Goal: Transaction & Acquisition: Purchase product/service

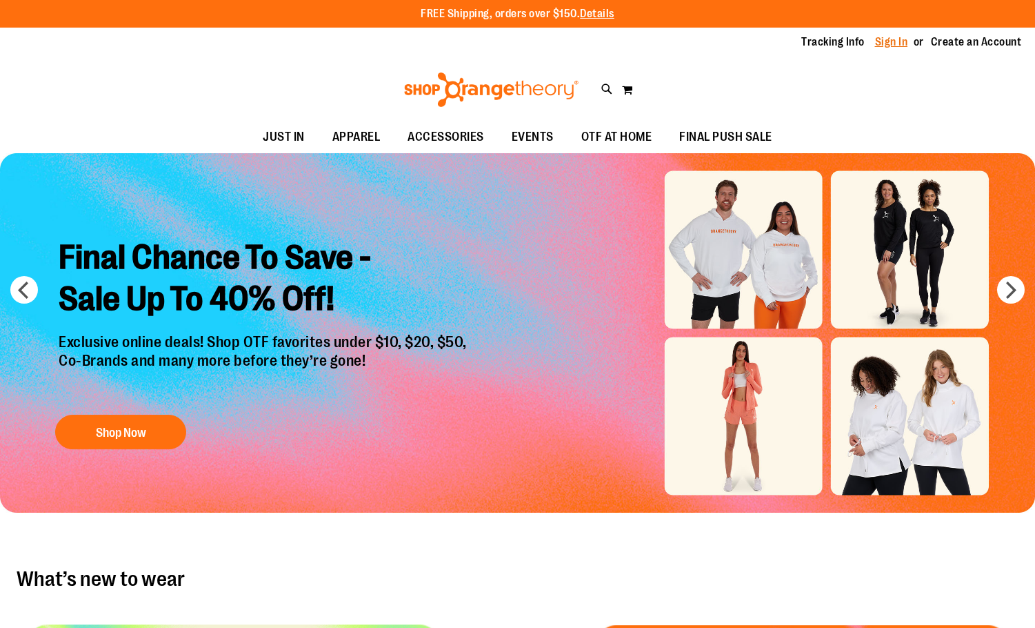
click at [887, 39] on link "Sign In" at bounding box center [891, 41] width 33 height 15
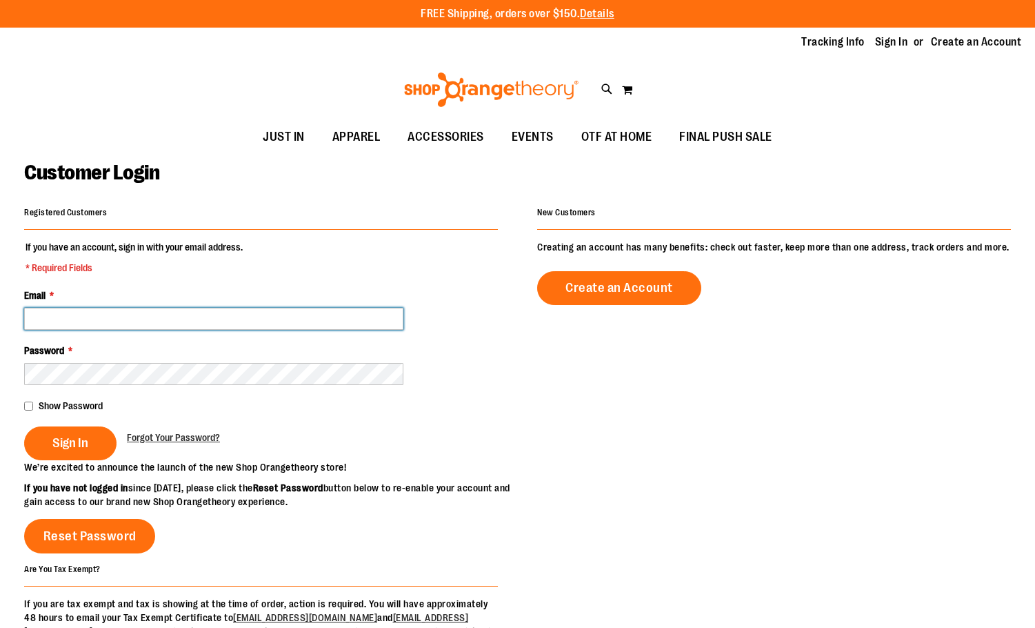
click at [386, 315] on input "Email *" at bounding box center [213, 319] width 379 height 22
type input "**********"
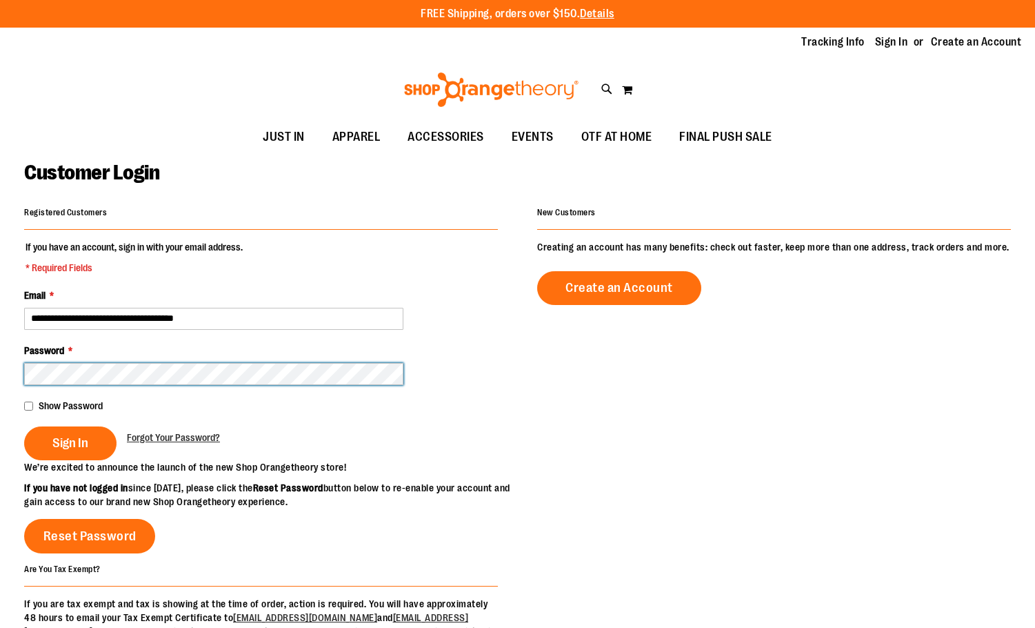
click at [24, 426] on button "Sign In" at bounding box center [70, 443] width 92 height 34
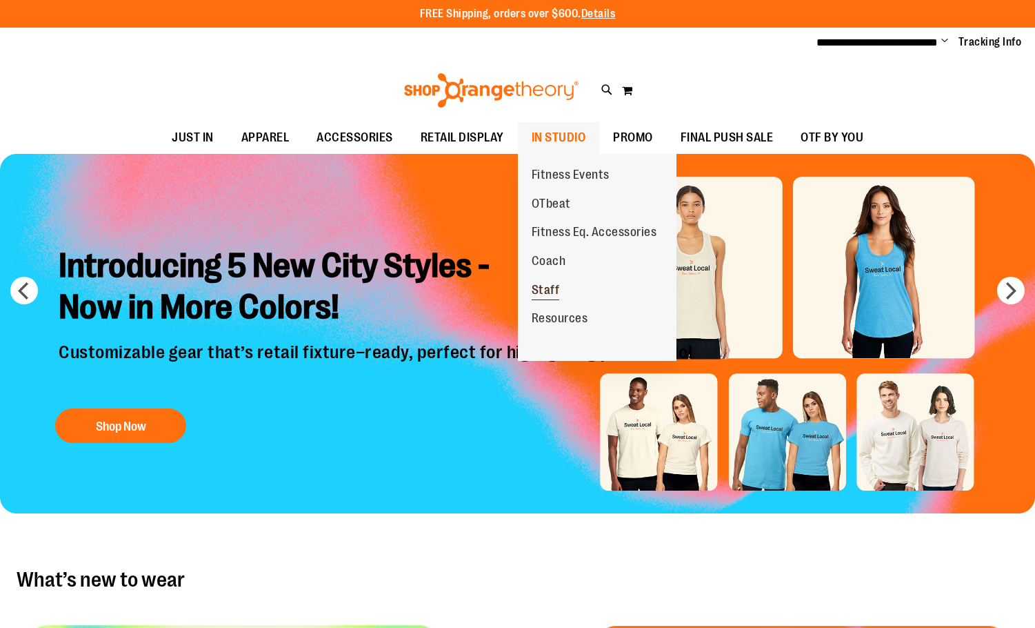
click at [551, 288] on span "Staff" at bounding box center [546, 291] width 28 height 17
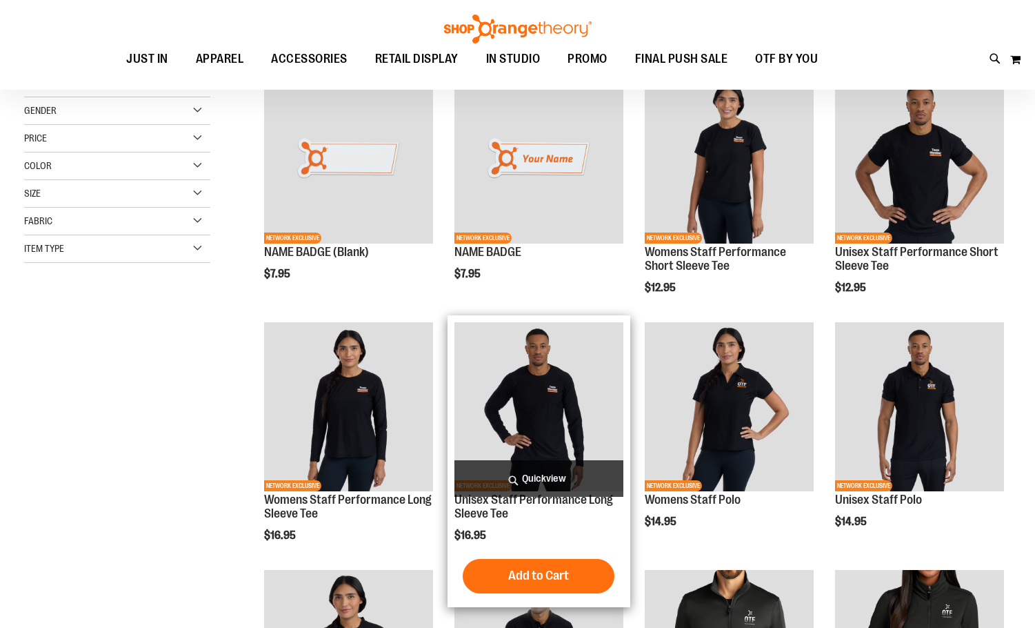
scroll to position [137, 0]
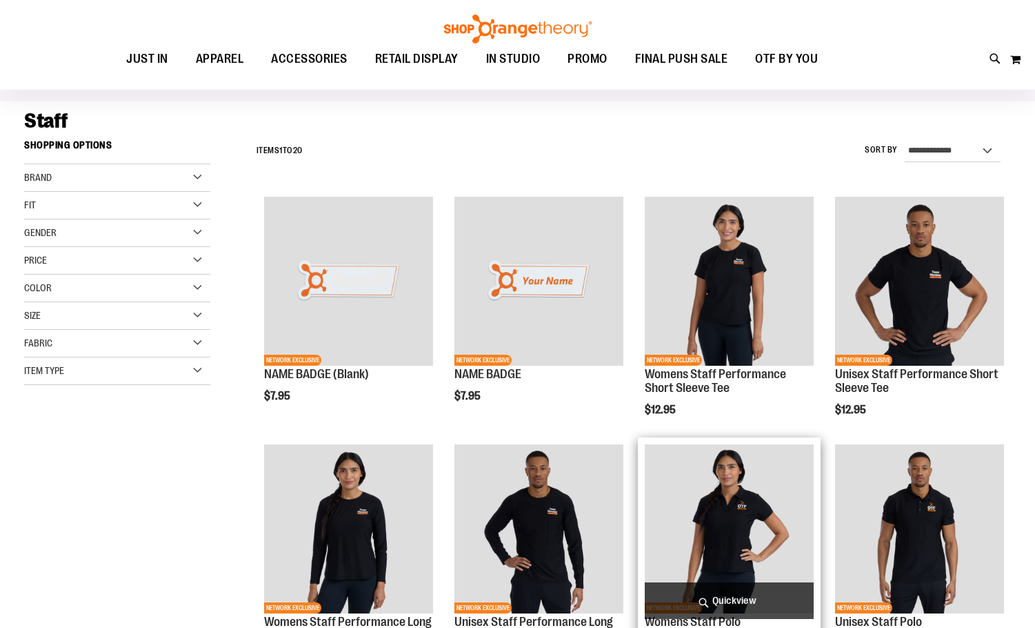
scroll to position [68, 0]
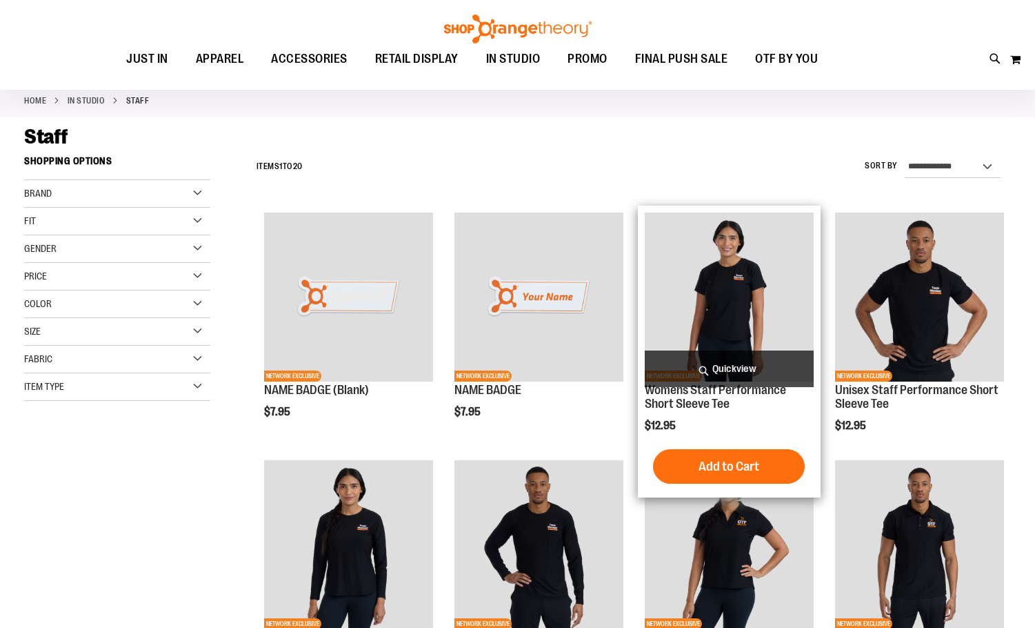
click at [735, 290] on img "product" at bounding box center [729, 296] width 169 height 169
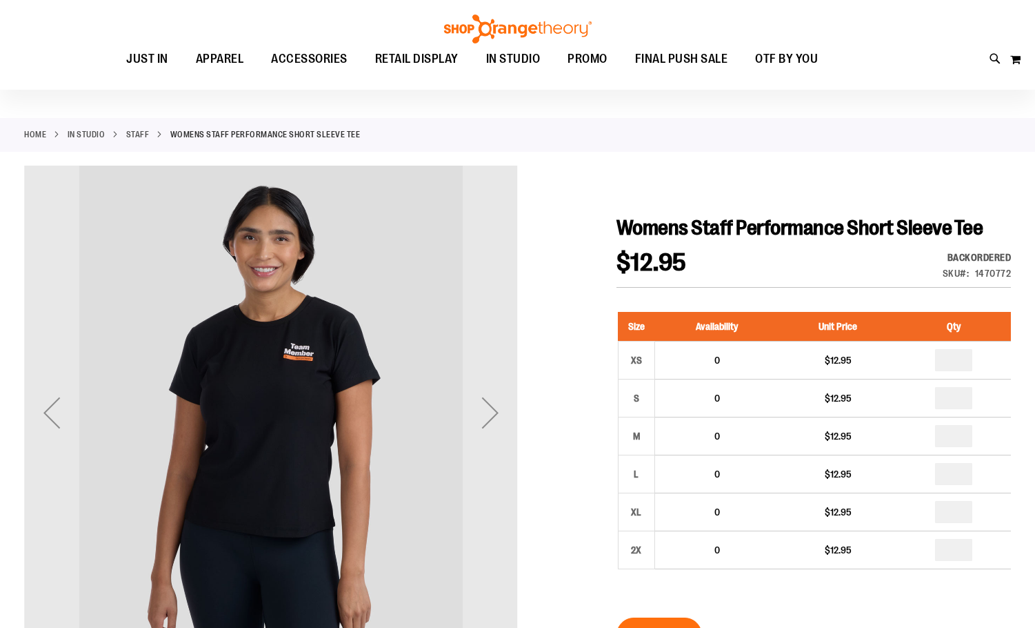
scroll to position [137, 0]
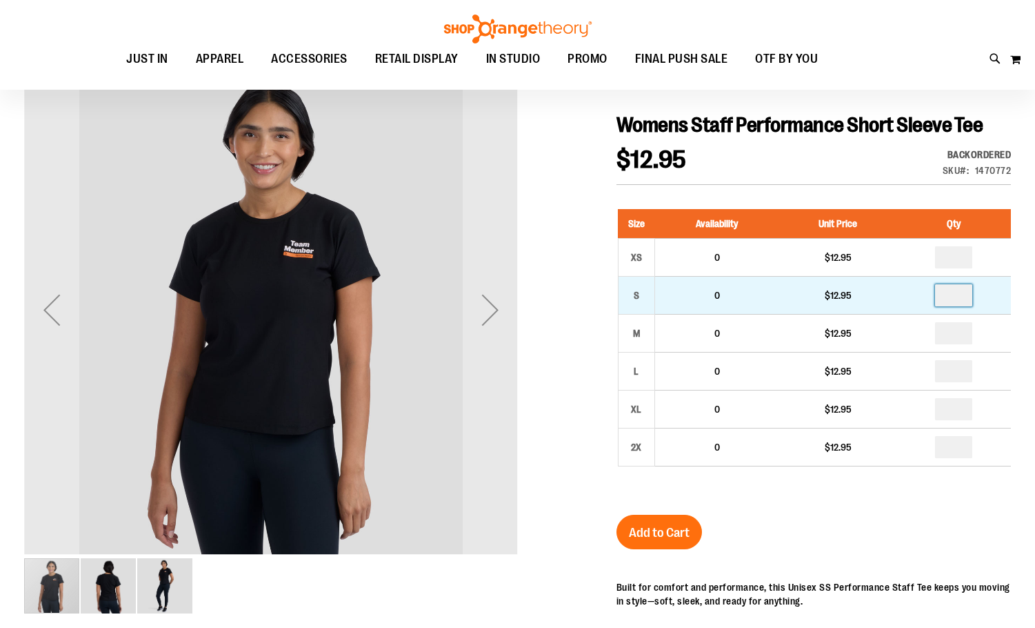
drag, startPoint x: 962, startPoint y: 297, endPoint x: 926, endPoint y: 288, distance: 36.3
click at [926, 288] on td at bounding box center [954, 295] width 115 height 38
type input "*"
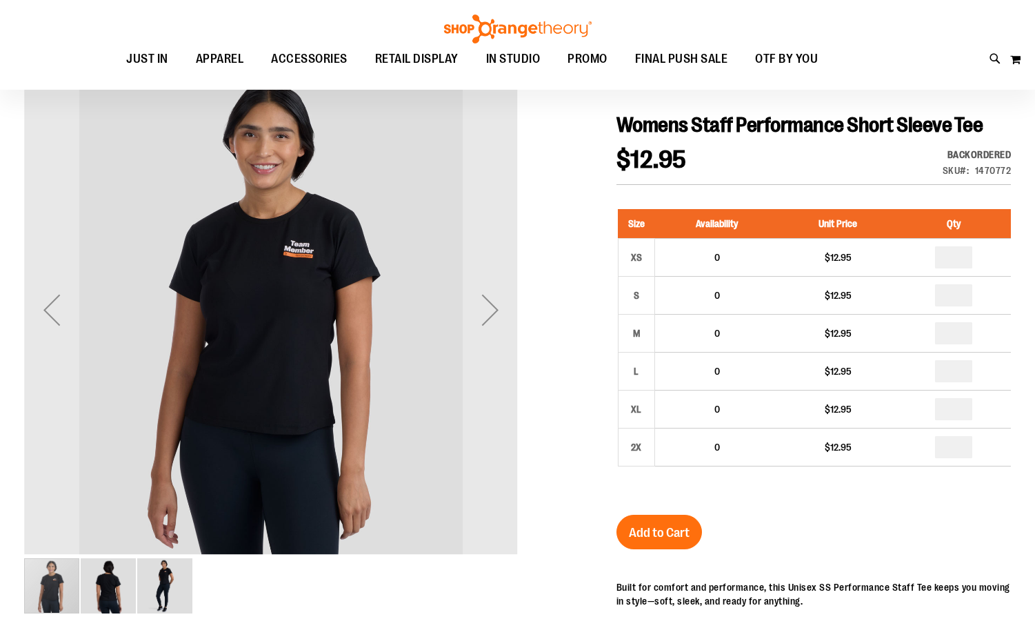
click at [926, 479] on div "Size Availability Unit Price Qty XS 0 $12.95 * S 0" at bounding box center [814, 348] width 395 height 306
click at [668, 535] on span "Add to Cart" at bounding box center [659, 532] width 61 height 15
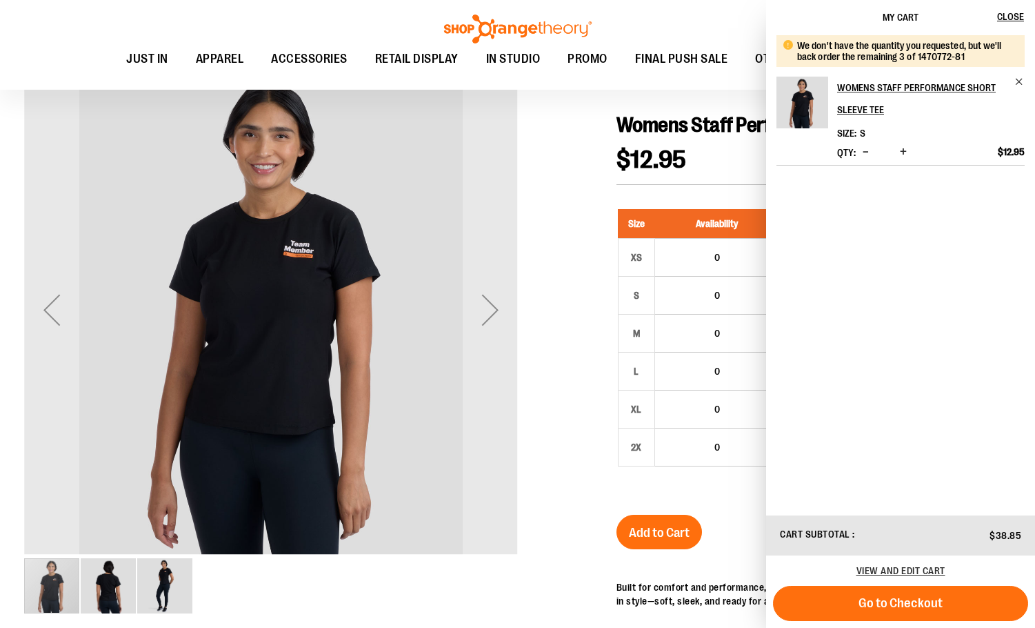
click at [589, 306] on div at bounding box center [517, 480] width 987 height 835
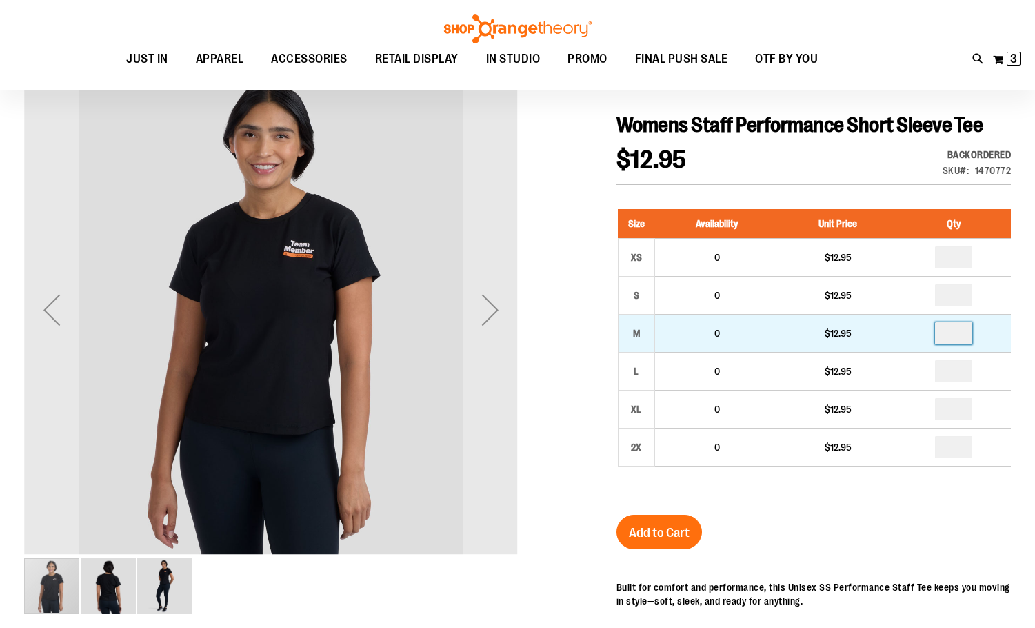
click at [959, 333] on input "number" at bounding box center [953, 333] width 37 height 22
type input "*"
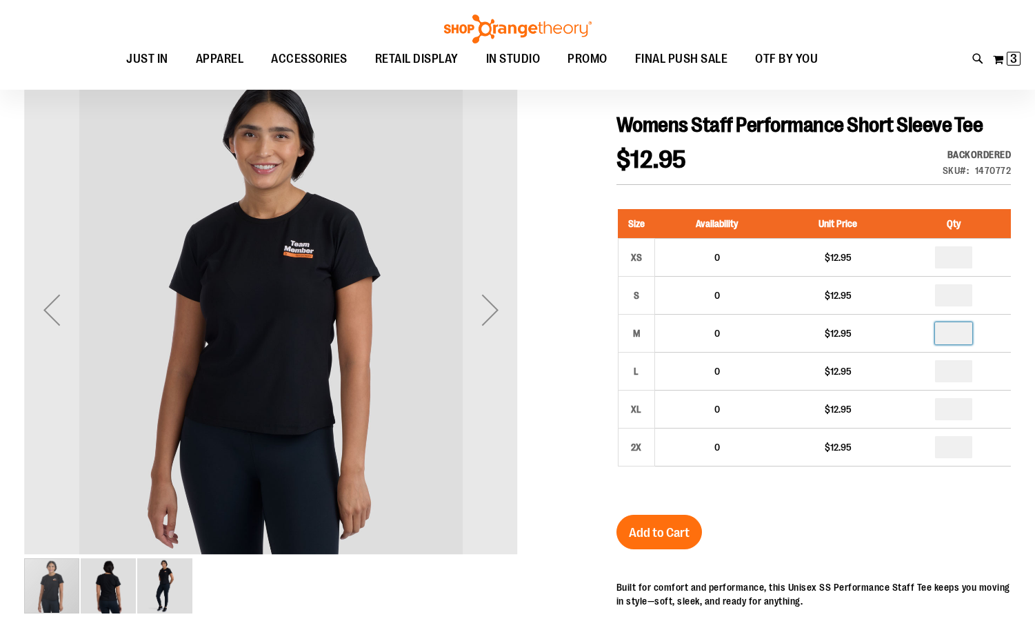
type input "*"
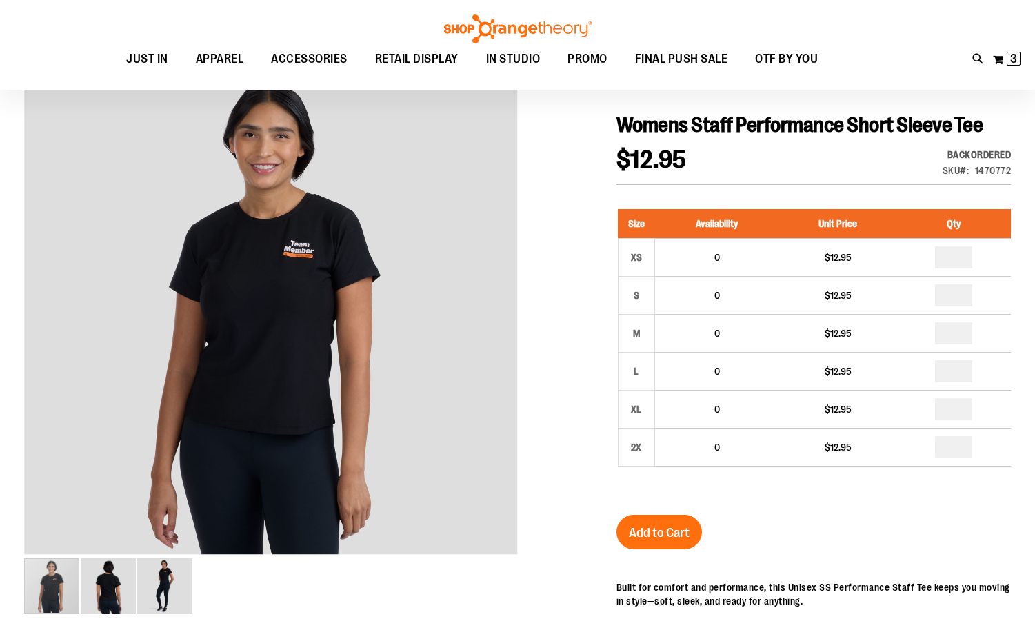
type input "*"
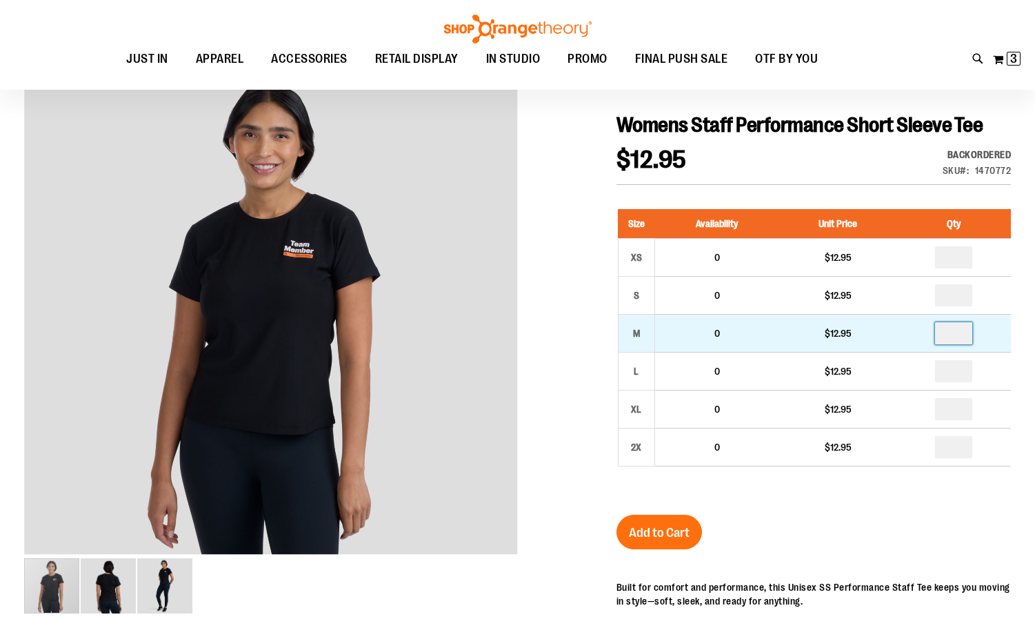
click at [969, 334] on input "number" at bounding box center [953, 333] width 37 height 22
type input "*"
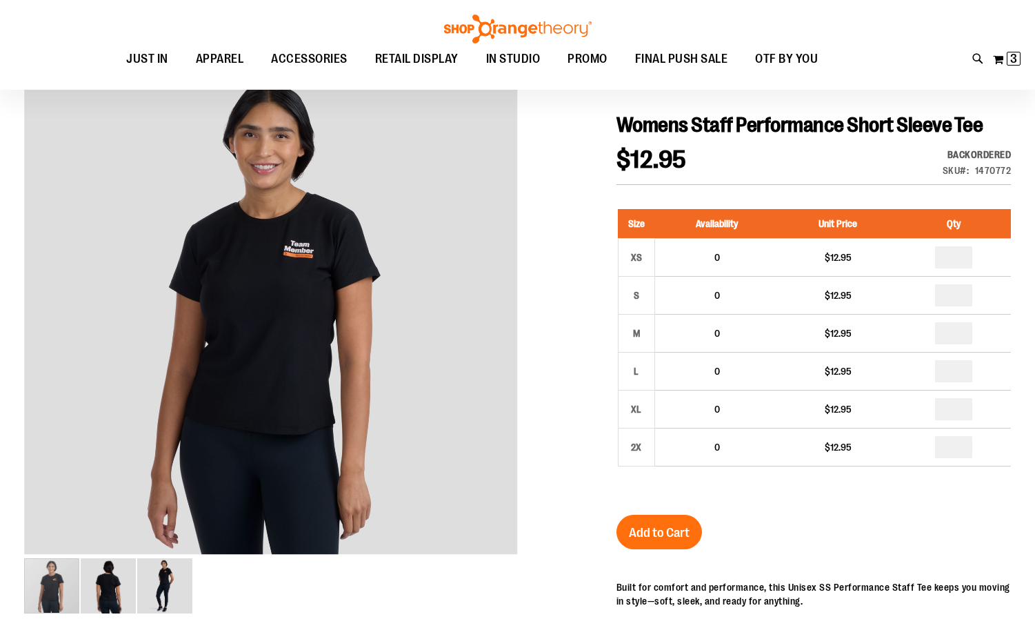
click at [882, 497] on div "Size Availability Unit Price Qty XS 0 $12.95 * S 0" at bounding box center [814, 348] width 395 height 306
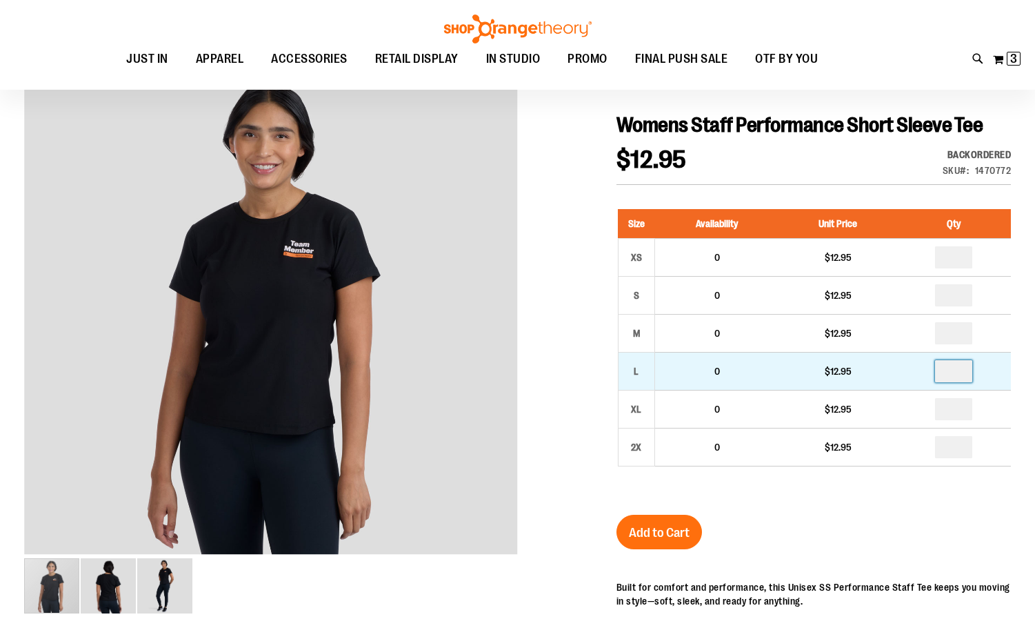
click at [964, 373] on input "number" at bounding box center [953, 371] width 37 height 22
type input "*"
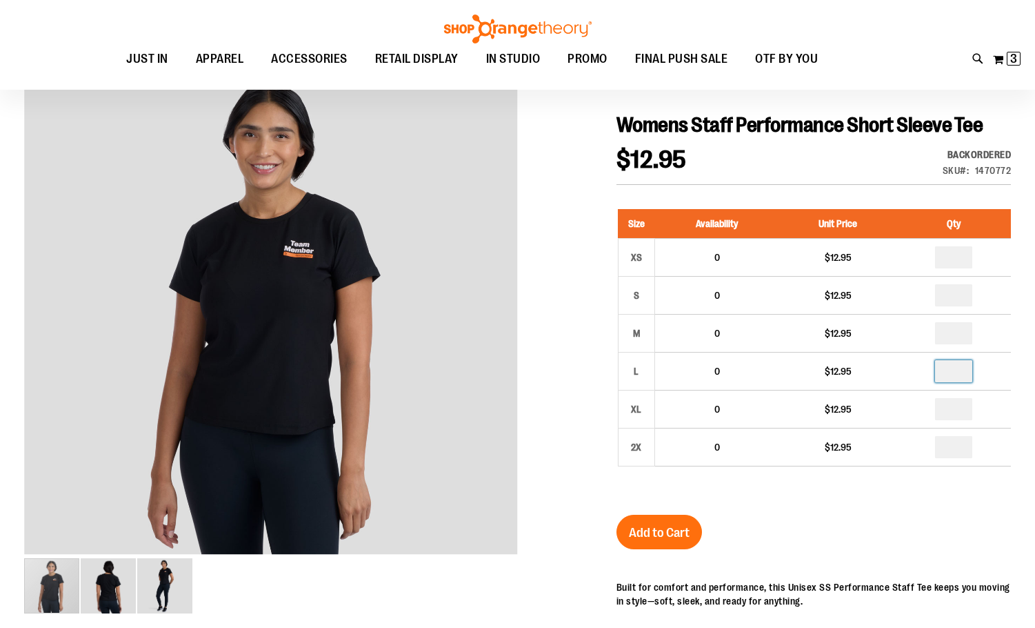
click at [894, 518] on div "Womens Staff Performance Short Sleeve Tee $12.95 Backordered Only %1 left SKU 1…" at bounding box center [814, 504] width 395 height 785
click at [693, 531] on button "Add to Cart" at bounding box center [660, 532] width 86 height 34
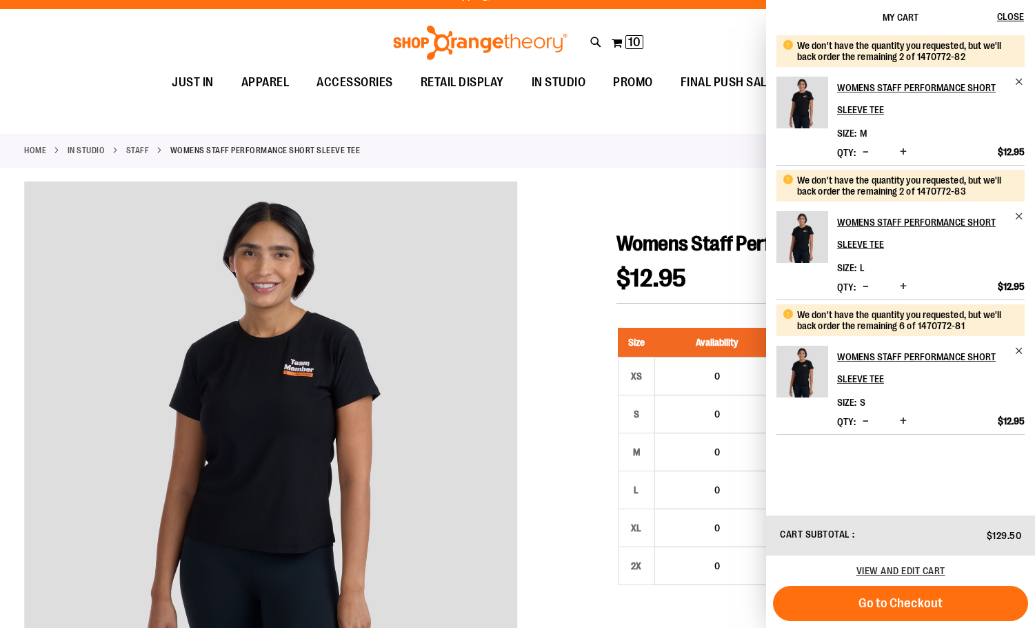
scroll to position [0, 0]
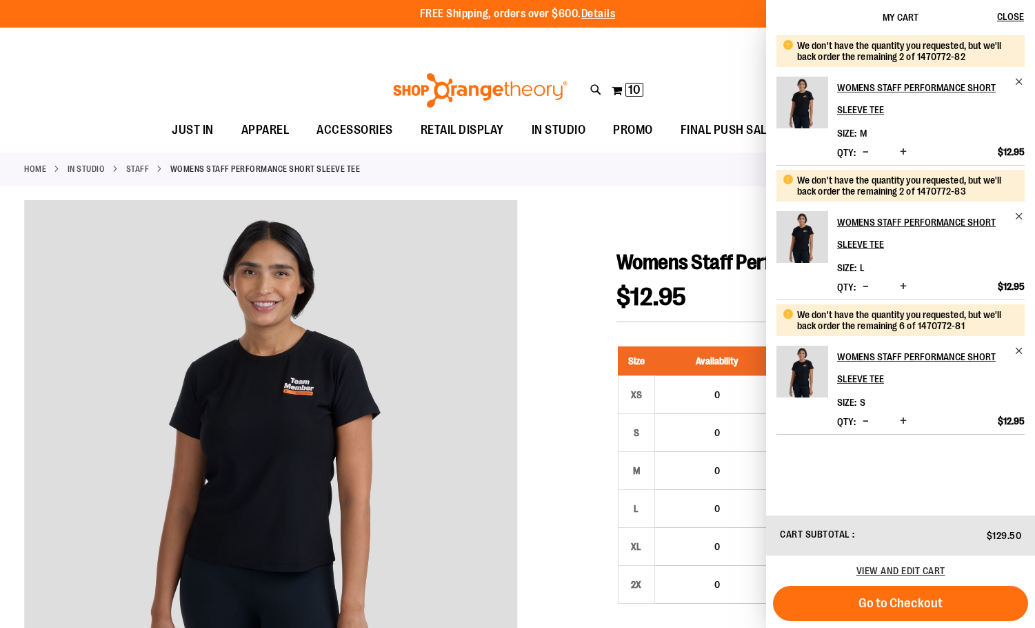
click at [863, 419] on span "Decrease product quantity" at bounding box center [866, 421] width 6 height 14
click at [899, 571] on span "View and edit cart" at bounding box center [901, 570] width 89 height 11
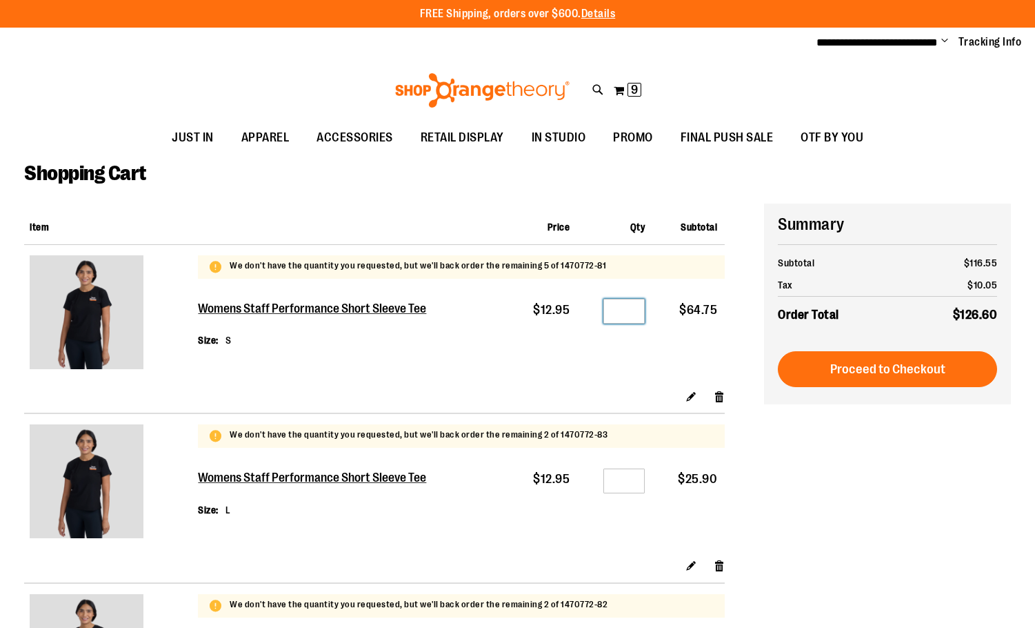
click at [625, 311] on input "*" at bounding box center [624, 311] width 41 height 25
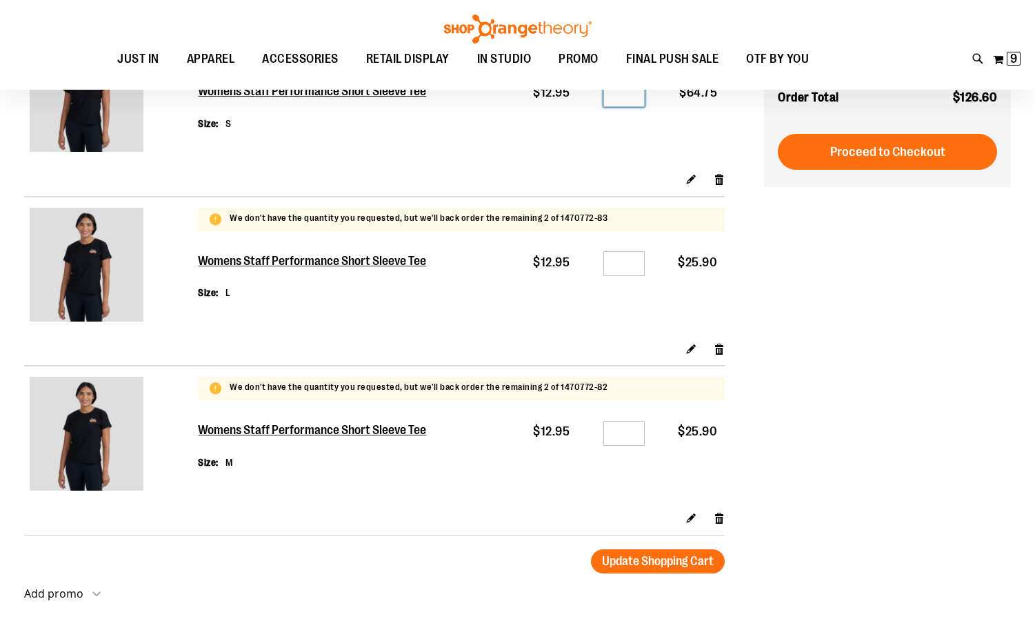
scroll to position [509, 0]
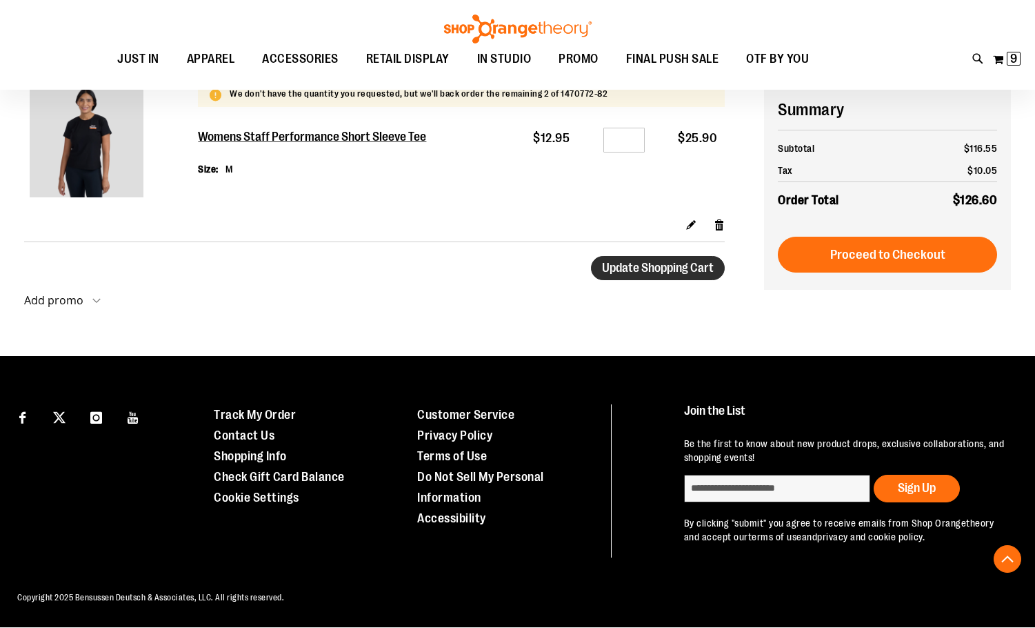
type input "*"
click at [682, 270] on span "Update Shopping Cart" at bounding box center [658, 268] width 112 height 14
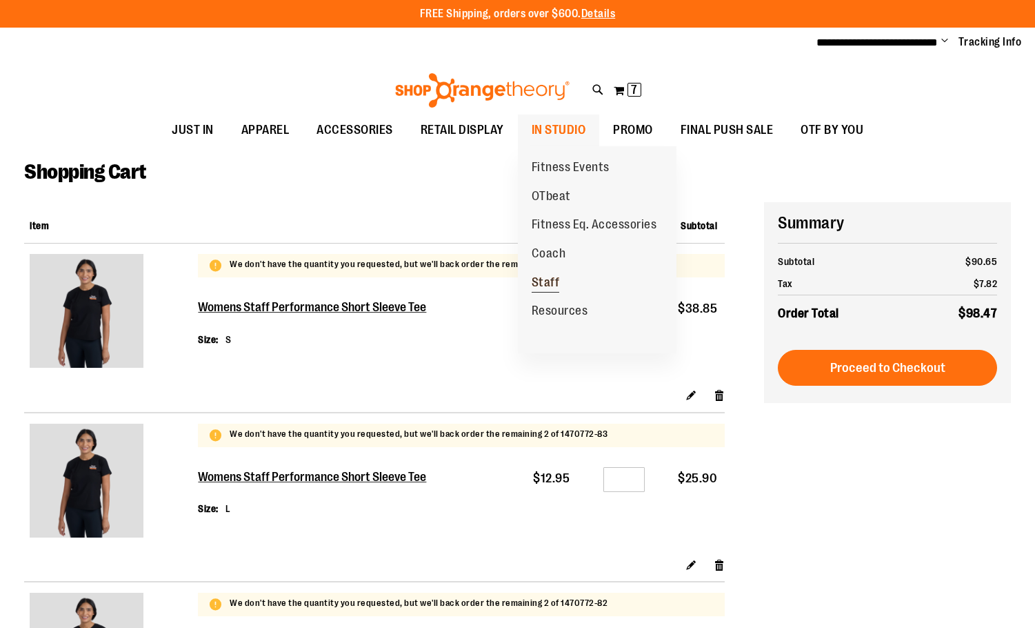
click at [555, 284] on span "Staff" at bounding box center [546, 283] width 28 height 17
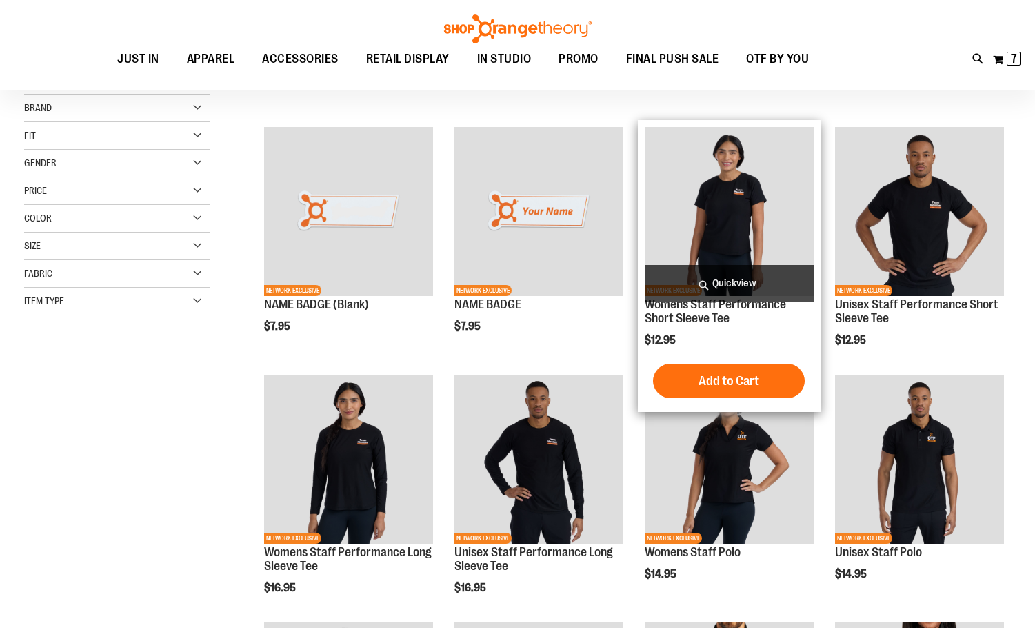
scroll to position [137, 0]
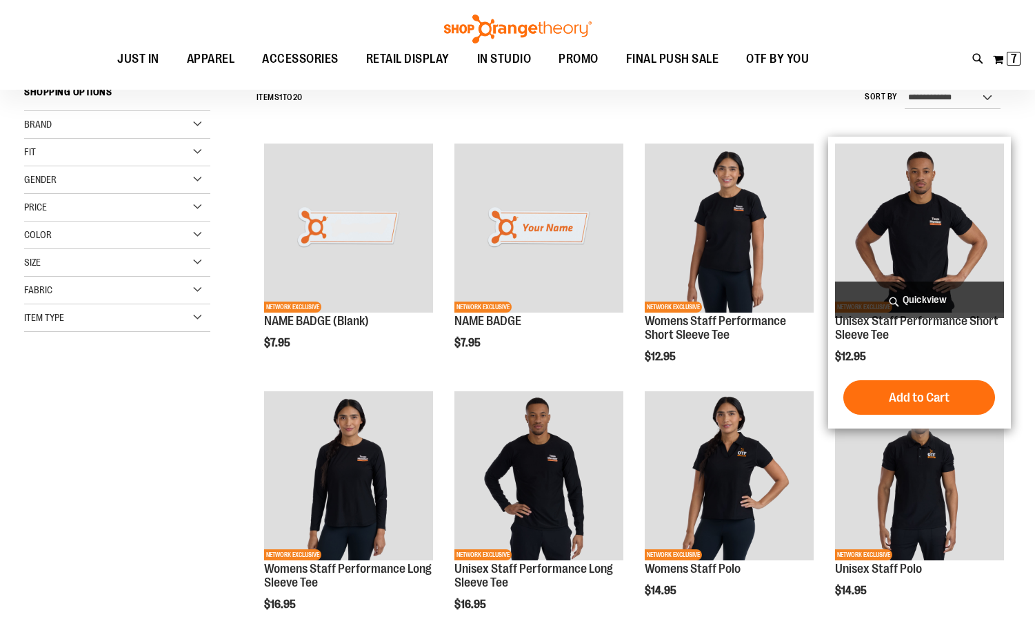
click at [895, 208] on img "product" at bounding box center [919, 227] width 169 height 169
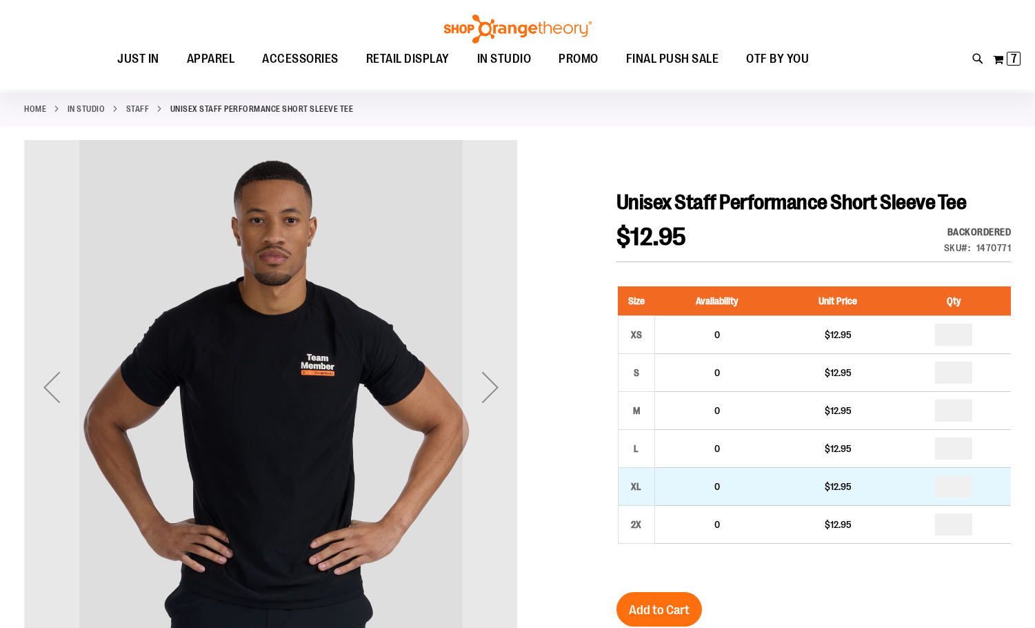
scroll to position [68, 0]
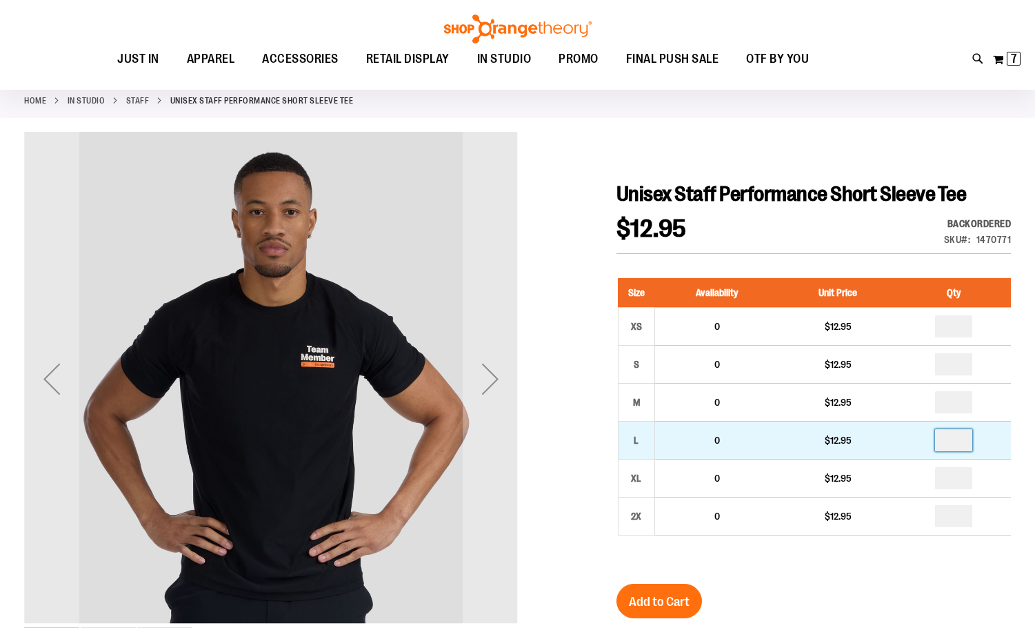
click at [938, 435] on input "number" at bounding box center [953, 440] width 37 height 22
click at [944, 435] on input "number" at bounding box center [953, 440] width 37 height 22
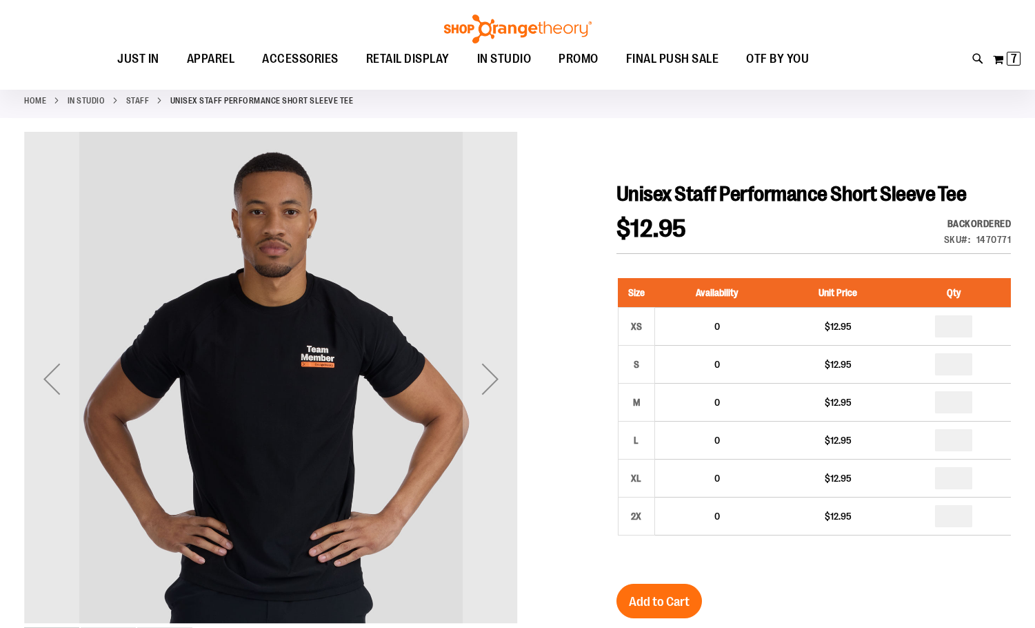
type input "*"
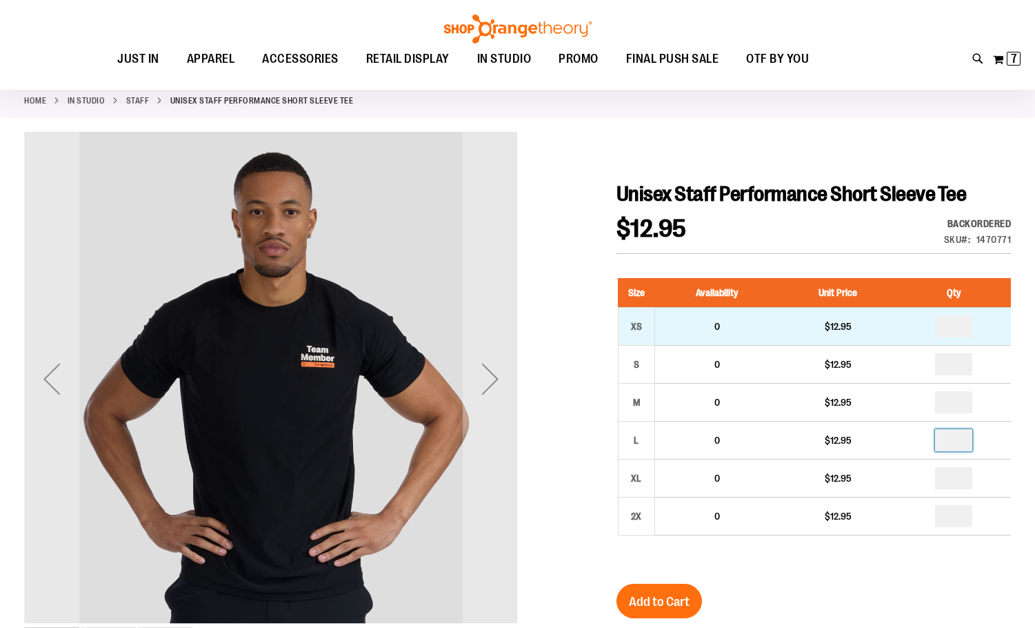
type input "*"
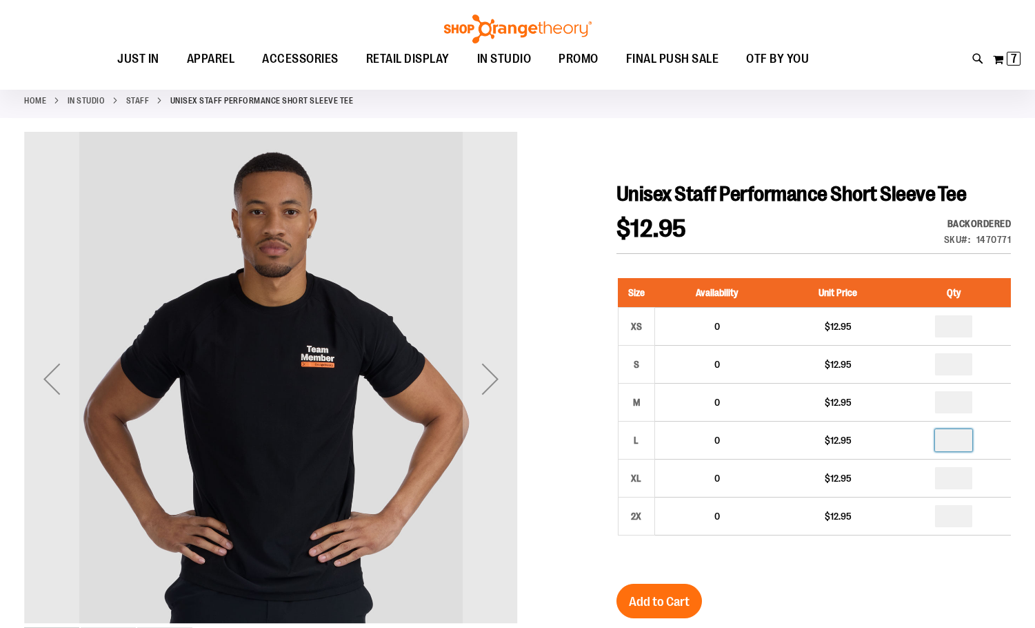
click at [832, 570] on div "Unisex Staff Performance Short Sleeve Tee $12.95 Backordered Only %1 left SKU 1…" at bounding box center [814, 573] width 395 height 785
click at [668, 594] on span "Add to Cart" at bounding box center [659, 601] width 61 height 15
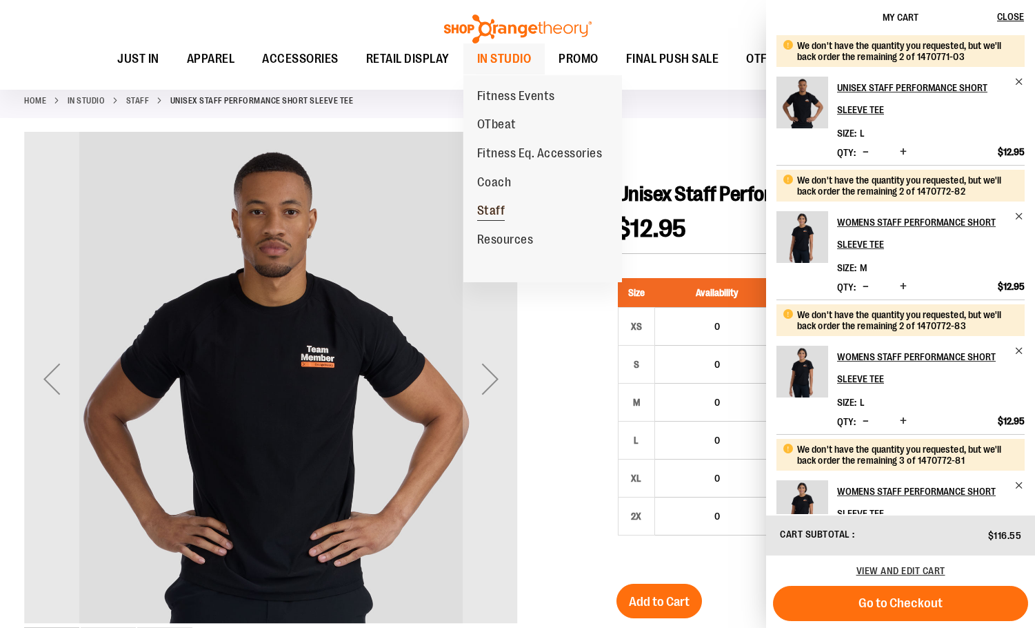
click at [495, 213] on span "Staff" at bounding box center [491, 212] width 28 height 17
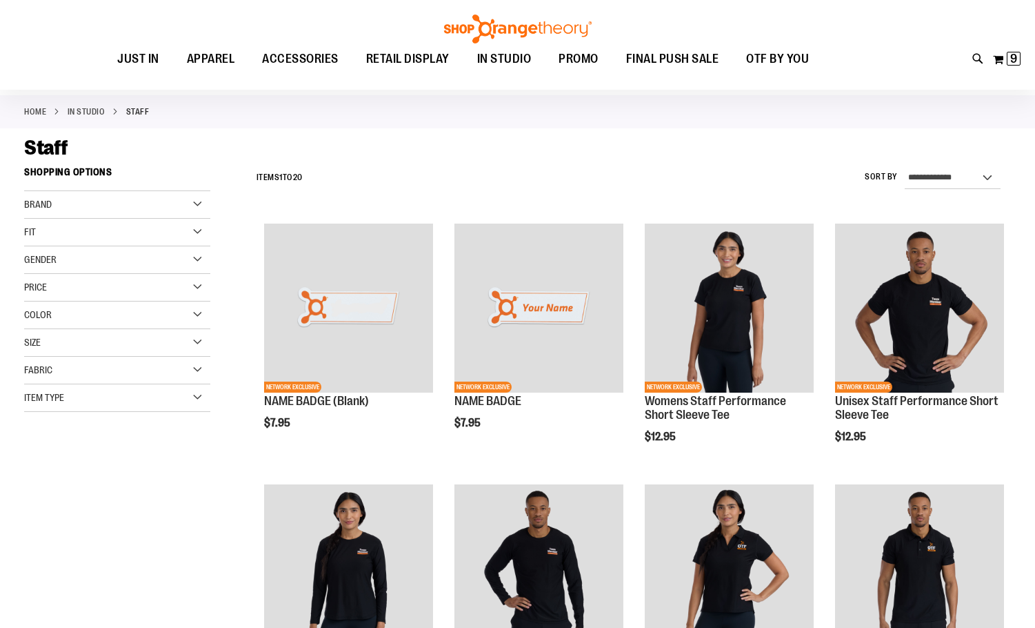
scroll to position [206, 0]
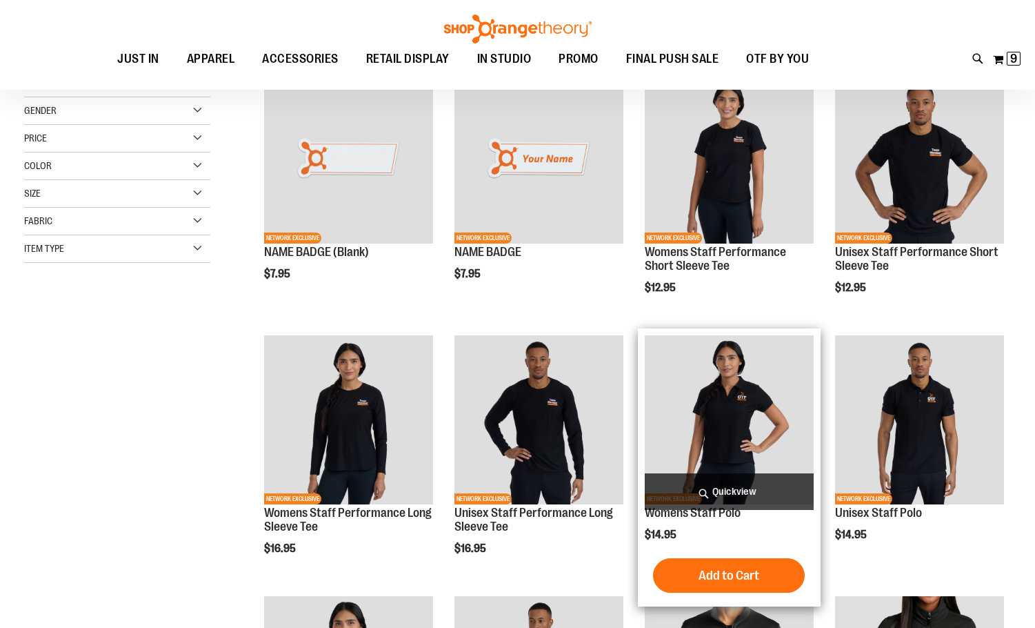
click at [767, 407] on img "product" at bounding box center [729, 419] width 169 height 169
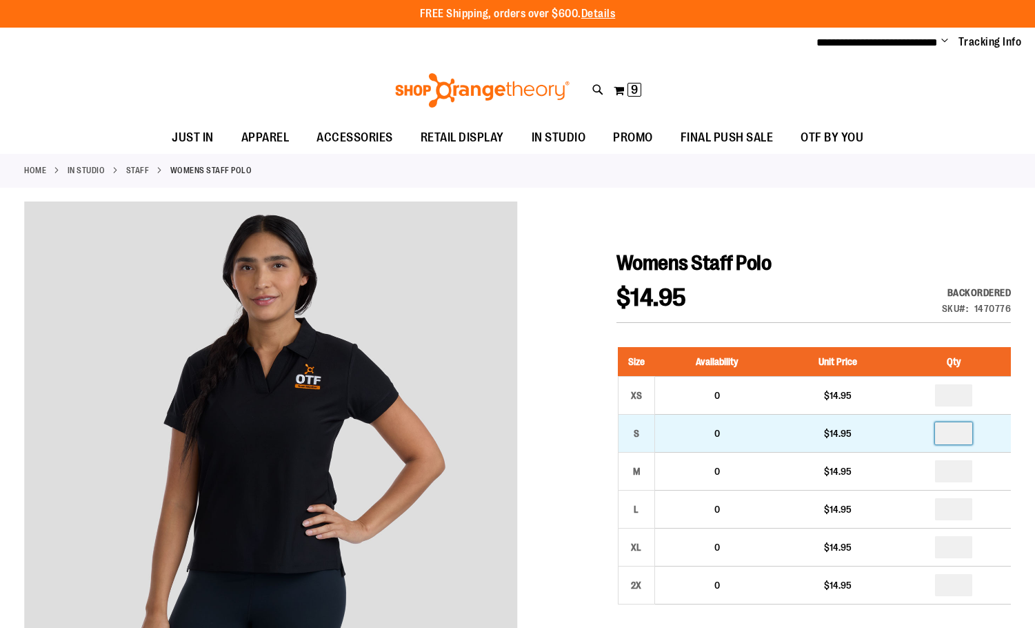
click at [947, 431] on input "number" at bounding box center [953, 433] width 37 height 22
type input "*"
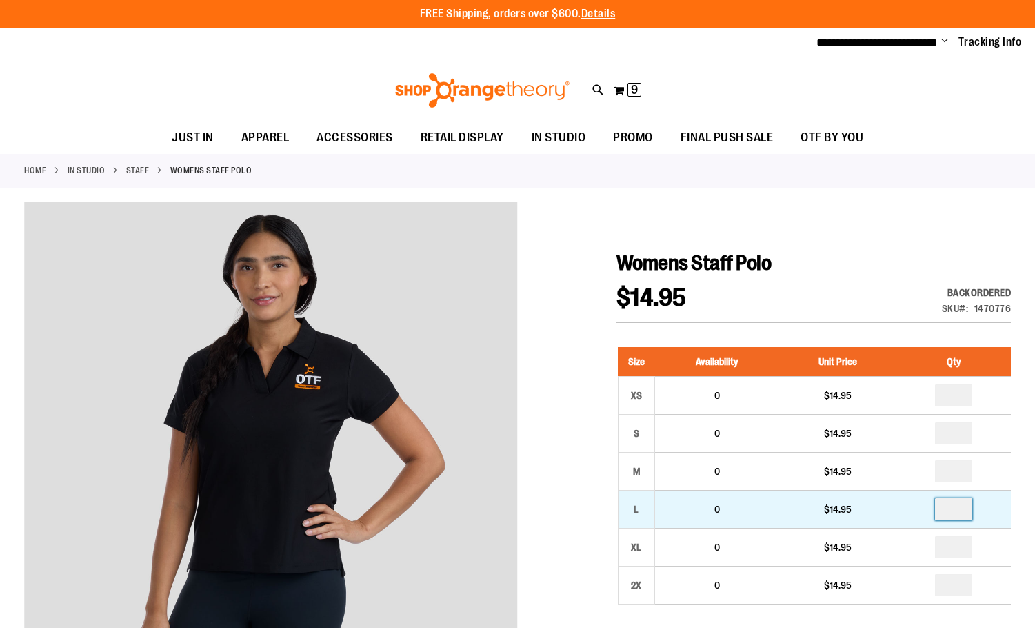
click input "number"
type input "*"
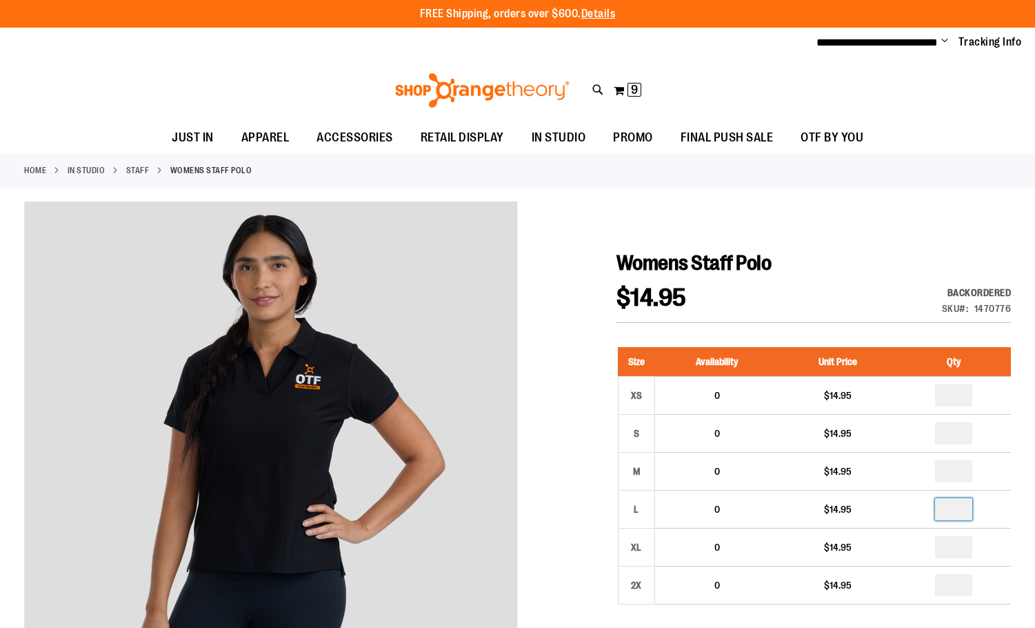
click div
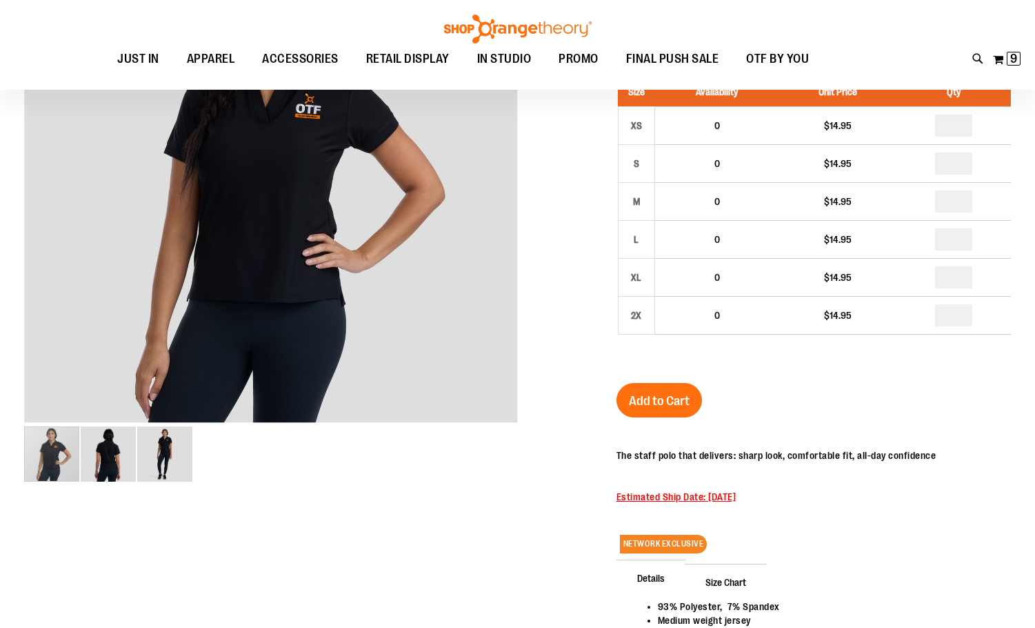
scroll to position [275, 0]
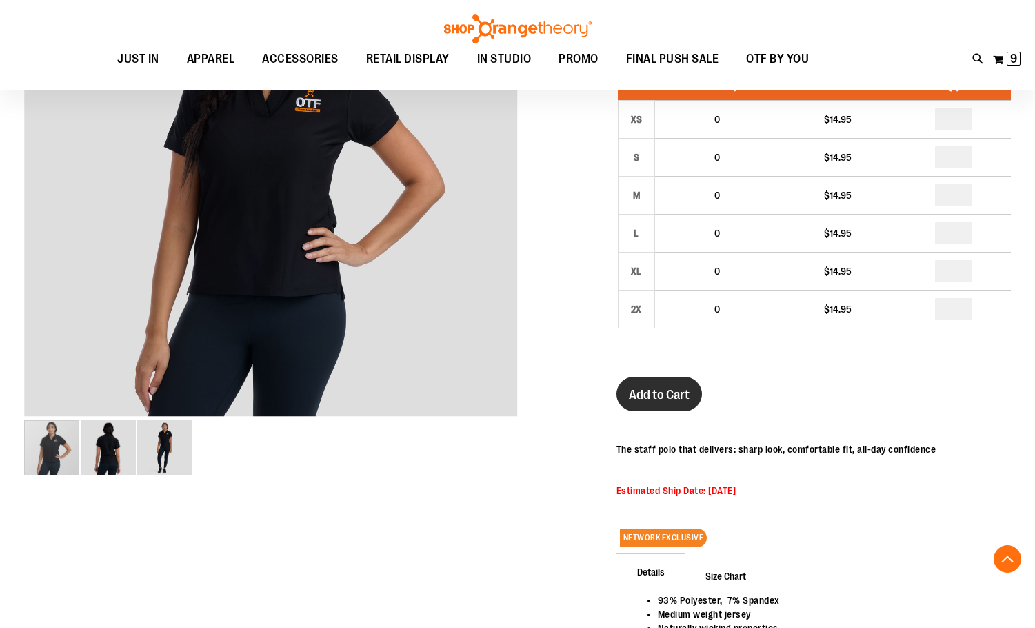
click span "Add to Cart"
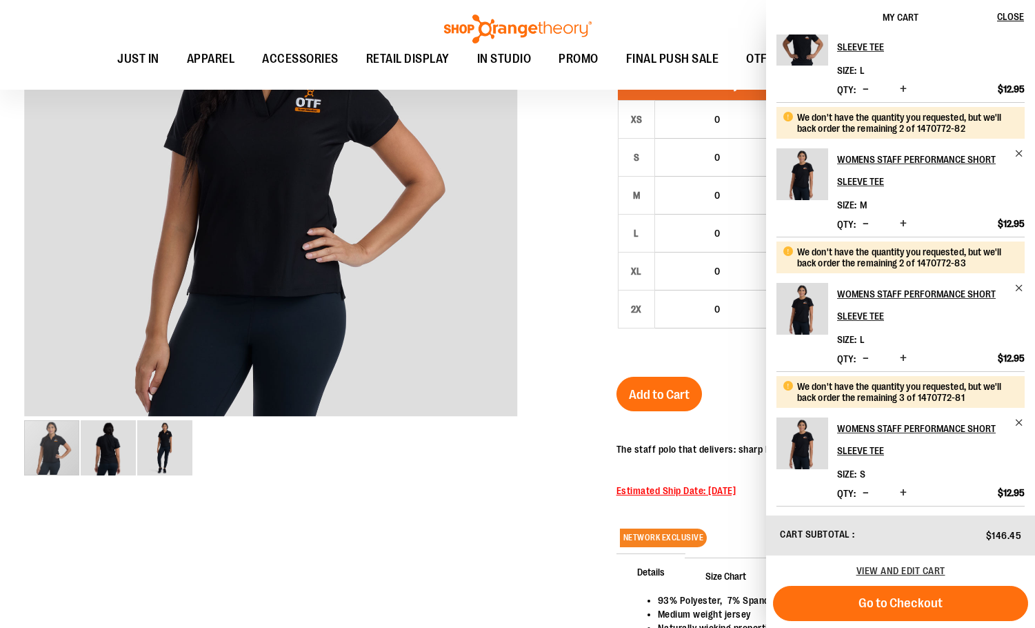
scroll to position [290, 0]
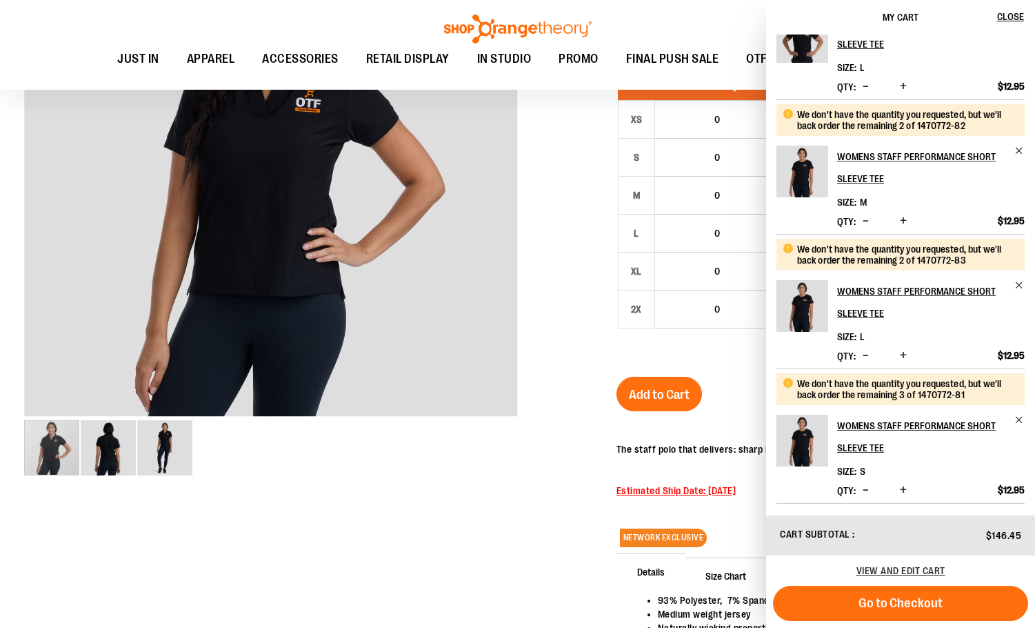
click span "Increase product quantity"
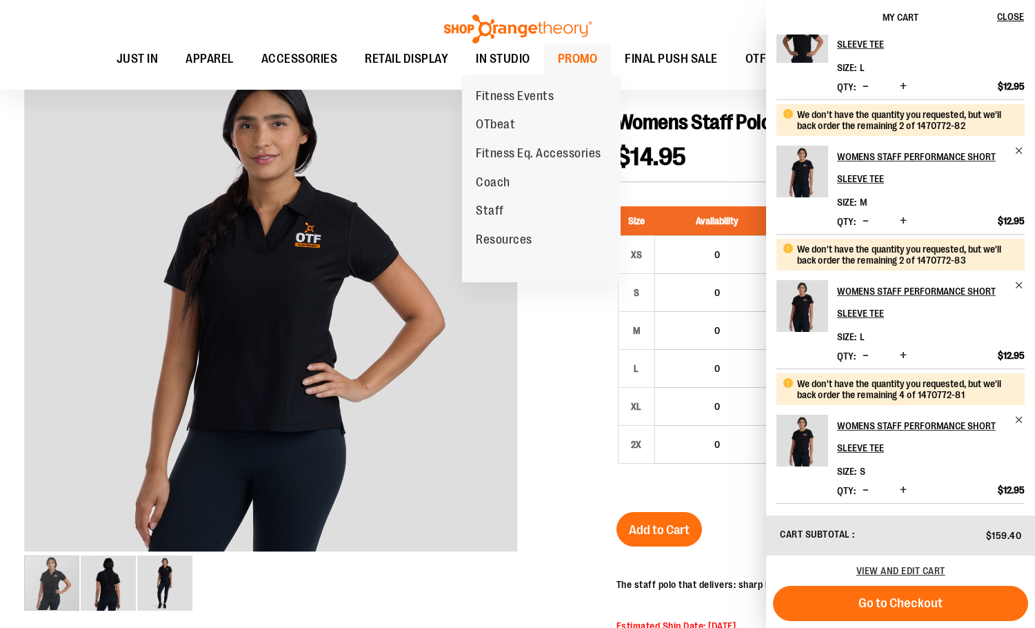
scroll to position [137, 0]
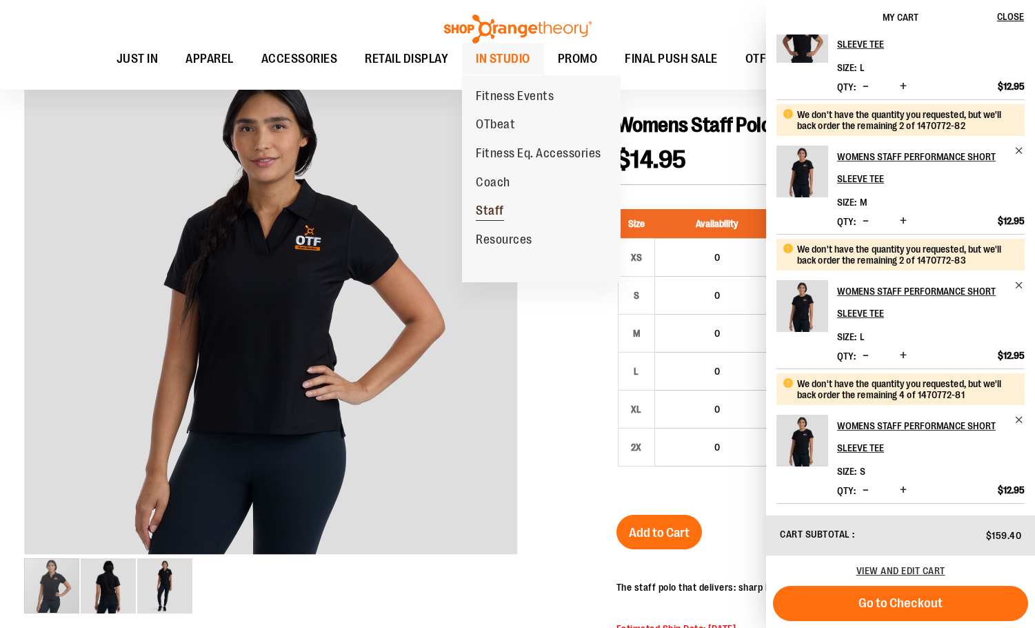
click span "Staff"
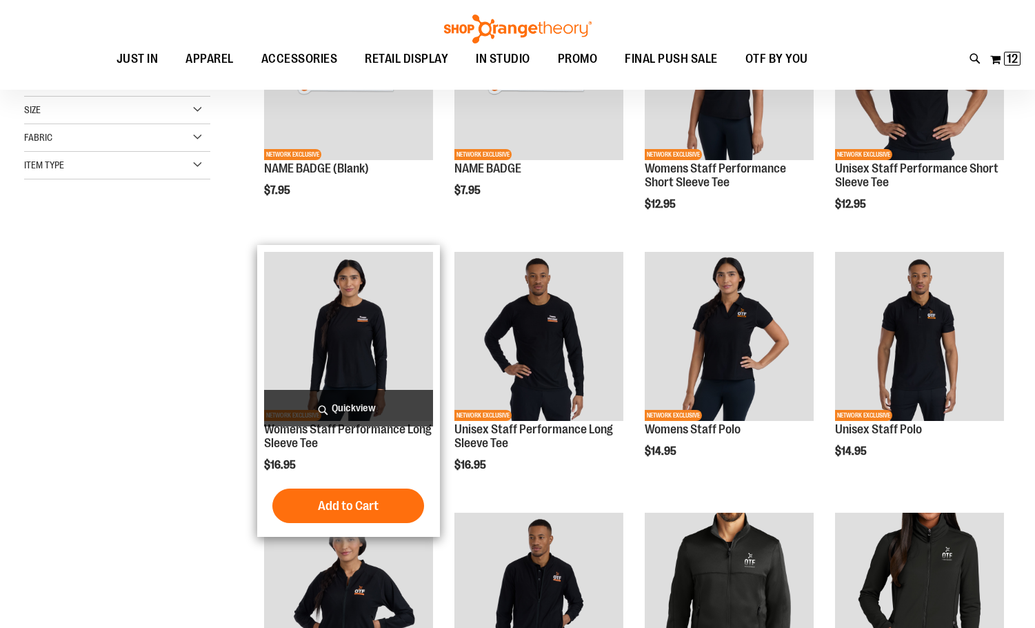
scroll to position [137, 0]
click at [413, 306] on img "product" at bounding box center [348, 336] width 169 height 169
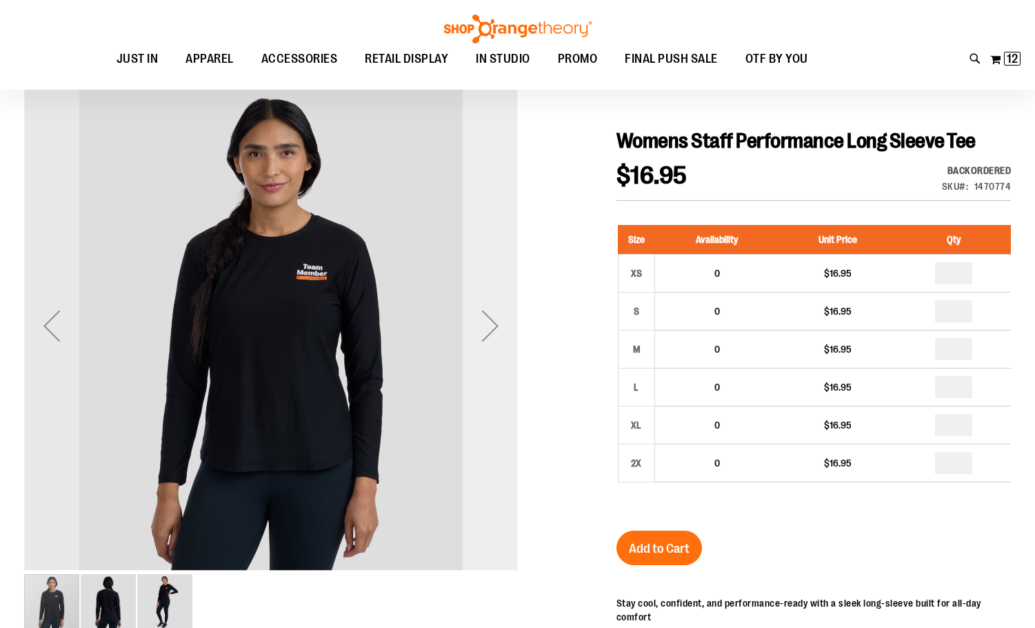
scroll to position [137, 0]
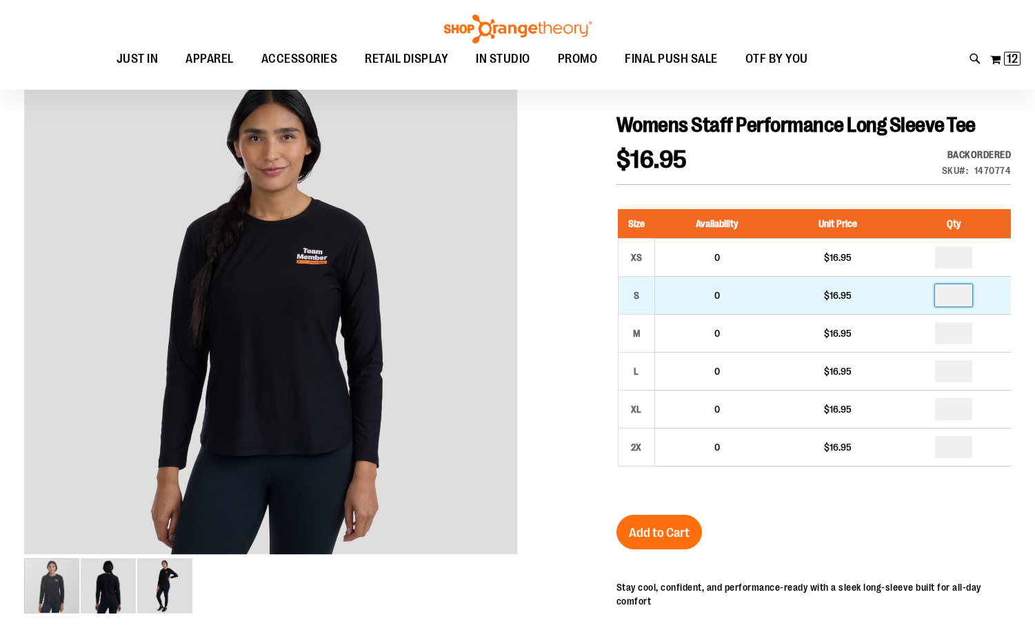
click at [959, 292] on input "number" at bounding box center [953, 295] width 37 height 22
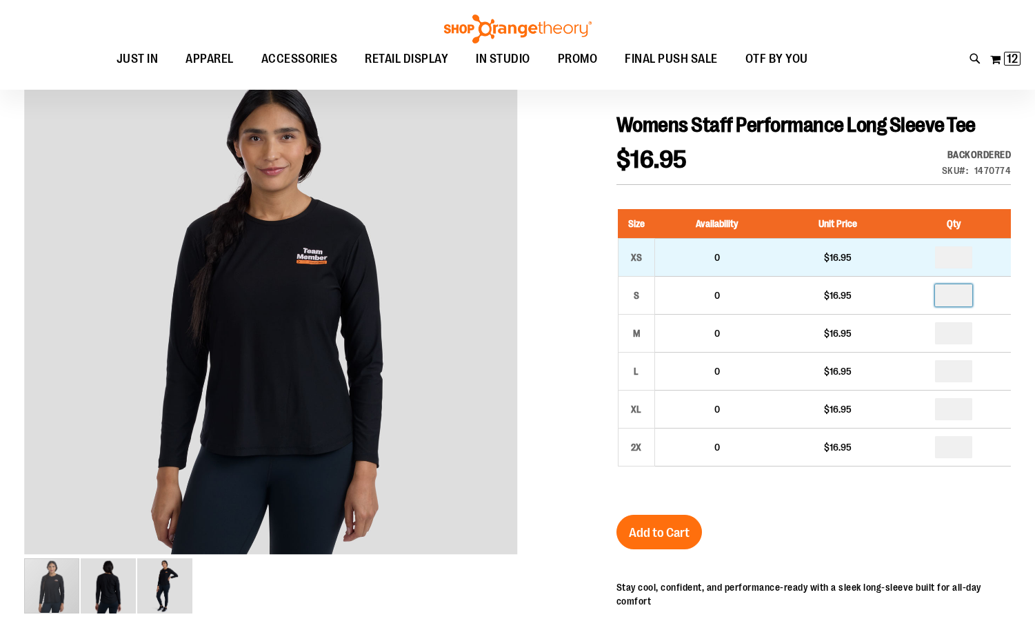
type input "*"
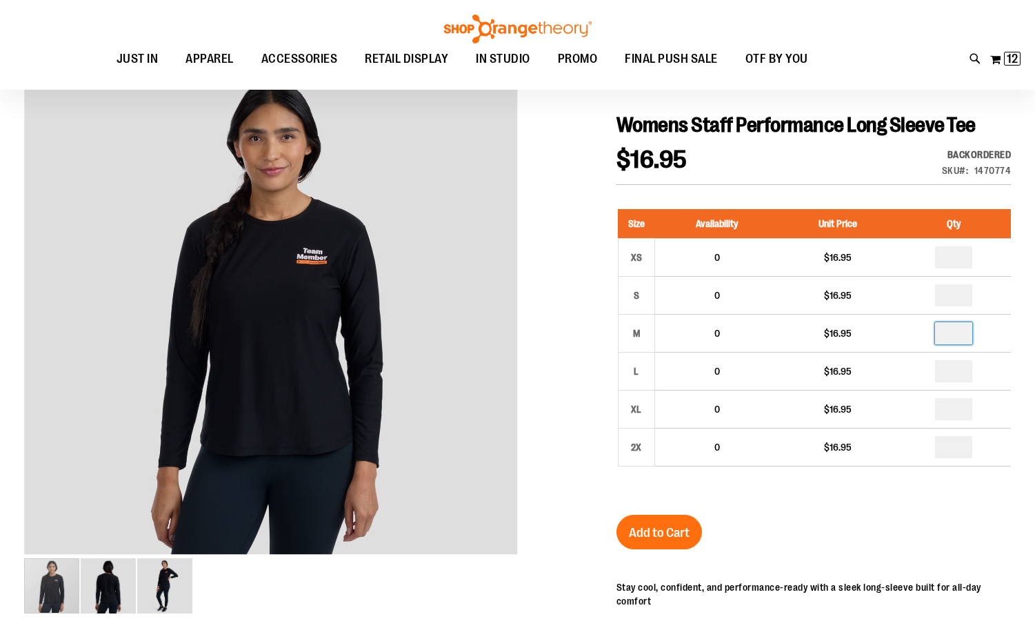
click at [958, 330] on input "number" at bounding box center [953, 333] width 37 height 22
type input "*"
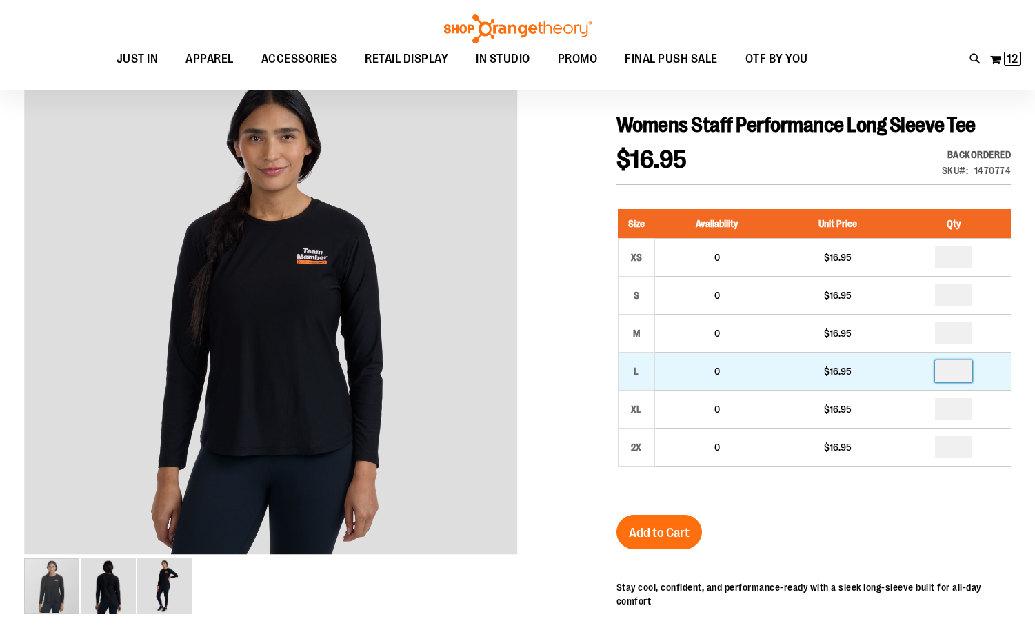
click at [954, 370] on input "number" at bounding box center [953, 371] width 37 height 22
type input "*"
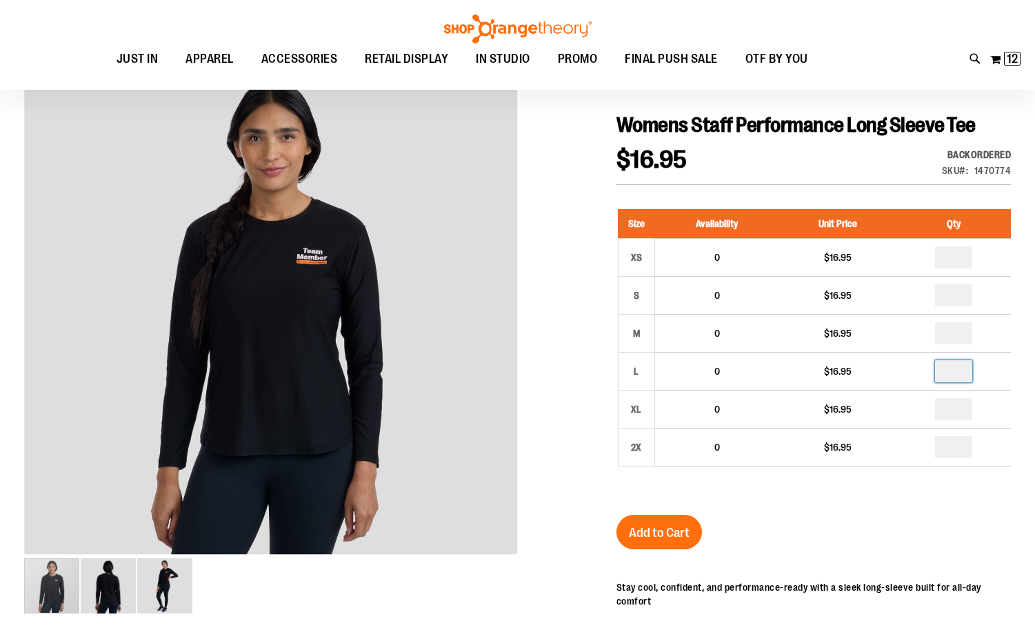
click at [892, 493] on div "Size Availability Unit Price Qty XS 0 $16.95 * S 0" at bounding box center [814, 348] width 395 height 306
click at [655, 529] on span "Add to Cart" at bounding box center [659, 532] width 61 height 15
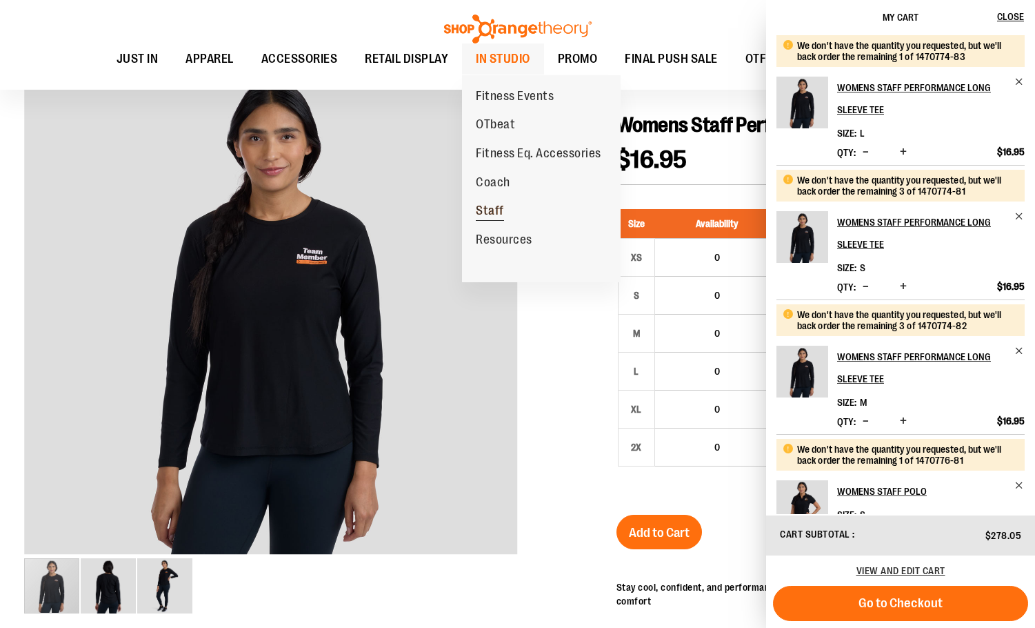
click at [498, 212] on span "Staff" at bounding box center [490, 212] width 28 height 17
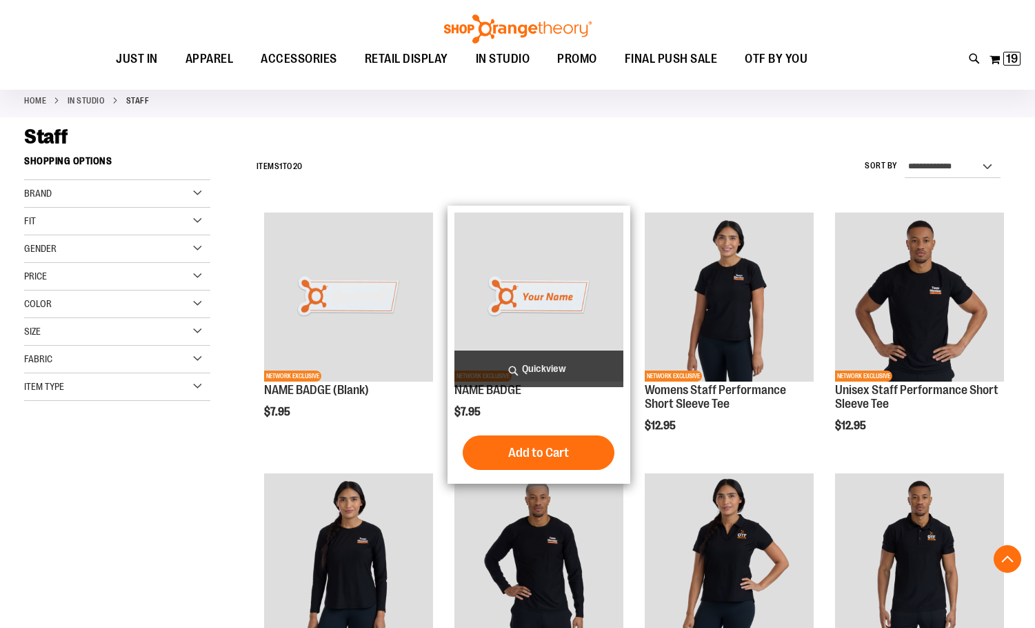
scroll to position [275, 0]
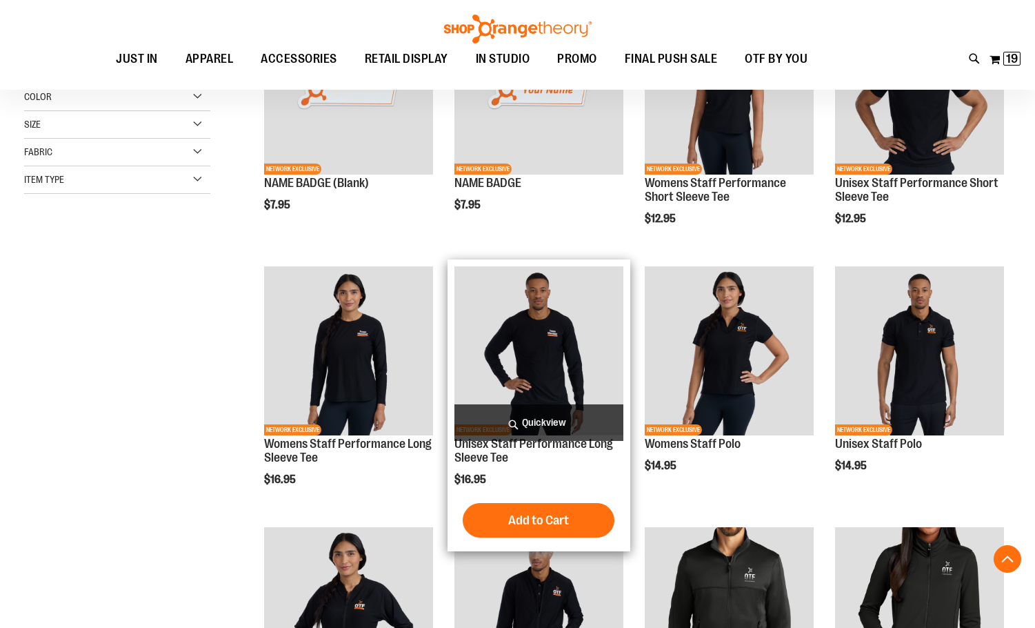
click at [588, 325] on img "product" at bounding box center [539, 350] width 169 height 169
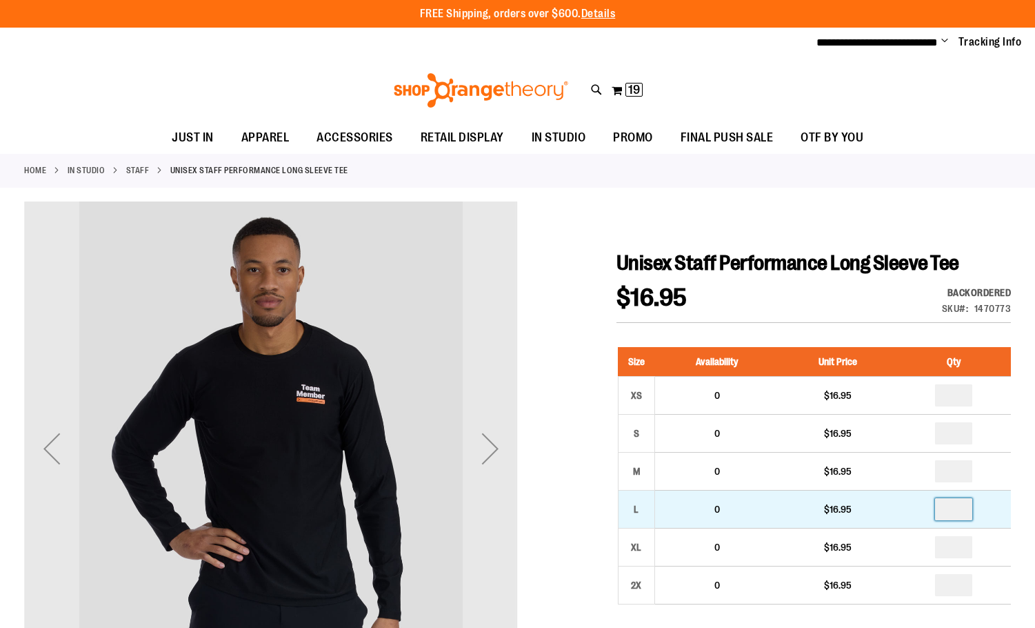
click at [956, 510] on input "number" at bounding box center [953, 509] width 37 height 22
type input "*"
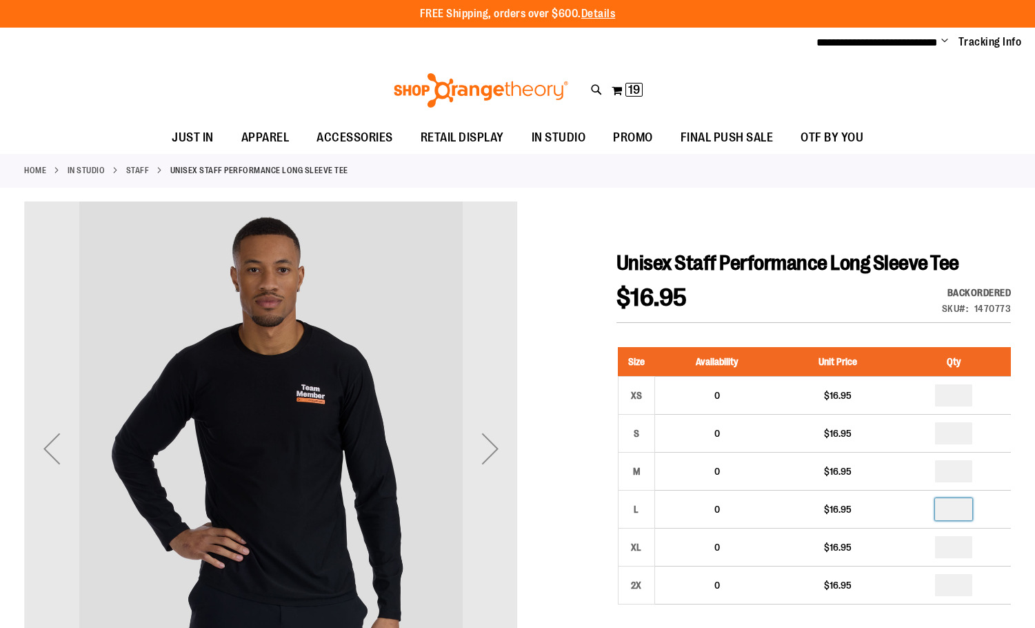
click at [862, 317] on div "$16.95 Backordered Only %1 left SKU 1470773" at bounding box center [814, 304] width 395 height 37
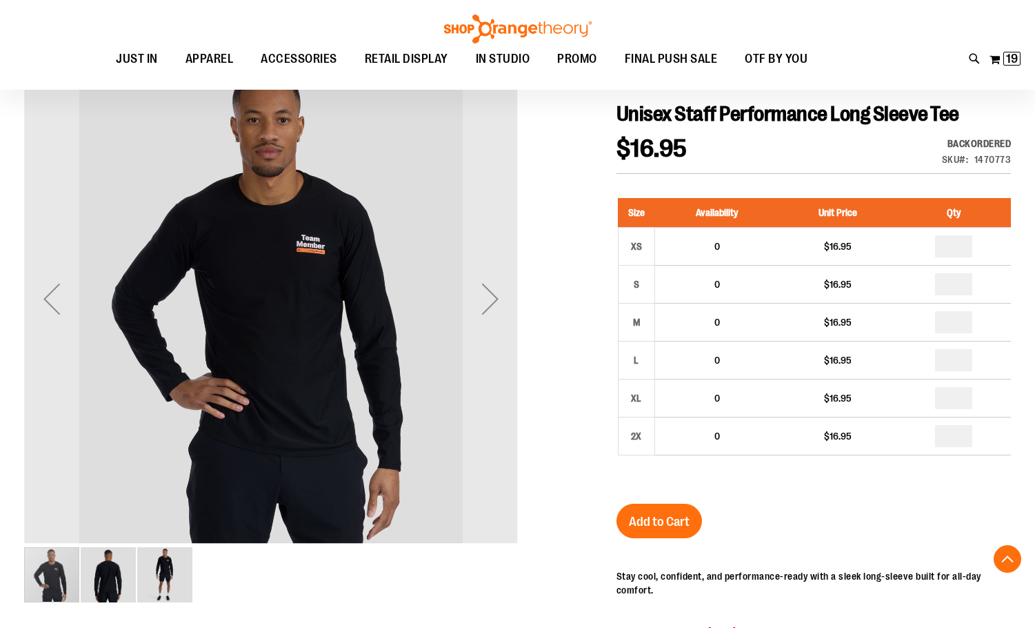
scroll to position [413, 0]
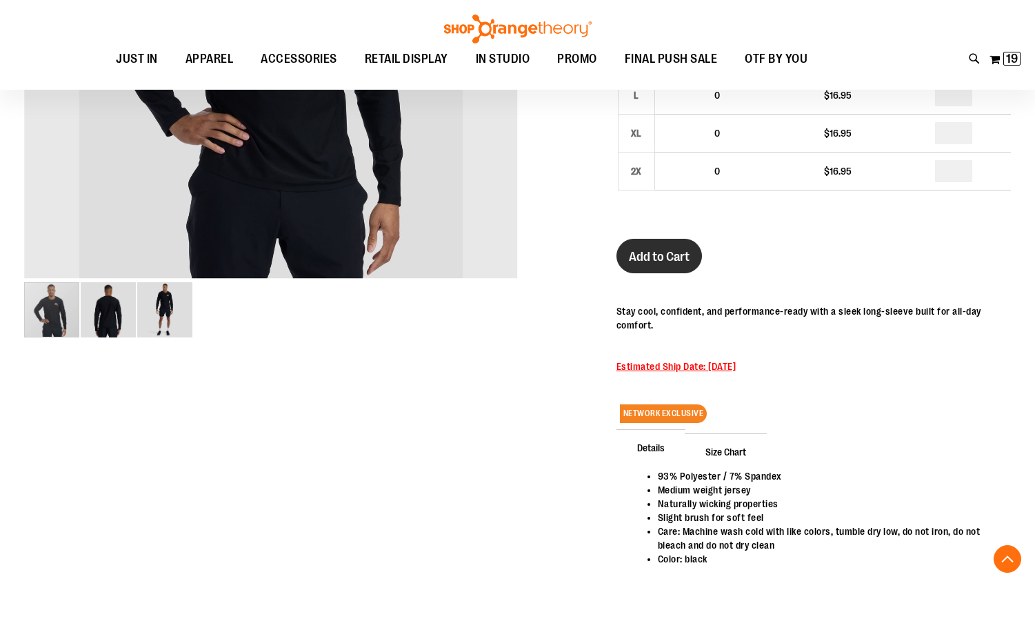
click at [671, 255] on span "Add to Cart" at bounding box center [659, 256] width 61 height 15
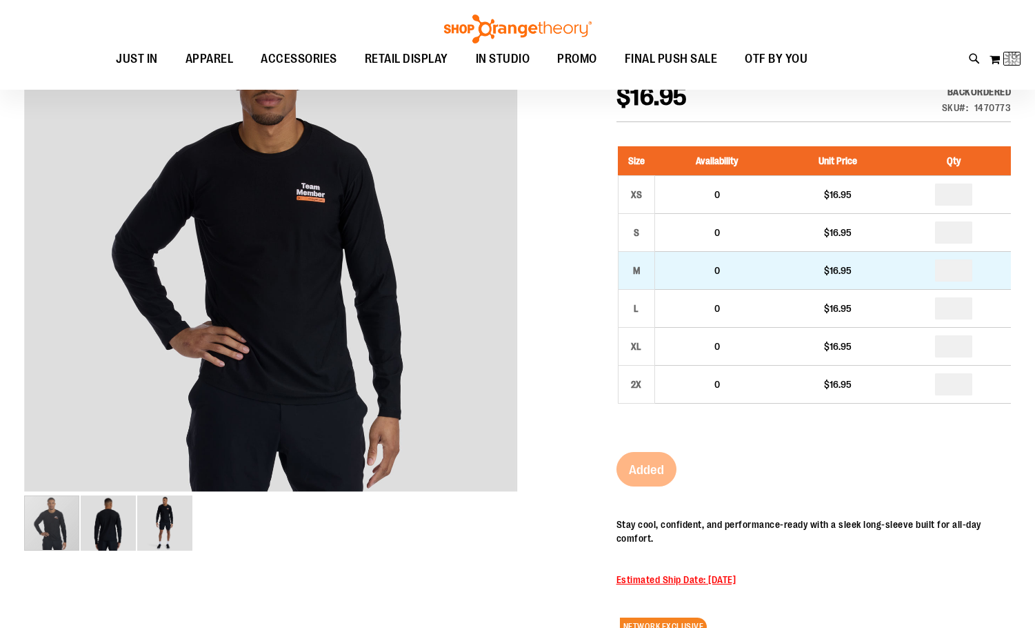
scroll to position [207, 0]
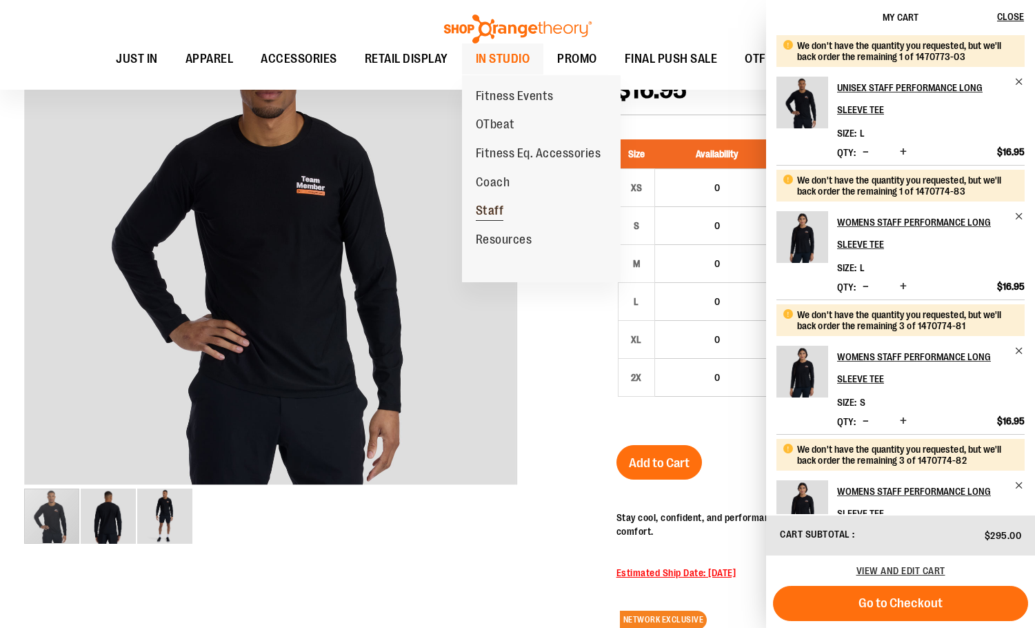
click at [504, 209] on link "Staff" at bounding box center [490, 211] width 56 height 29
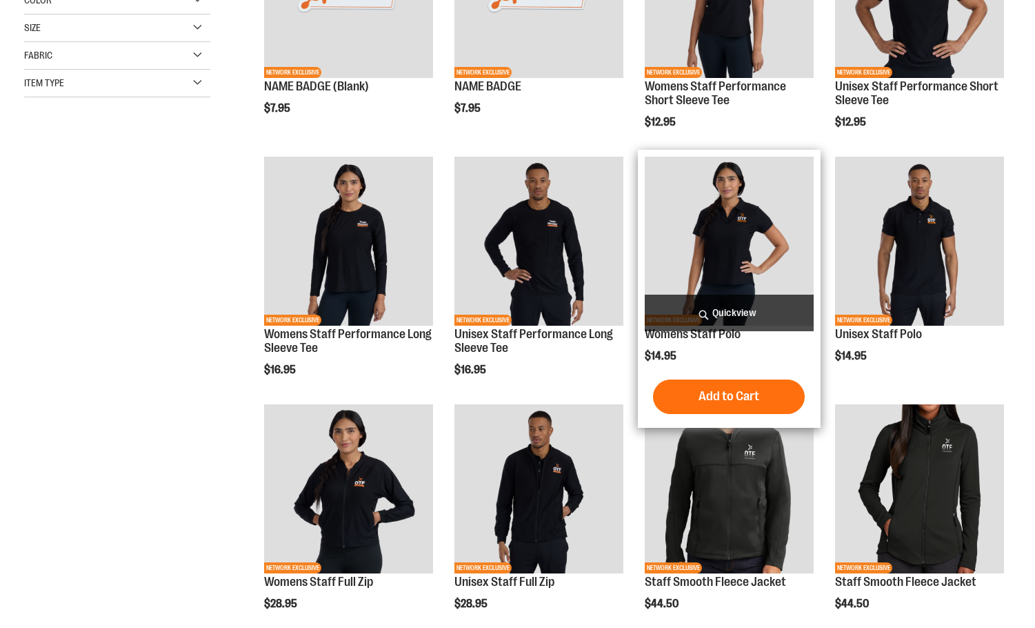
scroll to position [261, 0]
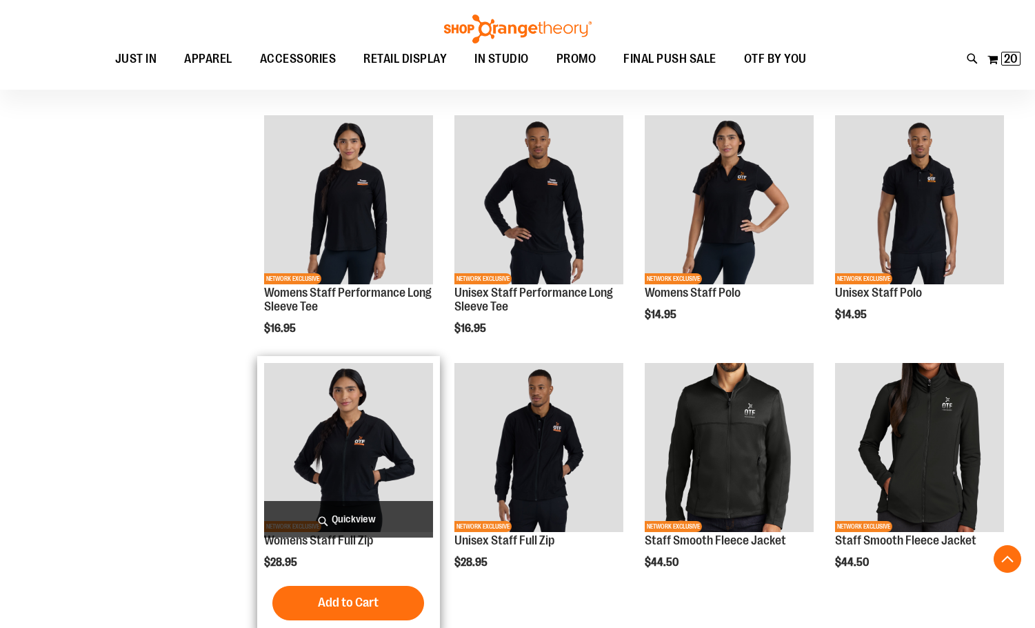
click at [388, 458] on img "product" at bounding box center [348, 447] width 169 height 169
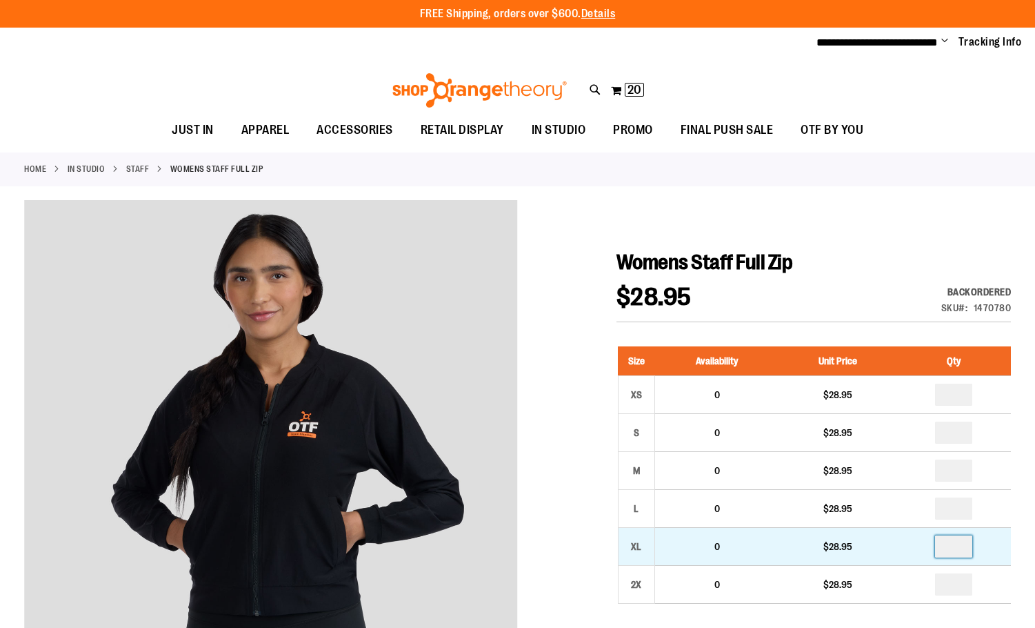
click at [957, 547] on input "number" at bounding box center [953, 546] width 37 height 22
type input "*"
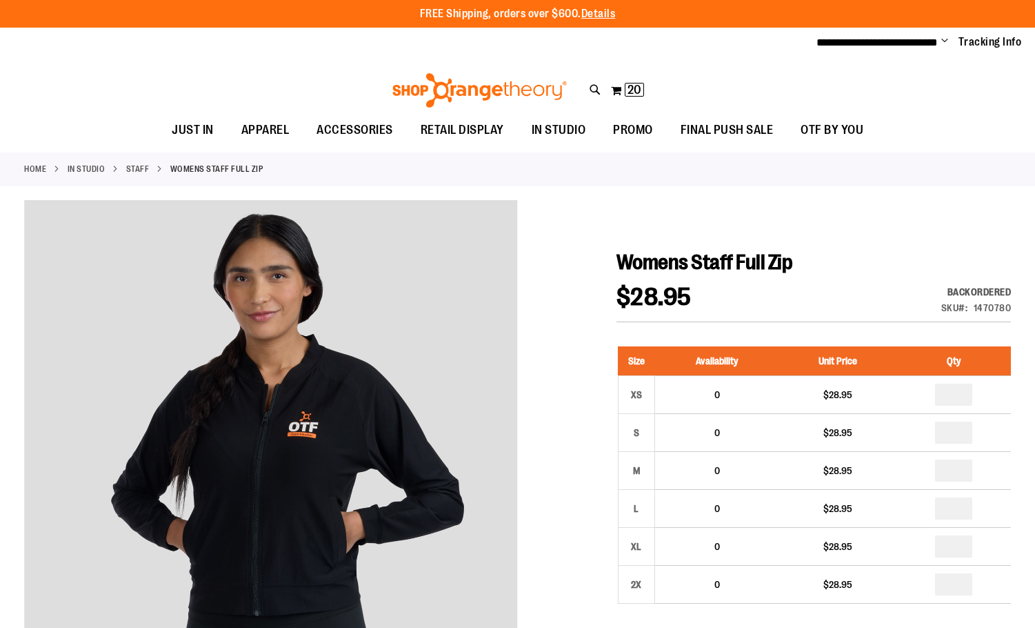
type input "*"
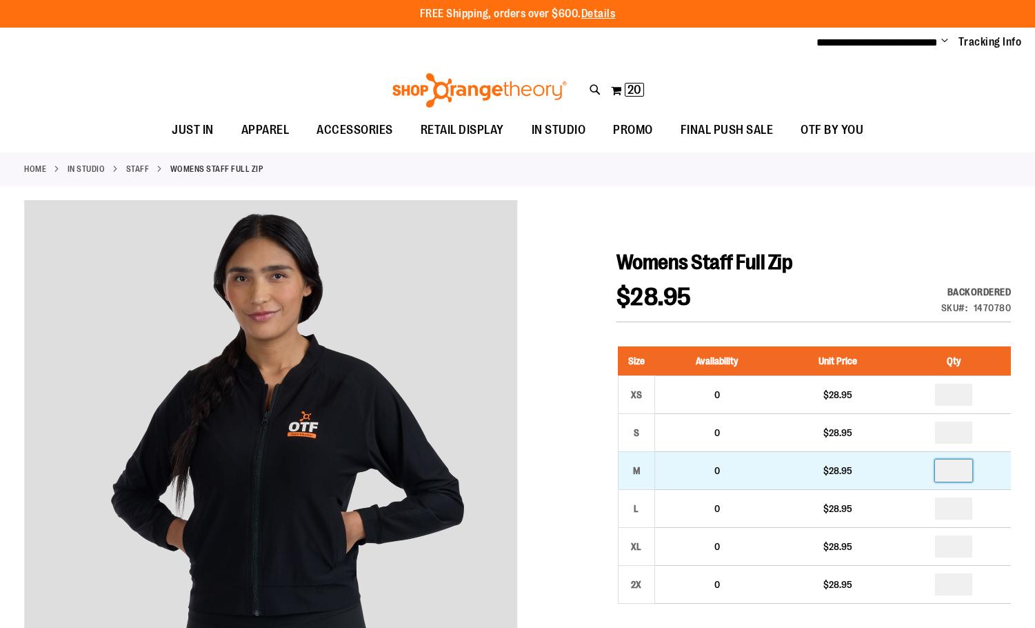
click at [951, 470] on input "number" at bounding box center [953, 470] width 37 height 22
type input "*"
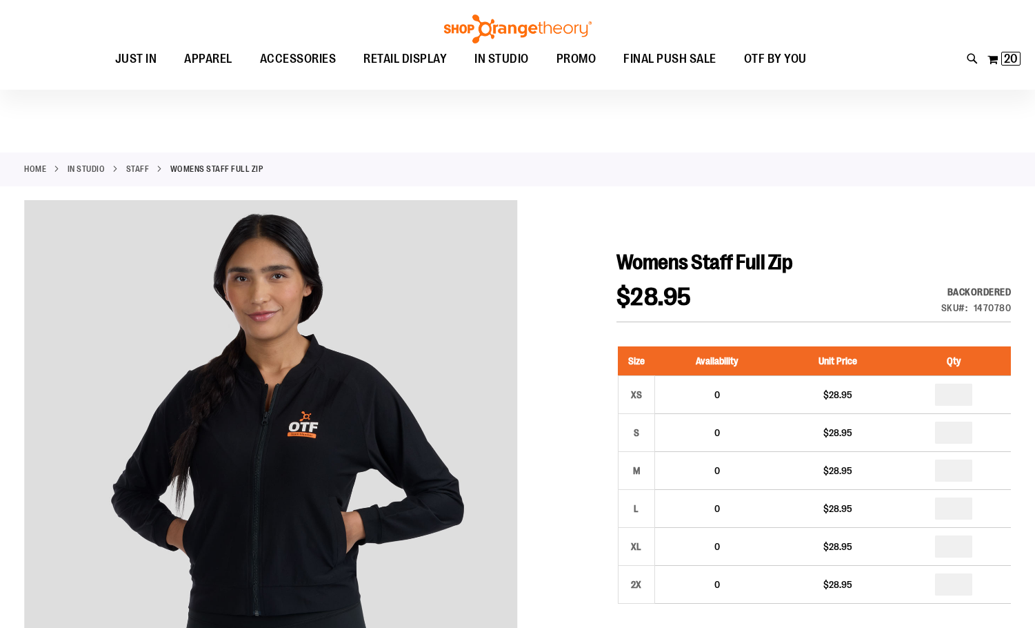
scroll to position [69, 0]
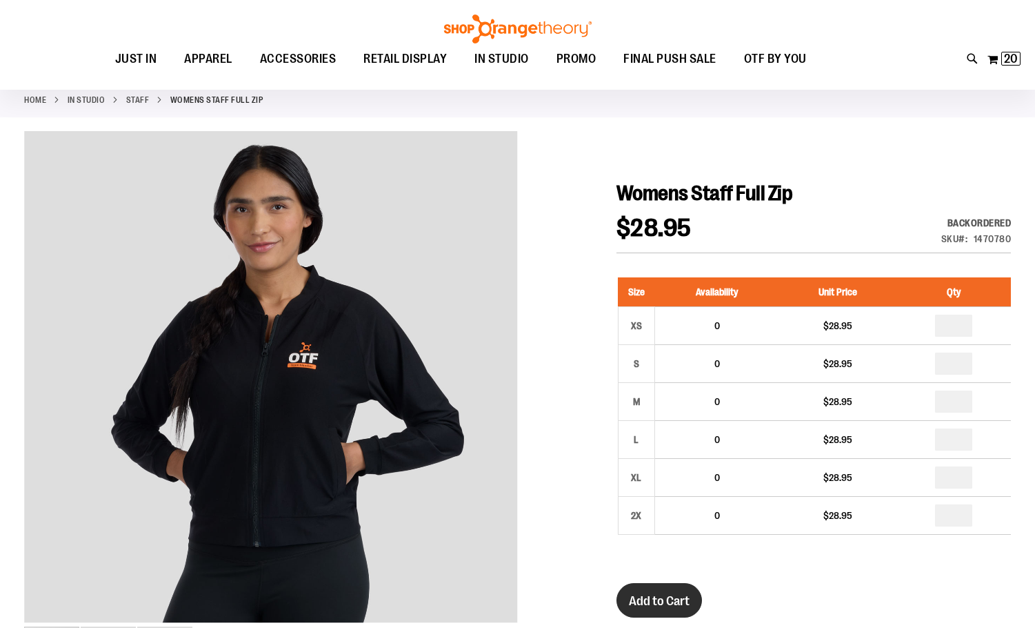
click at [669, 602] on span "Add to Cart" at bounding box center [659, 600] width 61 height 15
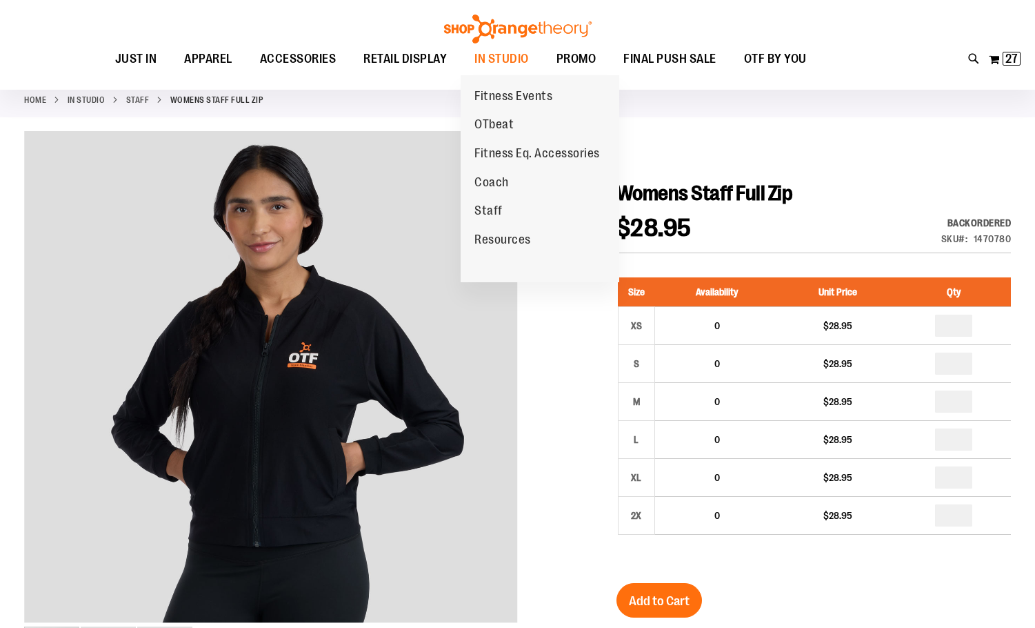
click at [492, 211] on span "Staff" at bounding box center [489, 212] width 28 height 17
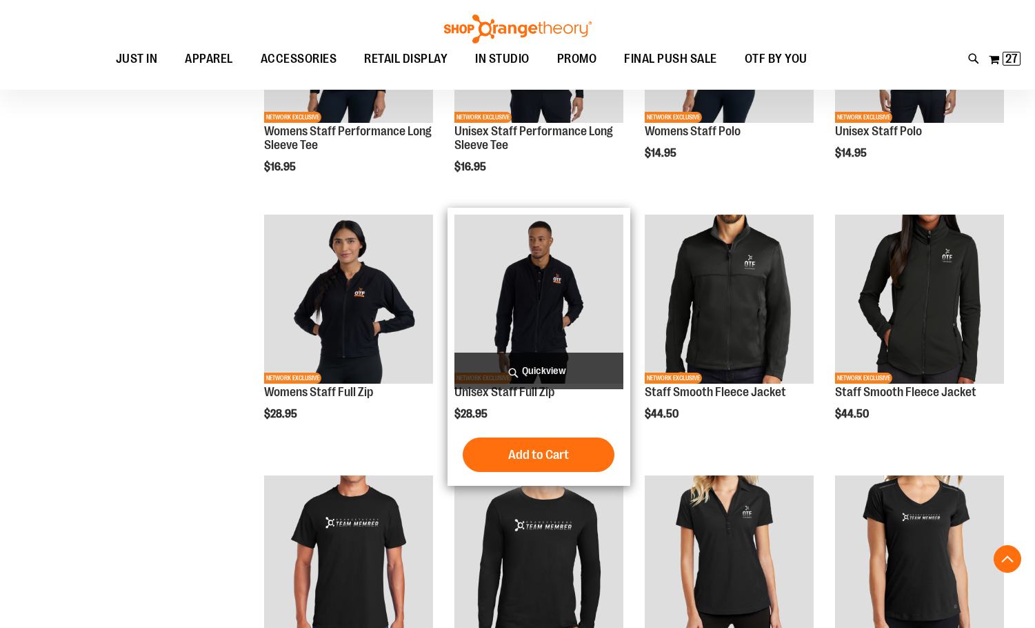
scroll to position [413, 0]
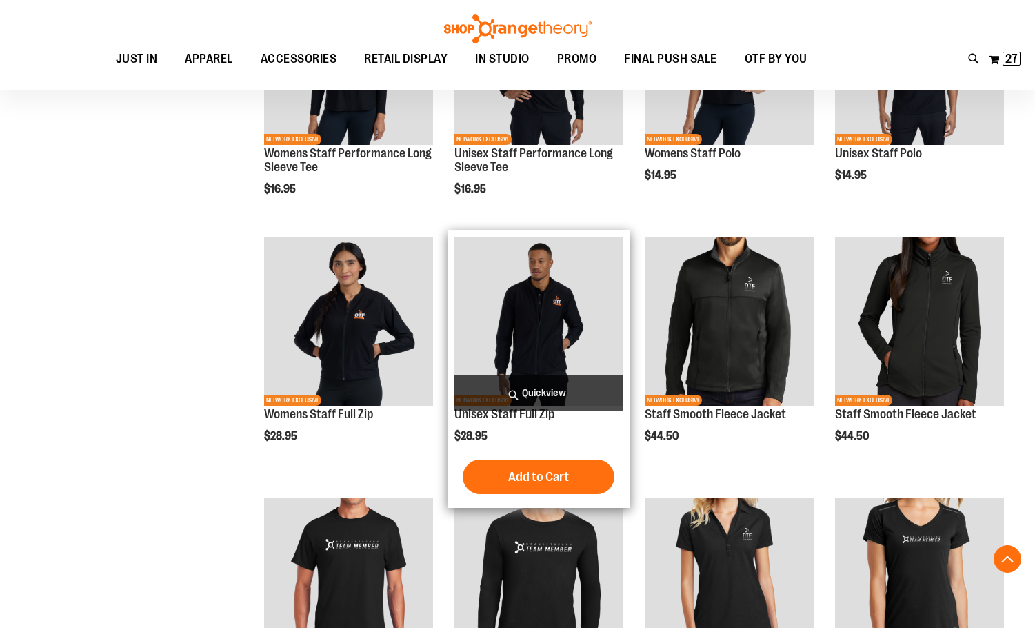
click at [569, 290] on img "product" at bounding box center [539, 321] width 169 height 169
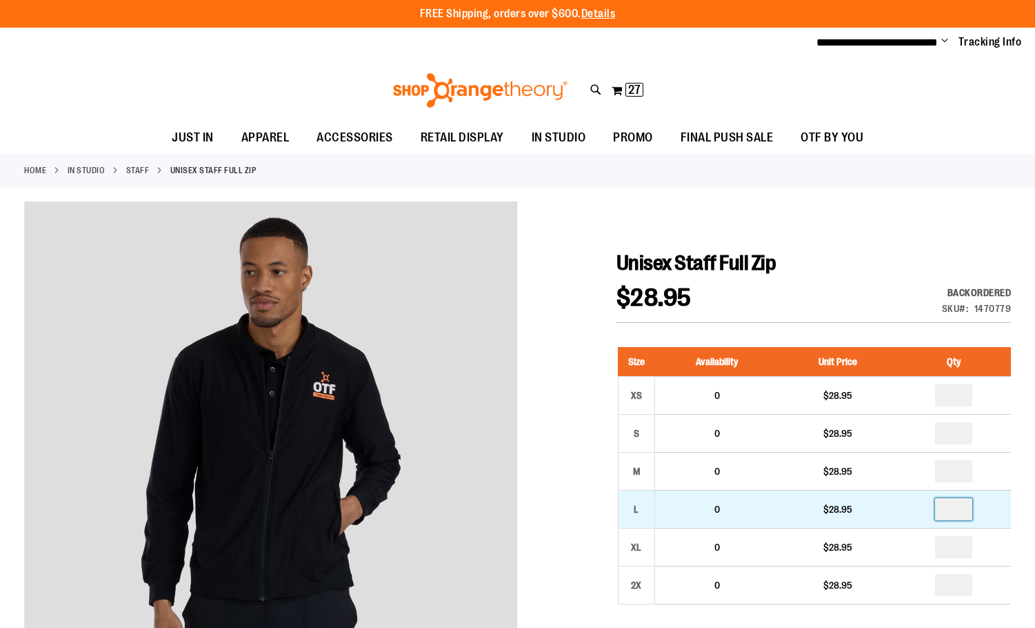
click at [964, 515] on input "number" at bounding box center [953, 509] width 37 height 22
type input "*"
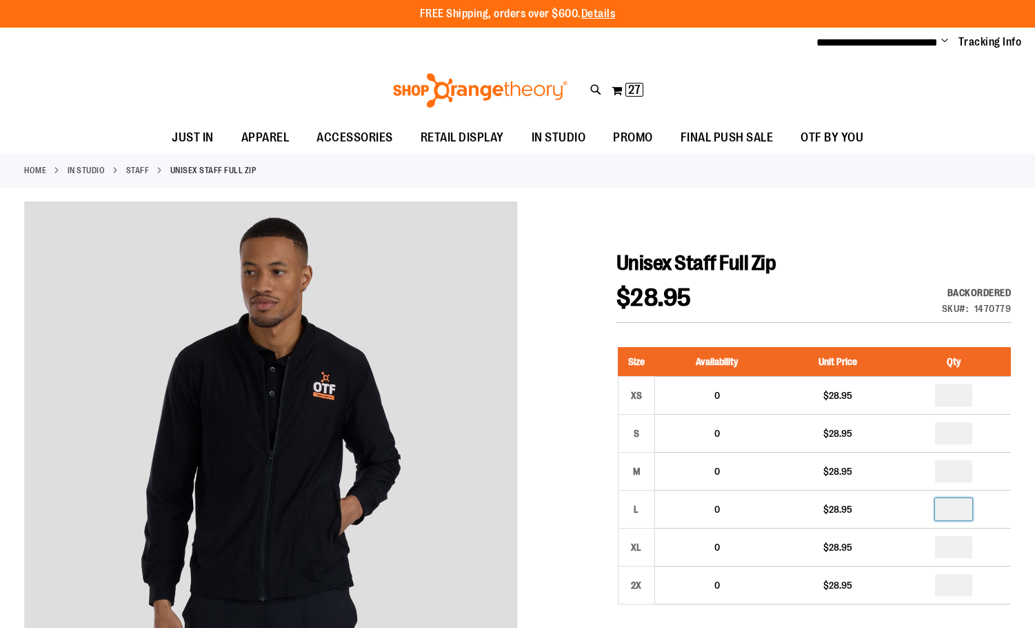
click at [837, 248] on div at bounding box center [517, 618] width 987 height 835
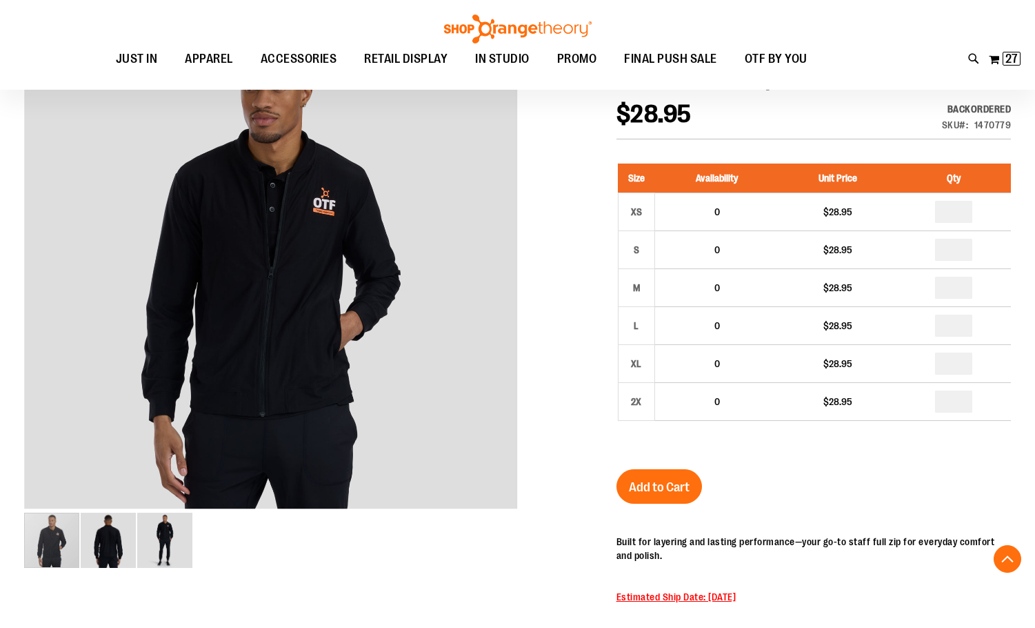
scroll to position [275, 0]
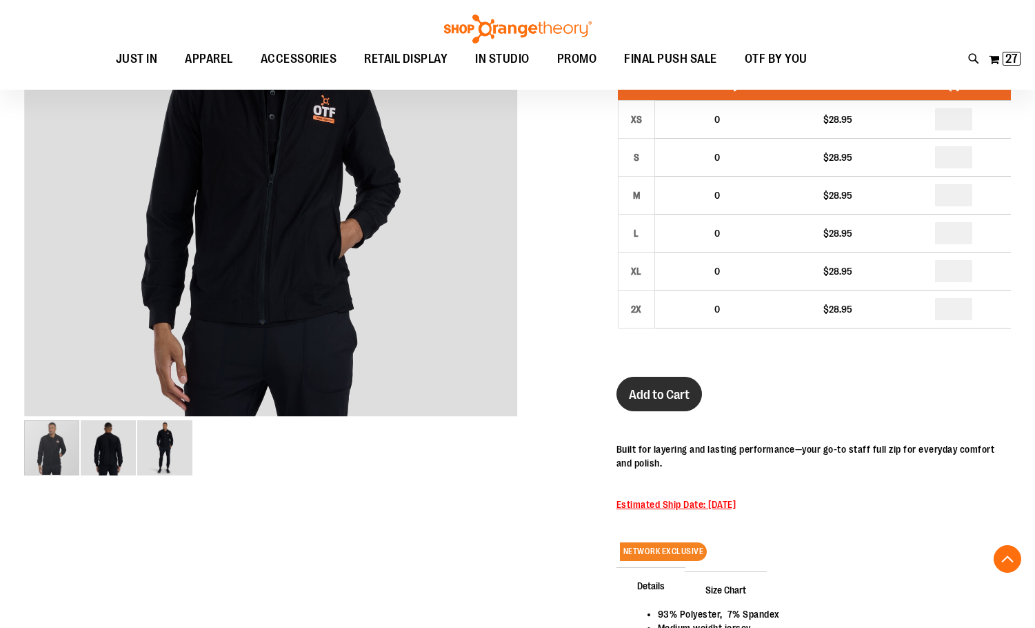
click at [681, 387] on span "Add to Cart" at bounding box center [659, 394] width 61 height 15
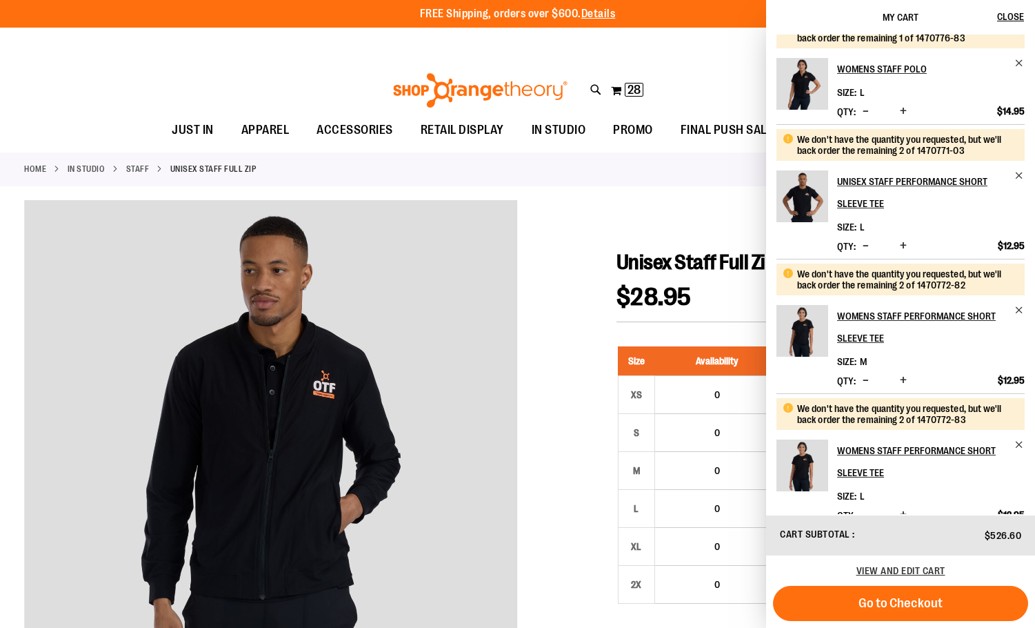
scroll to position [415, 0]
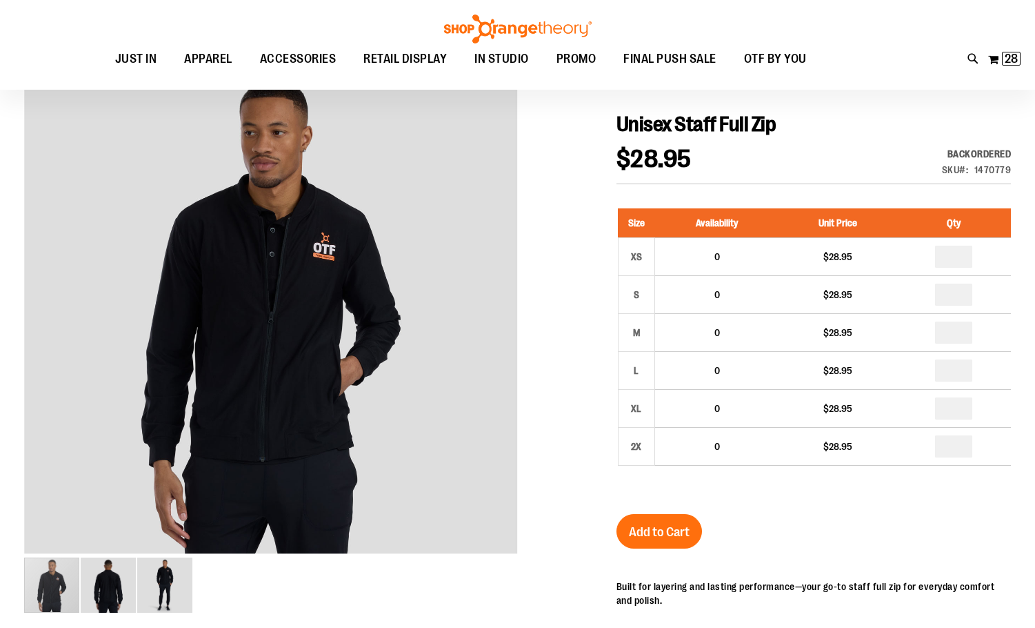
scroll to position [69, 0]
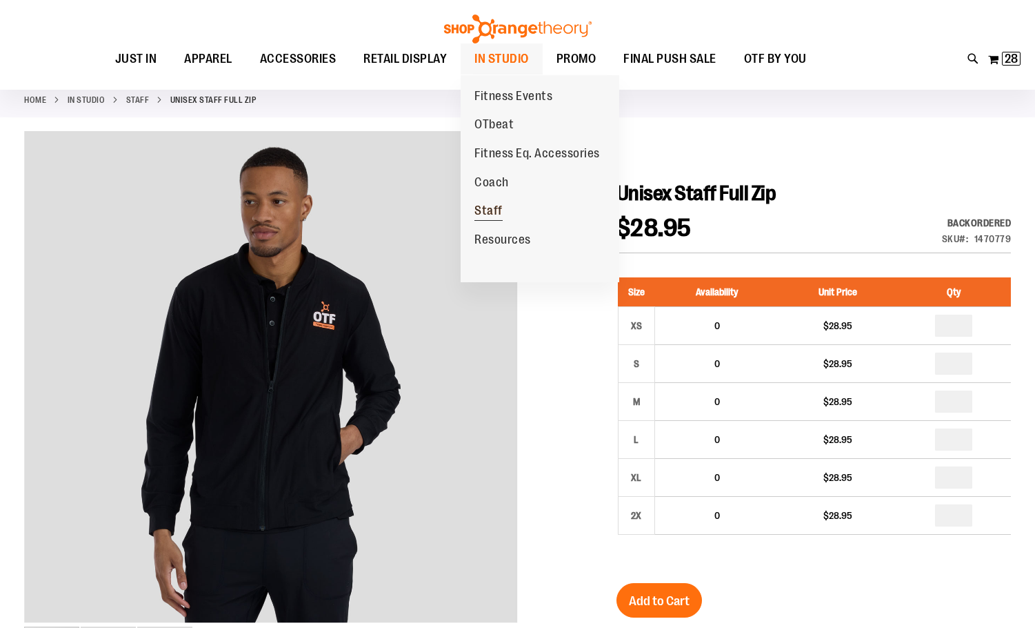
click at [497, 215] on span "Staff" at bounding box center [489, 212] width 28 height 17
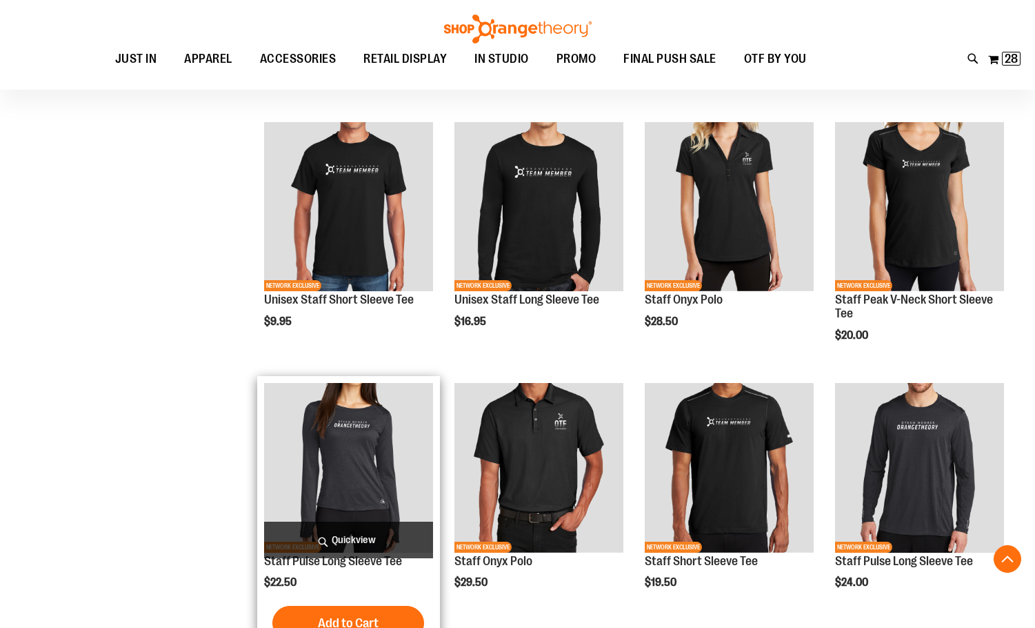
scroll to position [813, 0]
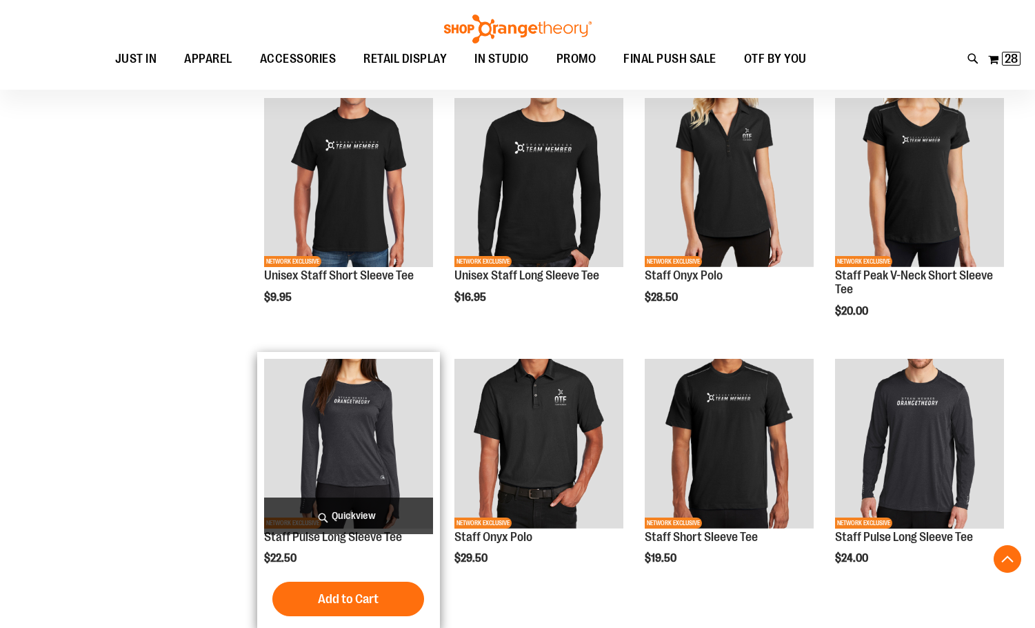
click at [326, 455] on img "product" at bounding box center [348, 443] width 169 height 169
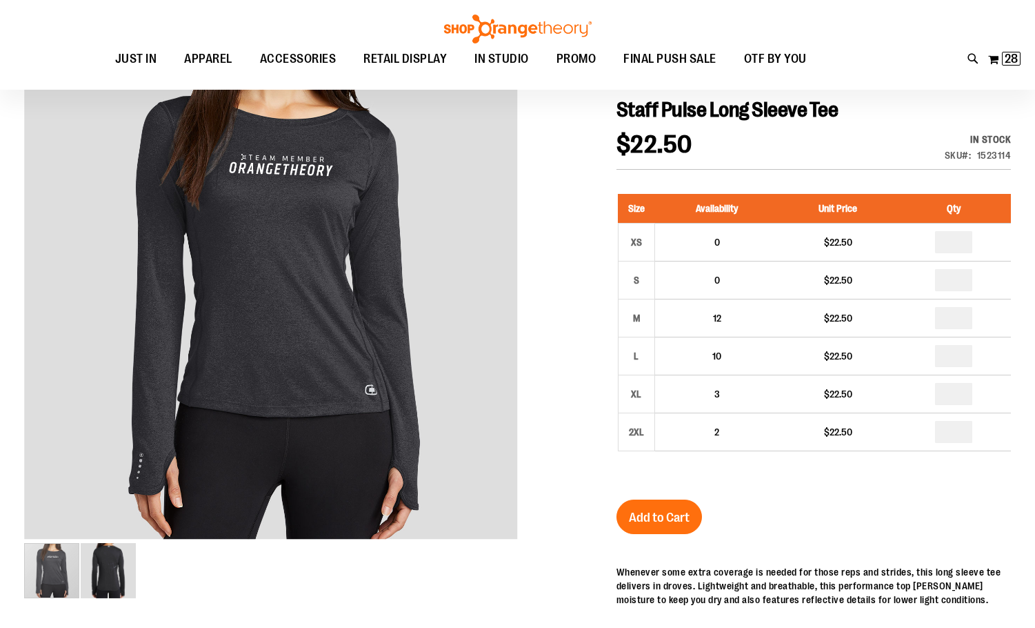
scroll to position [68, 0]
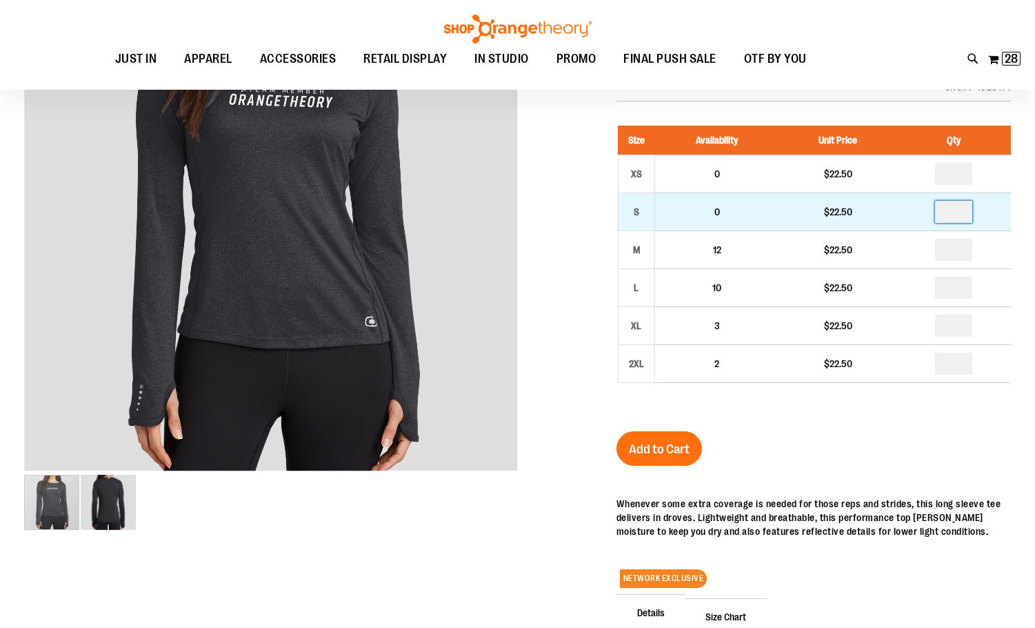
click at [957, 217] on input "number" at bounding box center [953, 212] width 37 height 22
click at [956, 212] on input "number" at bounding box center [953, 212] width 37 height 22
type input "*"
click at [956, 205] on input "*" at bounding box center [953, 212] width 37 height 22
click at [955, 205] on input "*" at bounding box center [953, 212] width 37 height 22
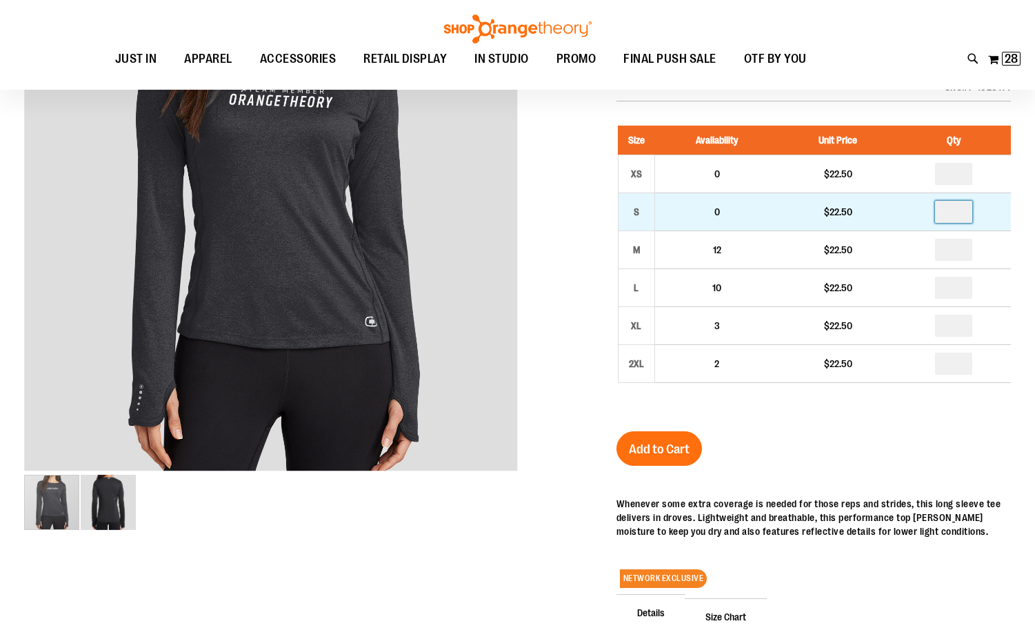
click at [955, 211] on input "*" at bounding box center [953, 212] width 37 height 22
type input "*"
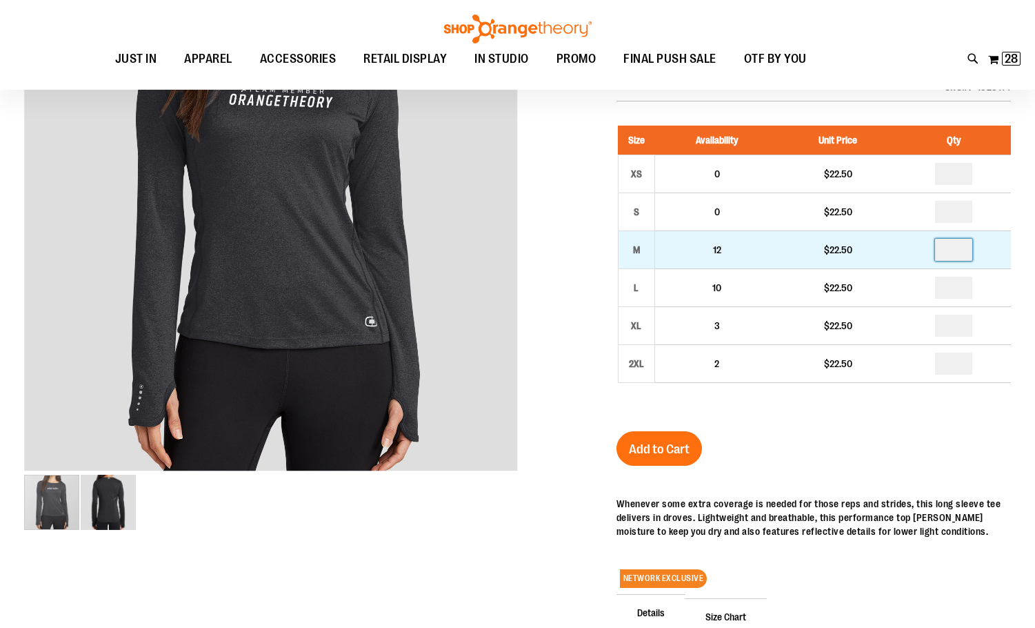
click at [958, 252] on input "number" at bounding box center [953, 250] width 37 height 22
type input "*"
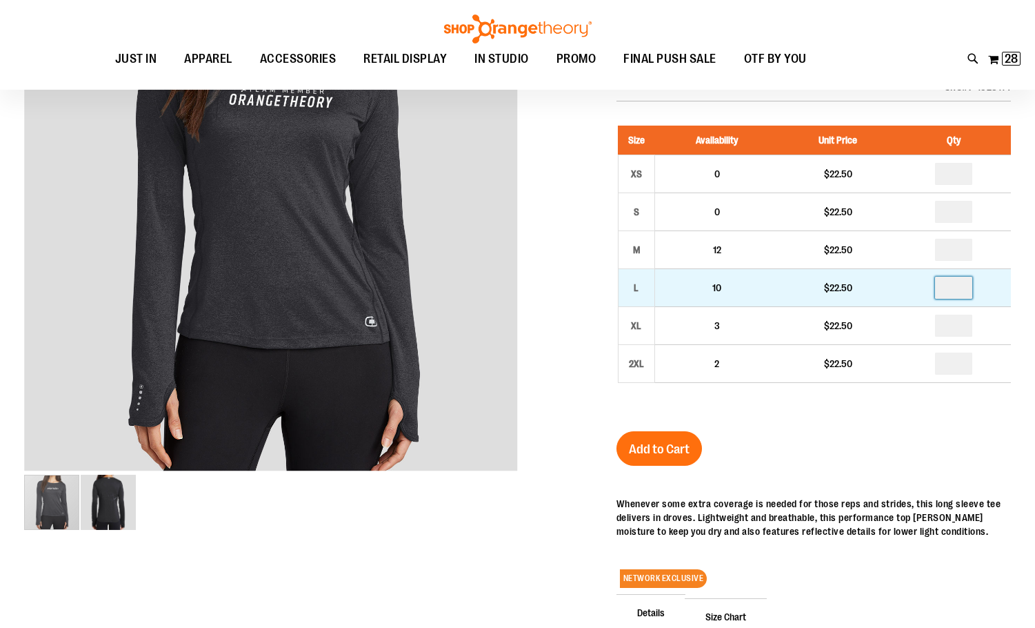
click at [949, 288] on input "number" at bounding box center [953, 288] width 37 height 22
type input "*"
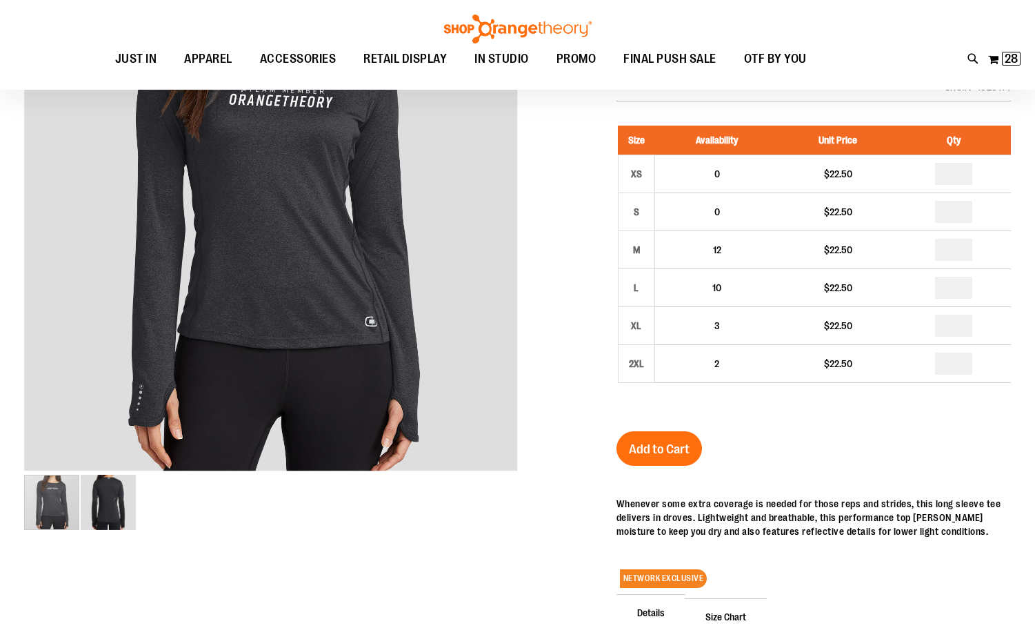
drag, startPoint x: 877, startPoint y: 473, endPoint x: 724, endPoint y: 453, distance: 154.4
click at [876, 473] on div "Staff Pulse Long Sleeve Tee $22.50 In stock Only %1 left SKU 1523114 Size Avail…" at bounding box center [814, 407] width 395 height 757
click at [660, 454] on span "Add to Cart" at bounding box center [659, 449] width 61 height 15
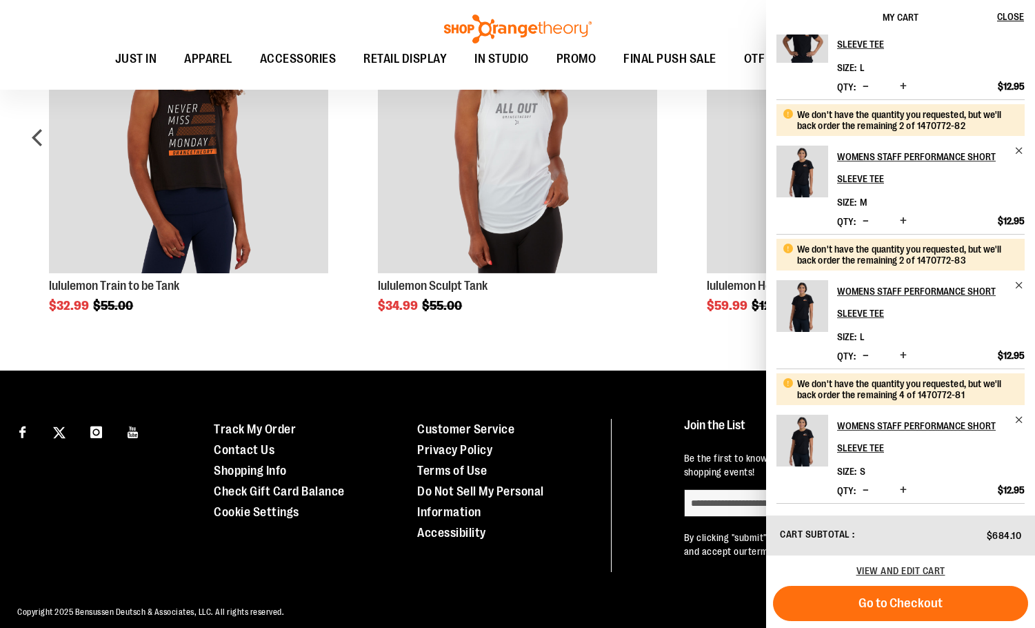
scroll to position [877, 0]
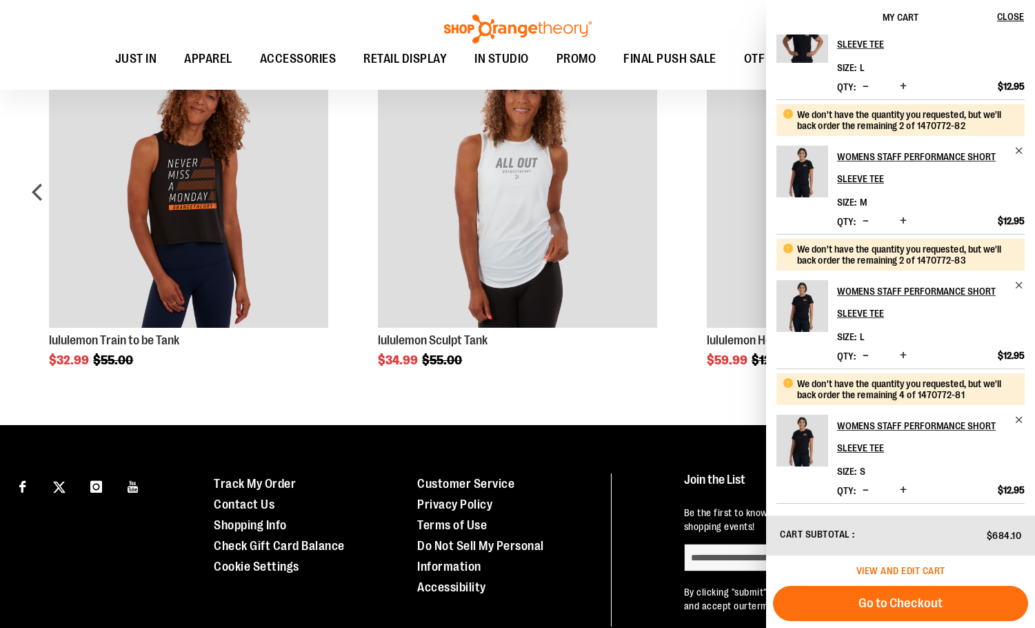
click at [914, 573] on span "View and edit cart" at bounding box center [901, 570] width 89 height 11
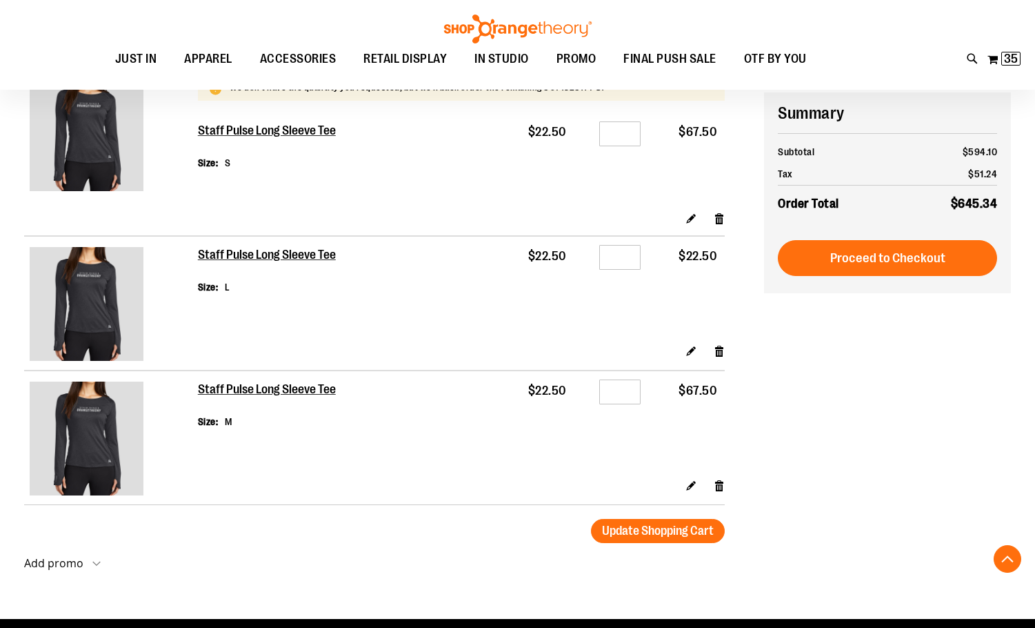
scroll to position [2552, 0]
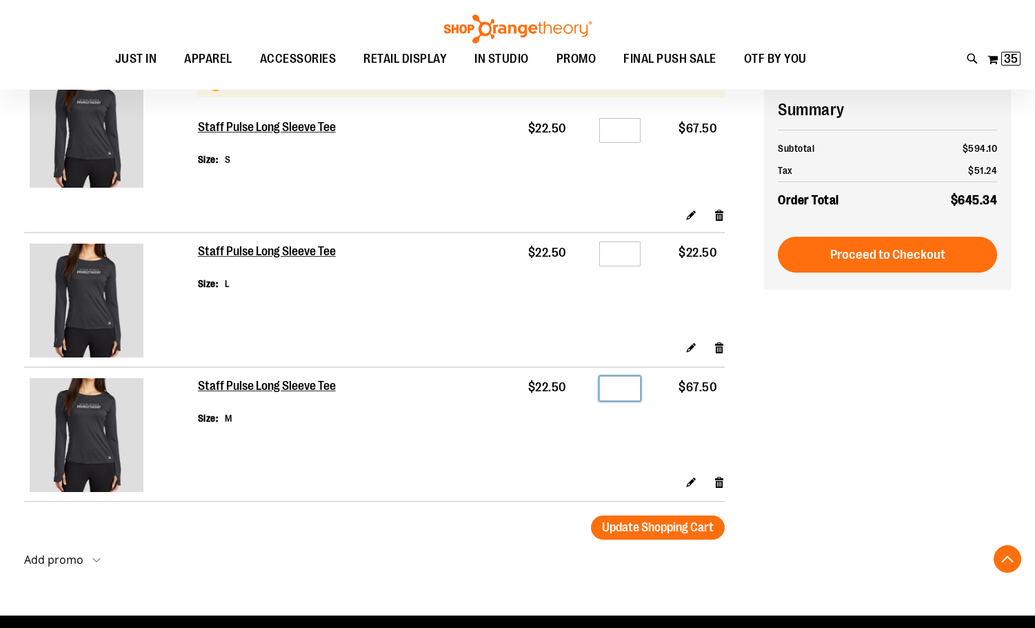
drag, startPoint x: 620, startPoint y: 382, endPoint x: 629, endPoint y: 383, distance: 9.0
click at [629, 383] on input "*" at bounding box center [619, 388] width 41 height 25
type input "*"
click at [622, 526] on span "Update Shopping Cart" at bounding box center [658, 527] width 112 height 14
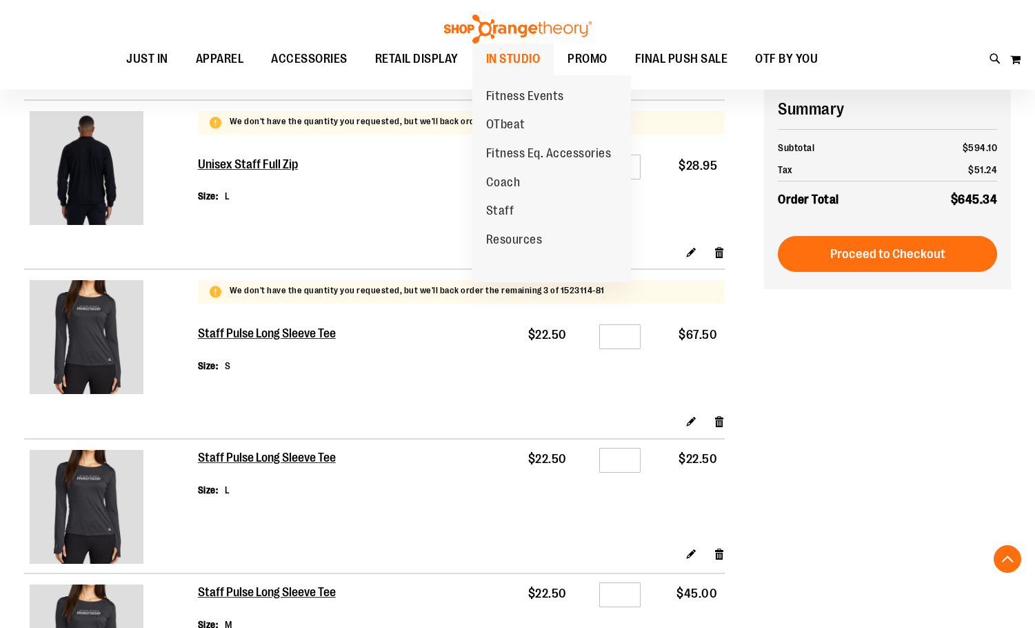
scroll to position [2345, 0]
click at [512, 207] on span "Staff" at bounding box center [500, 212] width 28 height 17
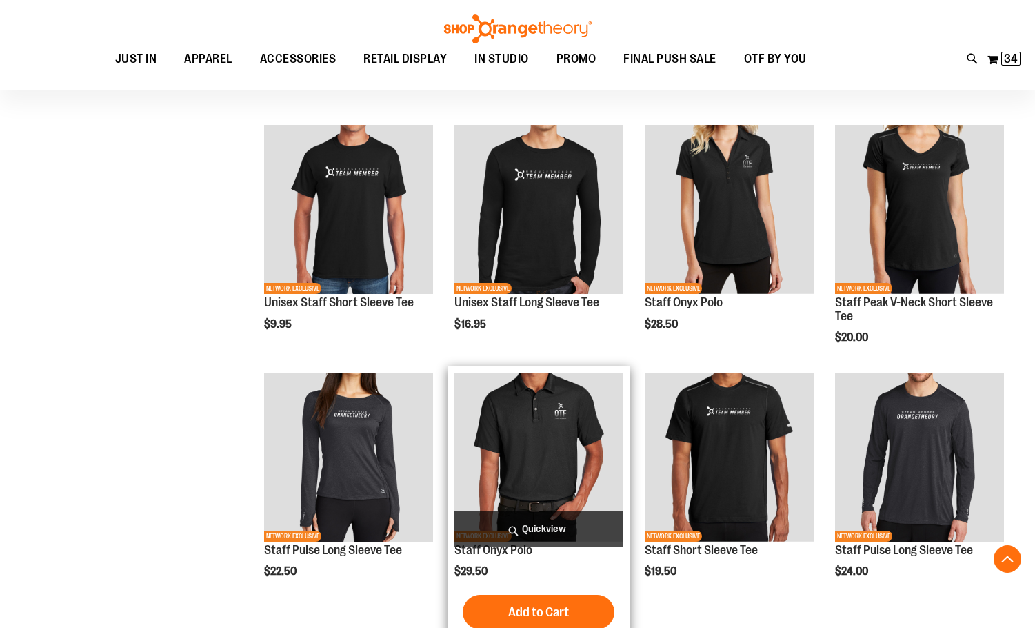
scroll to position [679, 0]
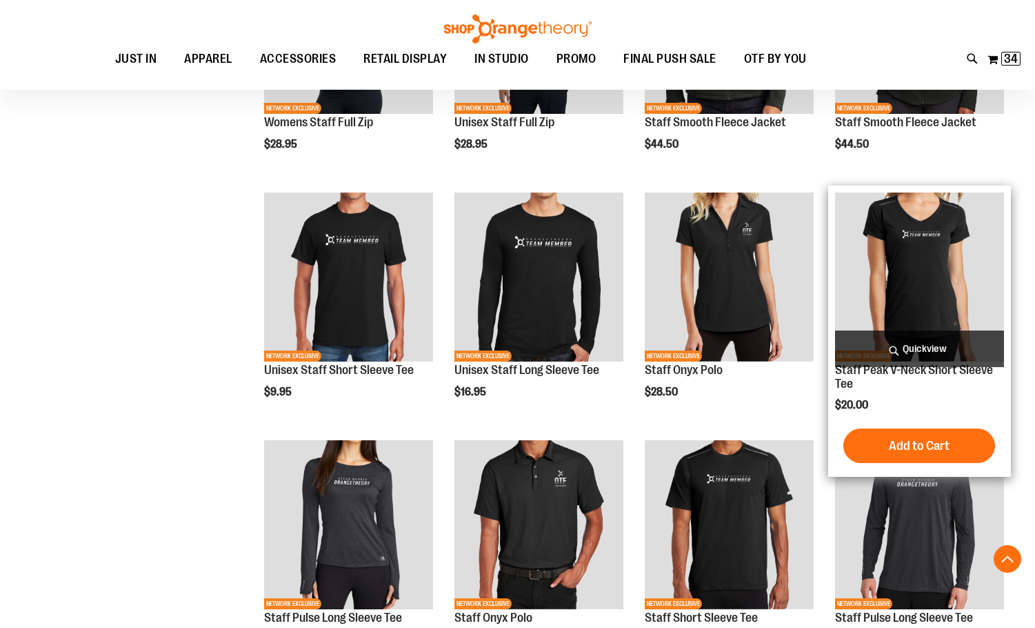
click at [926, 241] on img "product" at bounding box center [919, 276] width 169 height 169
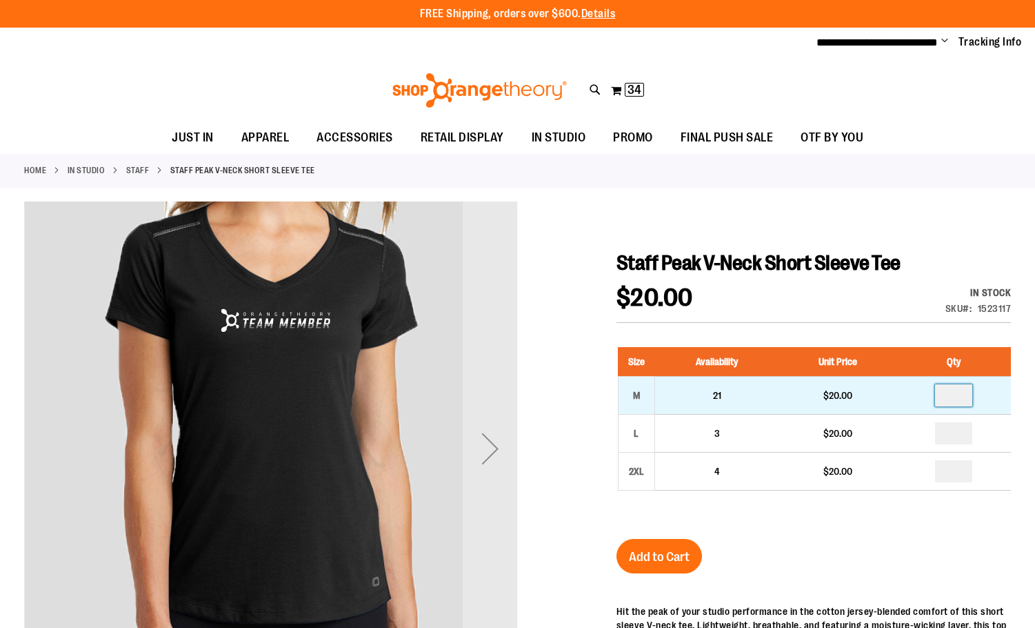
click at [962, 395] on input "number" at bounding box center [953, 395] width 37 height 22
type input "*"
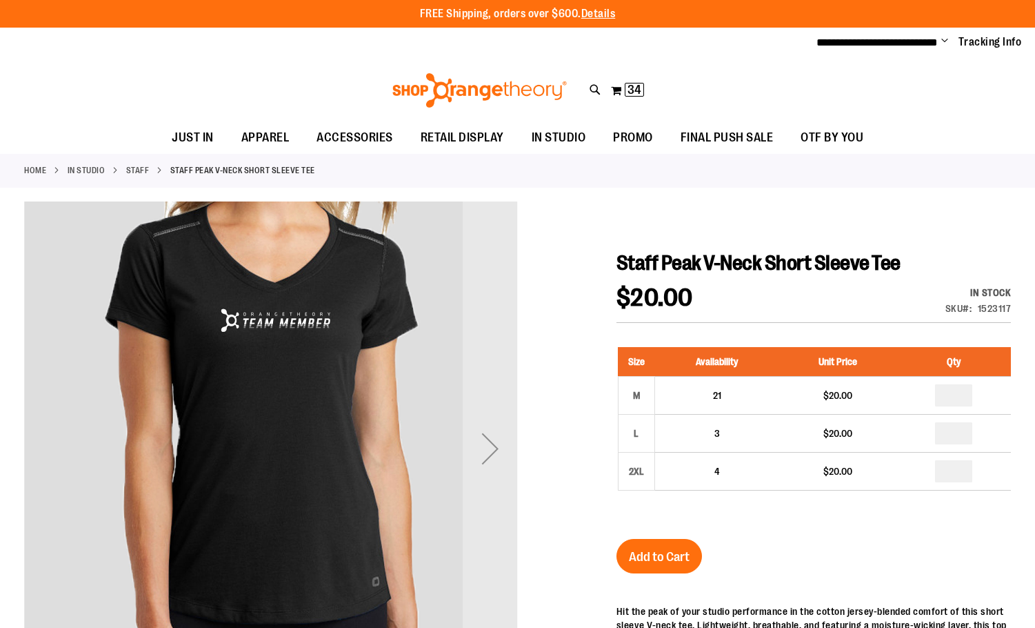
type input "*"
click at [850, 543] on div "Staff Peak V-Neck Short Sleeve Tee $20.00 In stock Only %1 left SKU 1523117 Siz…" at bounding box center [814, 585] width 395 height 671
click at [674, 554] on span "Add to Cart" at bounding box center [659, 556] width 61 height 15
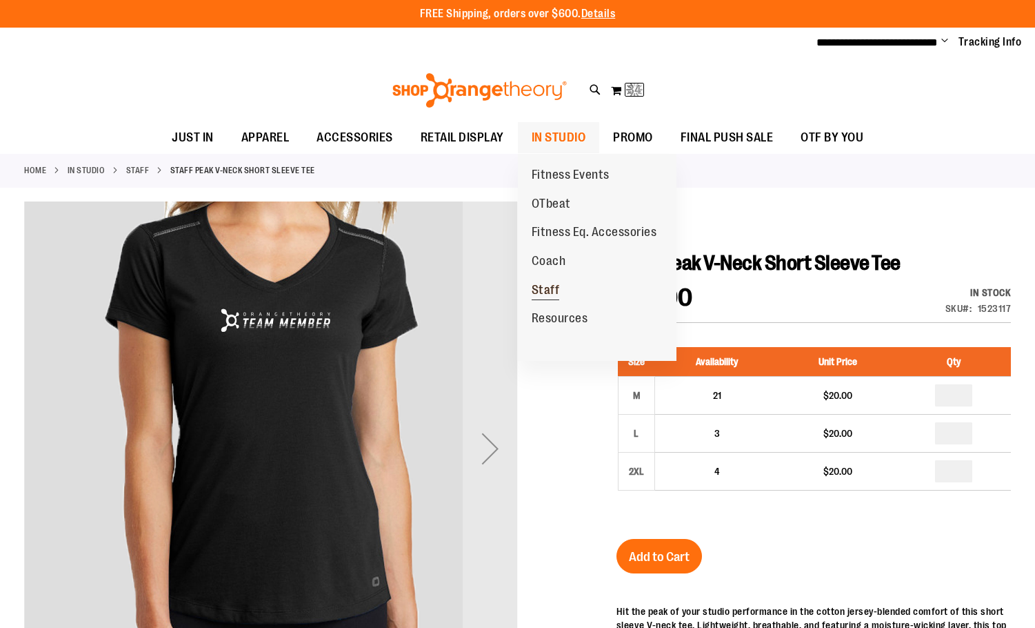
click at [546, 295] on span "Staff" at bounding box center [546, 291] width 28 height 17
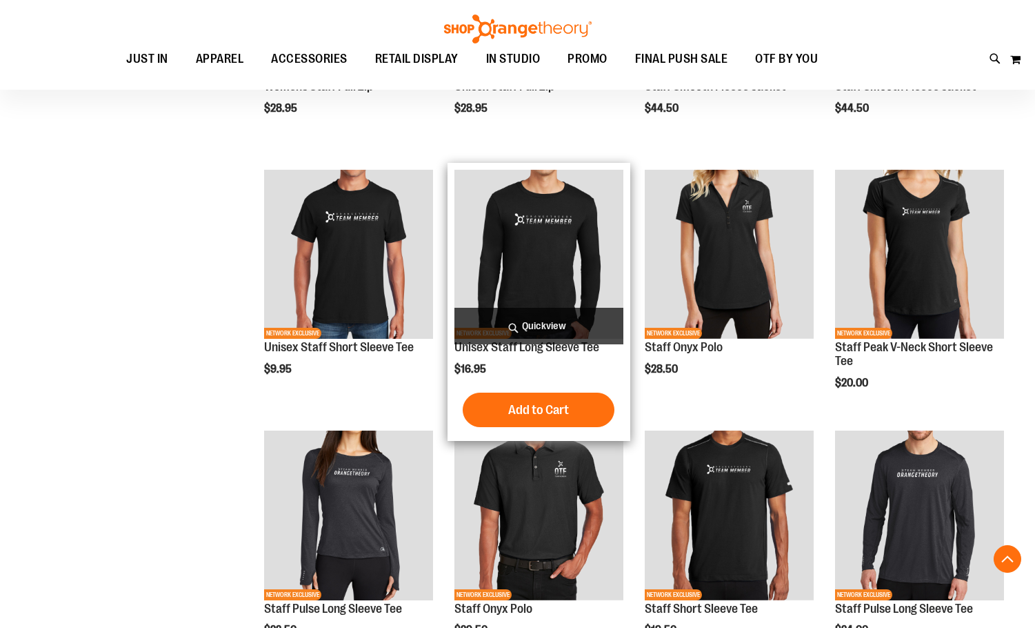
scroll to position [582, 0]
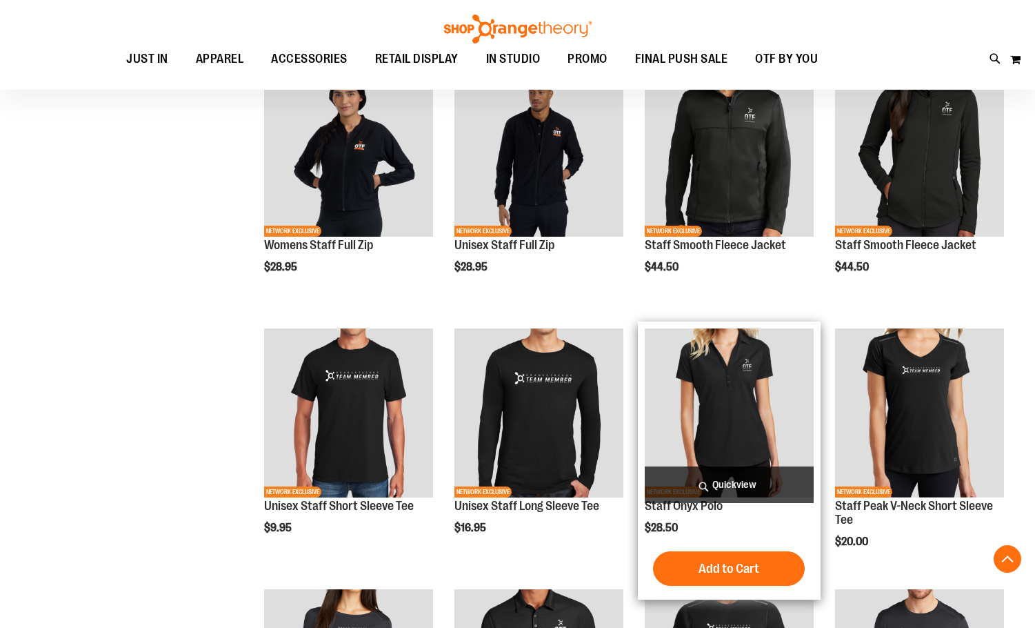
click at [717, 391] on img "product" at bounding box center [729, 412] width 169 height 169
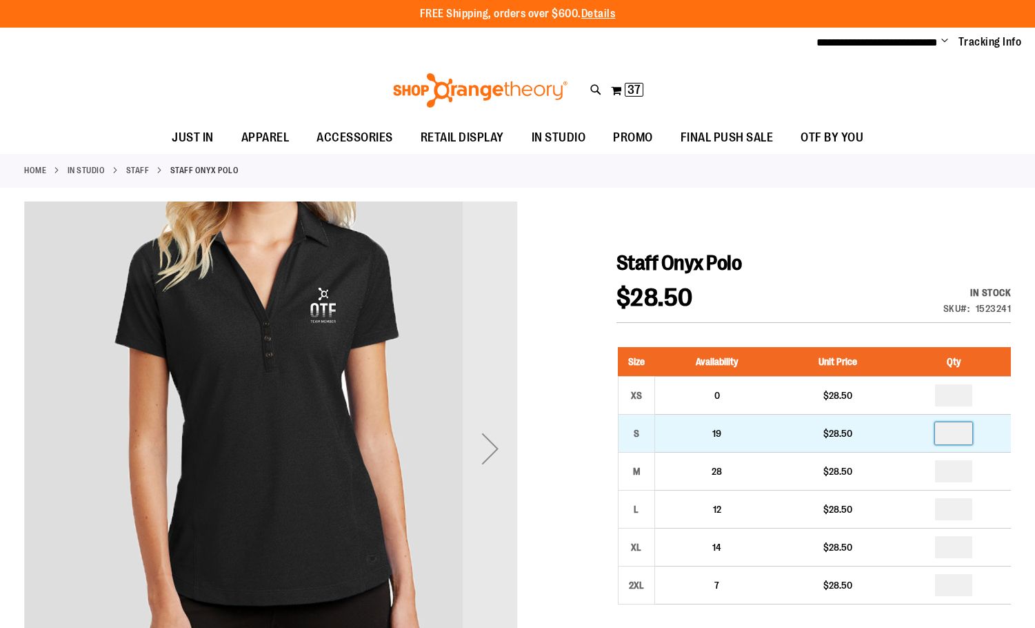
click at [960, 435] on input "number" at bounding box center [953, 433] width 37 height 22
type input "*"
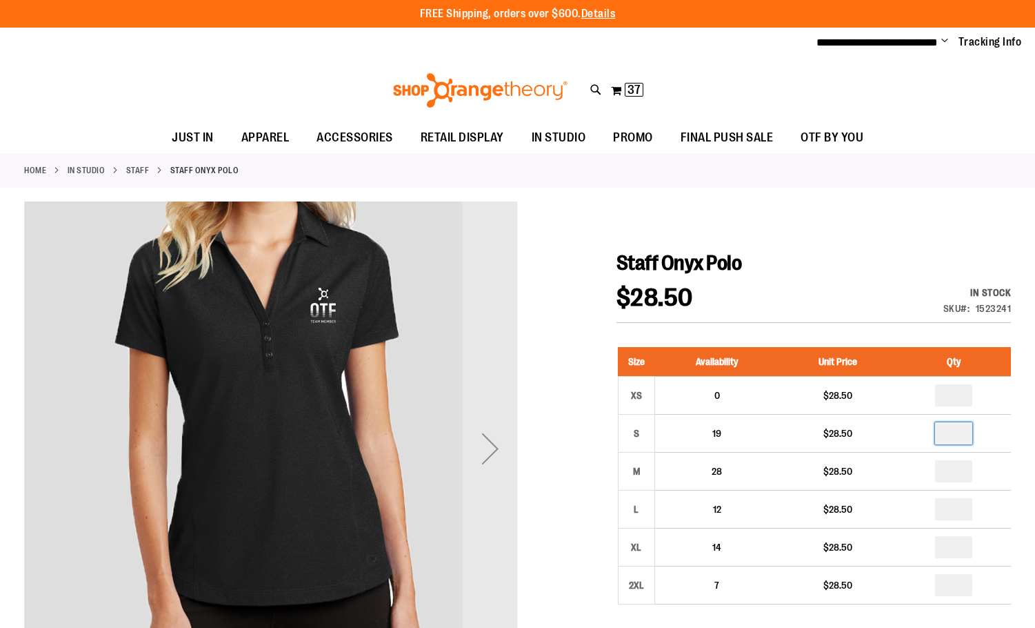
click at [819, 207] on div at bounding box center [517, 618] width 987 height 835
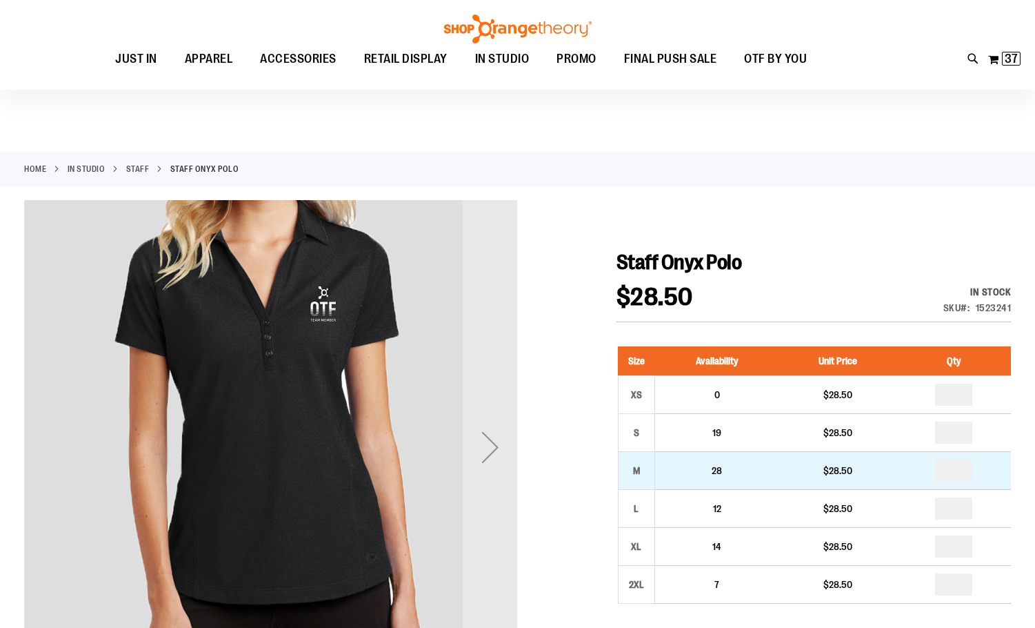
scroll to position [137, 0]
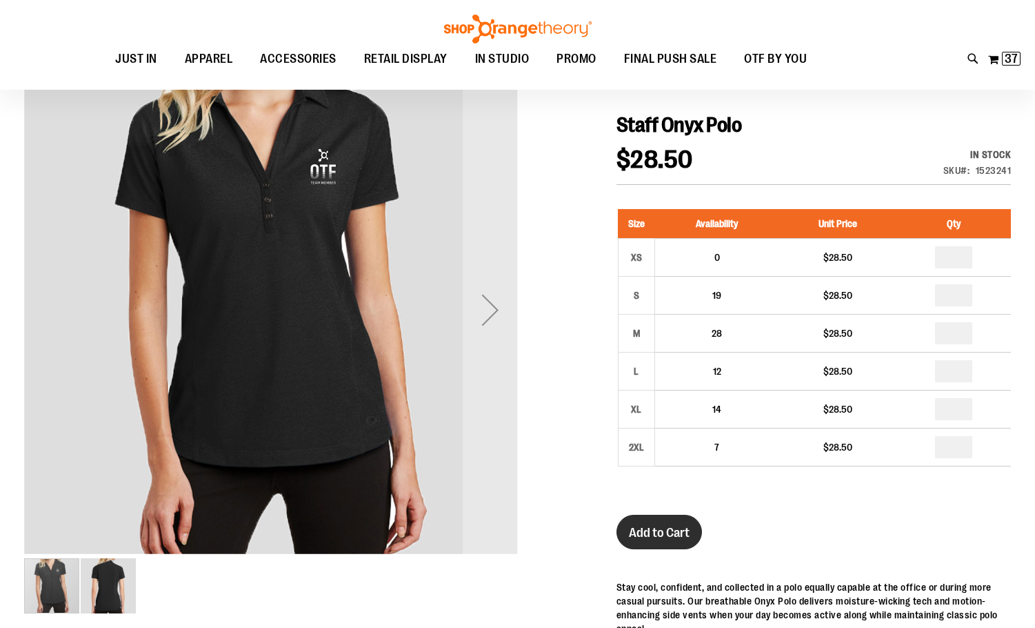
click at [659, 548] on button "Add to Cart" at bounding box center [660, 532] width 86 height 34
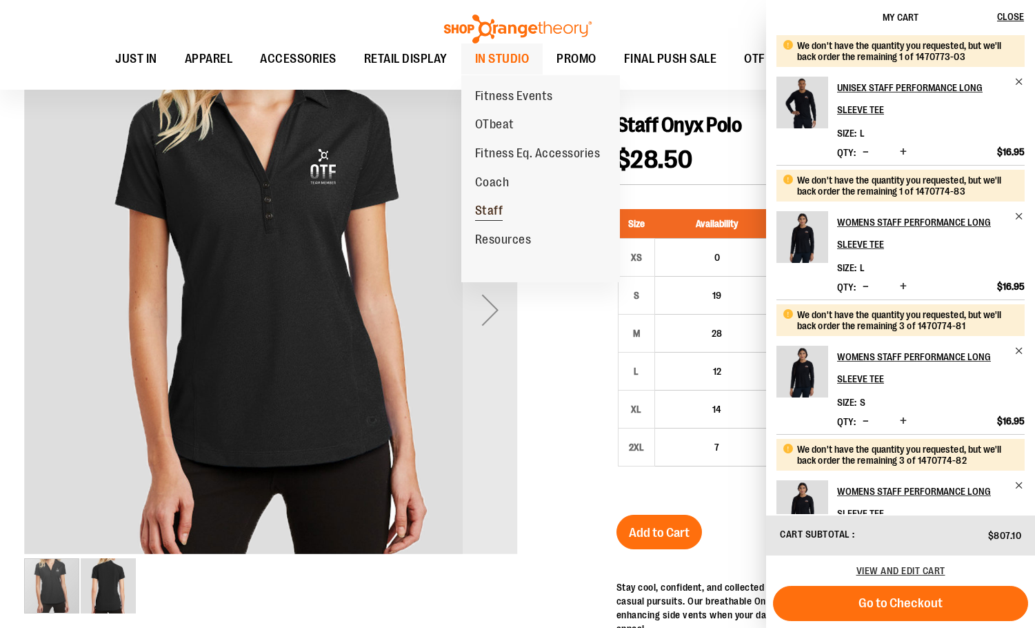
click at [498, 212] on span "Staff" at bounding box center [489, 212] width 28 height 17
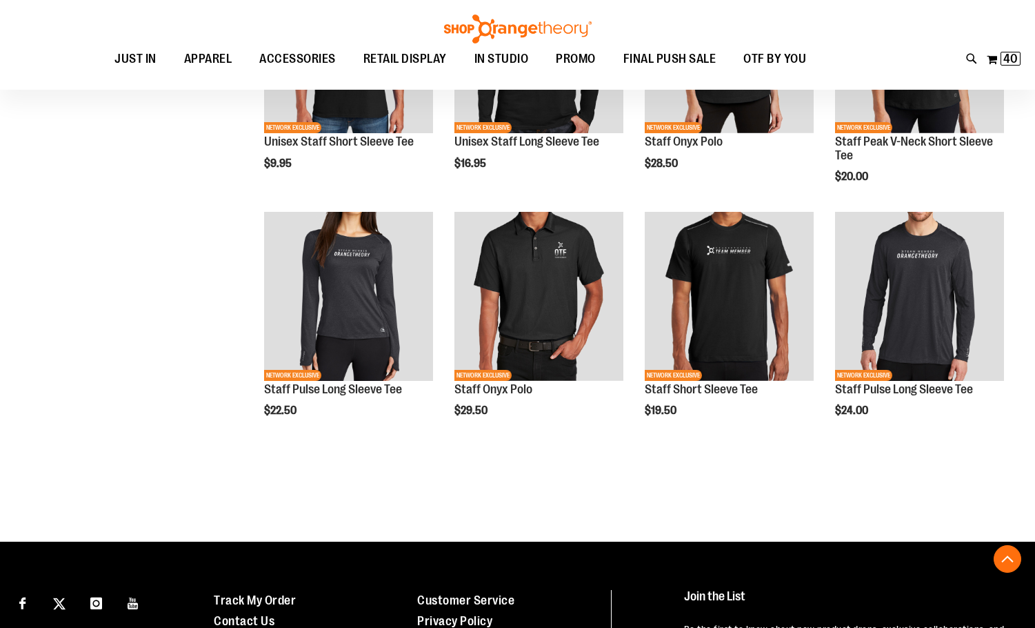
scroll to position [748, 0]
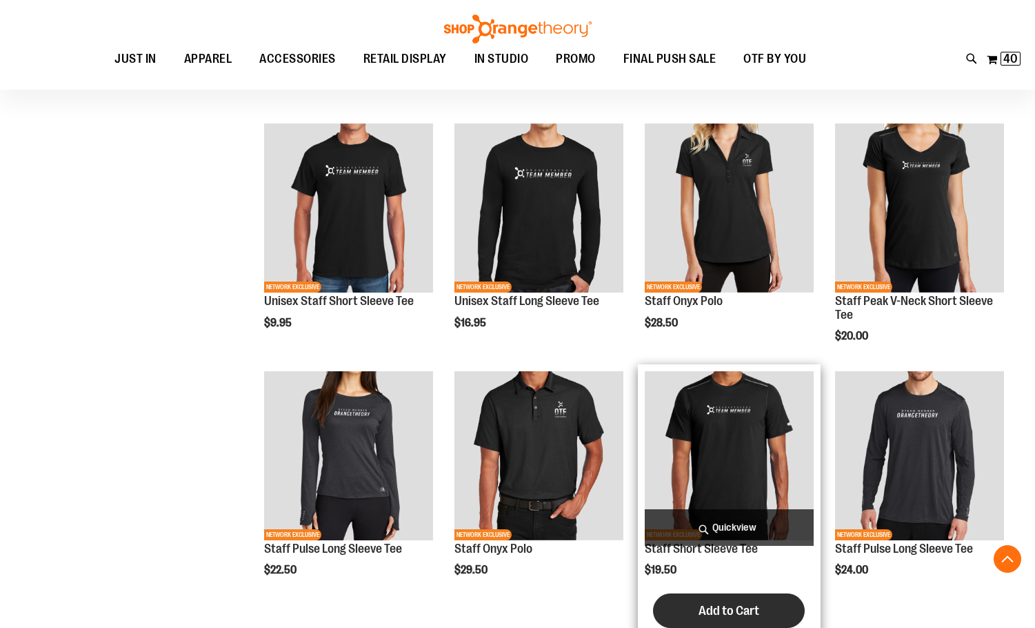
click at [767, 603] on button "Add to Cart" at bounding box center [729, 610] width 152 height 34
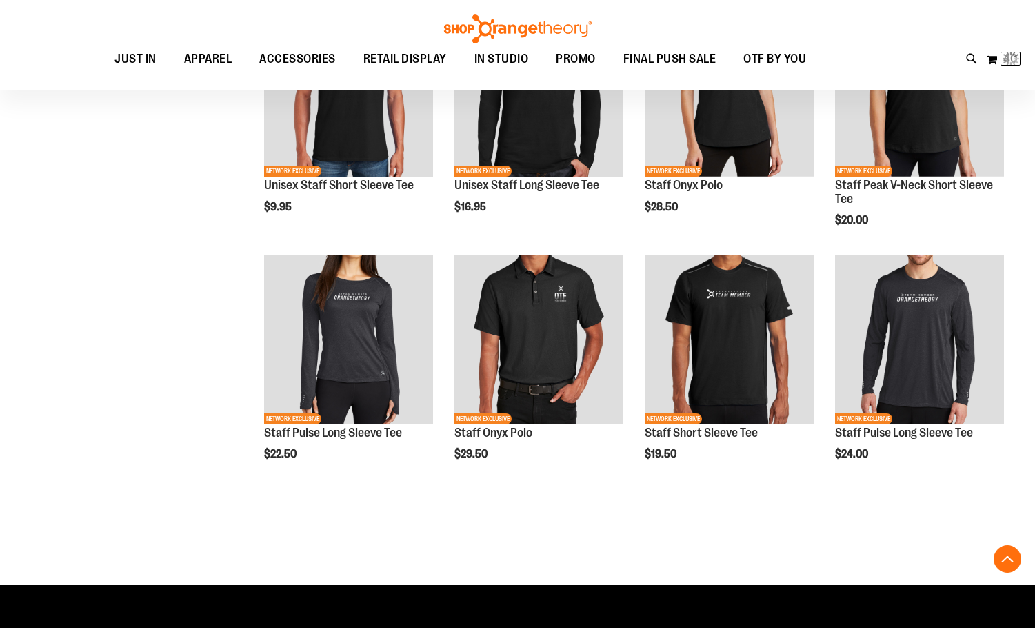
scroll to position [886, 0]
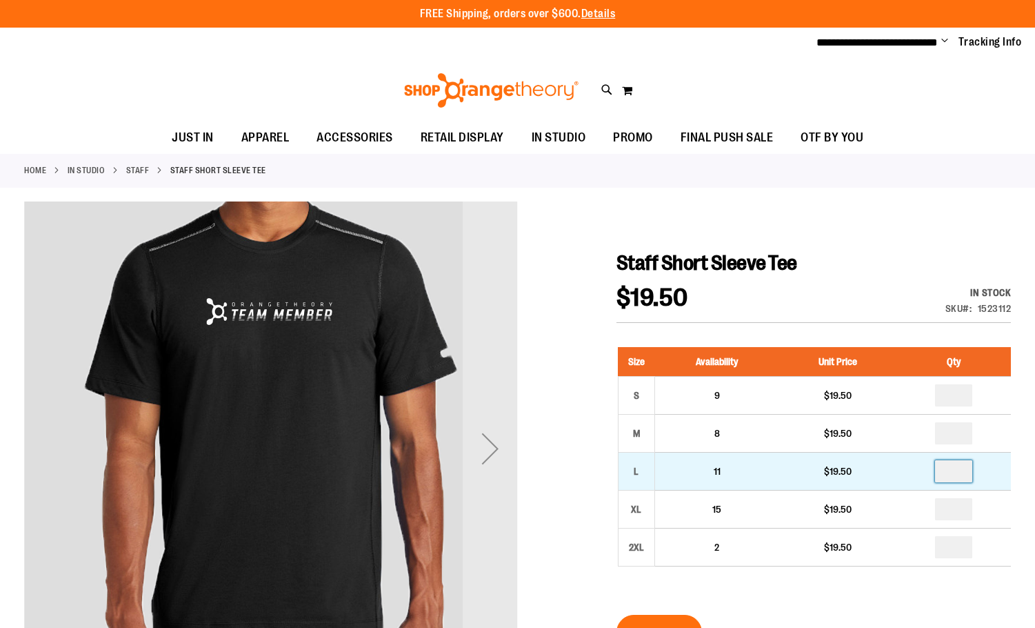
click at [955, 466] on input "number" at bounding box center [953, 471] width 37 height 22
type input "*"
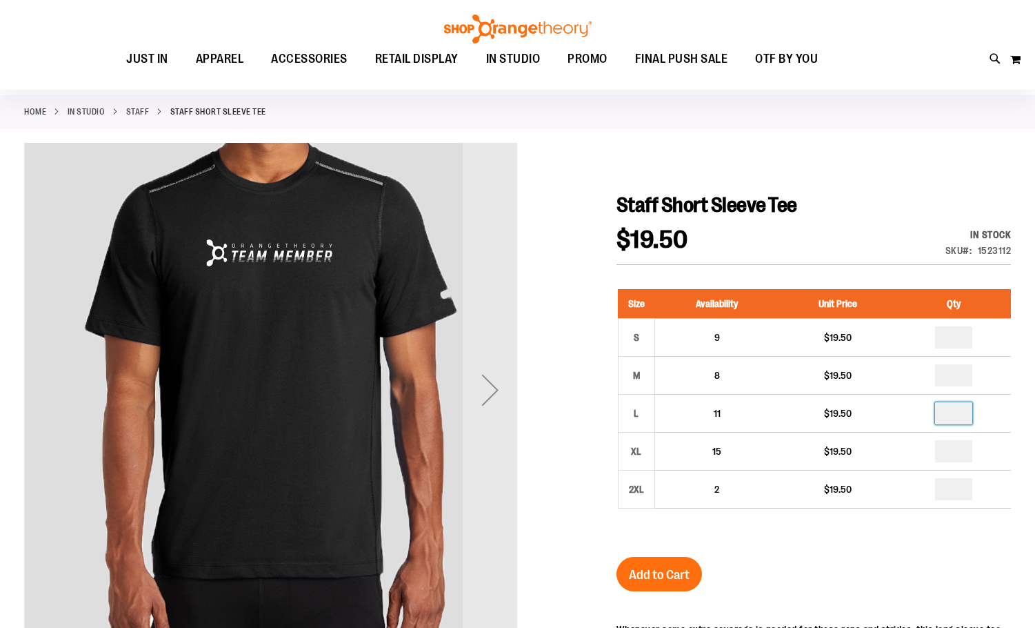
scroll to position [137, 0]
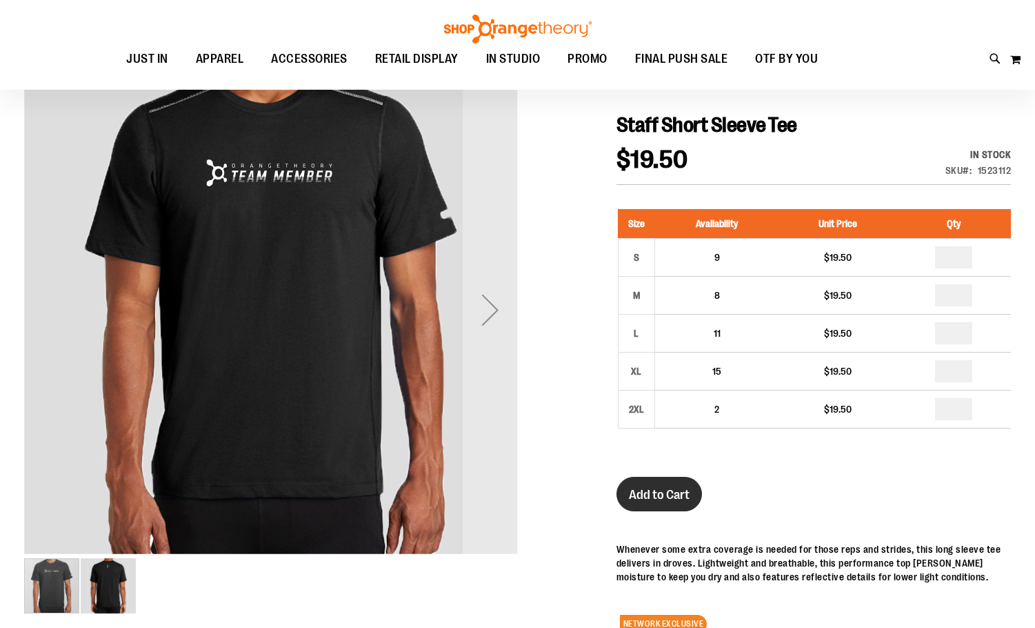
click at [651, 496] on span "Add to Cart" at bounding box center [659, 494] width 61 height 15
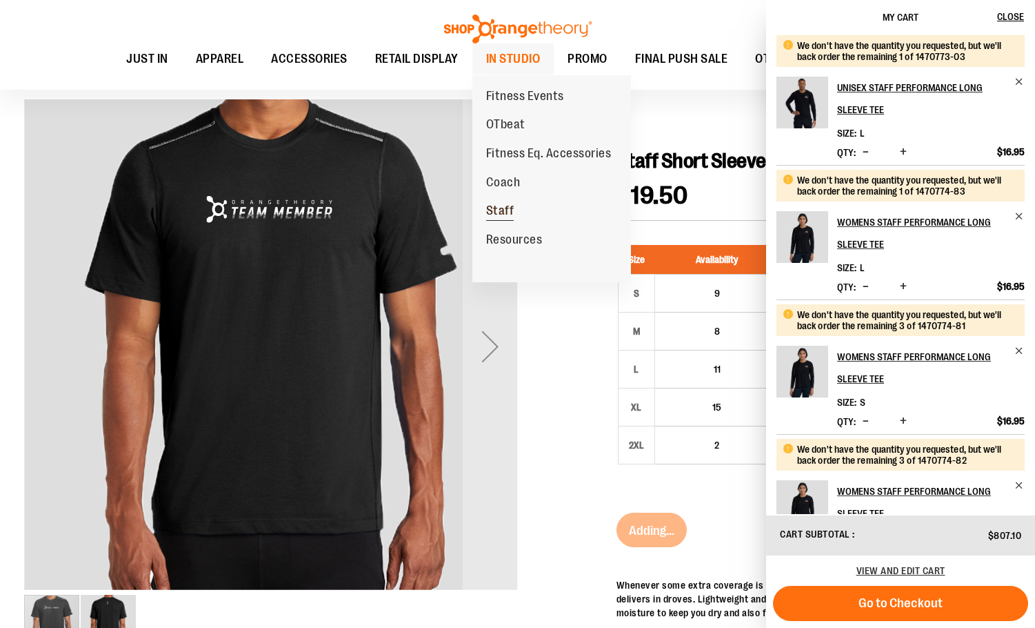
click at [499, 215] on span "Staff" at bounding box center [500, 212] width 28 height 17
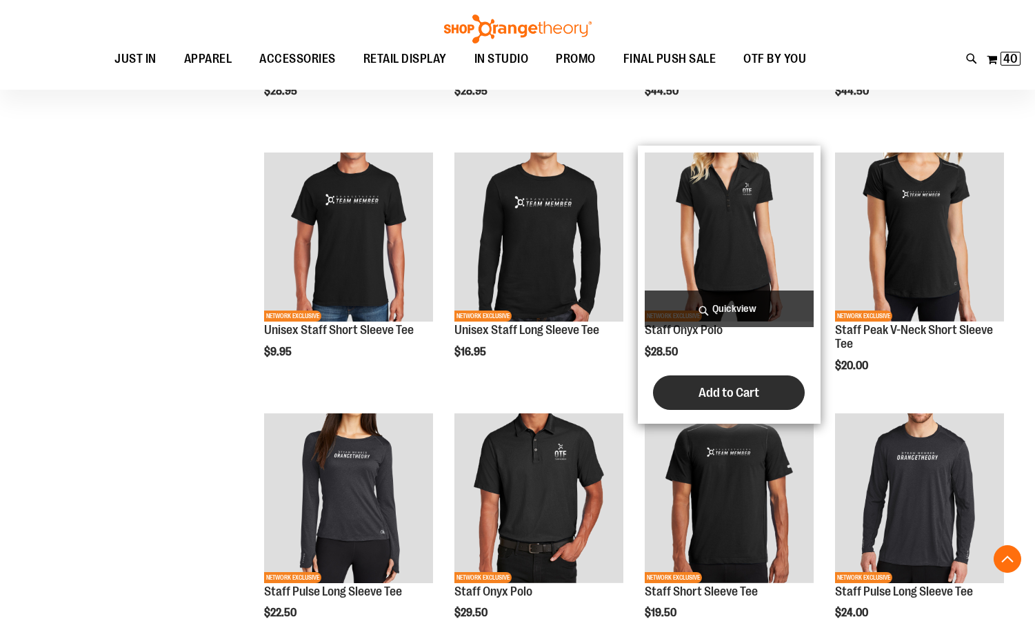
scroll to position [996, 0]
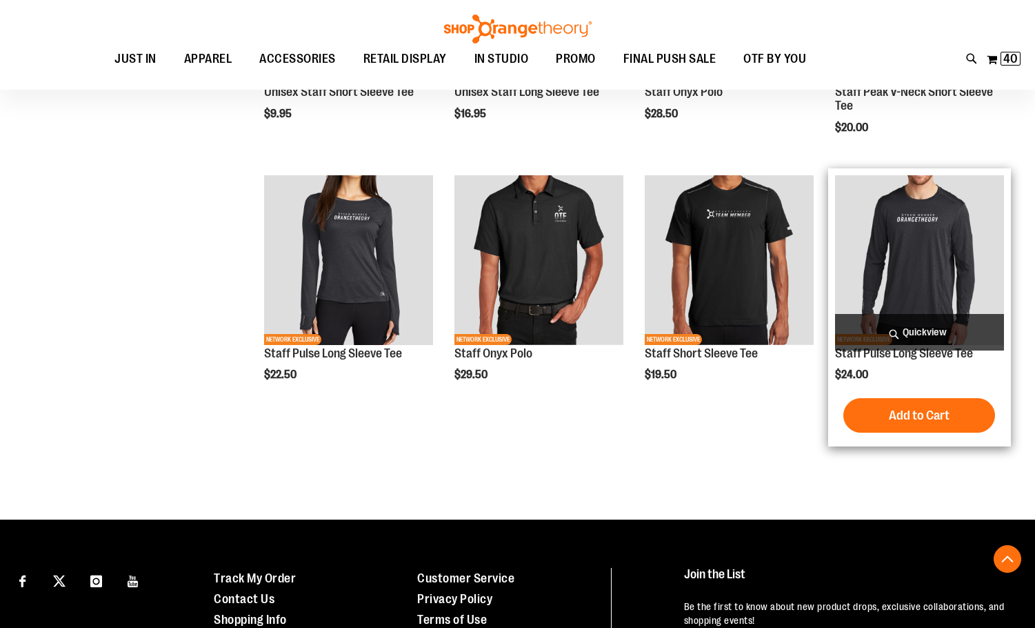
click at [883, 244] on img "product" at bounding box center [919, 259] width 169 height 169
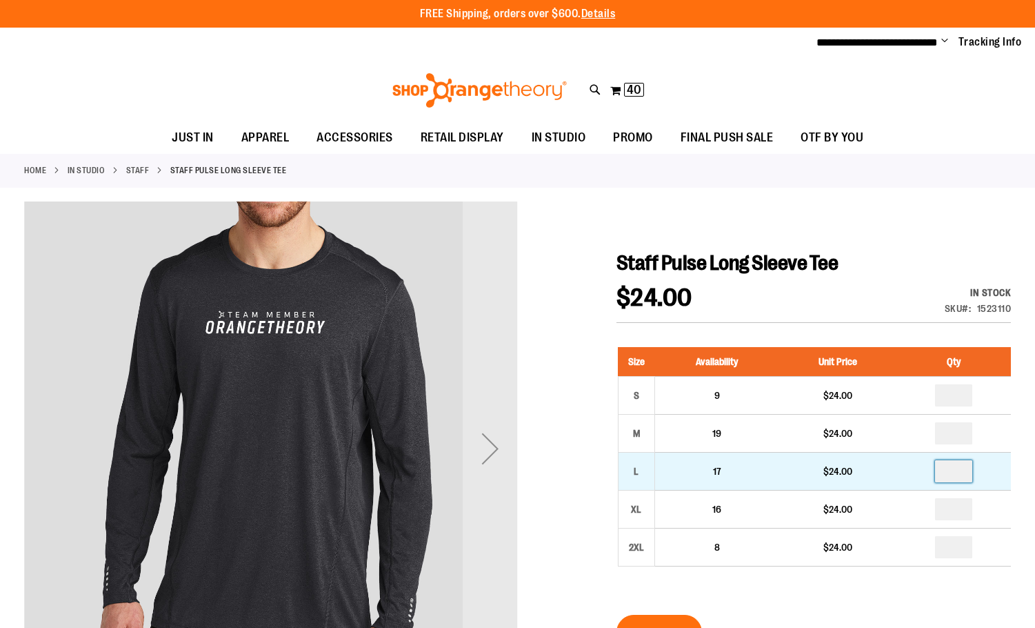
click at [955, 473] on input "number" at bounding box center [953, 471] width 37 height 22
type input "*"
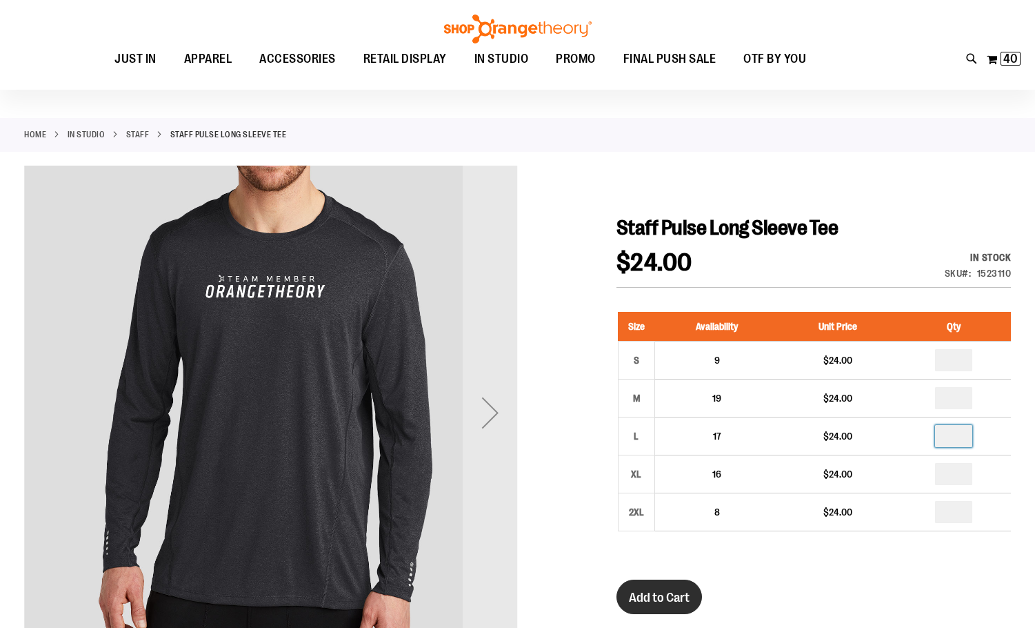
scroll to position [137, 0]
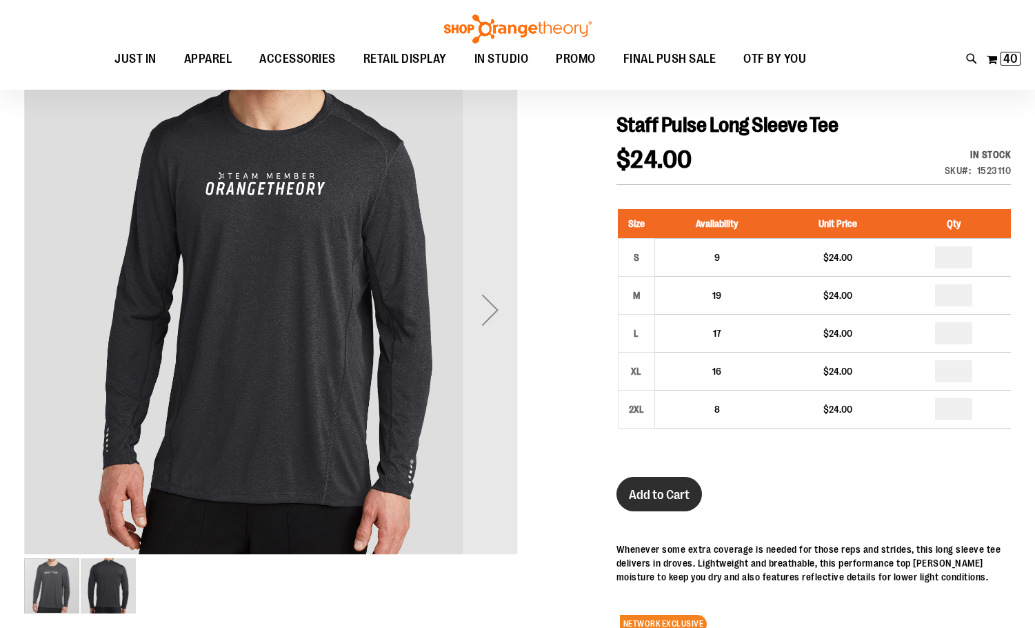
click at [648, 502] on span "Add to Cart" at bounding box center [659, 494] width 61 height 15
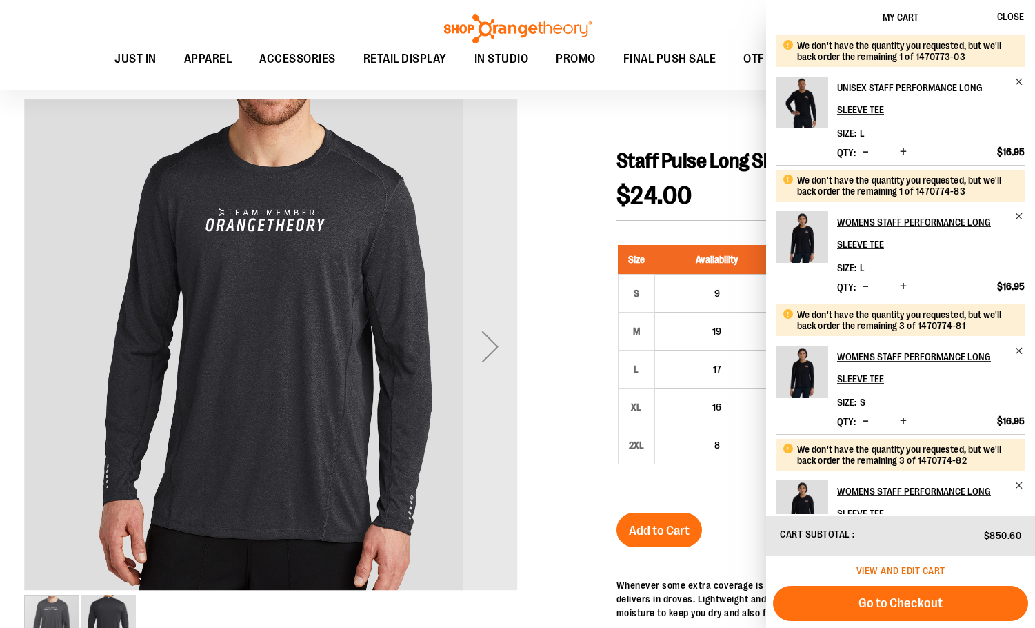
click at [920, 572] on span "View and edit cart" at bounding box center [901, 570] width 89 height 11
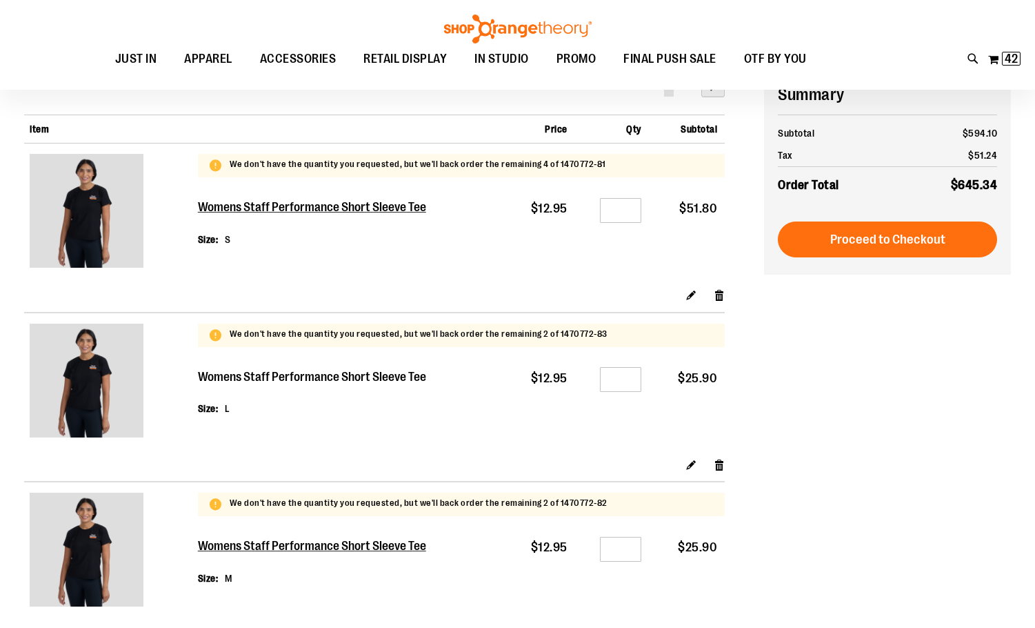
scroll to position [138, 0]
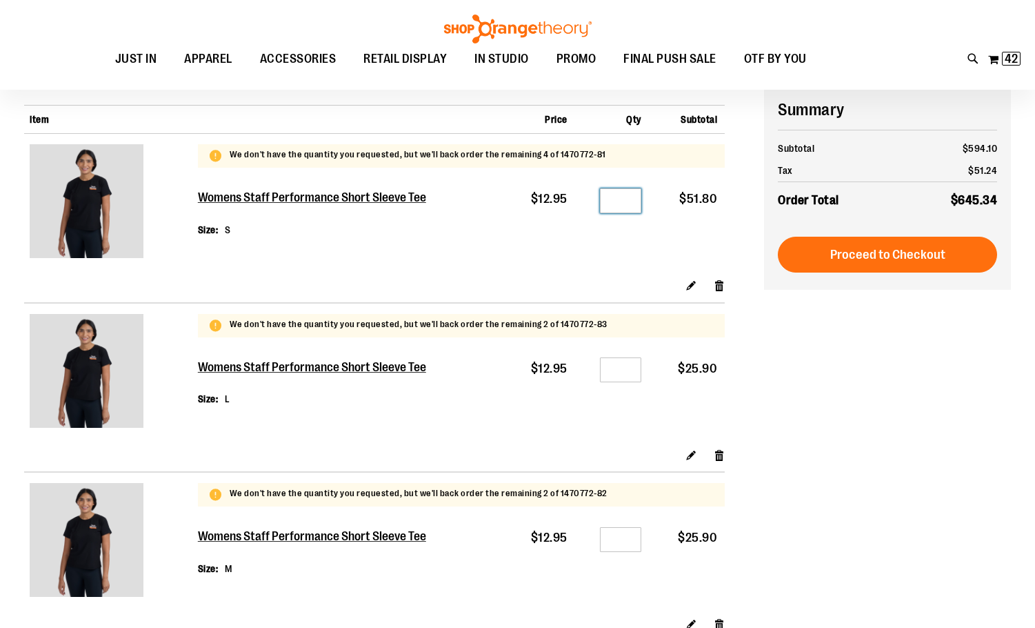
drag, startPoint x: 631, startPoint y: 198, endPoint x: 560, endPoint y: 201, distance: 70.4
click at [559, 201] on tr "Womens Staff Performance Short Sleeve Tee Size S $12.95 Qty * $51.80" at bounding box center [374, 228] width 701 height 99
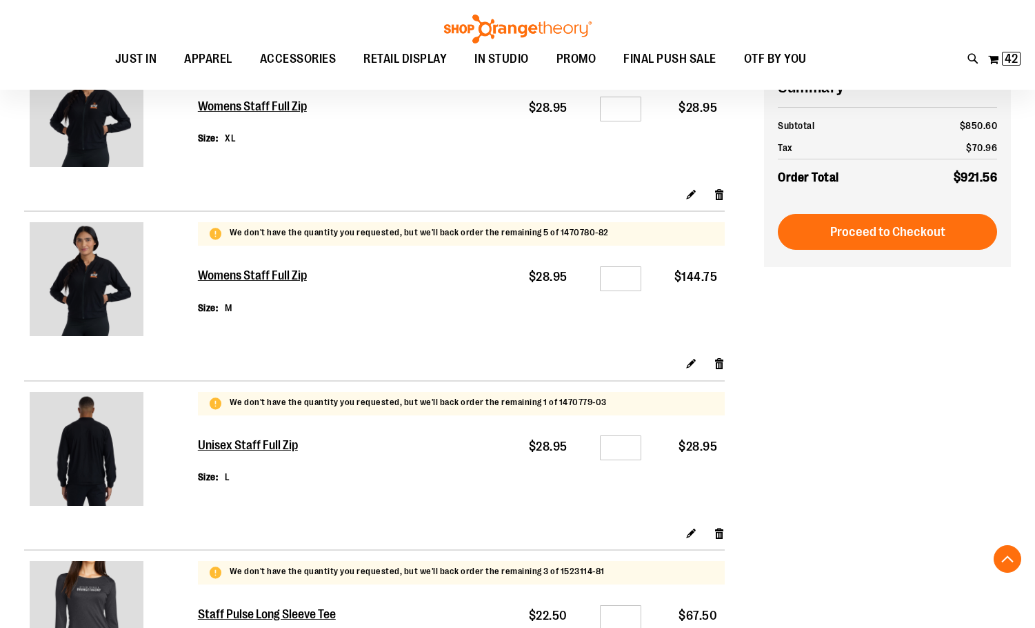
scroll to position [2070, 0]
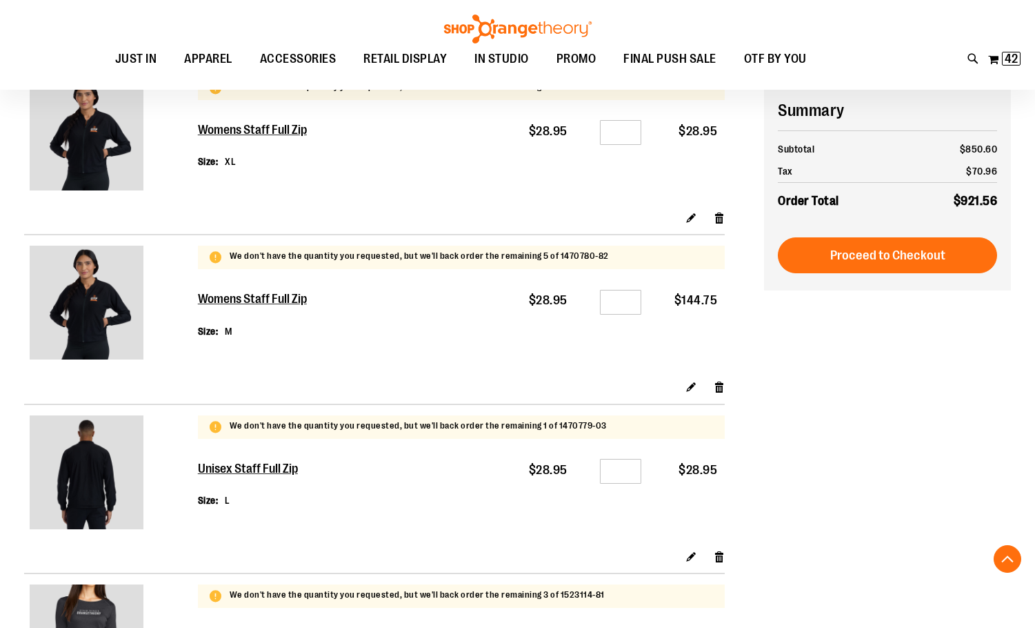
type input "*"
drag, startPoint x: 622, startPoint y: 302, endPoint x: 638, endPoint y: 303, distance: 16.6
click at [638, 303] on input "*" at bounding box center [620, 302] width 41 height 25
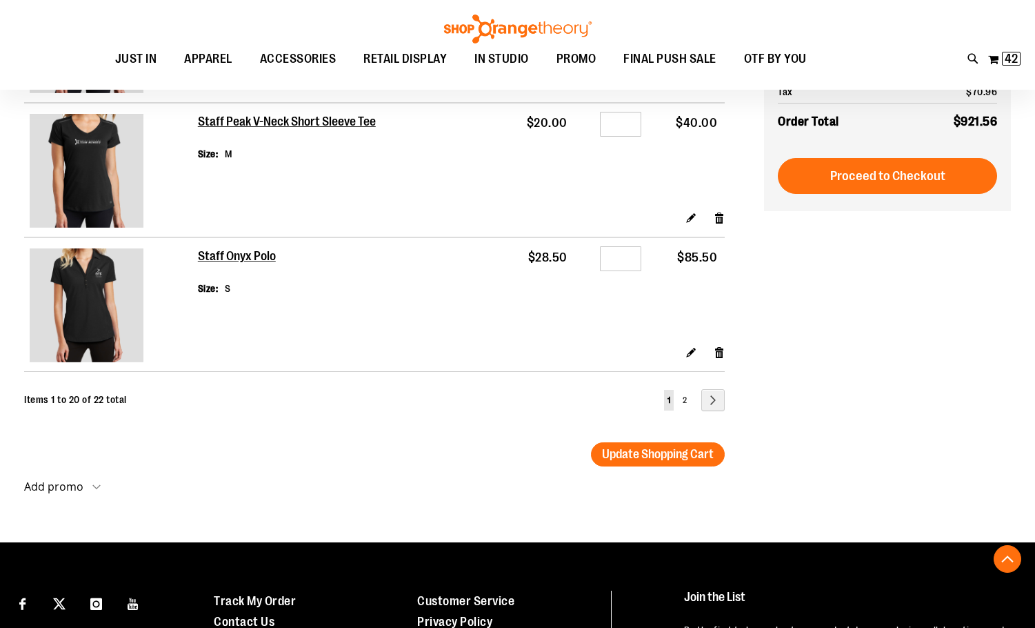
scroll to position [3300, 0]
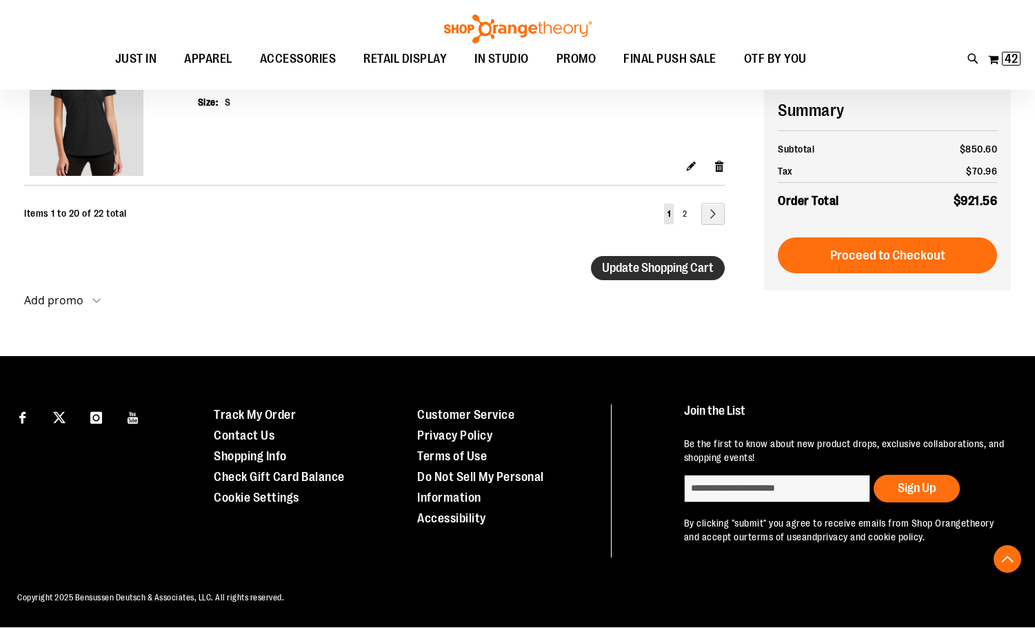
type input "*"
click at [664, 261] on span "Update Shopping Cart" at bounding box center [658, 268] width 112 height 14
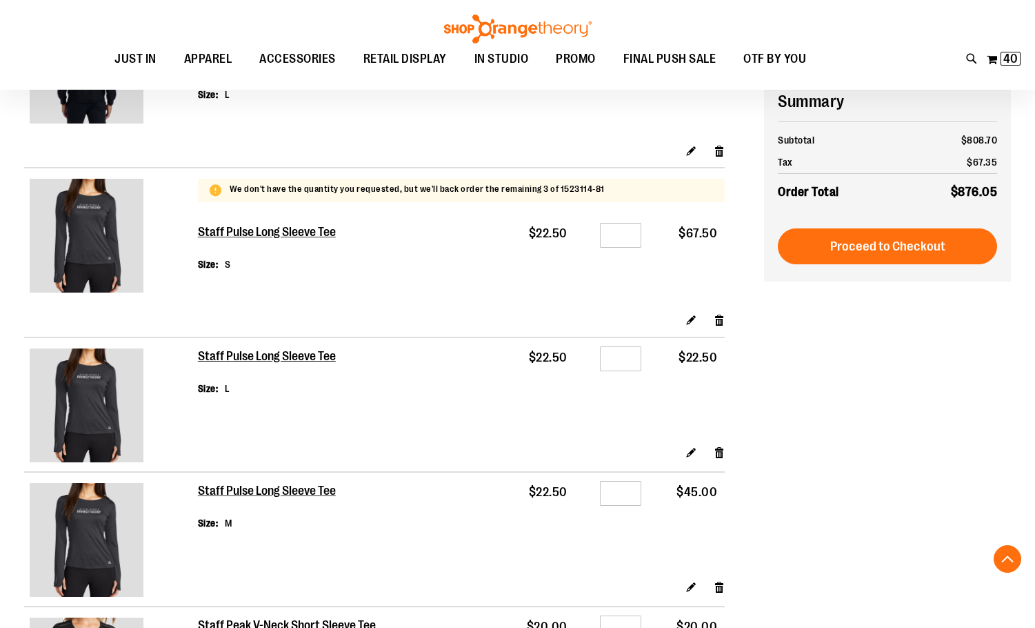
scroll to position [2466, 0]
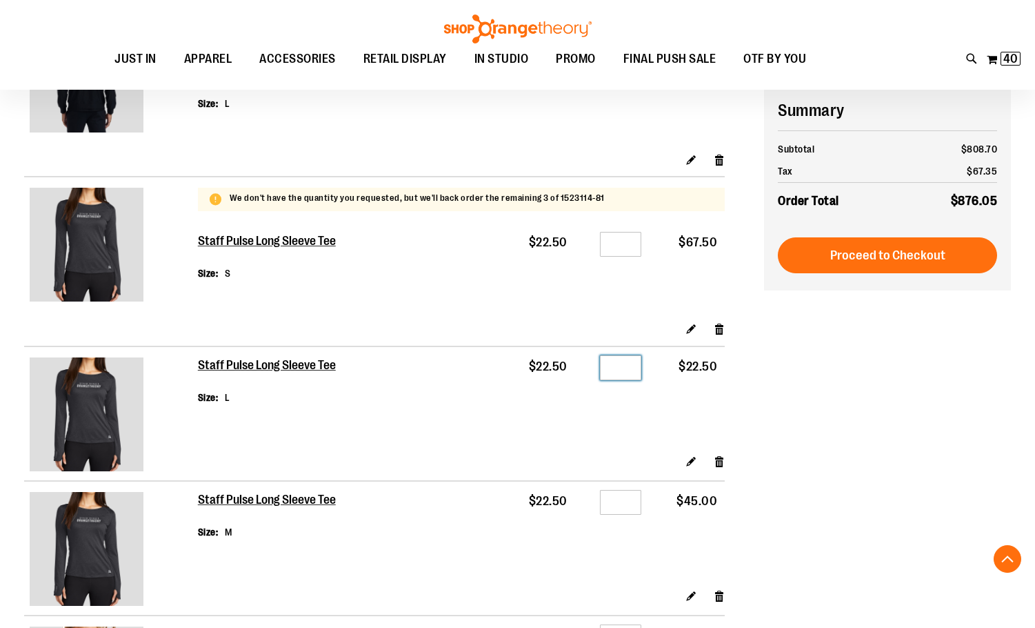
drag, startPoint x: 632, startPoint y: 368, endPoint x: 609, endPoint y: 370, distance: 22.9
click at [609, 370] on input "*" at bounding box center [620, 367] width 41 height 25
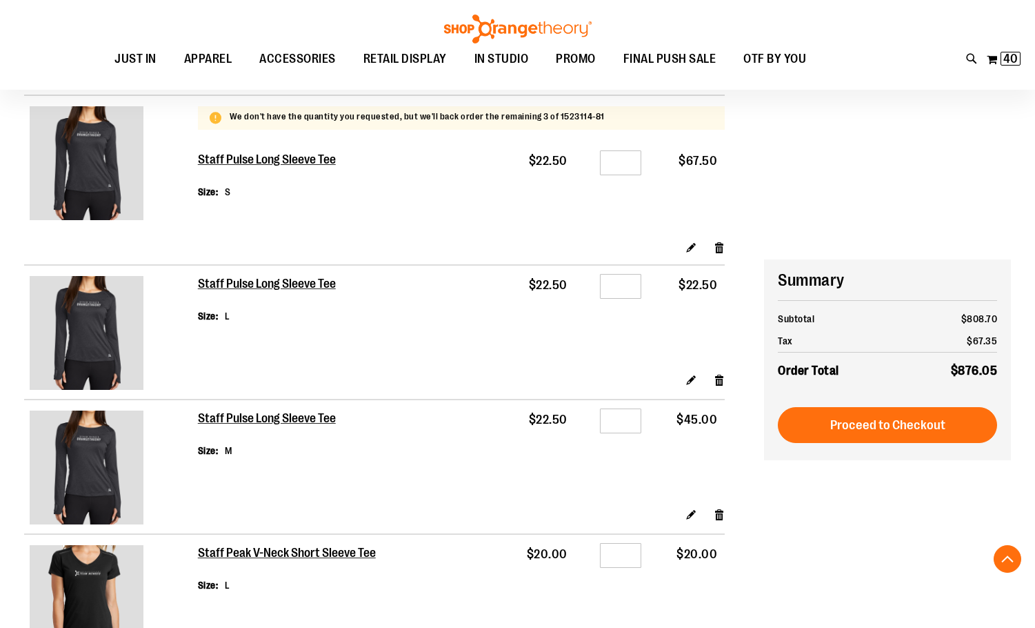
scroll to position [2742, 0]
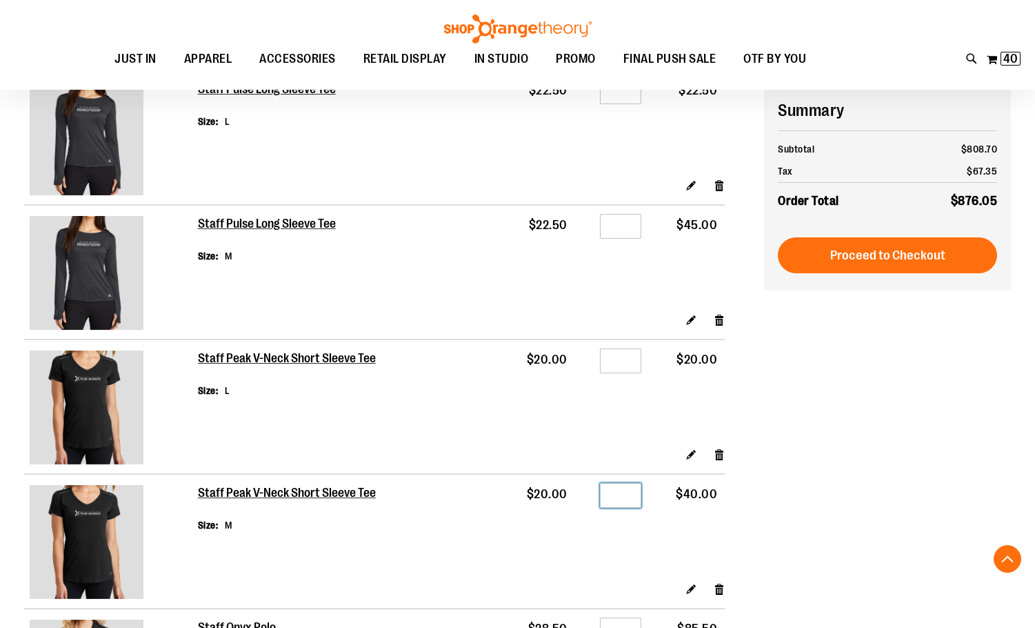
drag, startPoint x: 633, startPoint y: 499, endPoint x: 604, endPoint y: 499, distance: 29.7
click at [604, 499] on input "*" at bounding box center [620, 495] width 41 height 25
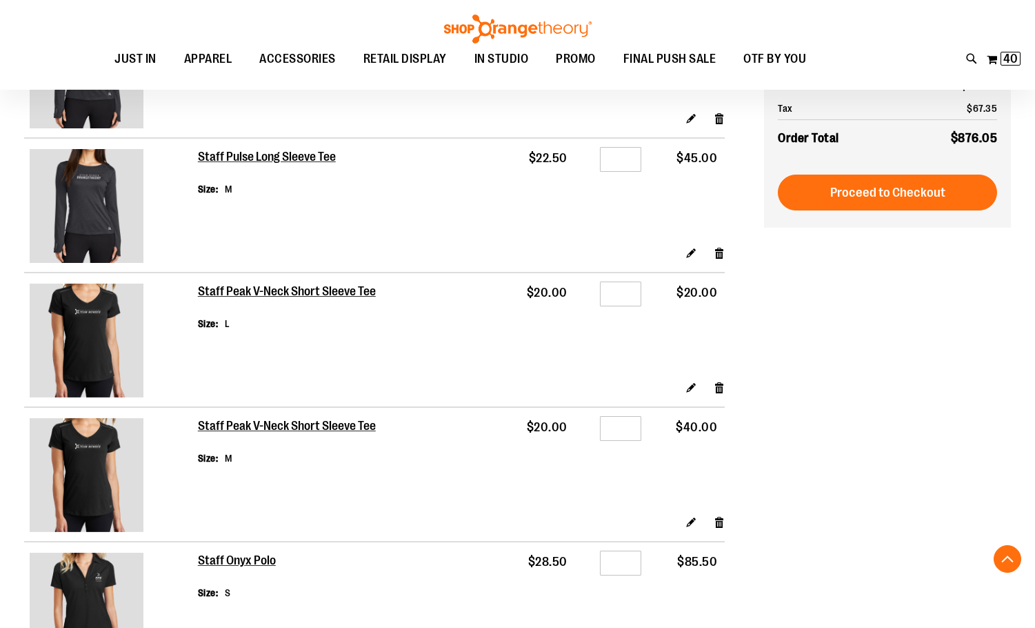
scroll to position [2880, 0]
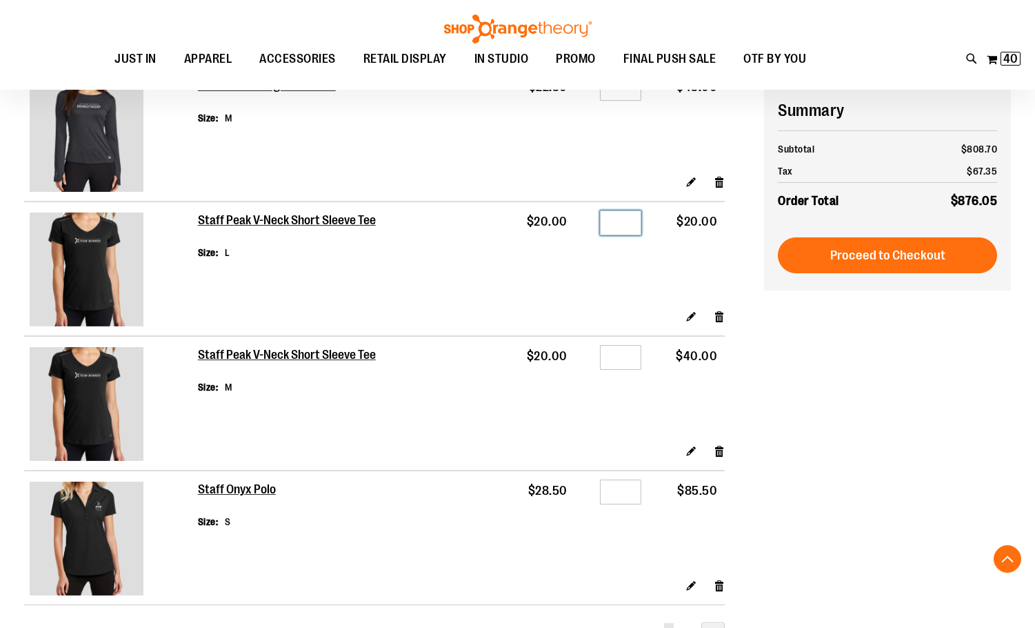
drag, startPoint x: 614, startPoint y: 215, endPoint x: 641, endPoint y: 219, distance: 27.2
click at [641, 219] on input "*" at bounding box center [620, 222] width 41 height 25
type input "*"
drag, startPoint x: 830, startPoint y: 410, endPoint x: 821, endPoint y: 409, distance: 9.0
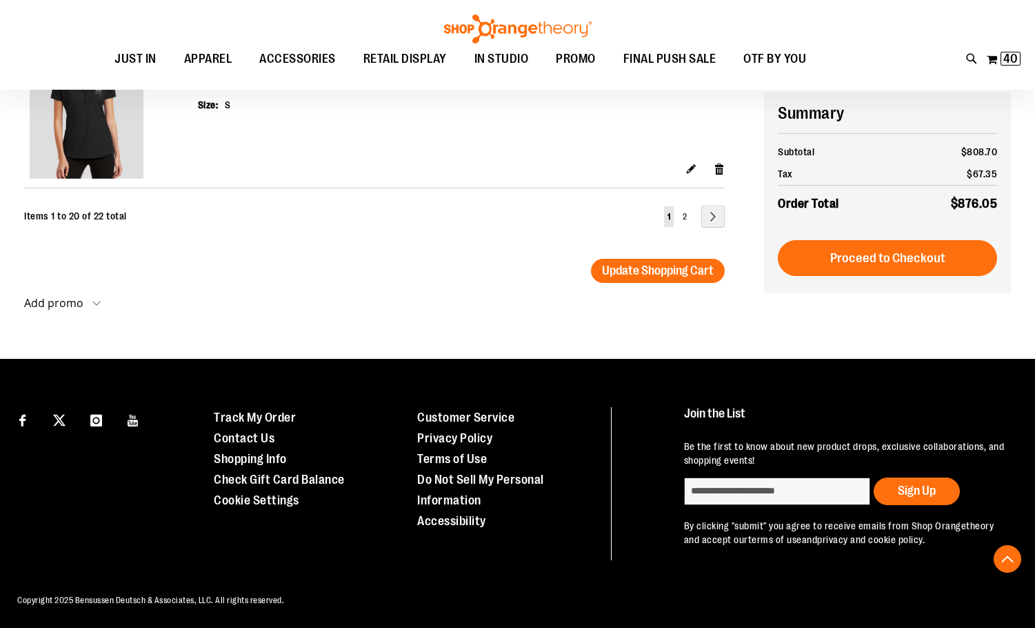
scroll to position [3300, 0]
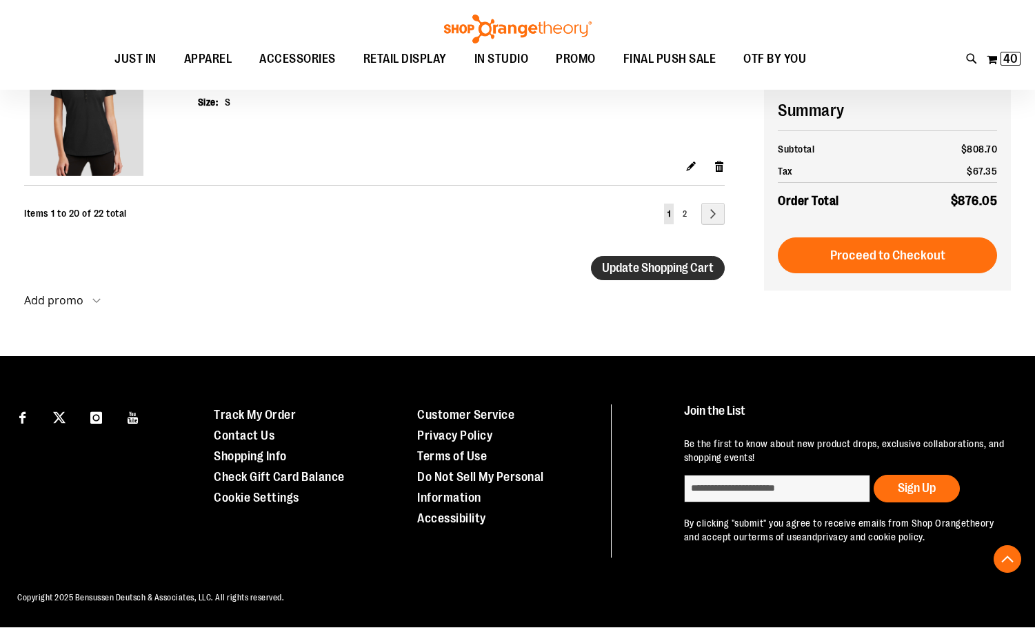
click at [683, 269] on span "Update Shopping Cart" at bounding box center [658, 268] width 112 height 14
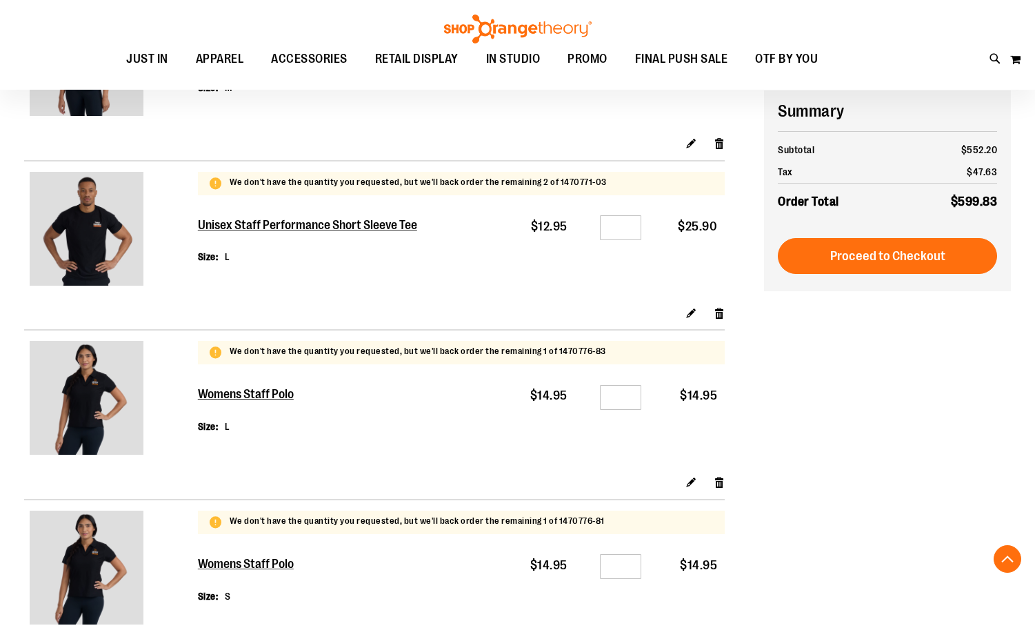
scroll to position [620, 0]
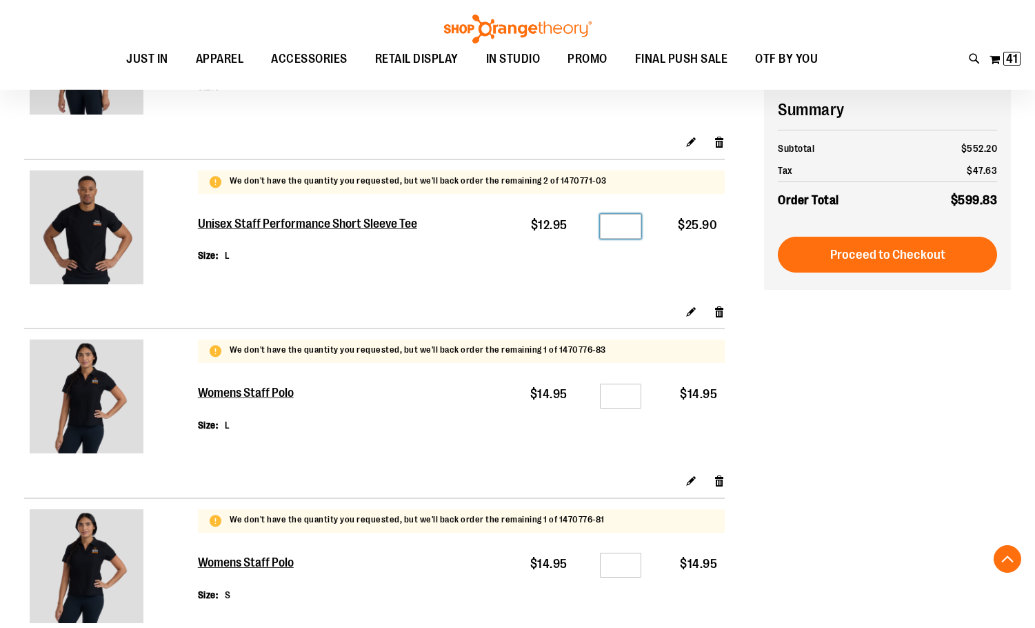
drag, startPoint x: 623, startPoint y: 227, endPoint x: 604, endPoint y: 225, distance: 19.4
click at [604, 225] on input "*" at bounding box center [620, 226] width 41 height 25
type input "*"
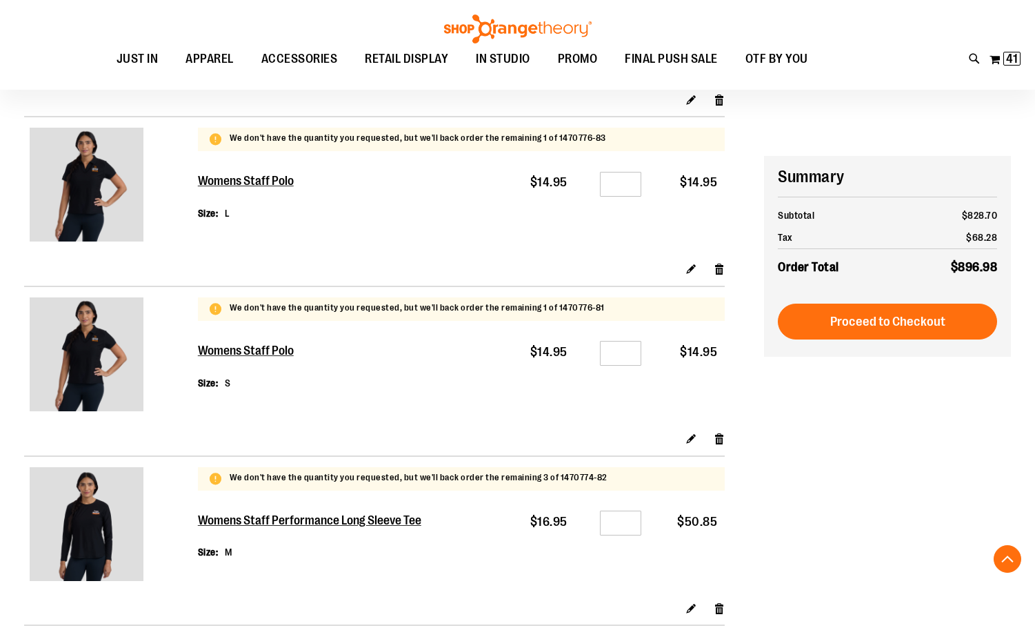
scroll to position [827, 0]
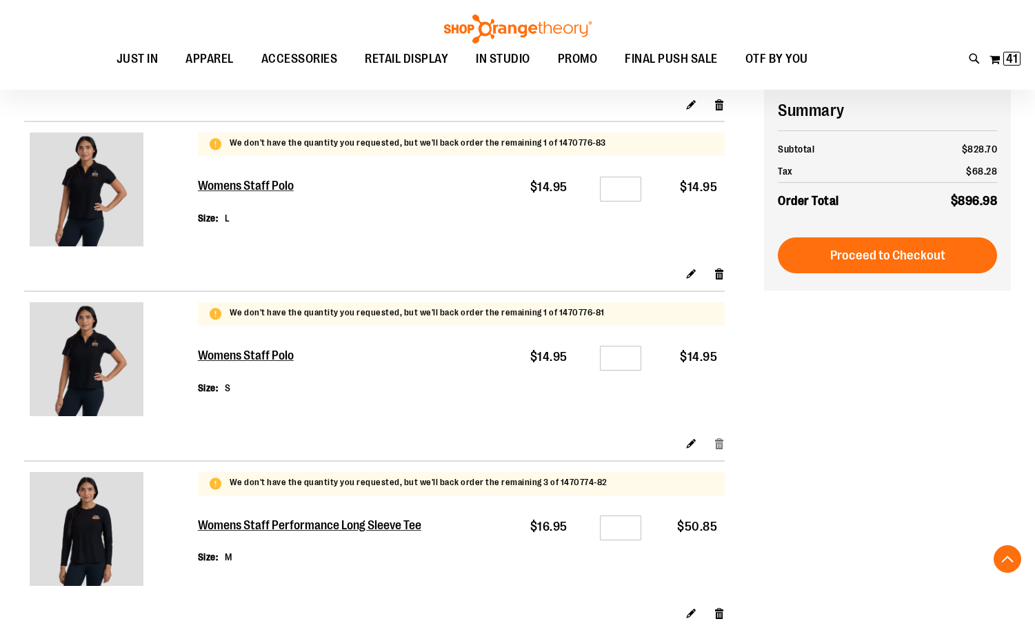
click at [722, 440] on link "Remove item" at bounding box center [720, 443] width 12 height 14
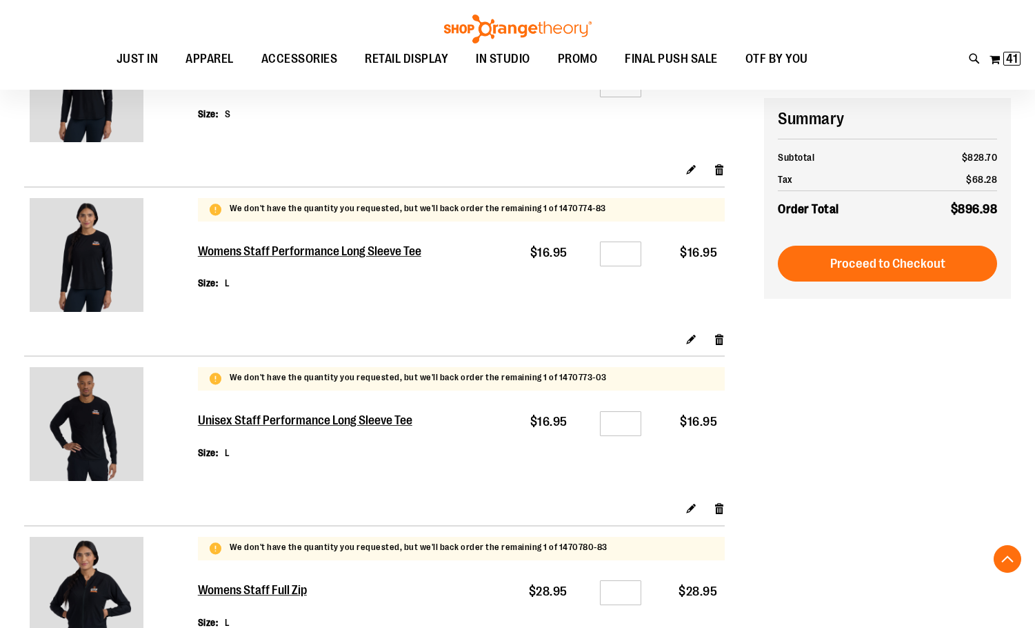
scroll to position [1448, 0]
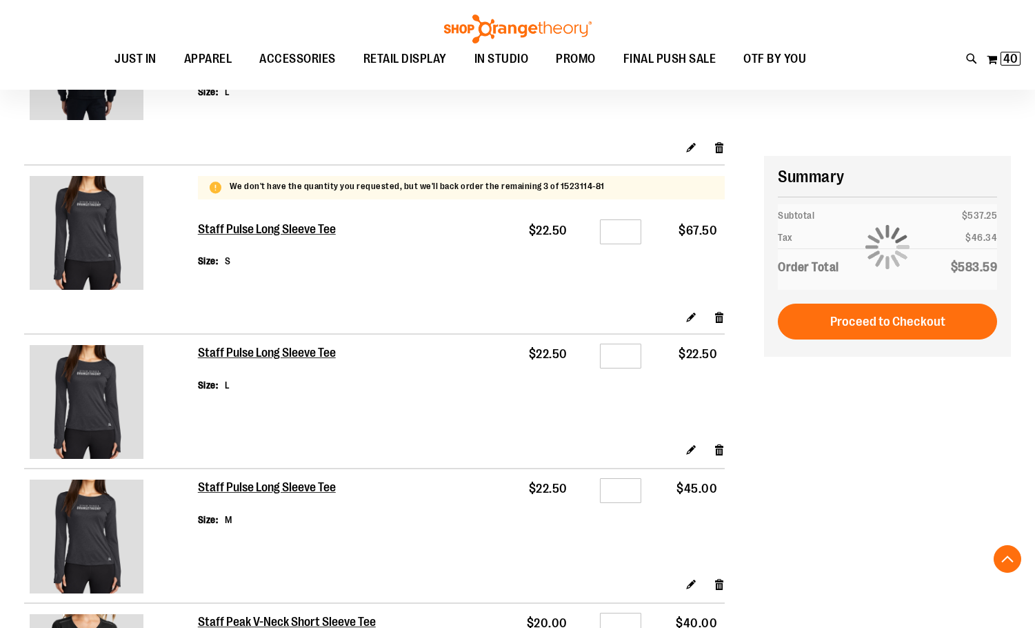
scroll to position [2139, 0]
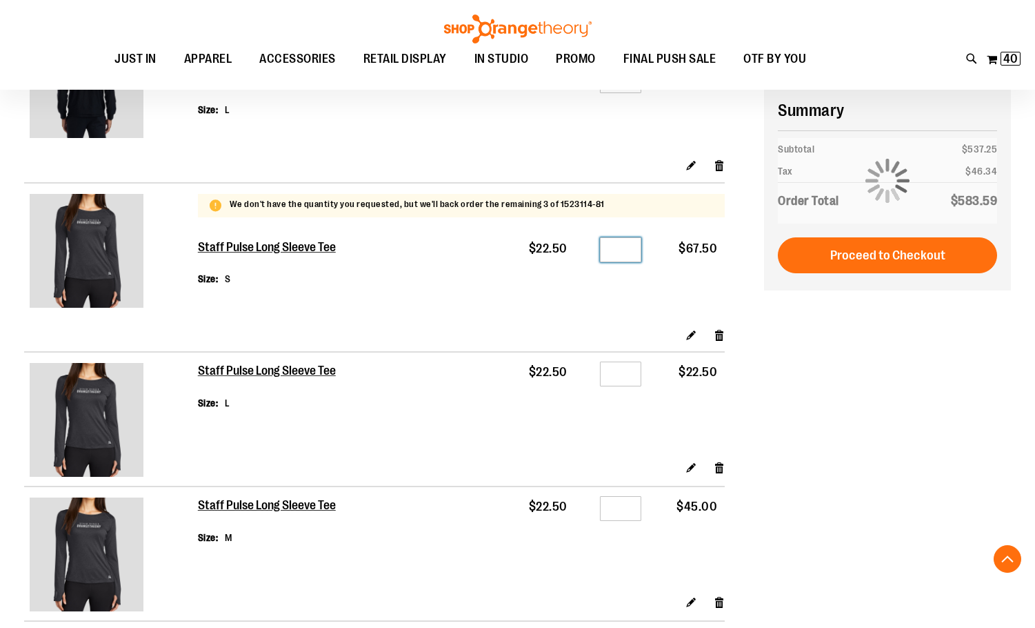
drag, startPoint x: 624, startPoint y: 248, endPoint x: 612, endPoint y: 248, distance: 12.4
click at [612, 248] on input "*" at bounding box center [620, 249] width 41 height 25
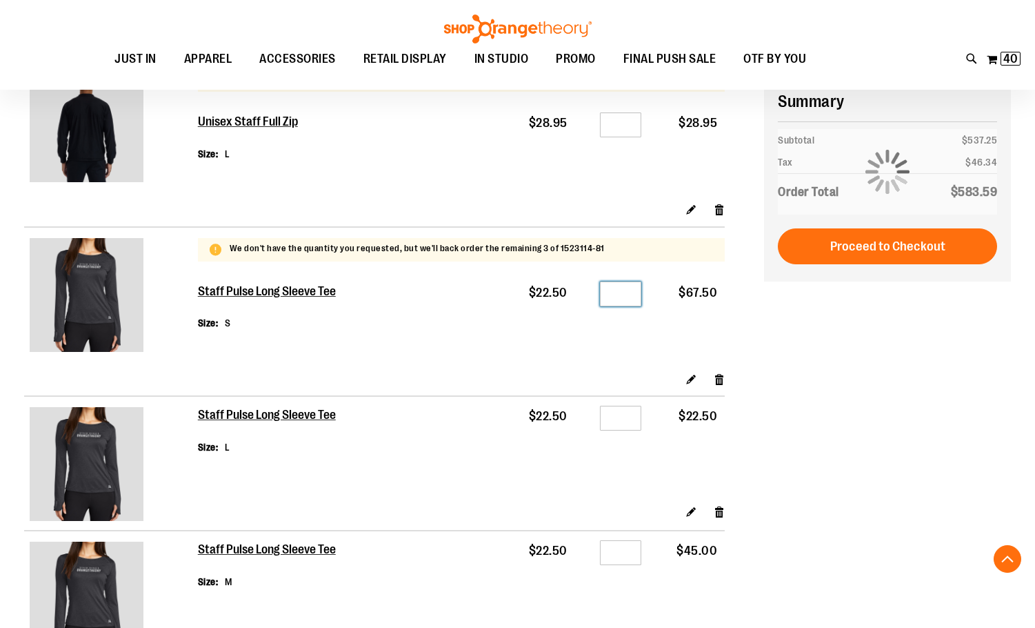
scroll to position [2070, 0]
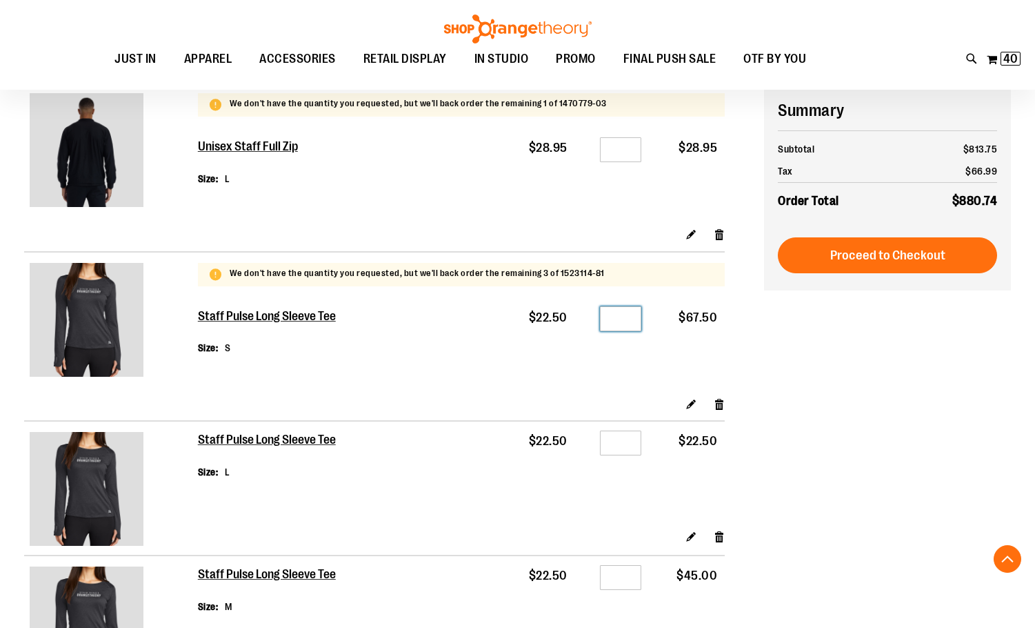
type input "*"
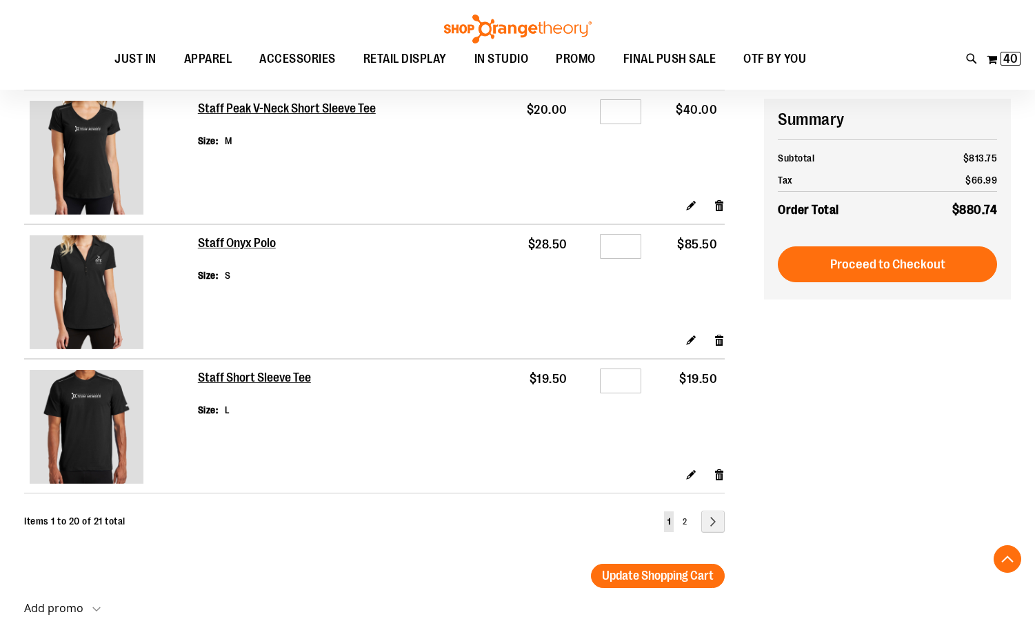
scroll to position [2828, 0]
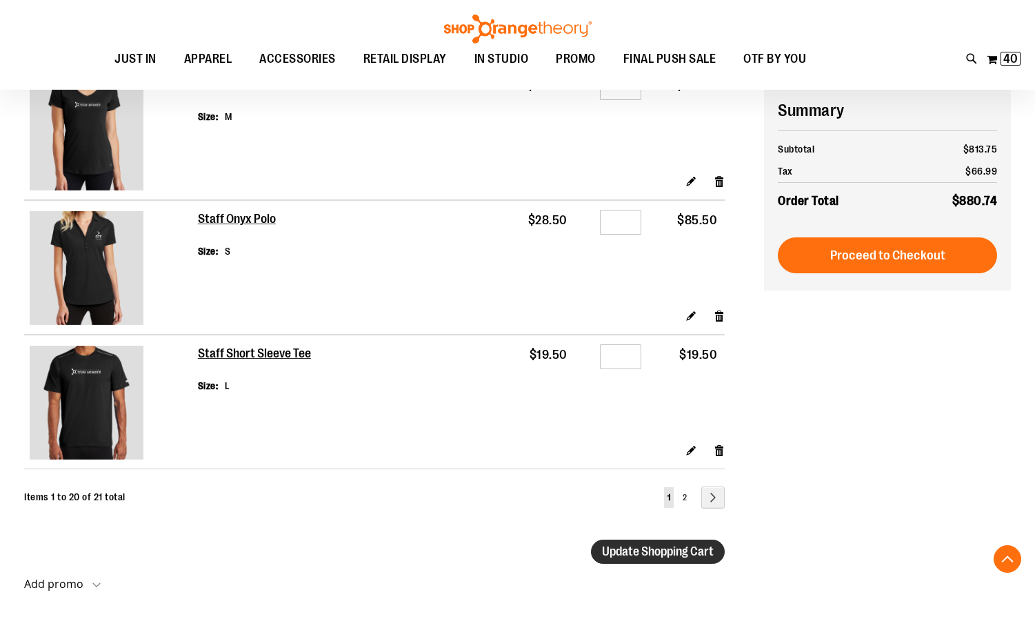
click at [643, 554] on span "Update Shopping Cart" at bounding box center [658, 551] width 112 height 14
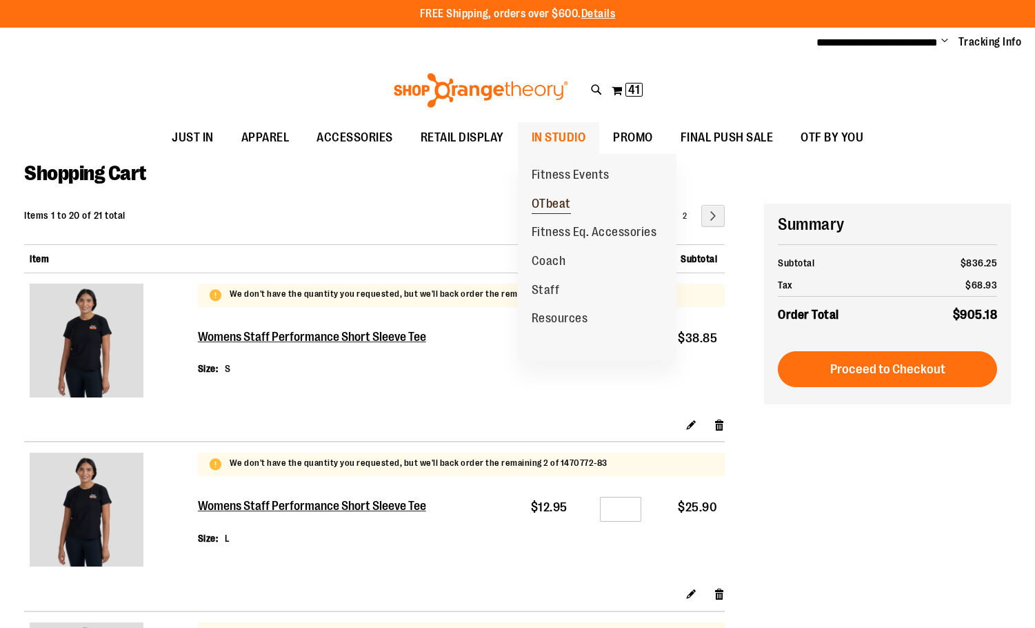
click at [551, 208] on span "OTbeat" at bounding box center [551, 205] width 39 height 17
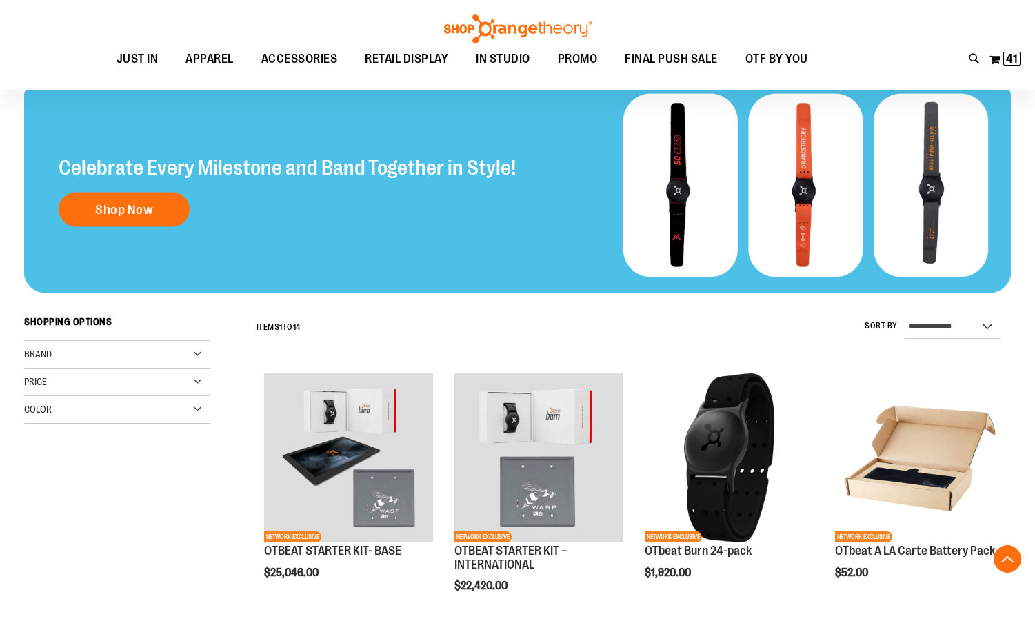
scroll to position [275, 0]
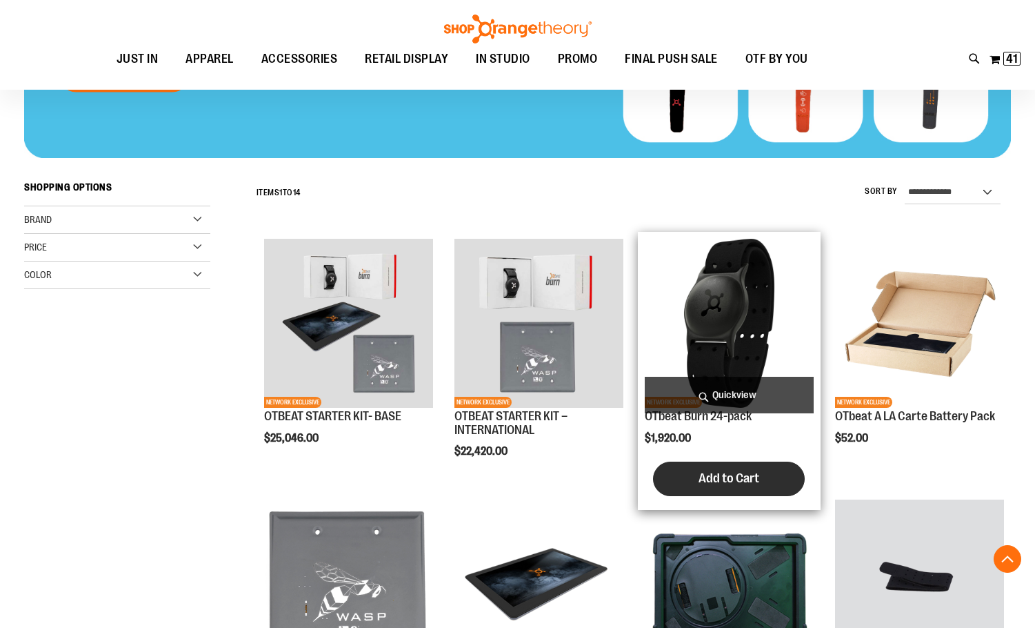
click at [724, 476] on span "Add to Cart" at bounding box center [729, 477] width 61 height 15
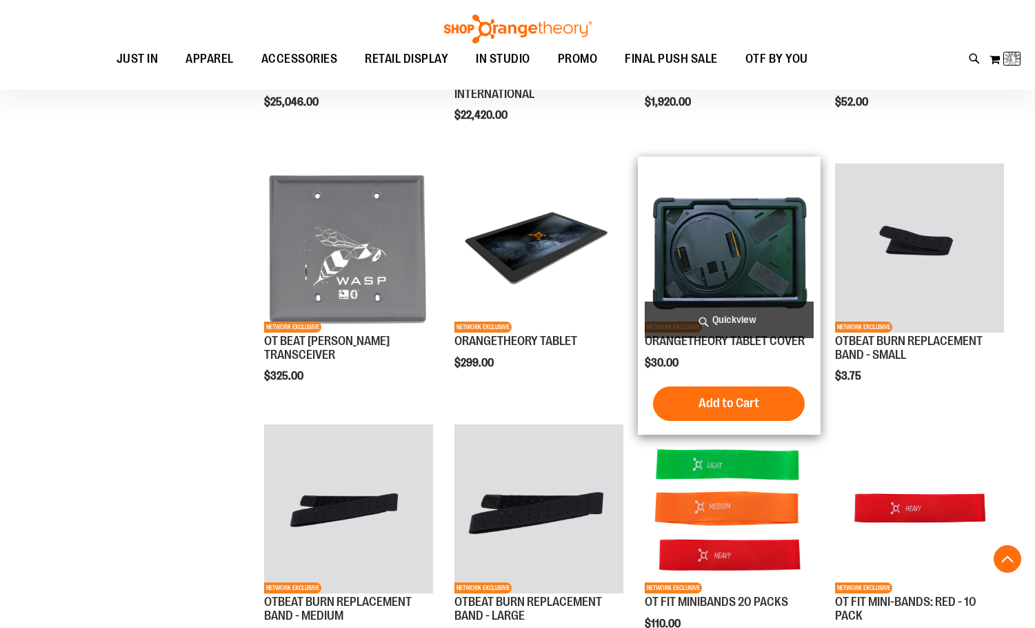
scroll to position [620, 0]
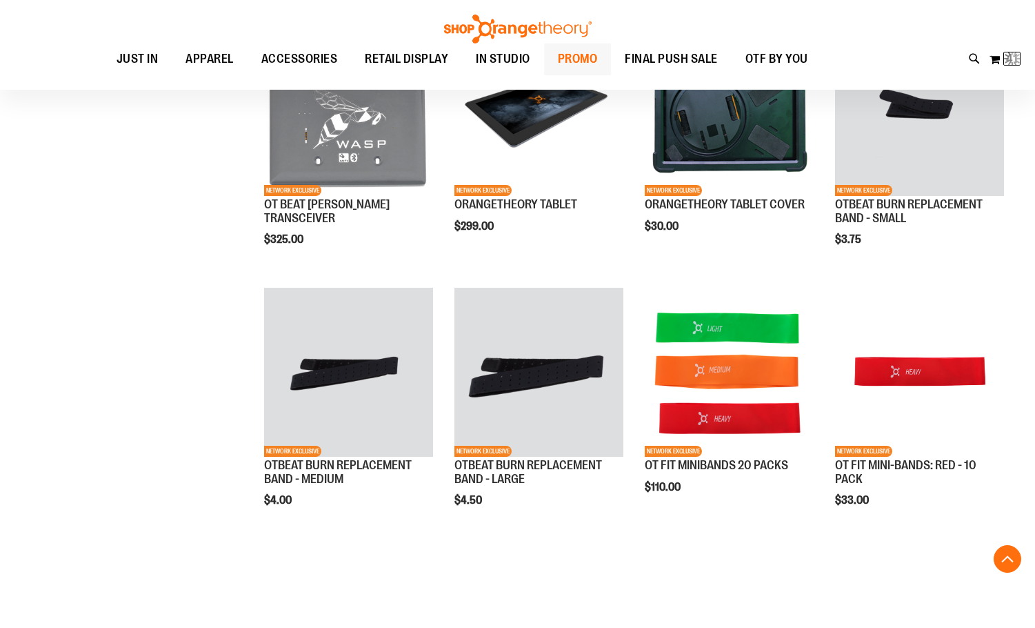
scroll to position [689, 0]
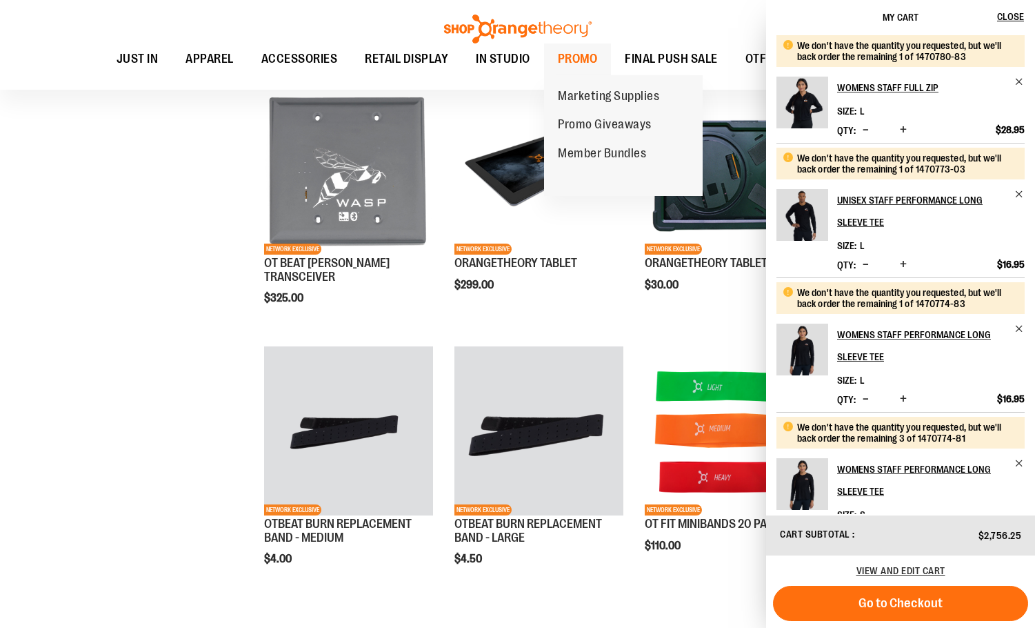
click at [586, 54] on span "PROMO" at bounding box center [578, 58] width 40 height 31
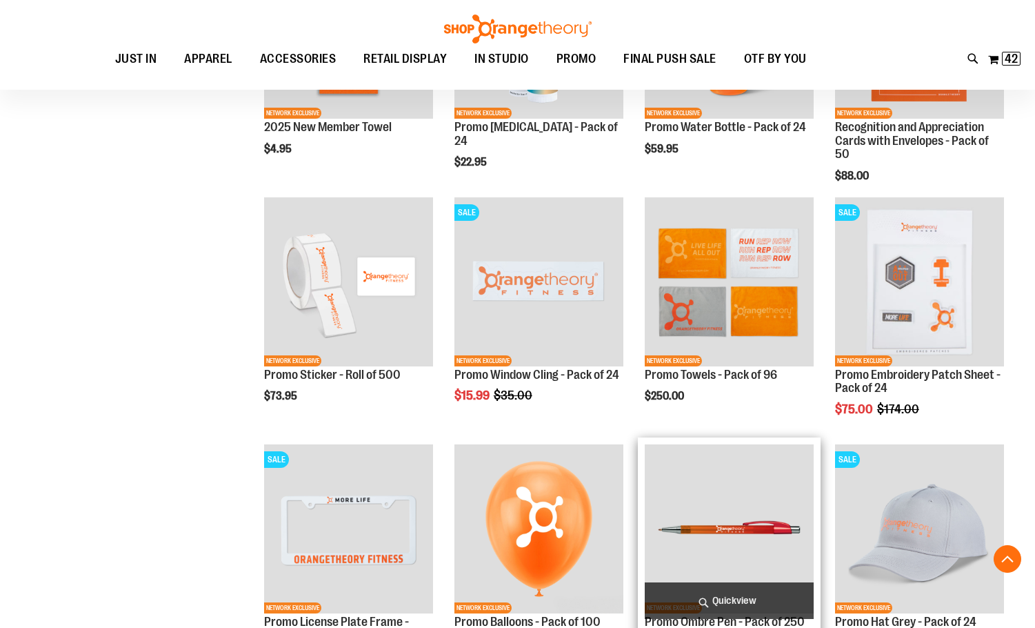
scroll to position [1103, 0]
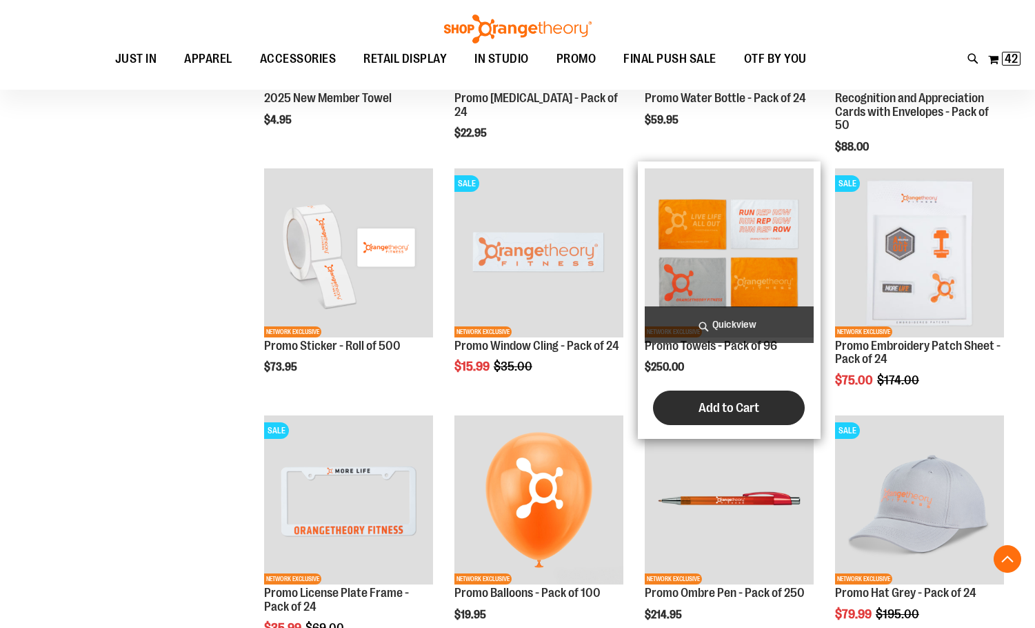
click at [762, 405] on button "Add to Cart" at bounding box center [729, 407] width 152 height 34
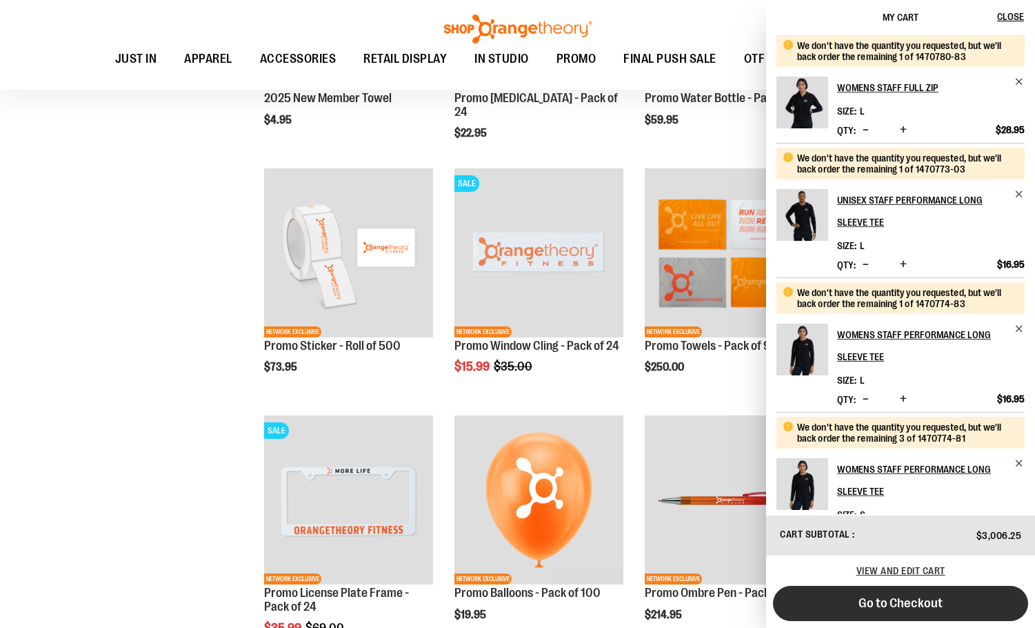
click at [915, 613] on button "Go to Checkout" at bounding box center [900, 603] width 255 height 35
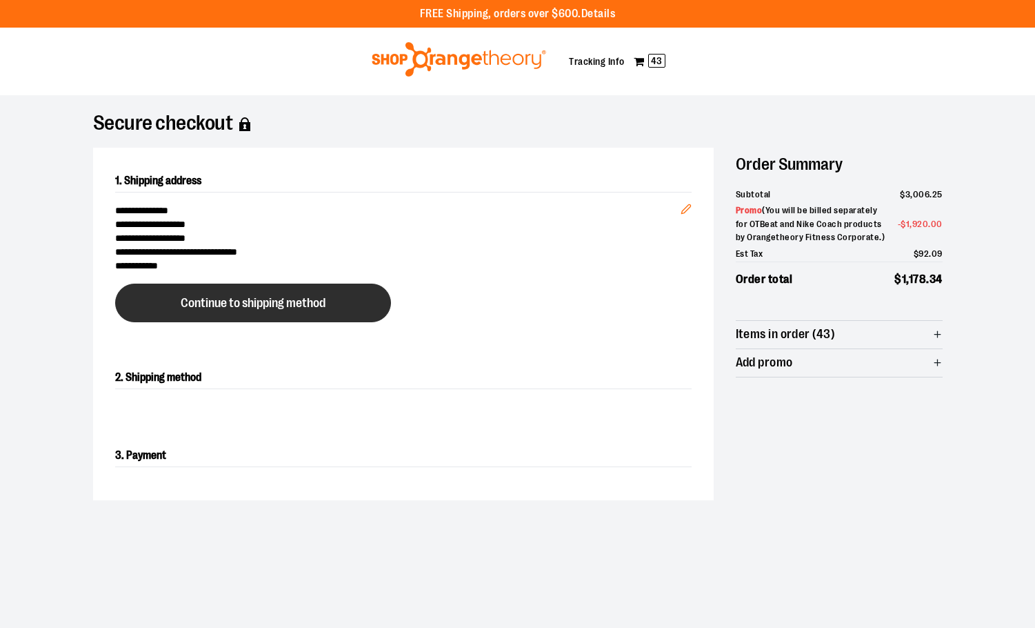
click at [336, 304] on button "Continue to shipping method" at bounding box center [253, 303] width 276 height 39
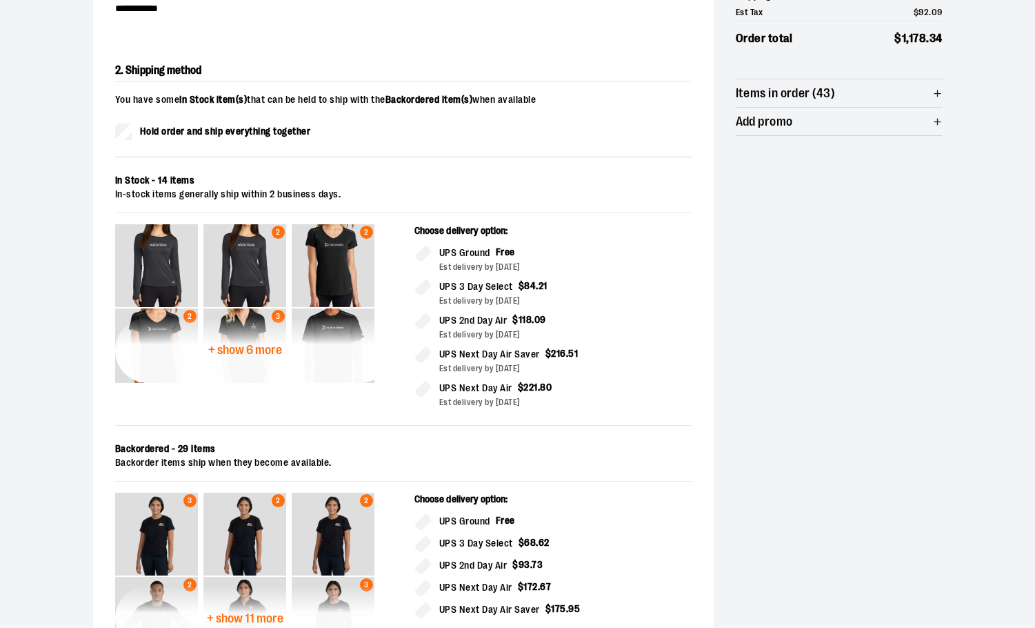
scroll to position [235, 0]
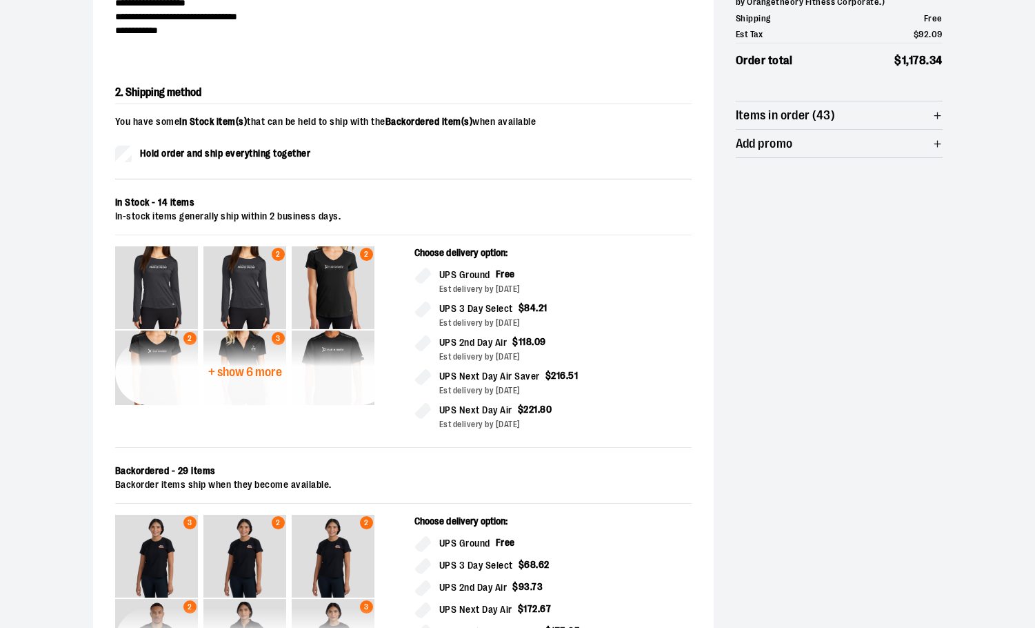
click at [267, 368] on span "+ show 6 more" at bounding box center [245, 372] width 74 height 13
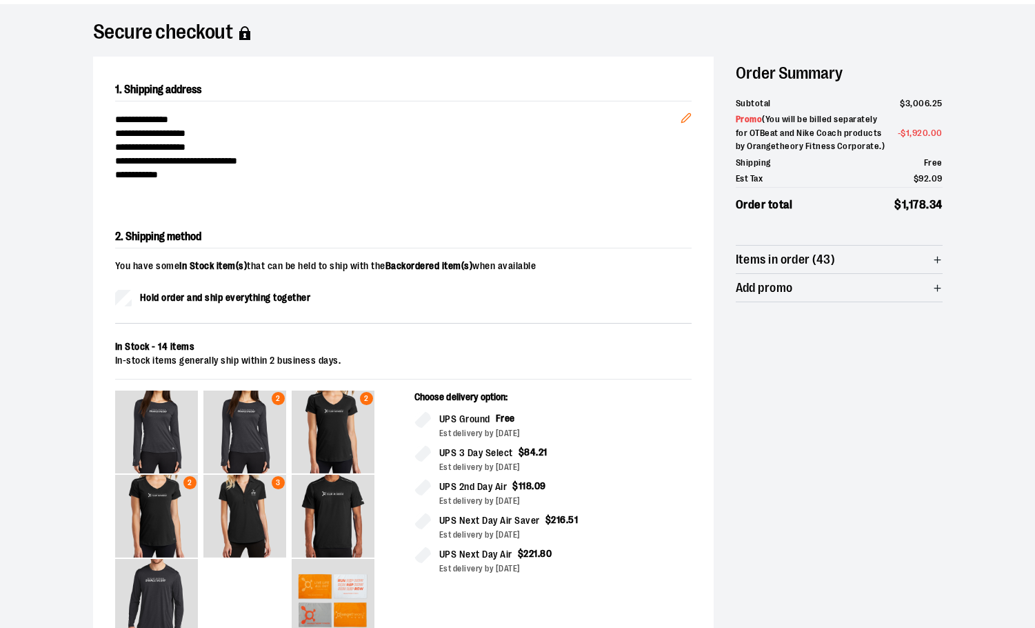
scroll to position [0, 0]
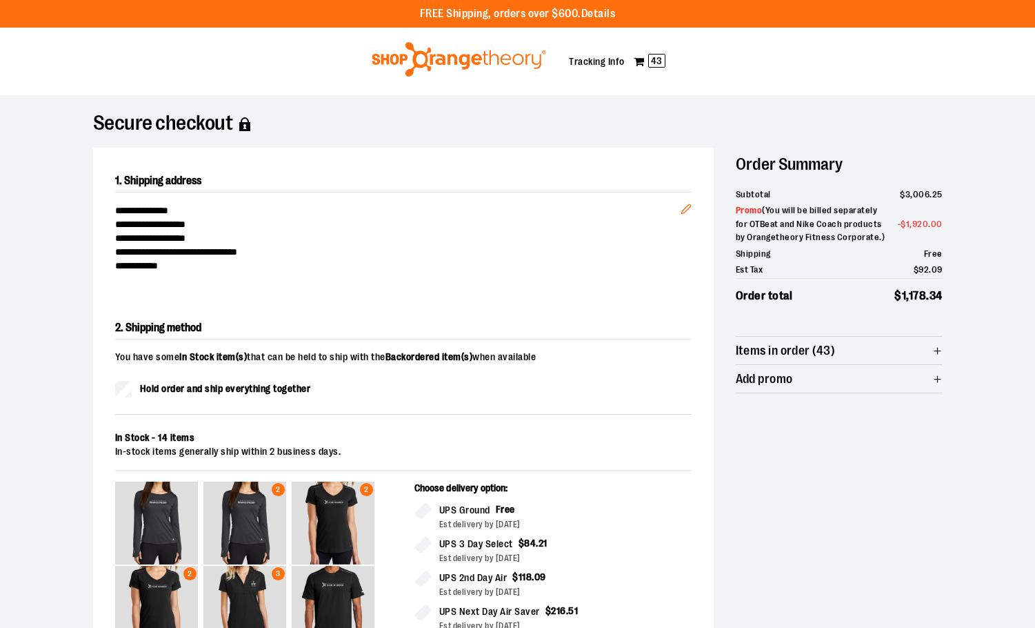
click at [484, 52] on img at bounding box center [459, 59] width 179 height 34
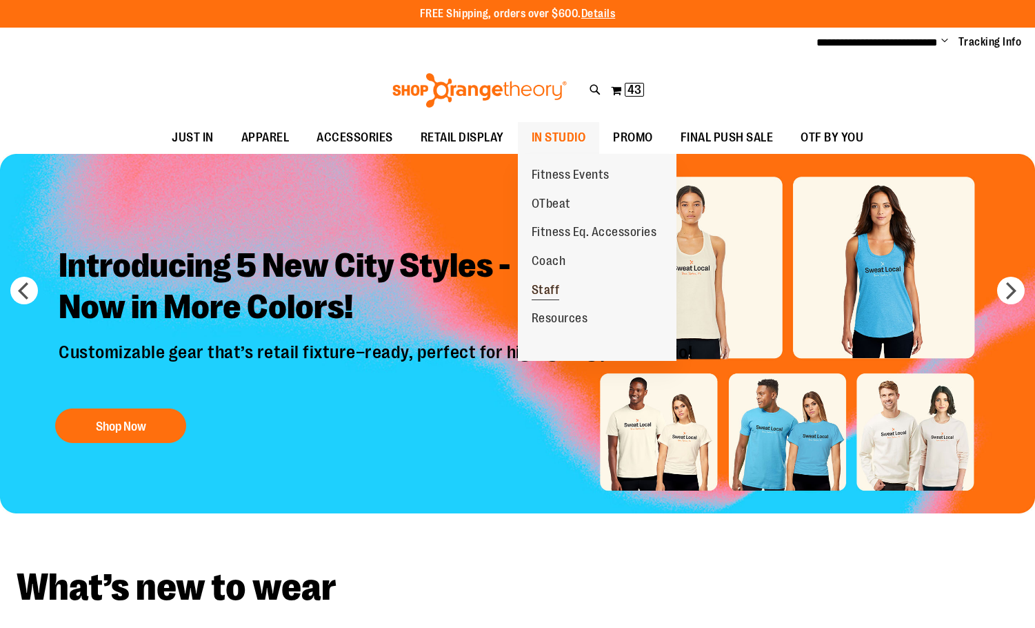
click at [544, 286] on span "Staff" at bounding box center [546, 291] width 28 height 17
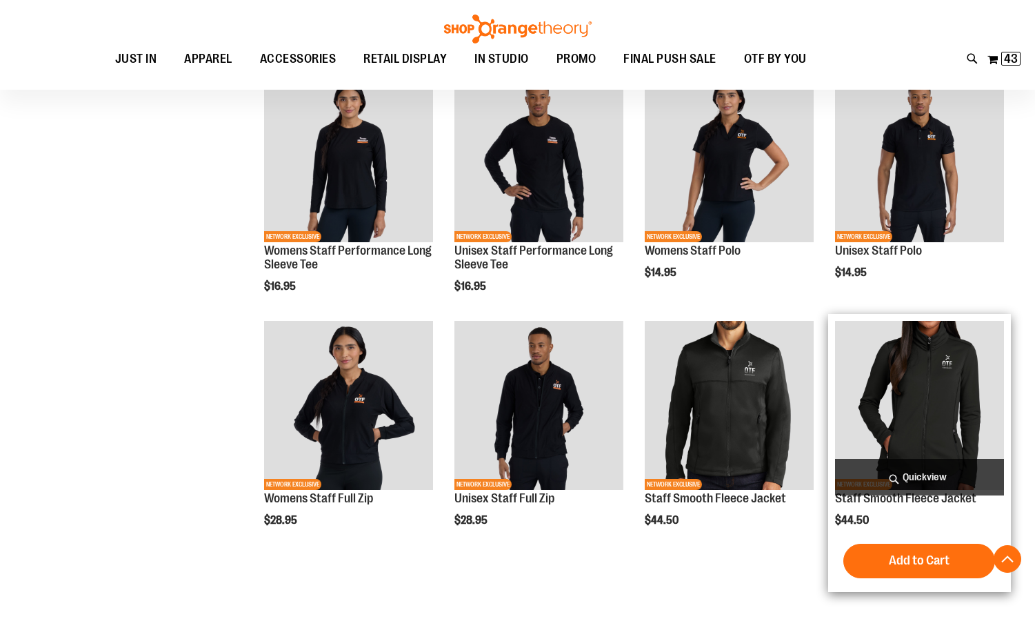
scroll to position [196, 0]
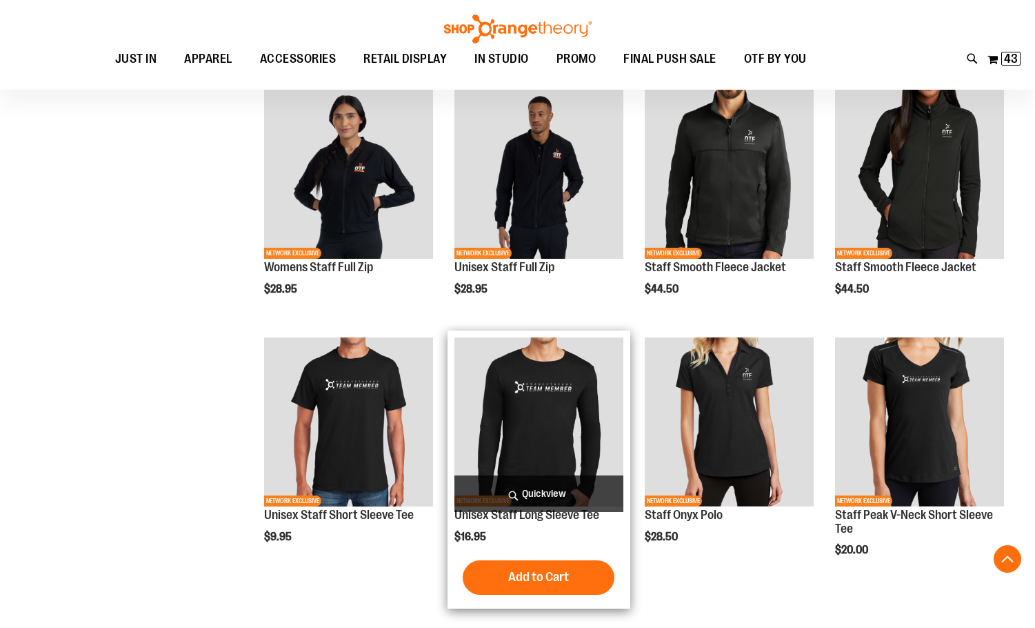
scroll to position [403, 0]
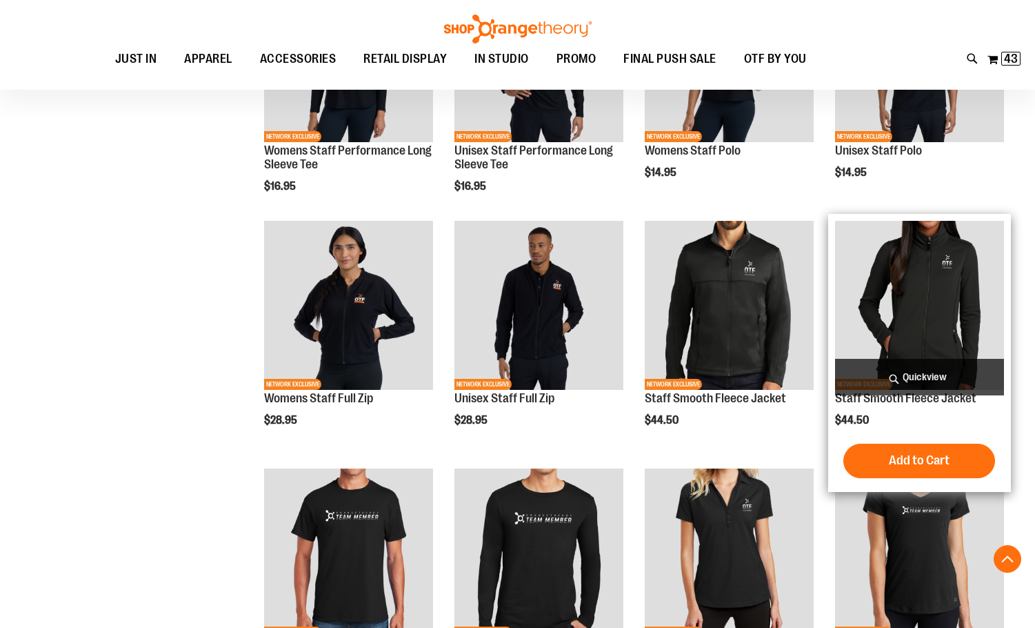
click at [897, 281] on img "product" at bounding box center [919, 305] width 169 height 169
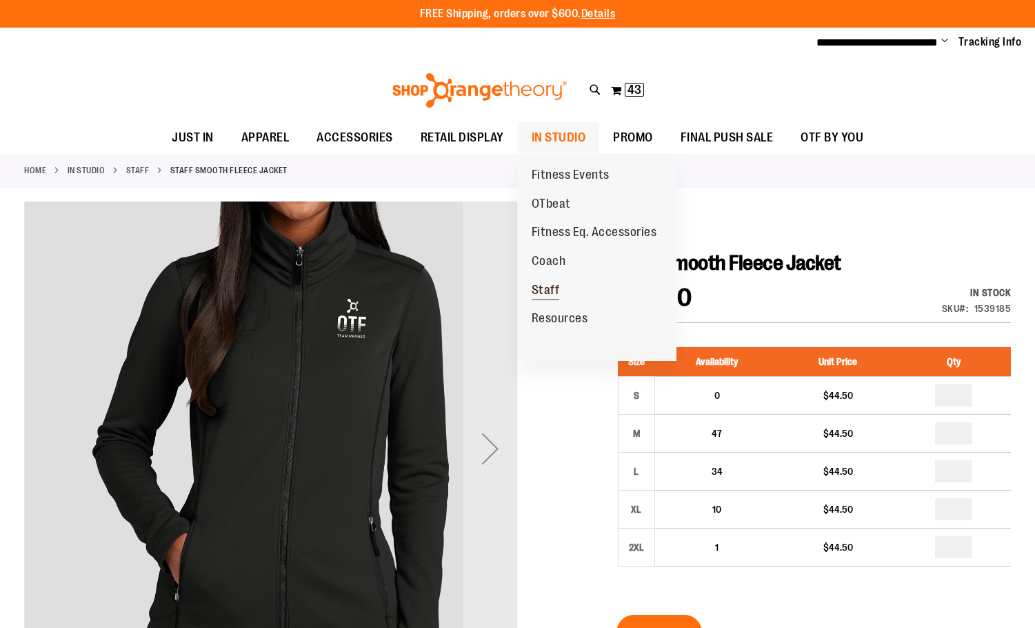
click at [552, 294] on span "Staff" at bounding box center [546, 291] width 28 height 17
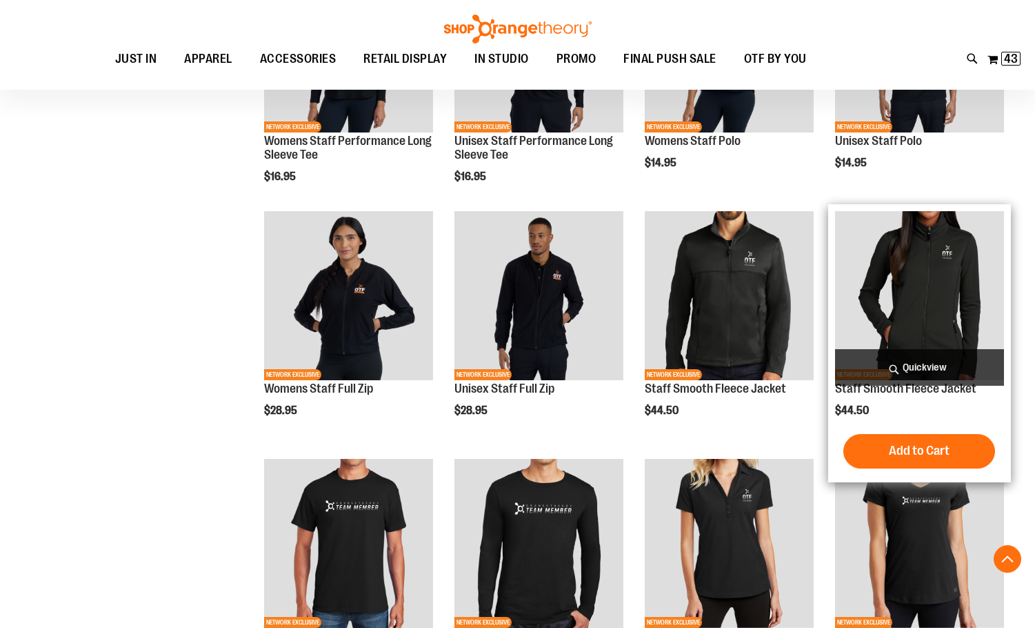
scroll to position [486, 0]
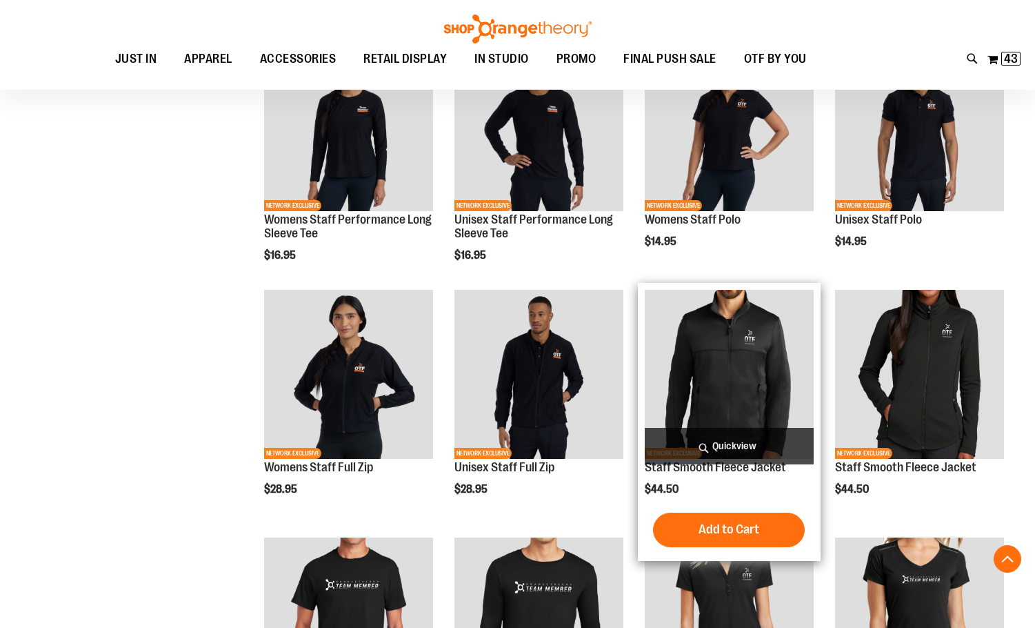
click at [782, 334] on img "product" at bounding box center [729, 374] width 169 height 169
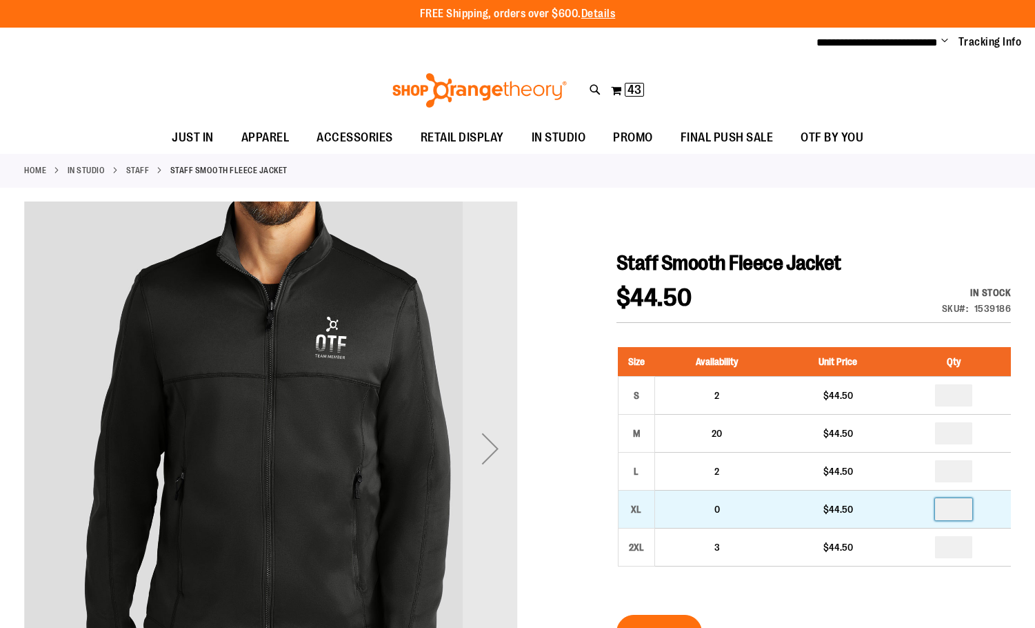
click at [953, 506] on input "number" at bounding box center [953, 509] width 37 height 22
type input "*"
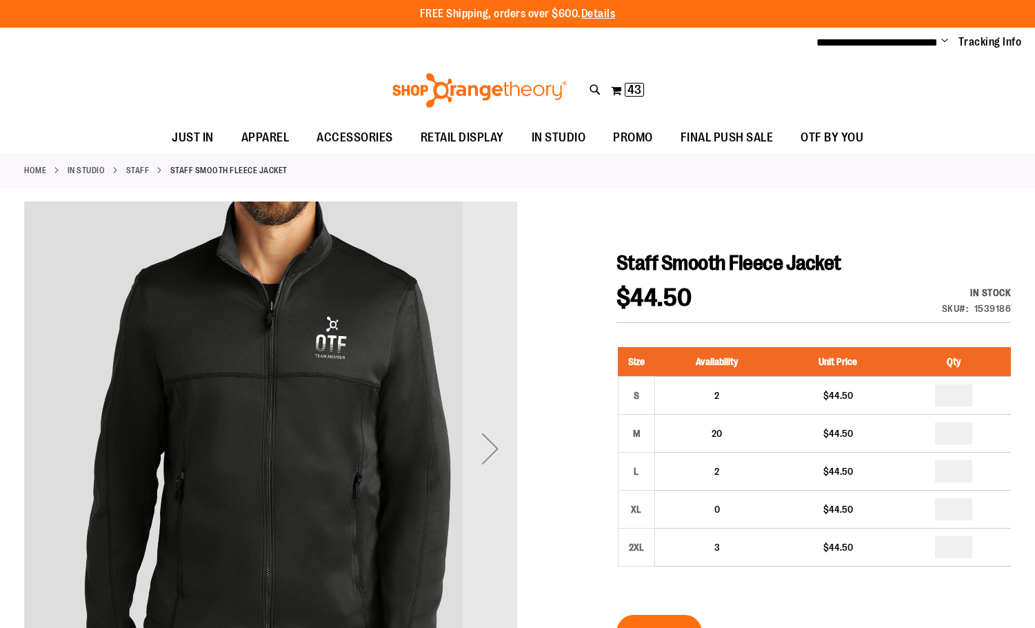
click at [900, 234] on div at bounding box center [517, 578] width 987 height 755
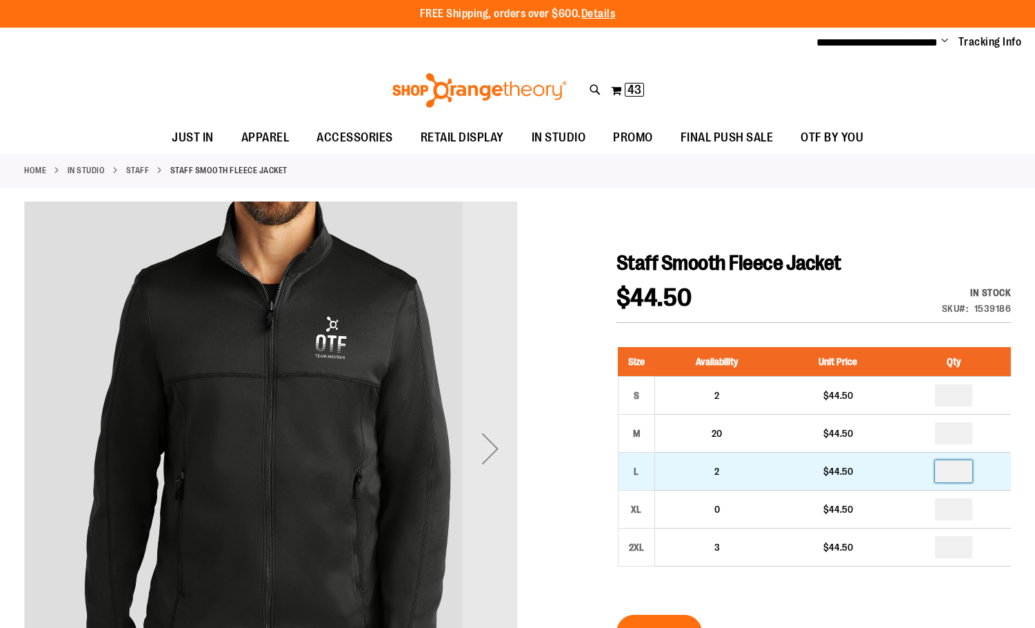
click at [962, 473] on input "number" at bounding box center [953, 471] width 37 height 22
type input "*"
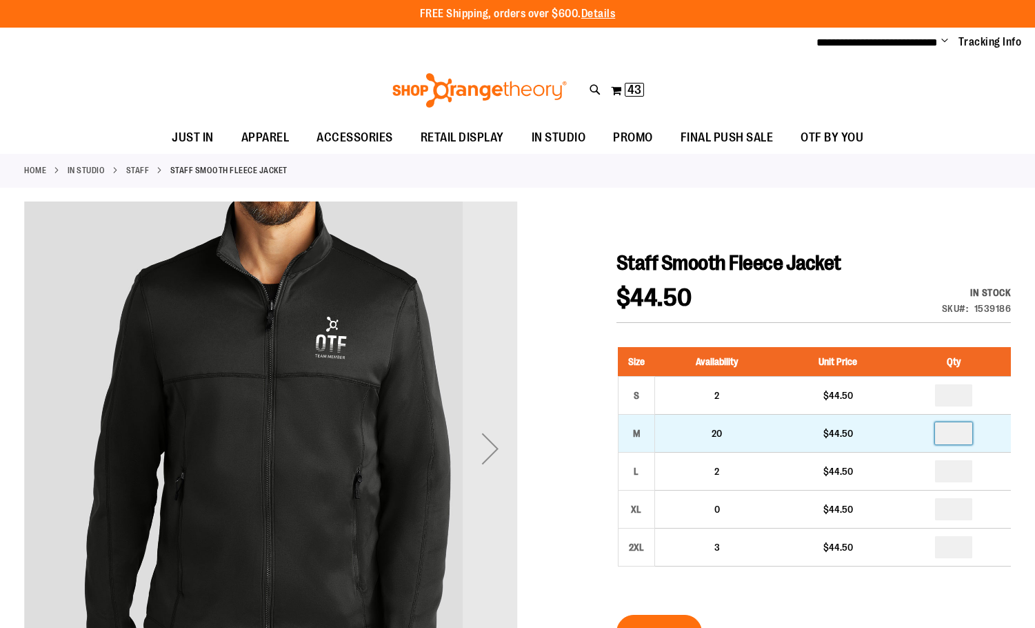
click at [956, 434] on input "number" at bounding box center [953, 433] width 37 height 22
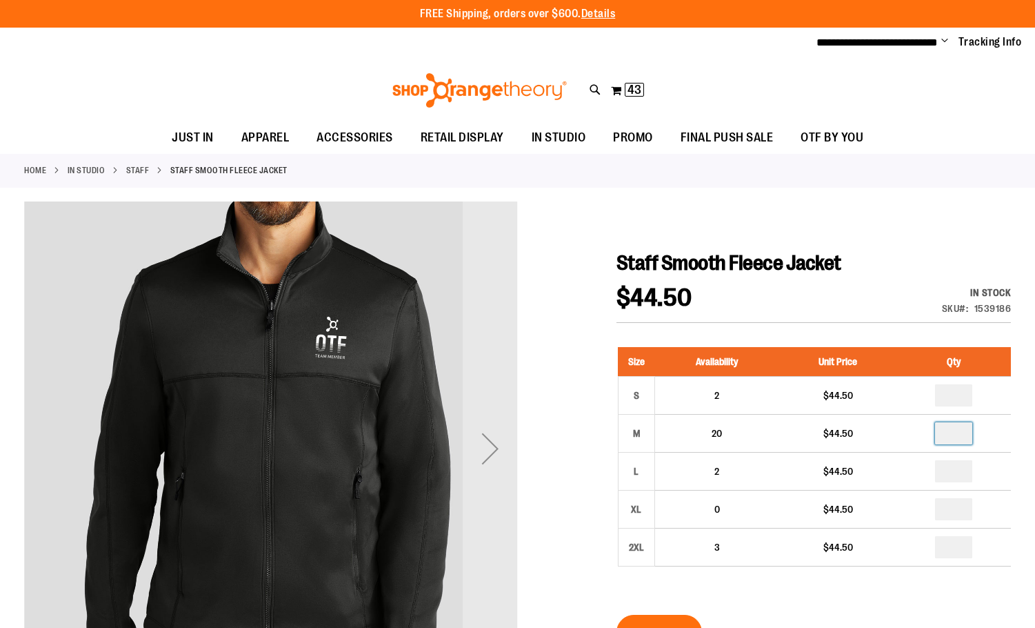
type input "*"
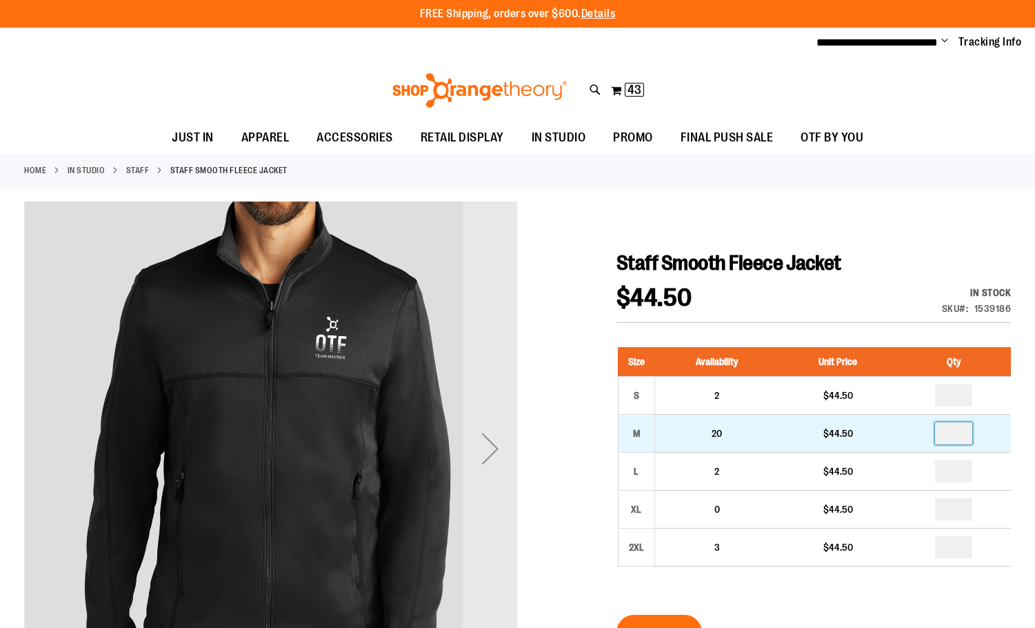
click at [955, 436] on input "*" at bounding box center [953, 433] width 37 height 22
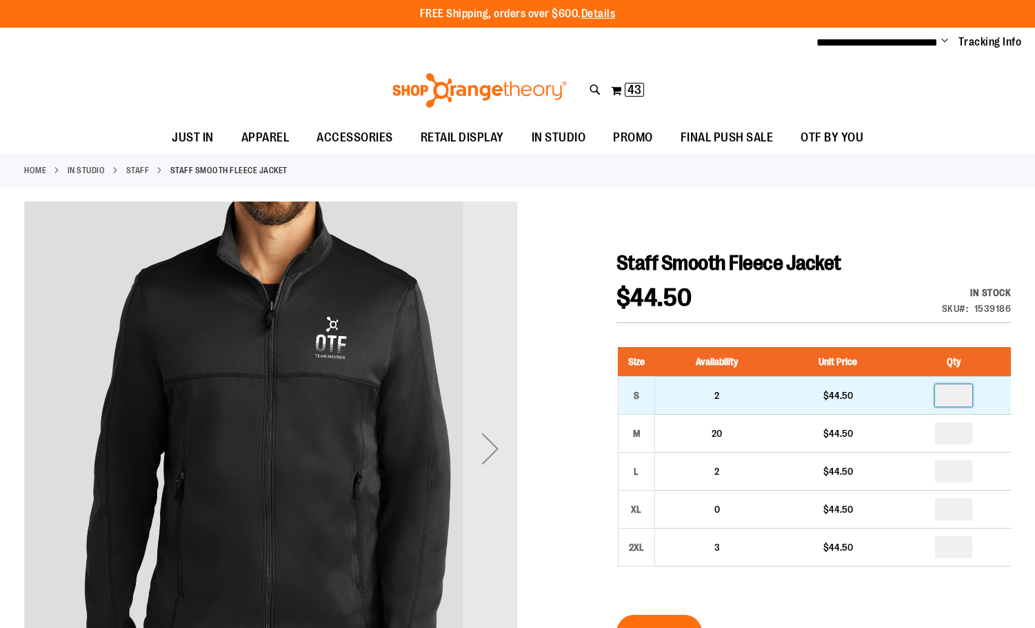
click at [962, 395] on input "number" at bounding box center [953, 395] width 37 height 22
type input "*"
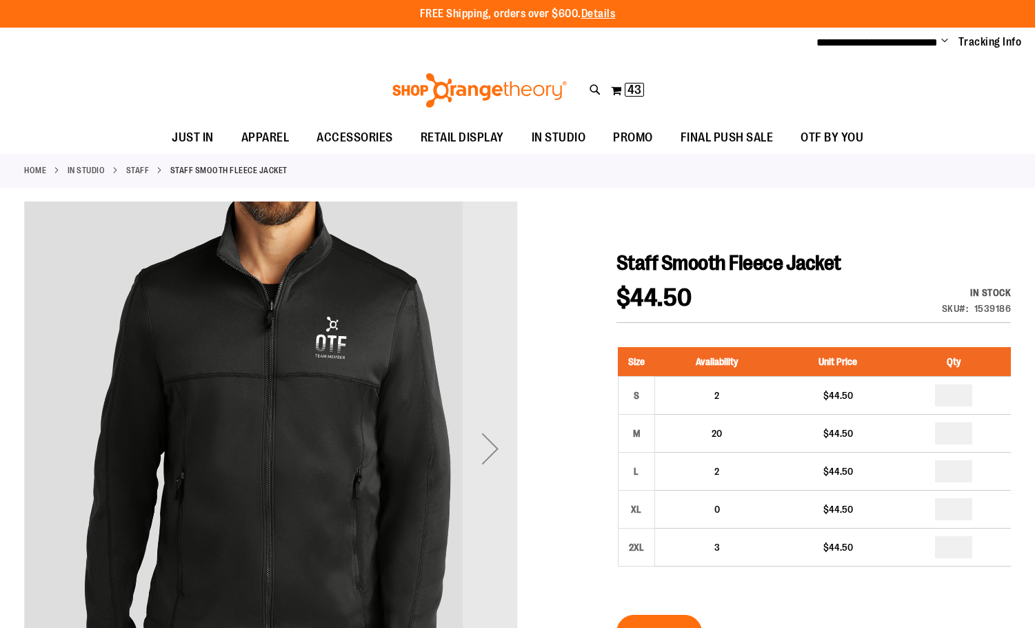
type input "*"
click at [891, 278] on div "Staff Smooth Fleece Jacket $44.50 In stock Only %1 left SKU 1539186 Size Availa…" at bounding box center [814, 603] width 395 height 706
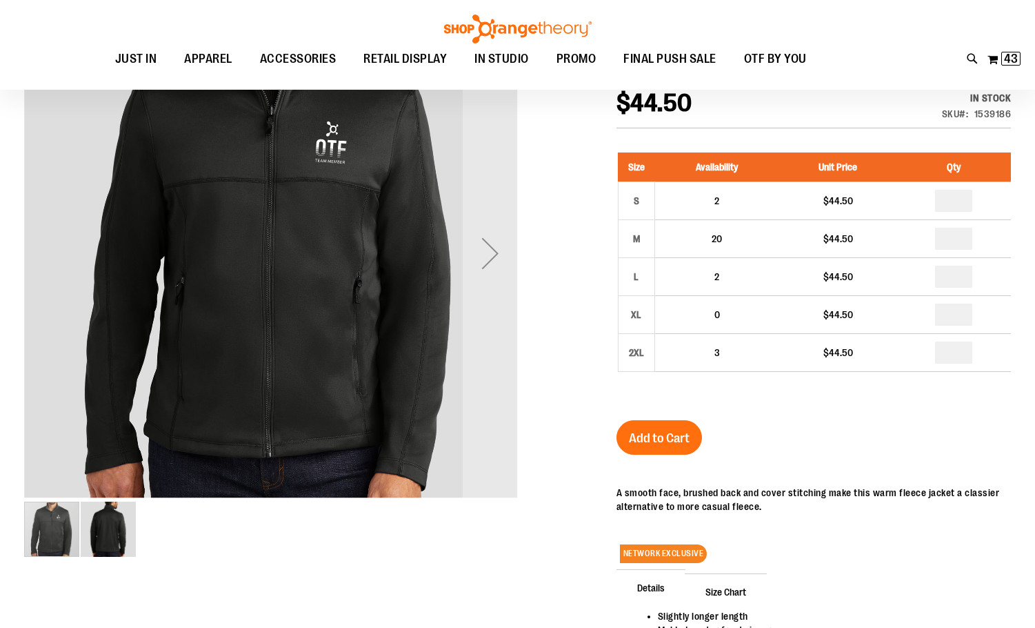
scroll to position [206, 0]
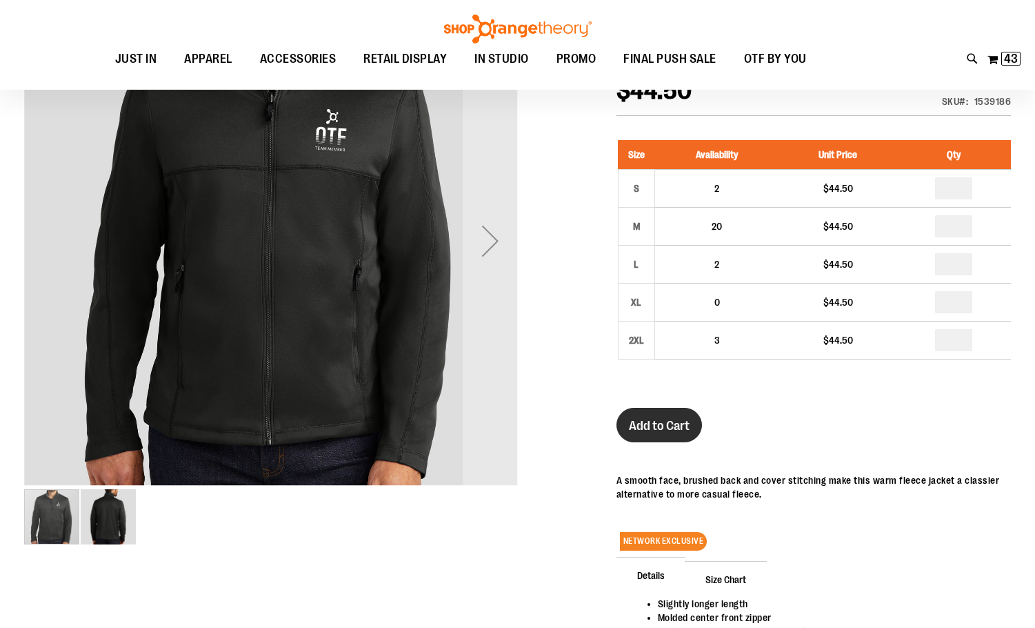
click at [655, 427] on span "Add to Cart" at bounding box center [659, 425] width 61 height 15
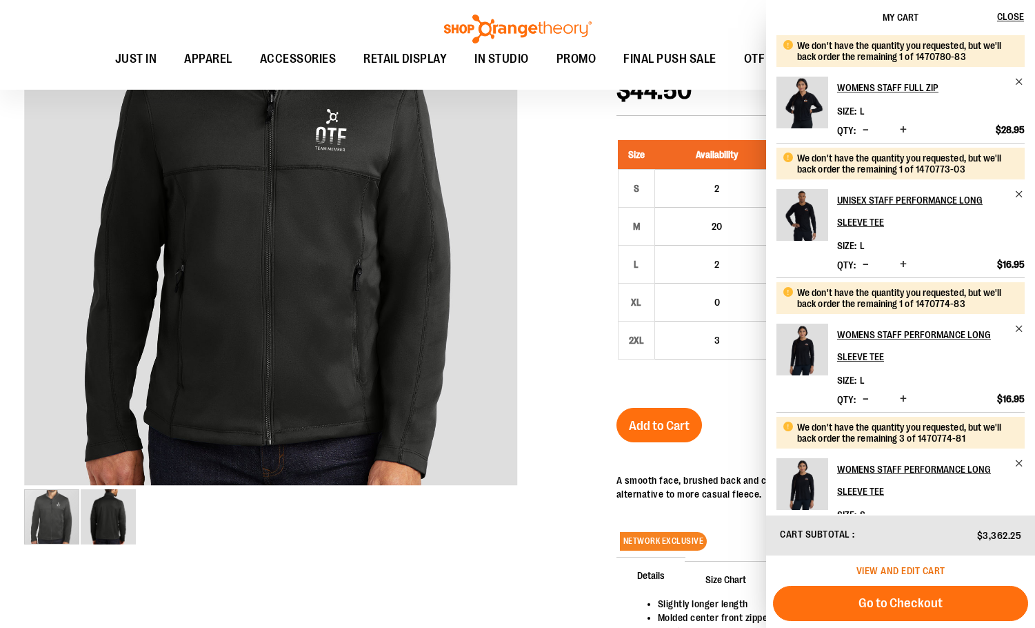
click at [921, 568] on span "View and edit cart" at bounding box center [901, 570] width 89 height 11
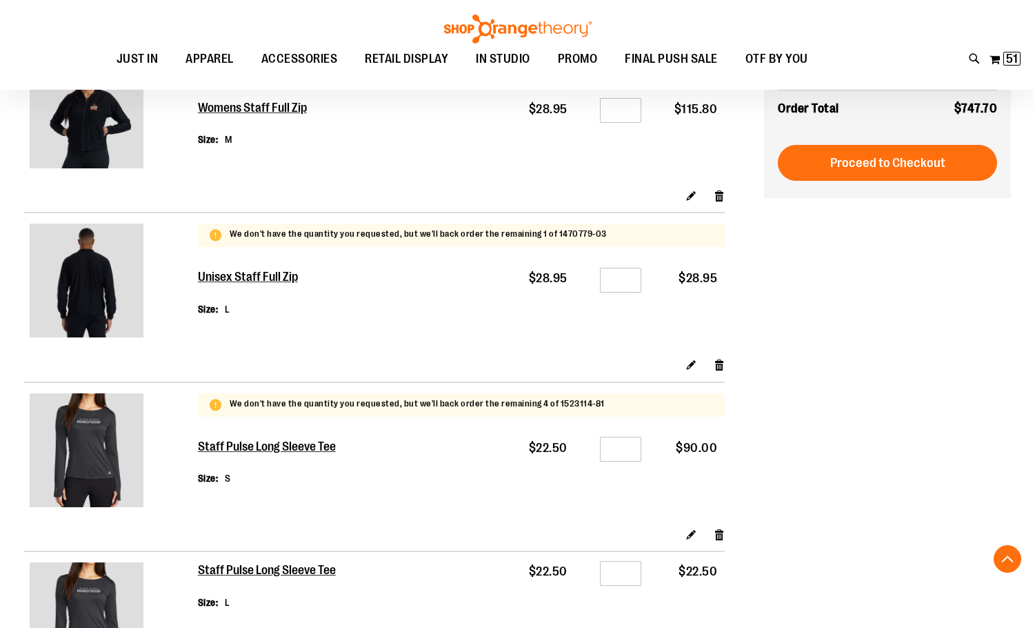
scroll to position [1885, 0]
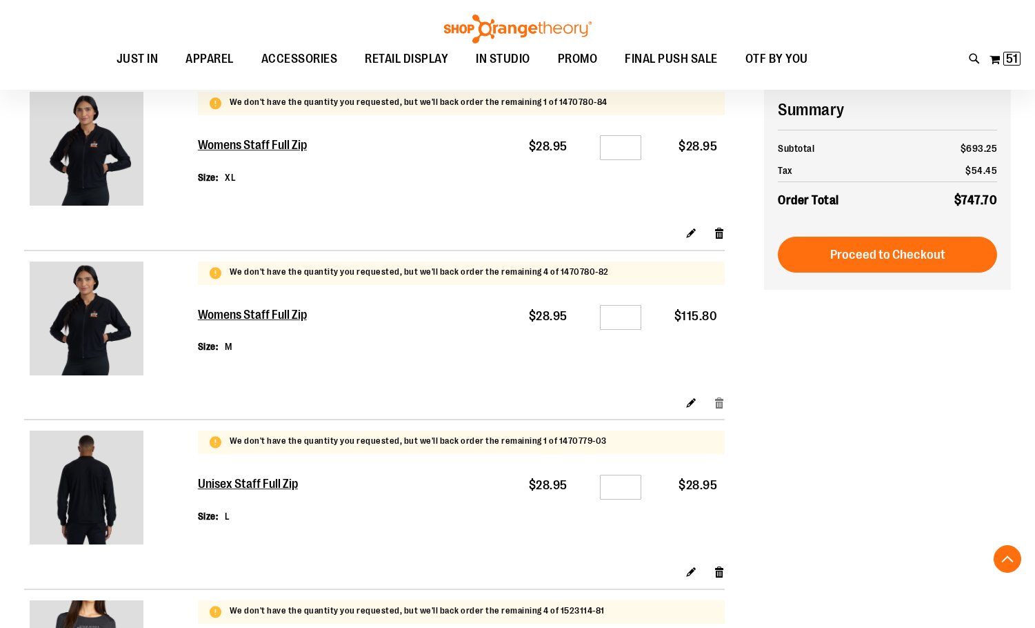
click at [715, 407] on link "Remove item" at bounding box center [720, 402] width 12 height 14
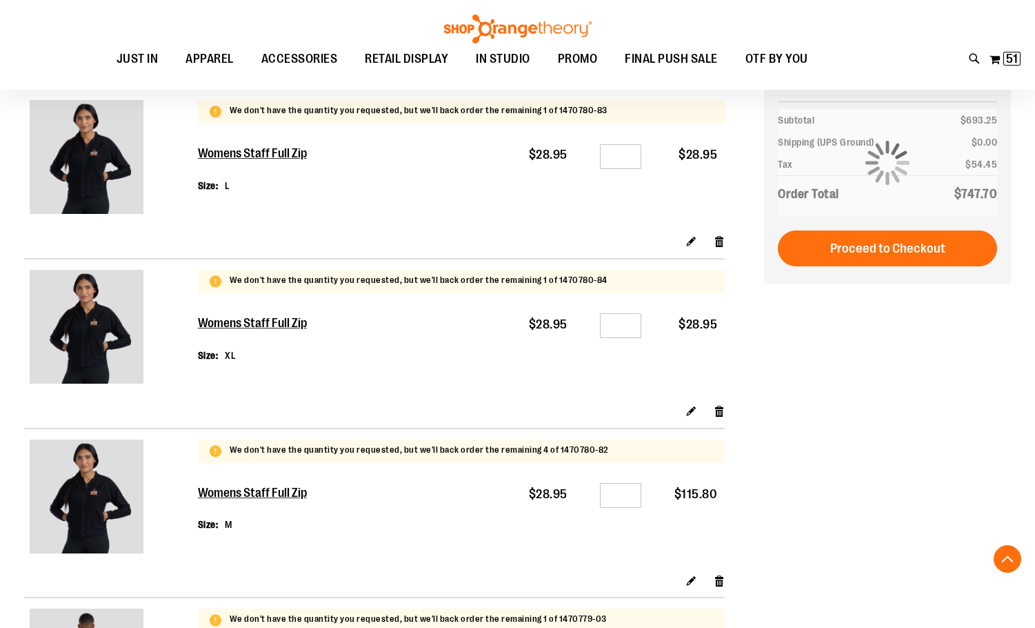
scroll to position [1678, 0]
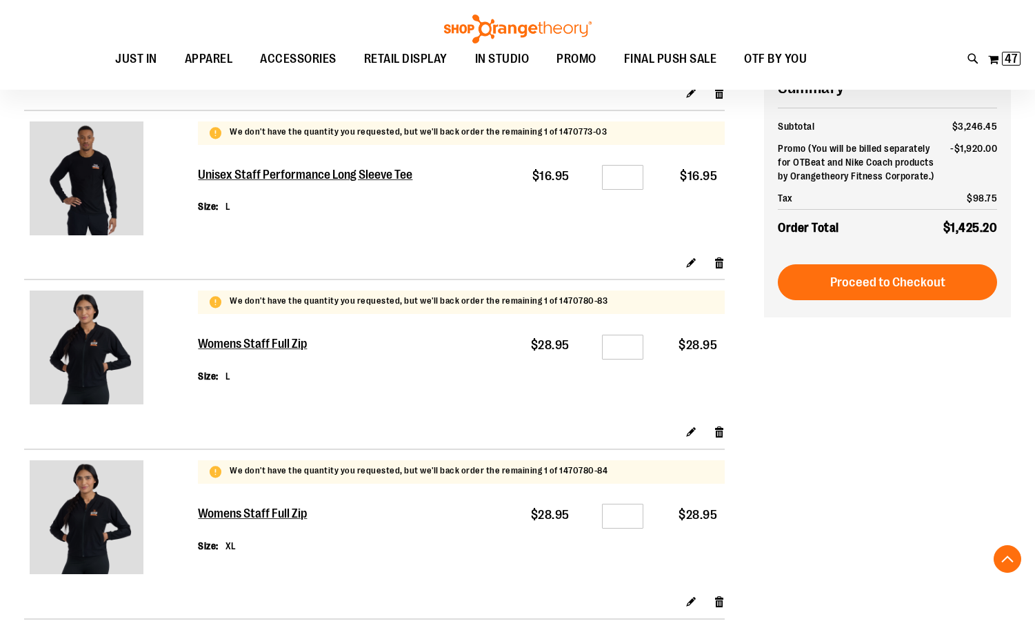
scroll to position [1517, 0]
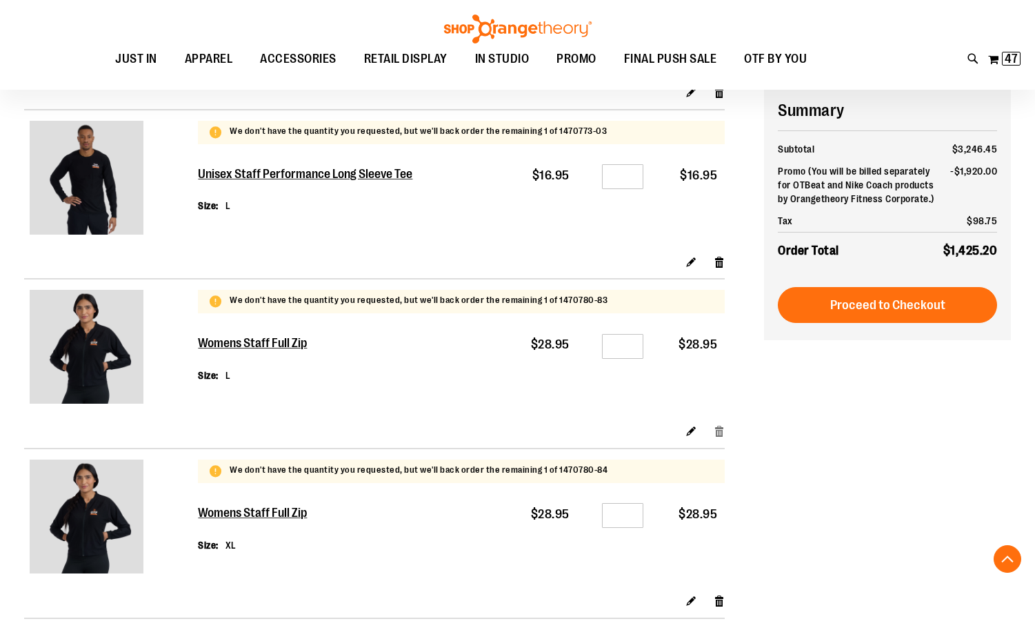
click at [718, 435] on link "Remove item" at bounding box center [720, 431] width 12 height 14
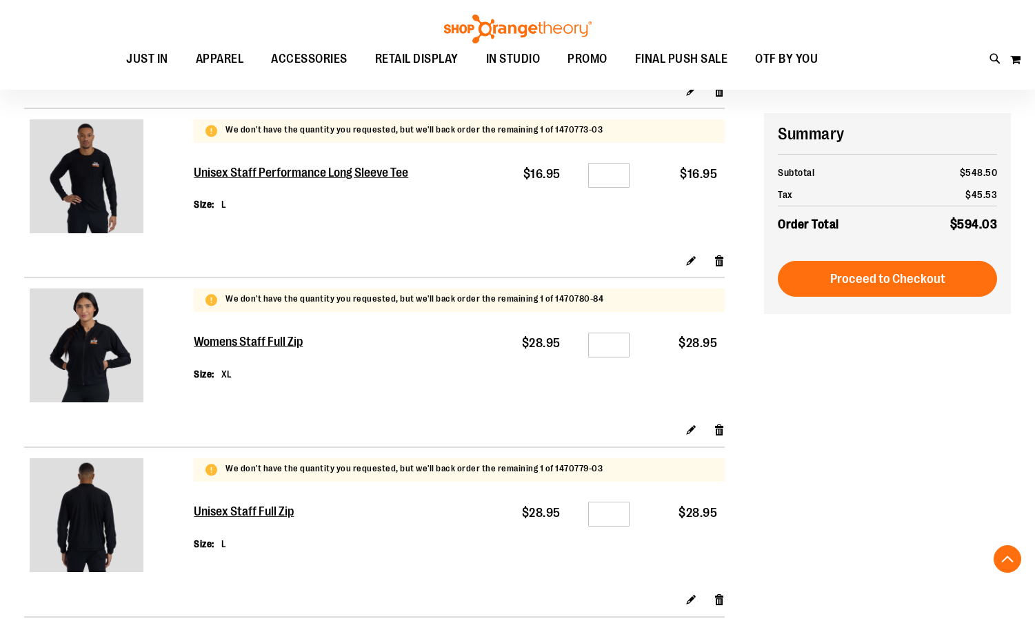
scroll to position [1587, 0]
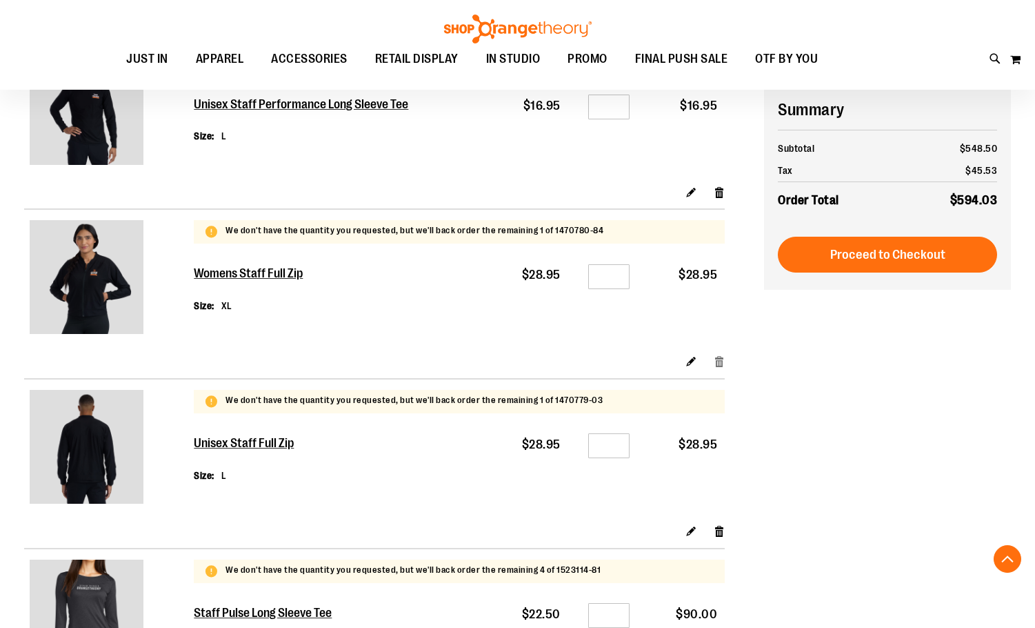
click at [719, 357] on link "Remove item" at bounding box center [720, 361] width 12 height 14
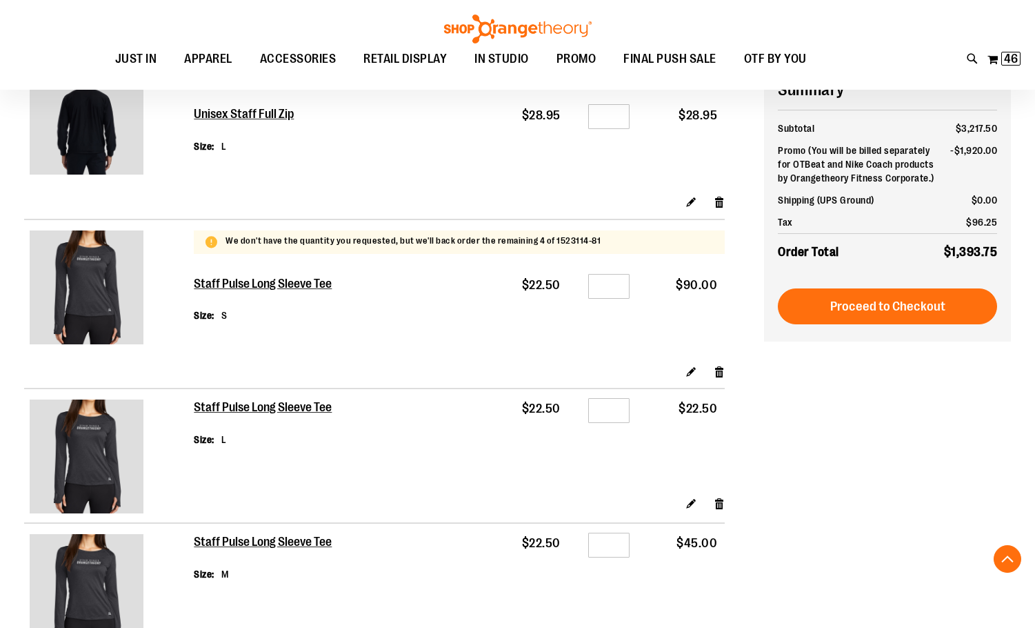
scroll to position [1932, 0]
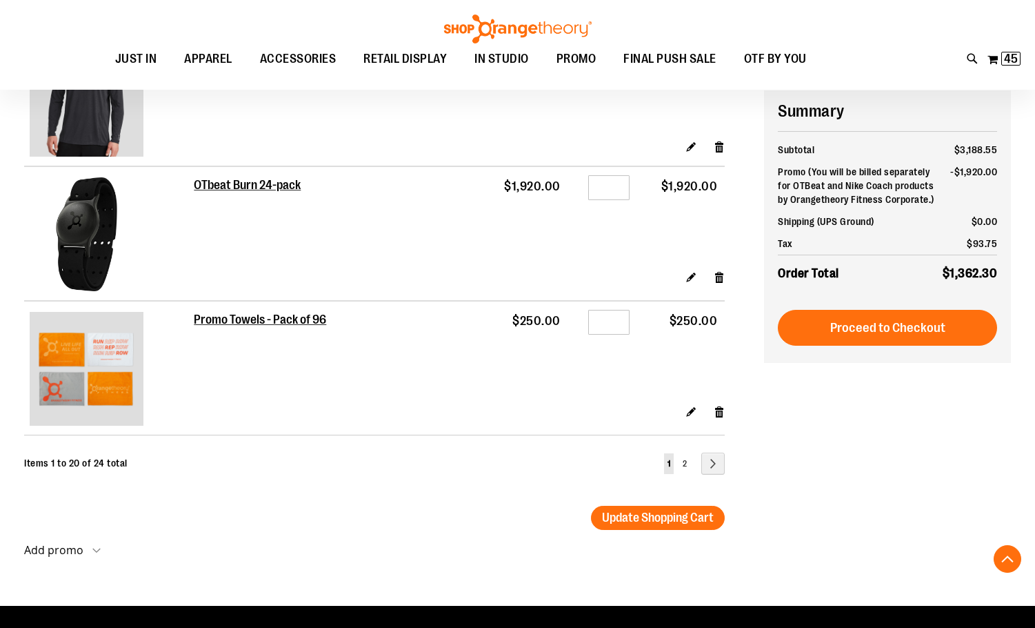
scroll to position [2759, 0]
click at [723, 457] on link "Page Next" at bounding box center [713, 463] width 23 height 22
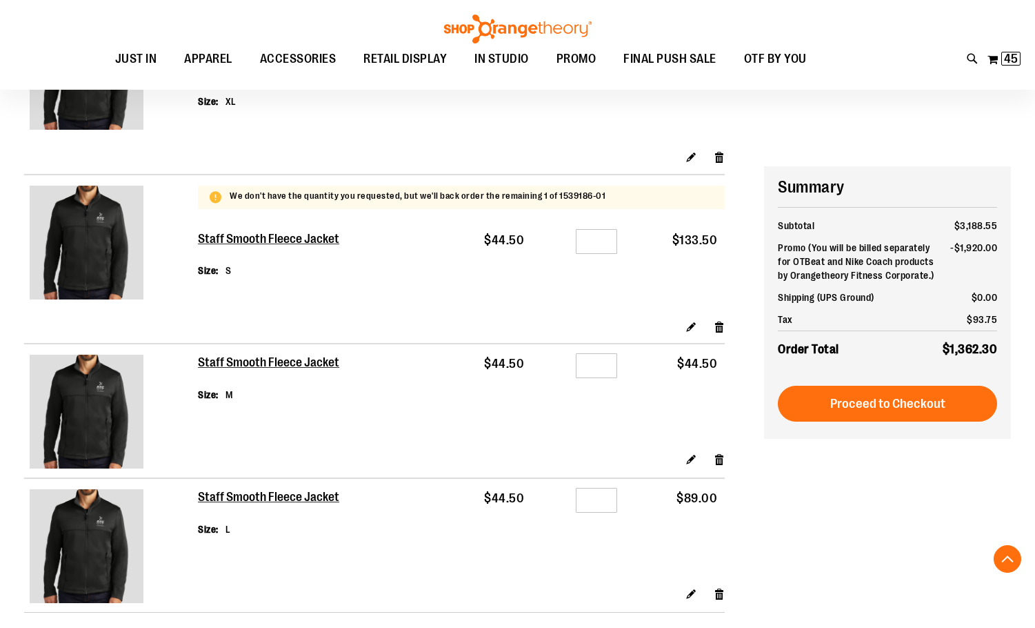
scroll to position [344, 0]
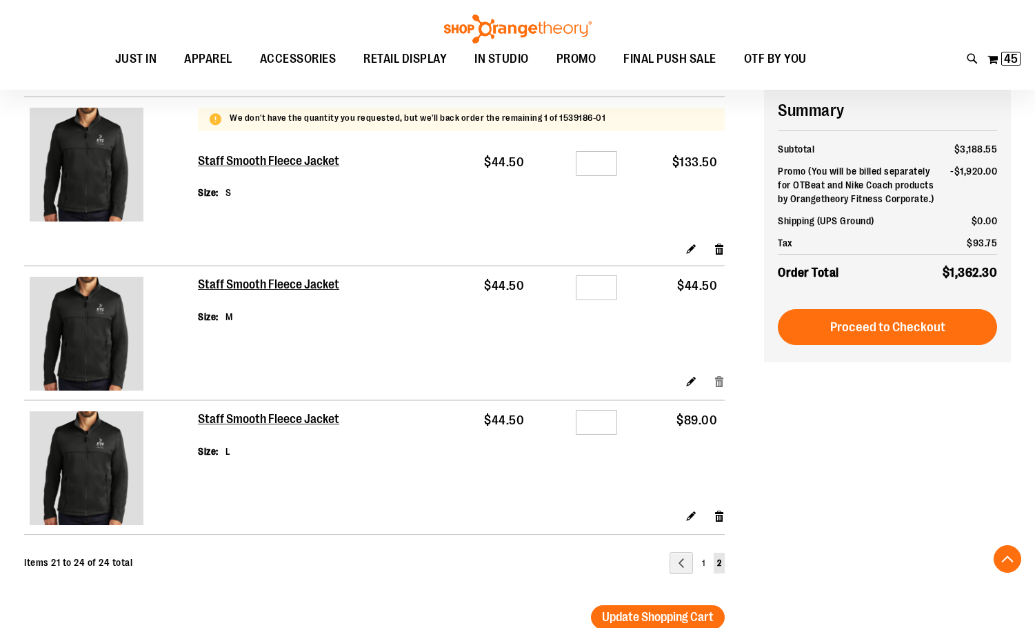
click at [717, 379] on link "Remove item" at bounding box center [720, 380] width 12 height 14
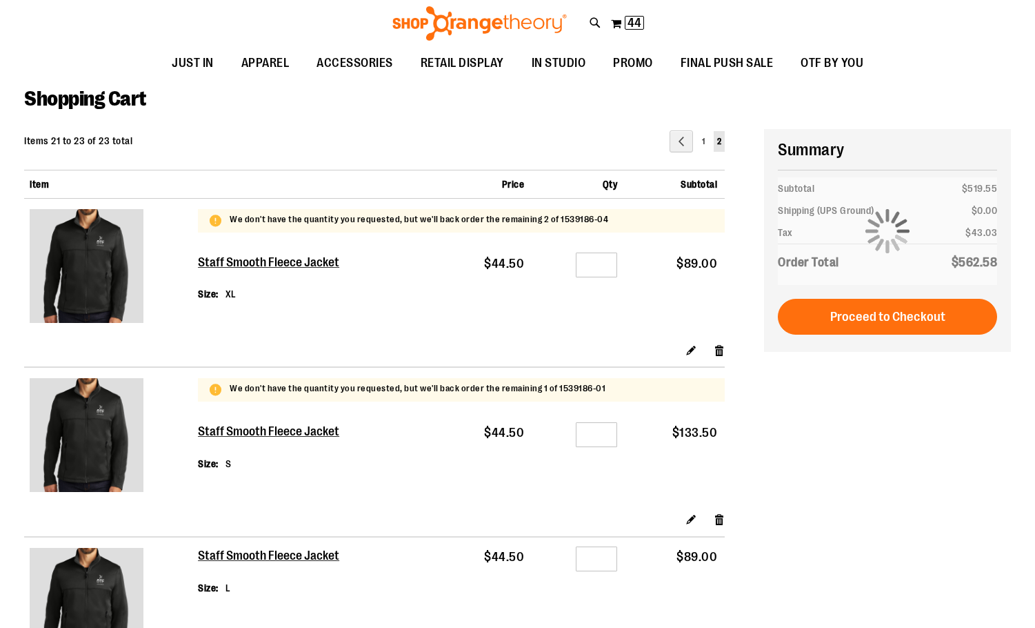
scroll to position [137, 0]
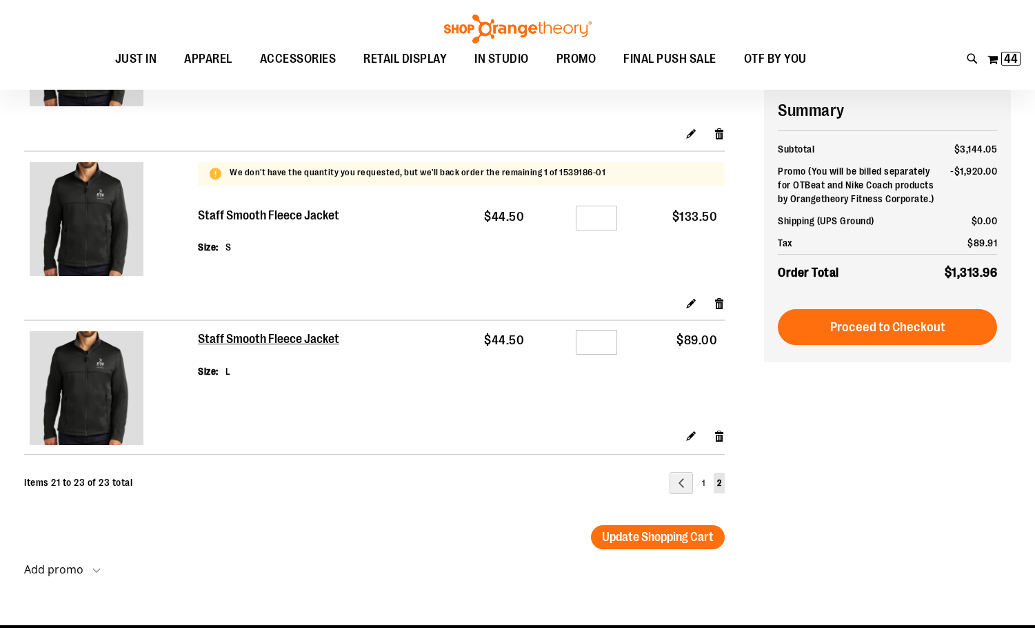
click at [314, 208] on h2 "Staff Smooth Fleece Jacket" at bounding box center [269, 215] width 143 height 15
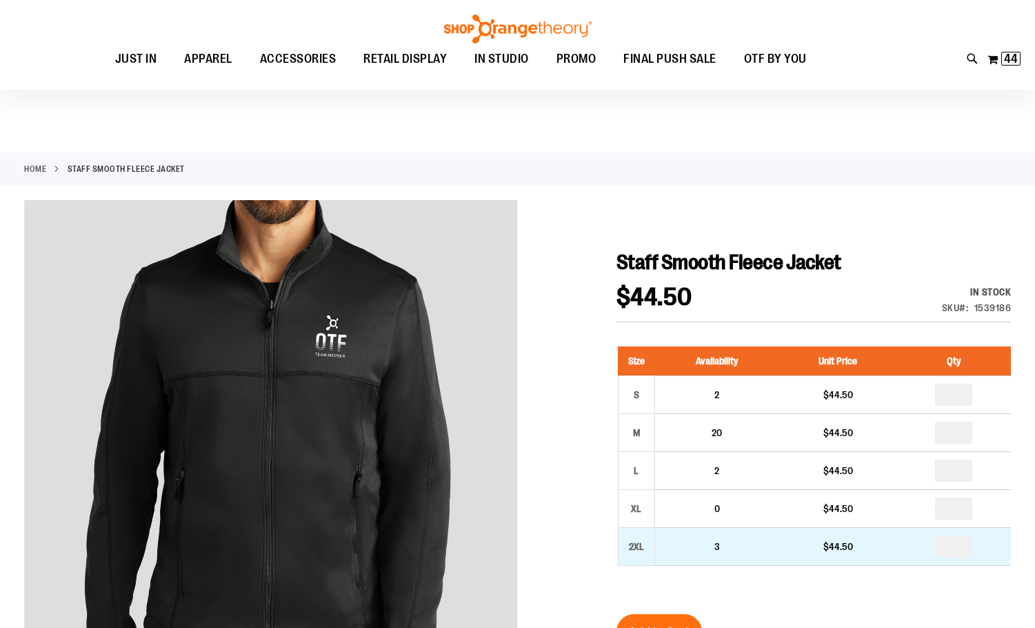
scroll to position [69, 0]
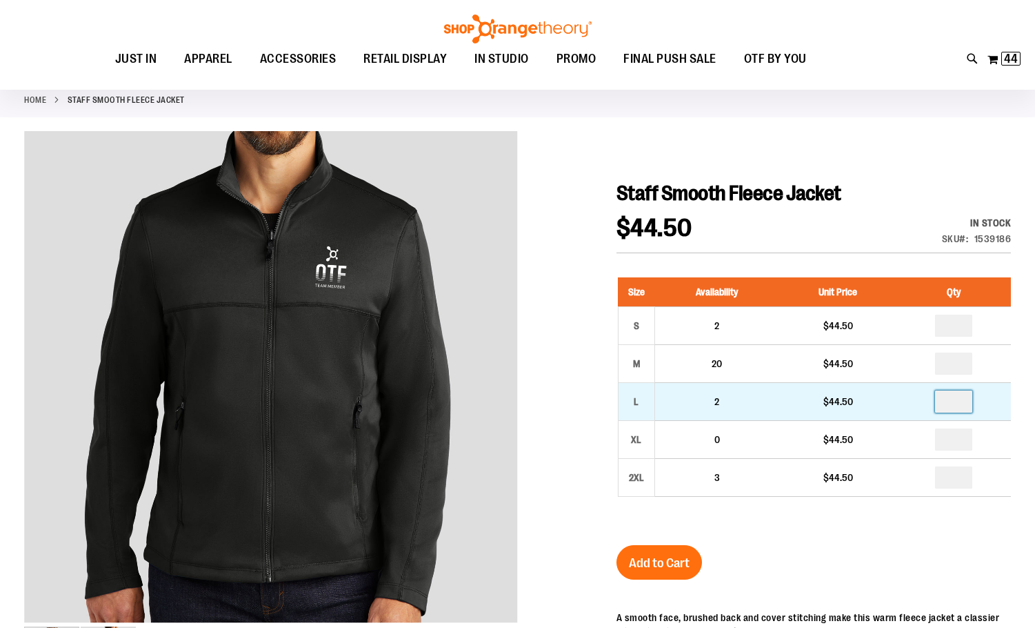
click at [960, 408] on input "number" at bounding box center [953, 401] width 37 height 22
type input "*"
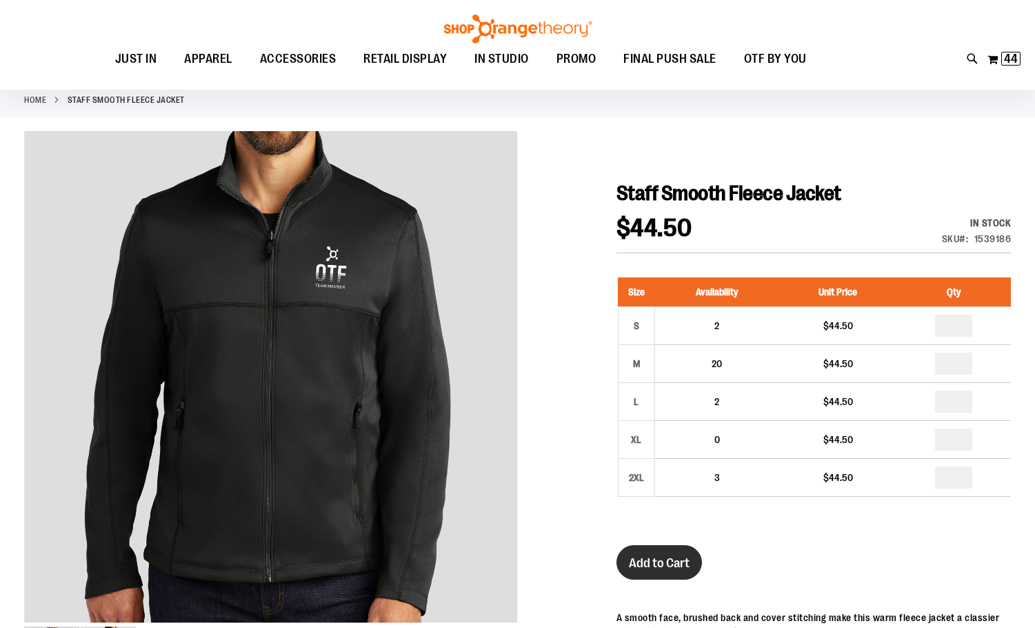
click at [659, 565] on span "Add to Cart" at bounding box center [659, 562] width 61 height 15
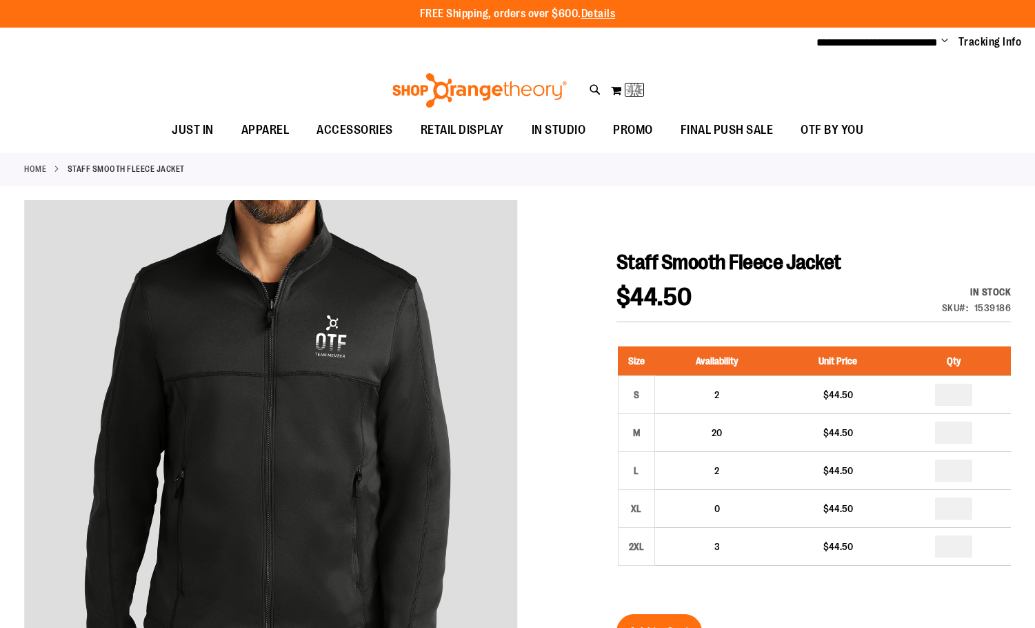
scroll to position [21, 0]
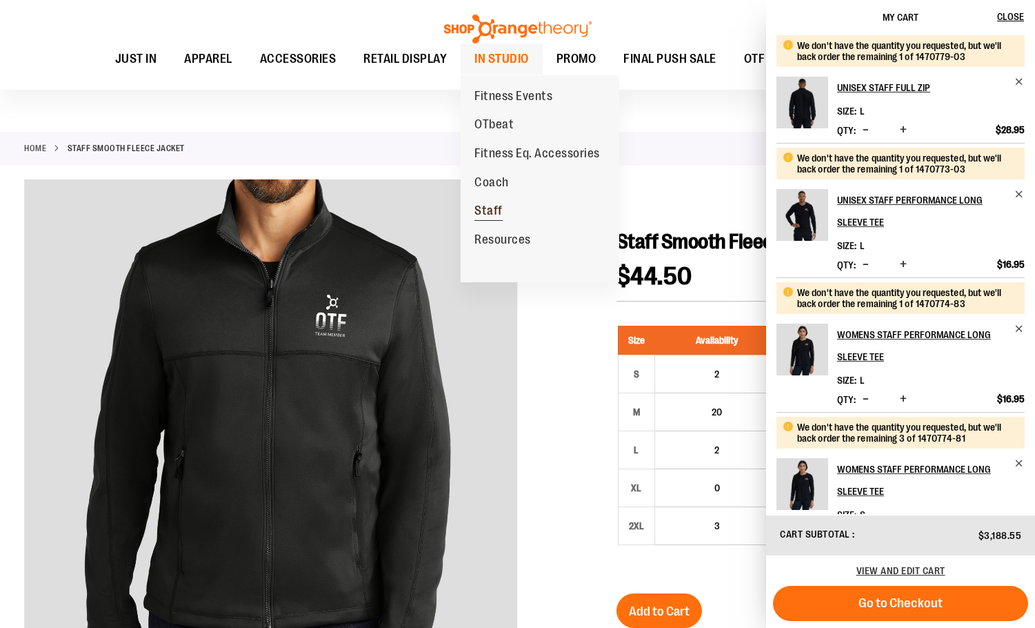
click at [486, 206] on span "Staff" at bounding box center [489, 212] width 28 height 17
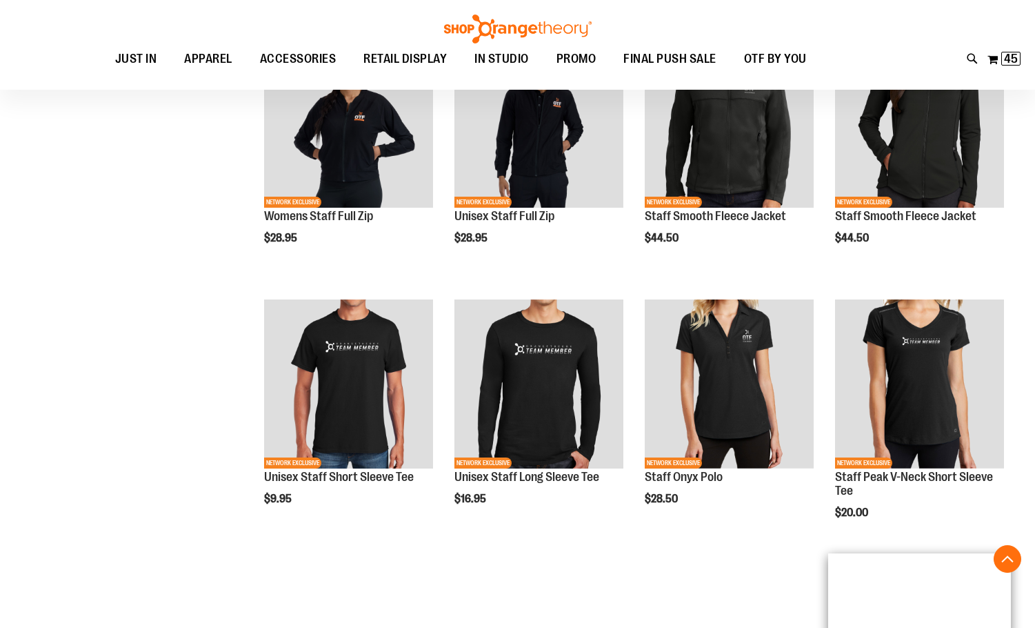
scroll to position [469, 0]
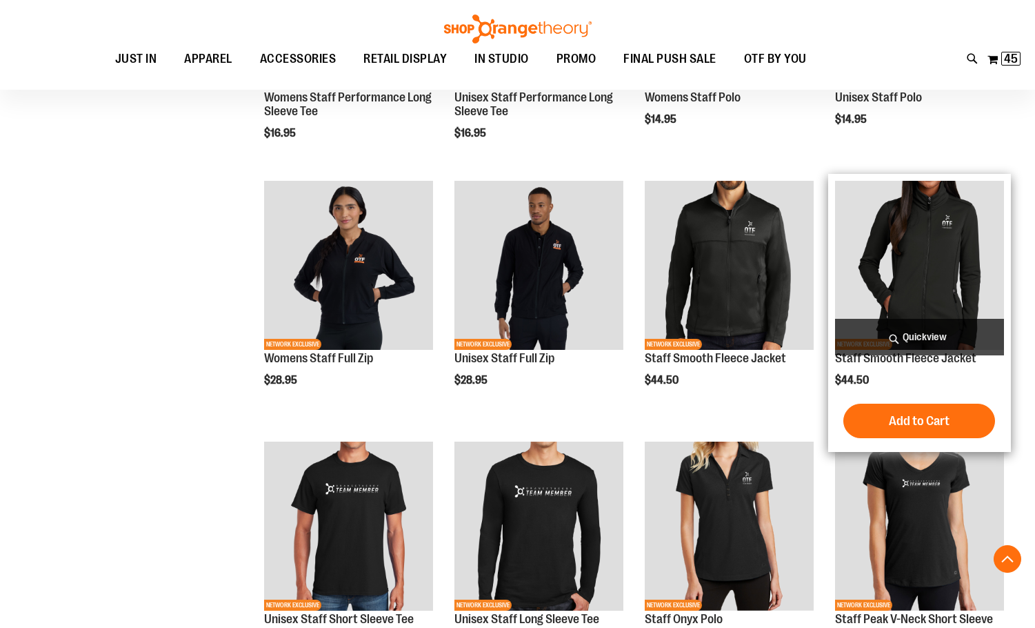
click at [942, 282] on img "product" at bounding box center [919, 265] width 169 height 169
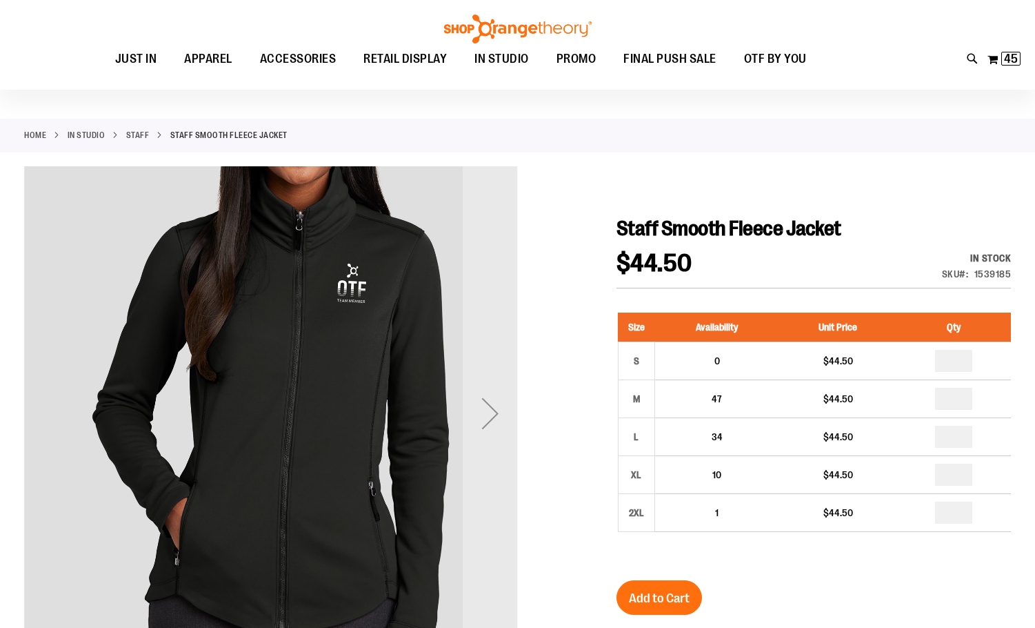
scroll to position [68, 0]
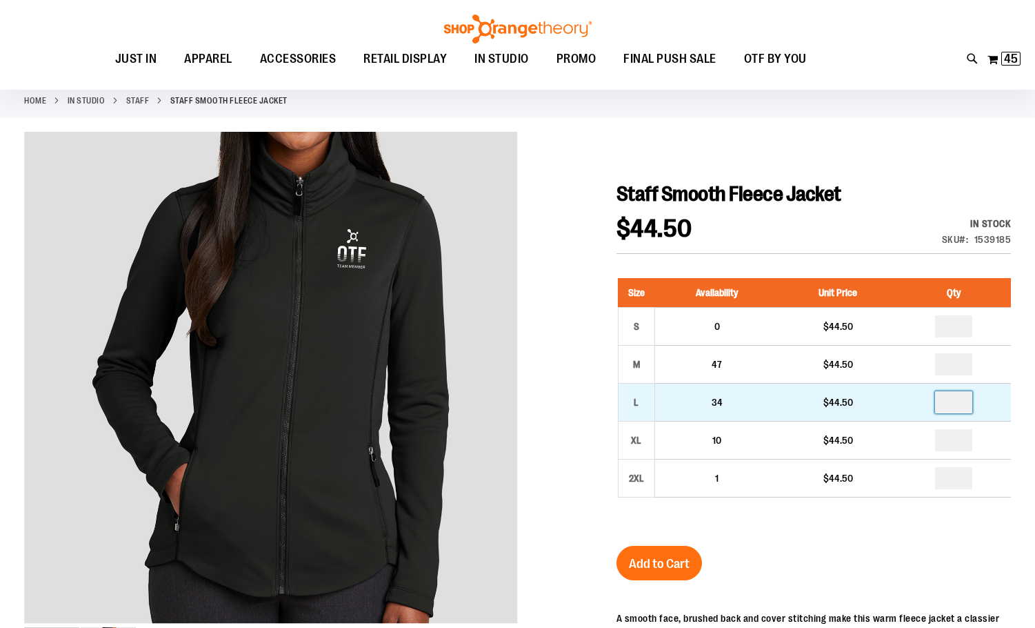
click at [962, 401] on input "number" at bounding box center [953, 402] width 37 height 22
type input "*"
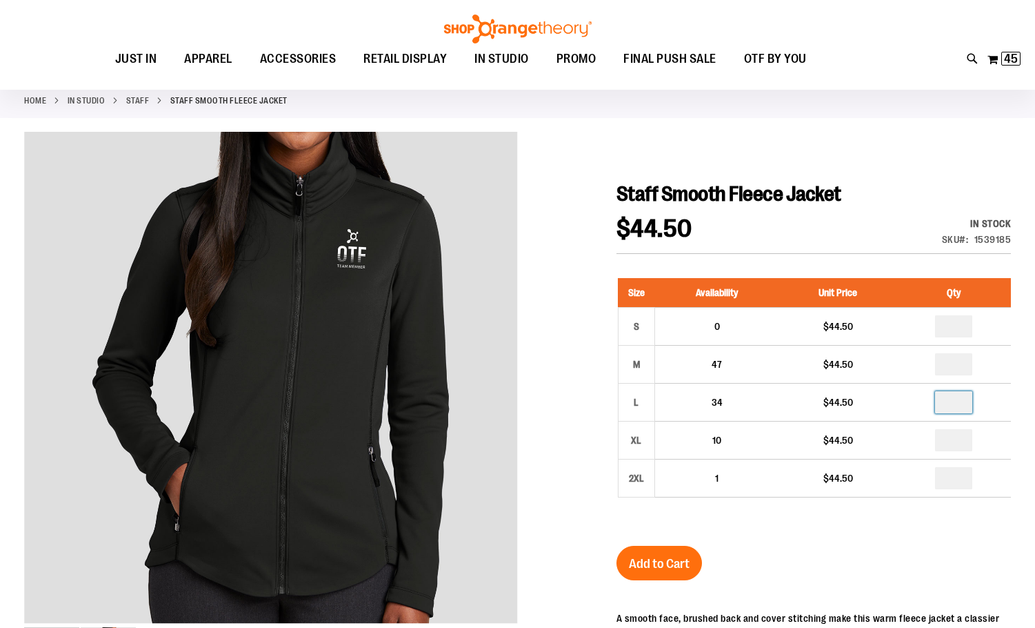
click at [861, 545] on div "Staff Smooth Fleece Jacket $44.50 In stock Only %1 left SKU 1539185 Size Availa…" at bounding box center [814, 541] width 395 height 720
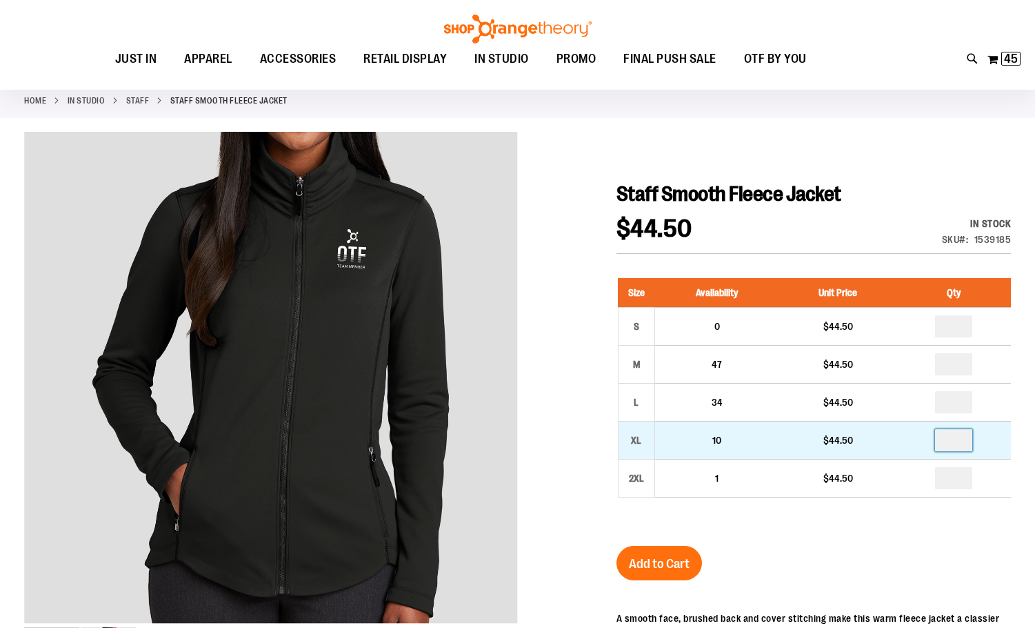
click at [955, 442] on input "number" at bounding box center [953, 440] width 37 height 22
type input "*"
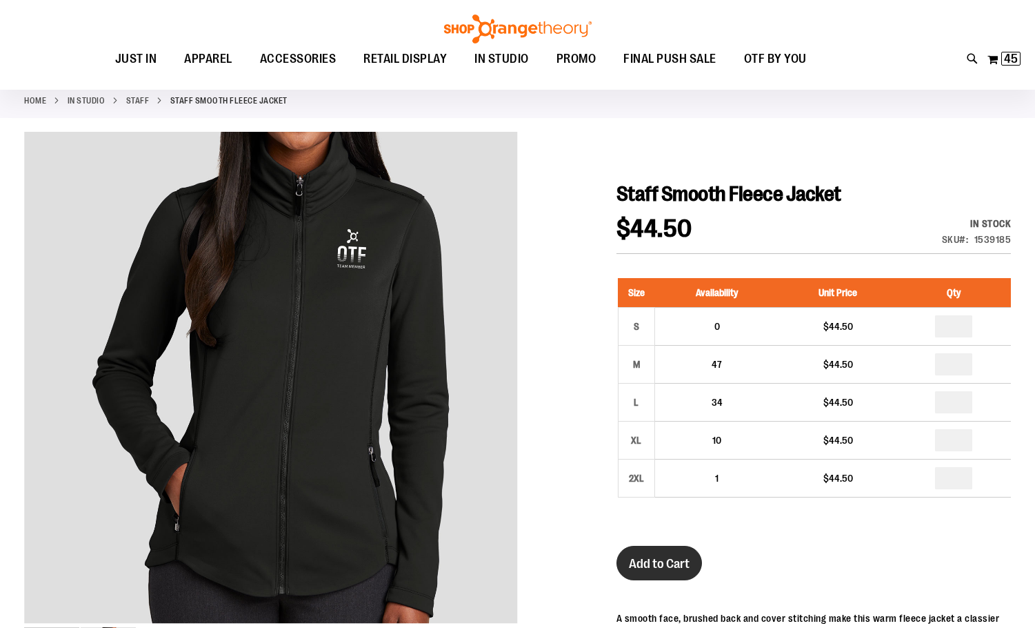
click at [679, 562] on span "Add to Cart" at bounding box center [659, 563] width 61 height 15
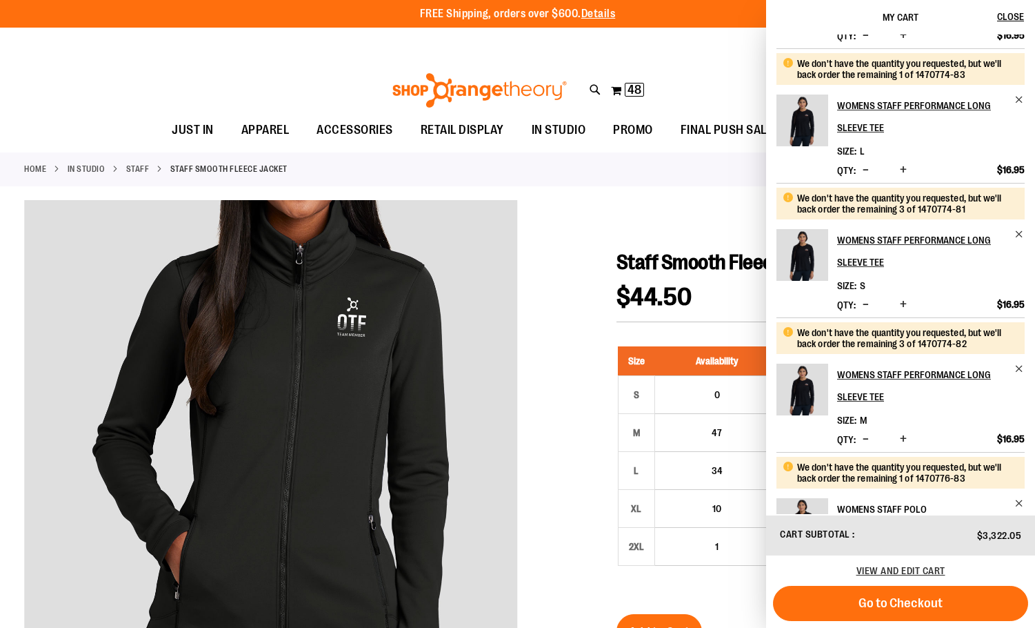
scroll to position [276, 0]
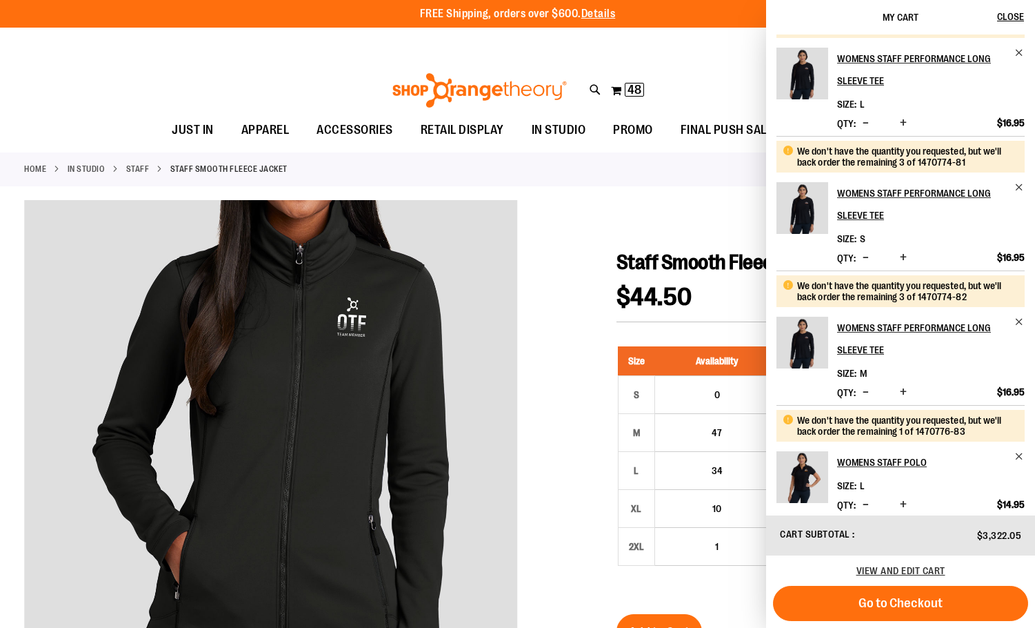
click at [930, 564] on div "View and edit cart" at bounding box center [900, 570] width 269 height 30
click at [930, 567] on span "View and edit cart" at bounding box center [901, 570] width 89 height 11
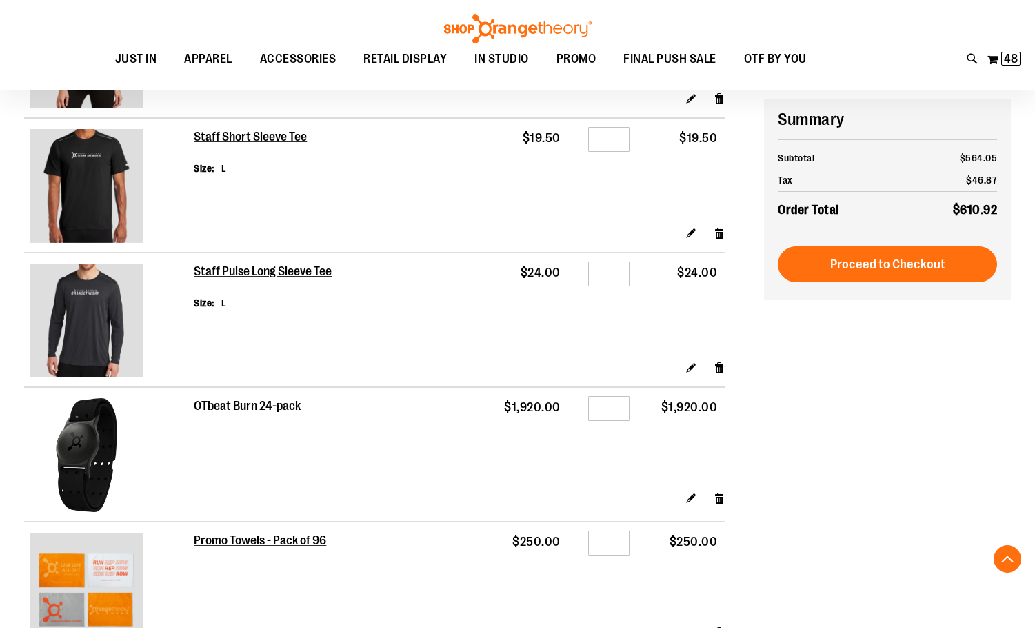
scroll to position [3104, 0]
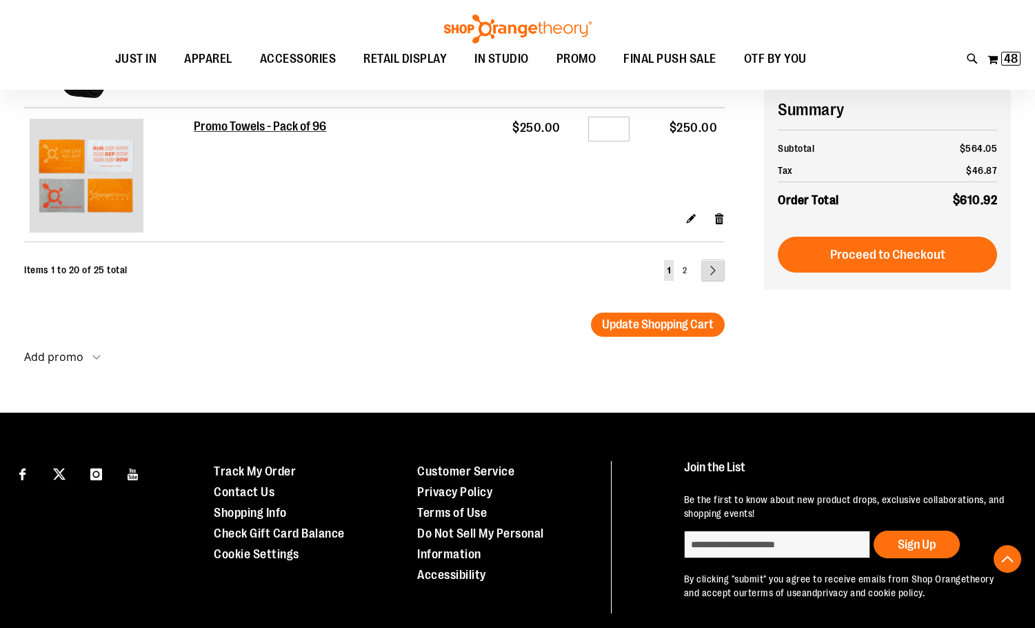
click at [706, 275] on link "Page Next" at bounding box center [713, 270] width 23 height 22
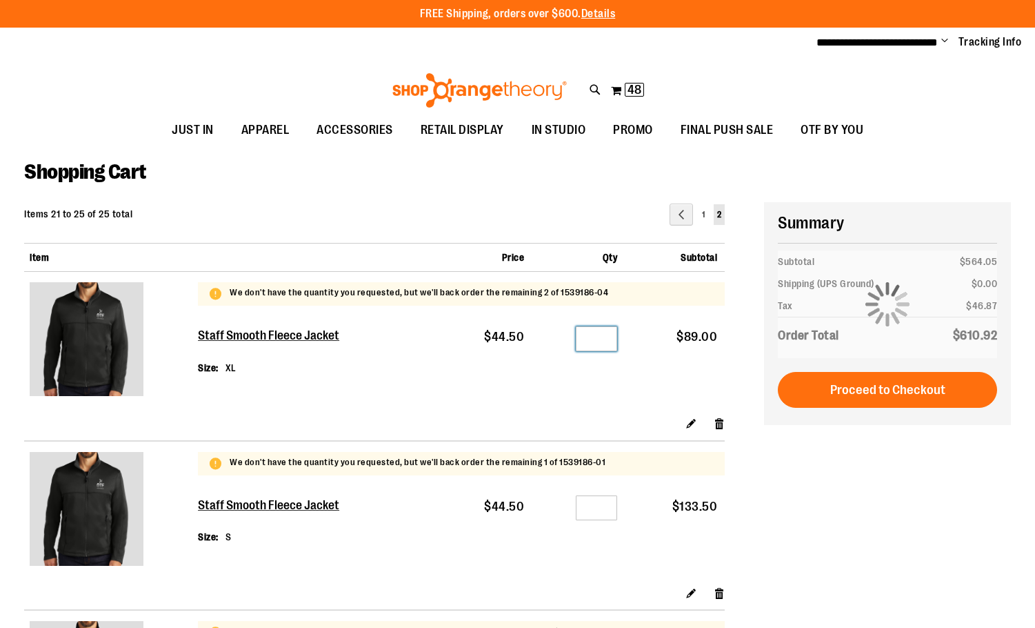
drag, startPoint x: 603, startPoint y: 337, endPoint x: 536, endPoint y: 339, distance: 66.9
click at [565, 338] on div "Qty *" at bounding box center [578, 340] width 78 height 21
type input "*"
drag, startPoint x: 599, startPoint y: 508, endPoint x: 580, endPoint y: 508, distance: 19.3
click at [580, 508] on input "*" at bounding box center [596, 507] width 41 height 25
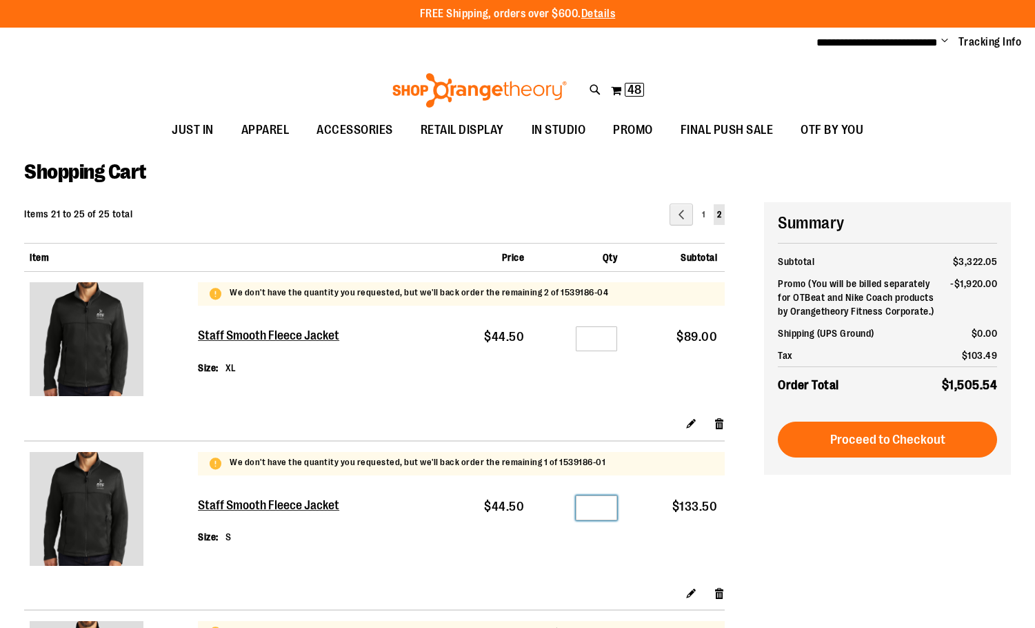
type input "*"
click at [519, 353] on td "$44.50" at bounding box center [486, 366] width 91 height 99
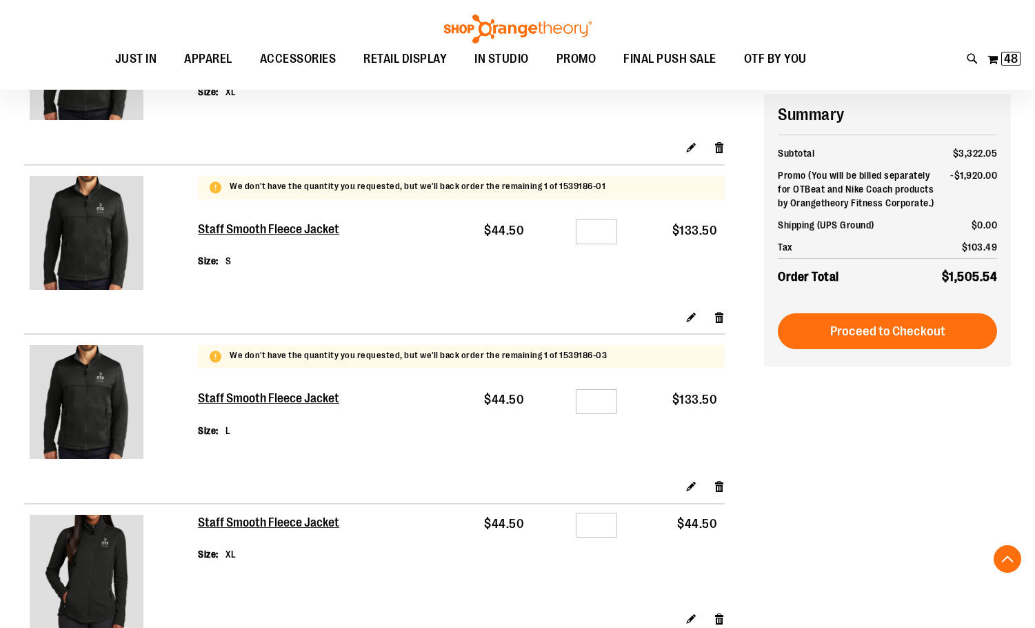
scroll to position [345, 0]
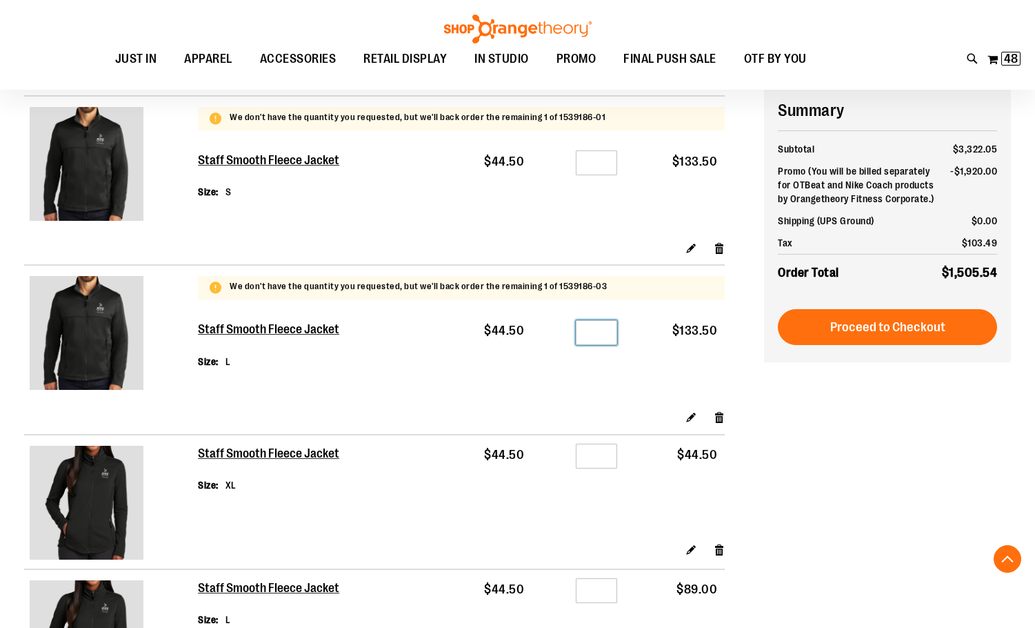
drag, startPoint x: 606, startPoint y: 329, endPoint x: 574, endPoint y: 330, distance: 31.8
click at [576, 330] on div "Qty *" at bounding box center [578, 334] width 78 height 21
type input "*"
click at [404, 386] on td "Staff Smooth Fleece Jacket Size L" at bounding box center [319, 359] width 243 height 99
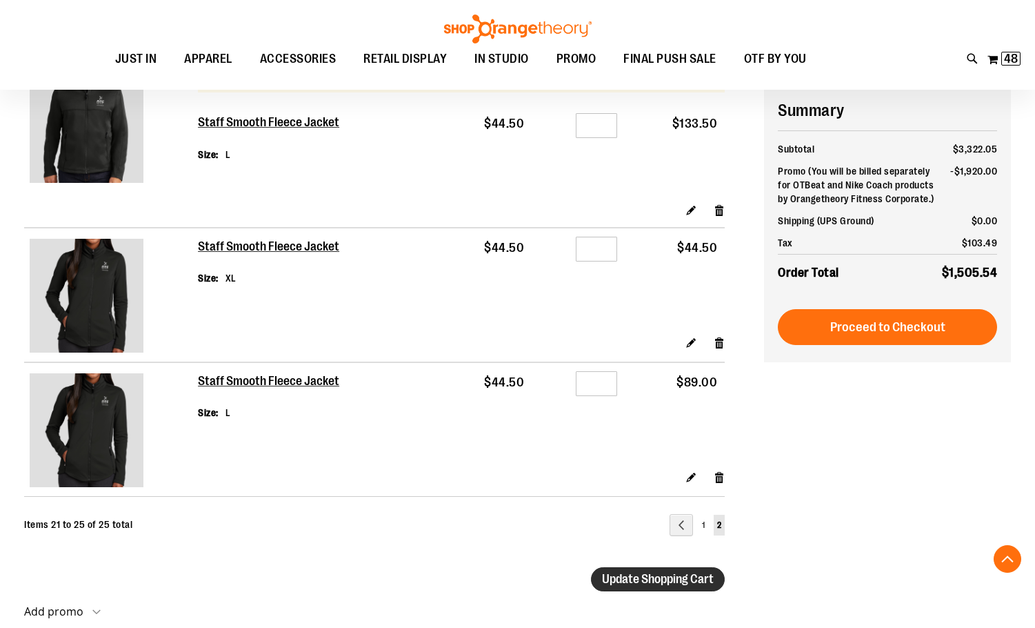
click at [675, 583] on span "Update Shopping Cart" at bounding box center [658, 579] width 112 height 14
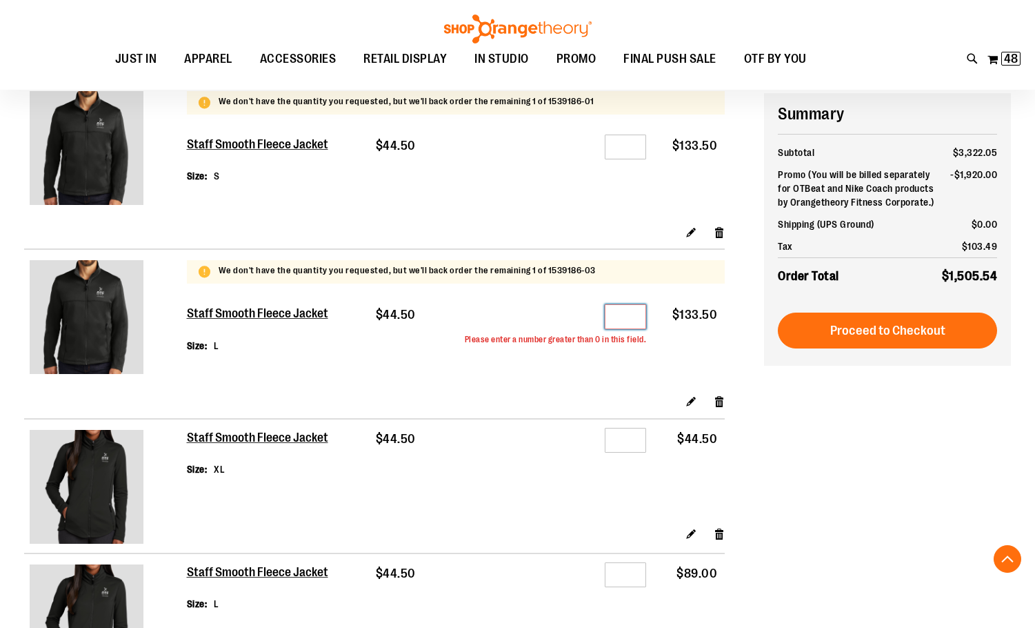
scroll to position [357, 0]
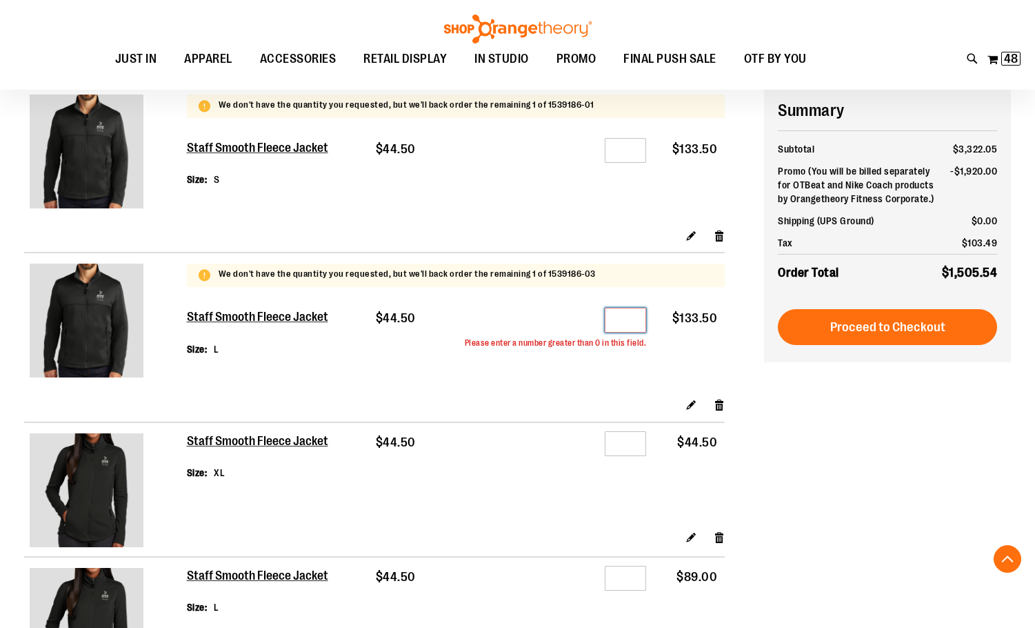
click at [636, 315] on input "*" at bounding box center [625, 320] width 41 height 25
click at [719, 408] on link "Remove item" at bounding box center [720, 404] width 12 height 14
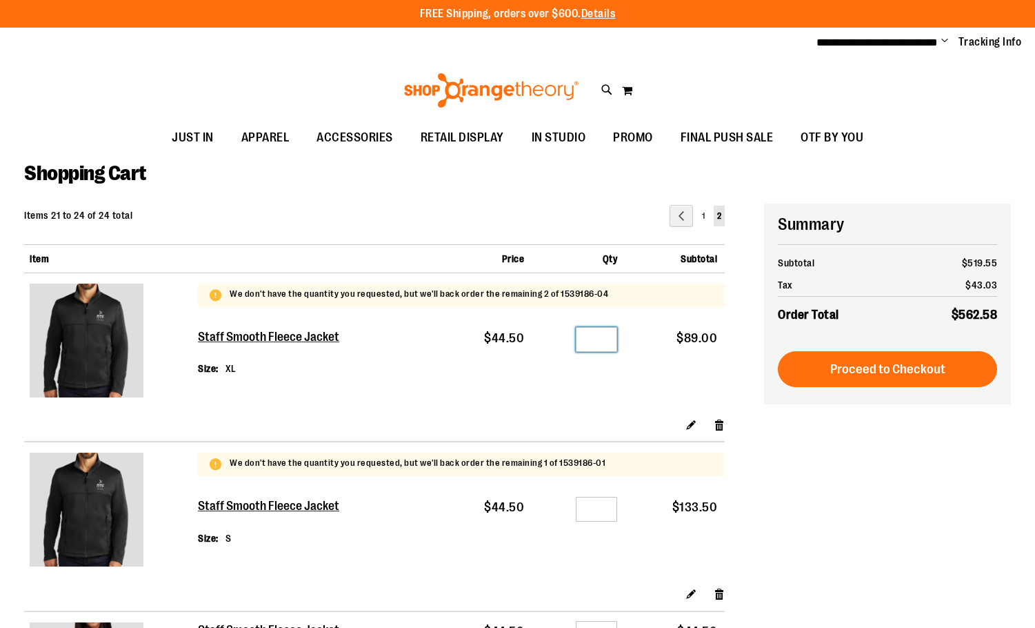
drag, startPoint x: 593, startPoint y: 339, endPoint x: 620, endPoint y: 339, distance: 26.9
click at [620, 339] on td "Qty *" at bounding box center [578, 367] width 93 height 99
type input "*"
click at [538, 399] on td "Qty *" at bounding box center [578, 367] width 93 height 99
drag, startPoint x: 603, startPoint y: 506, endPoint x: 568, endPoint y: 504, distance: 35.2
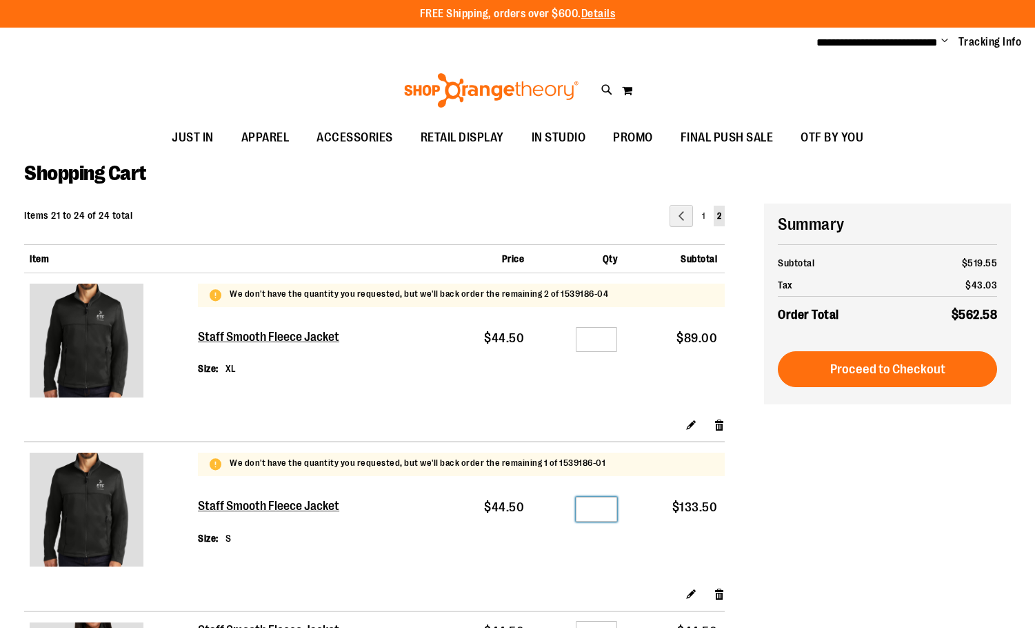
click at [568, 505] on div "Qty *" at bounding box center [578, 511] width 78 height 21
type input "*"
click at [526, 401] on td "$44.50" at bounding box center [486, 367] width 91 height 99
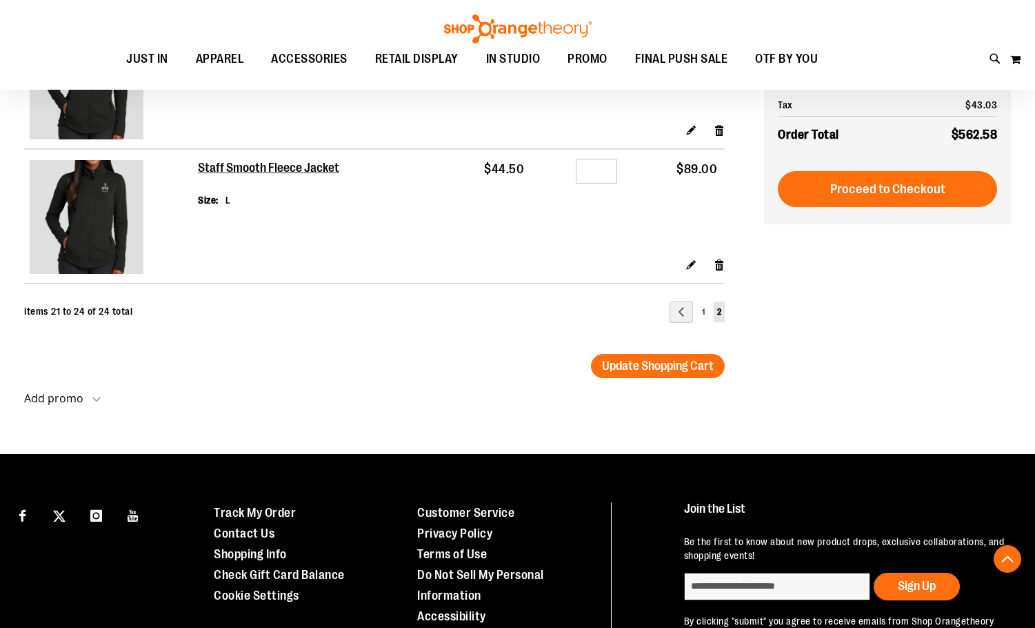
scroll to position [620, 0]
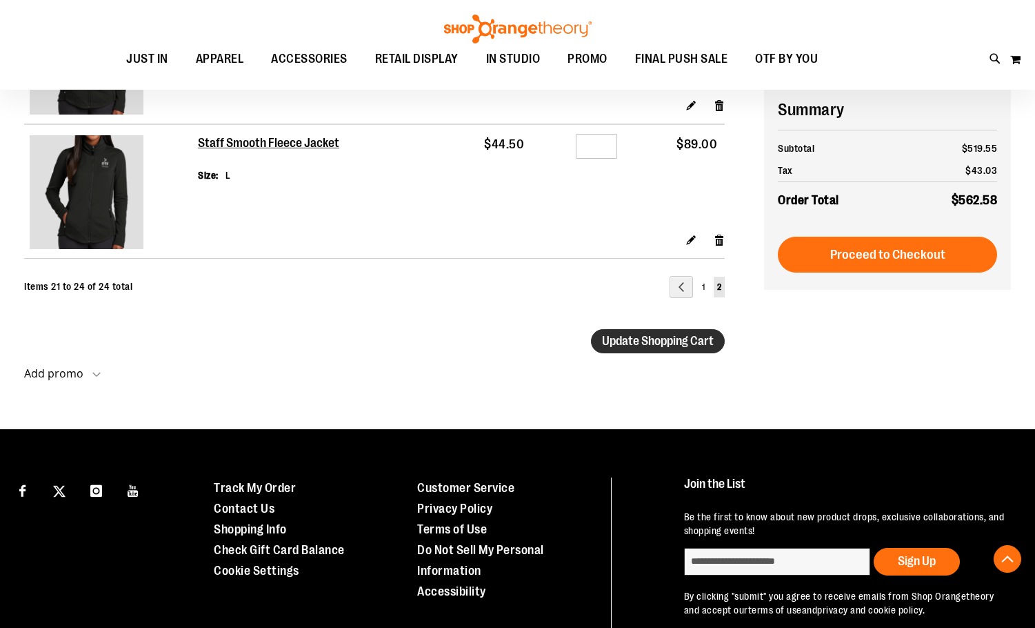
click at [673, 347] on span "Update Shopping Cart" at bounding box center [658, 341] width 112 height 14
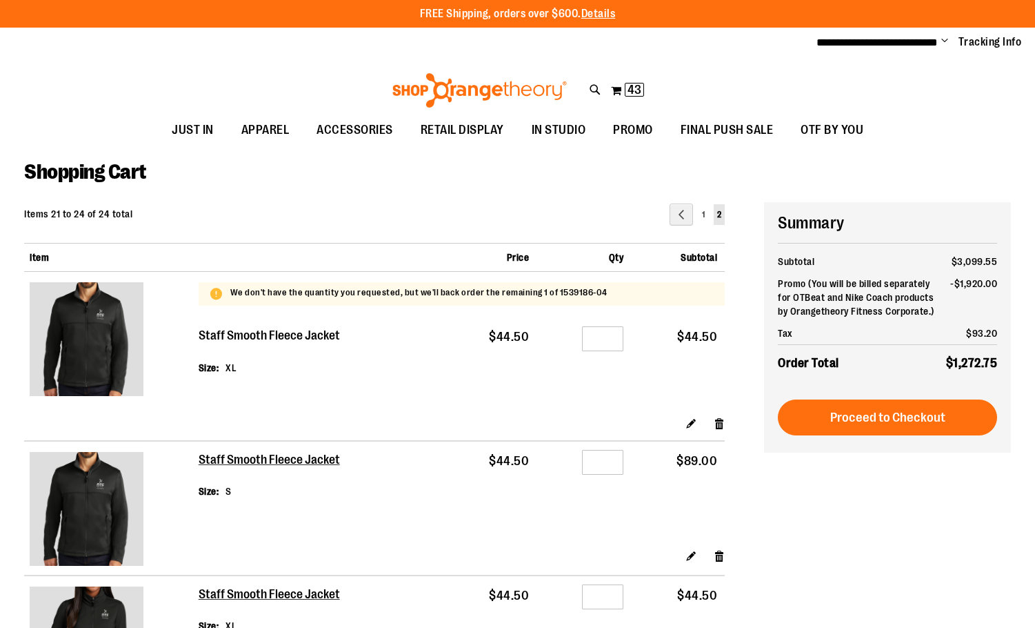
click at [326, 341] on h2 "Staff Smooth Fleece Jacket" at bounding box center [270, 335] width 143 height 15
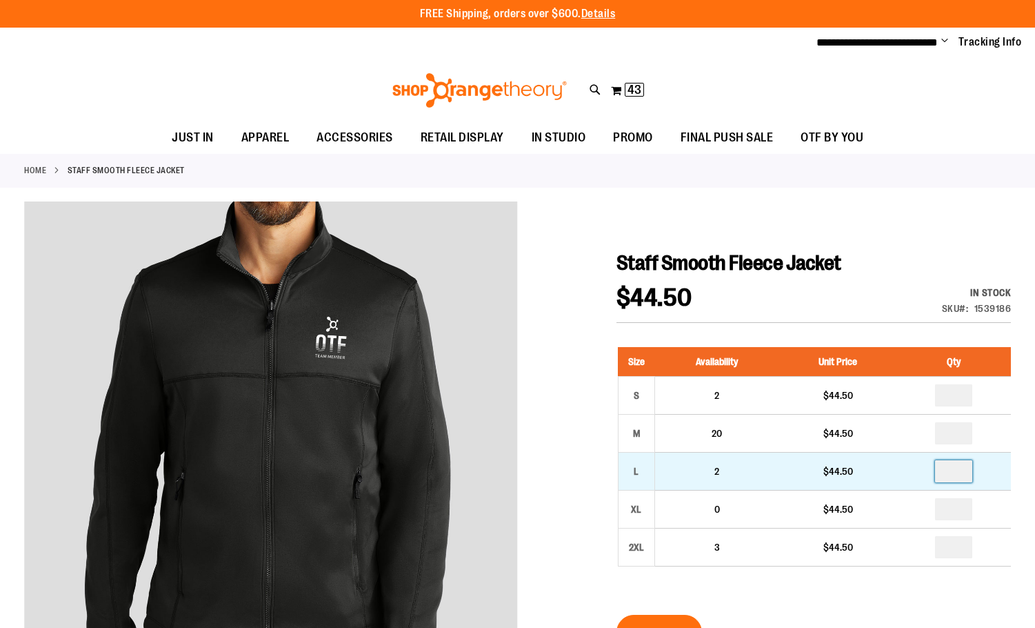
click at [946, 473] on input "number" at bounding box center [953, 471] width 37 height 22
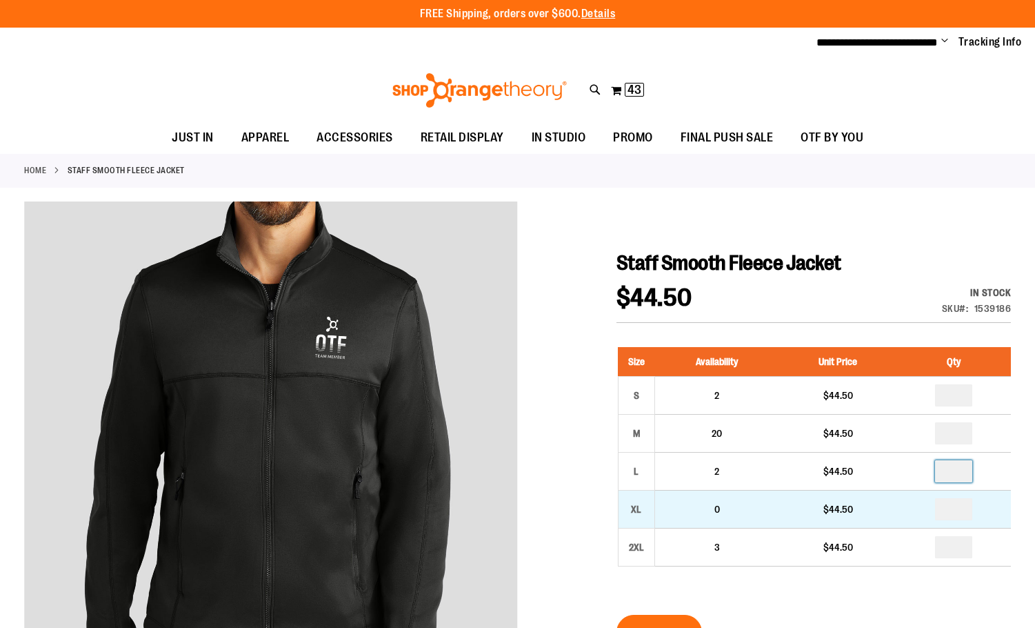
type input "*"
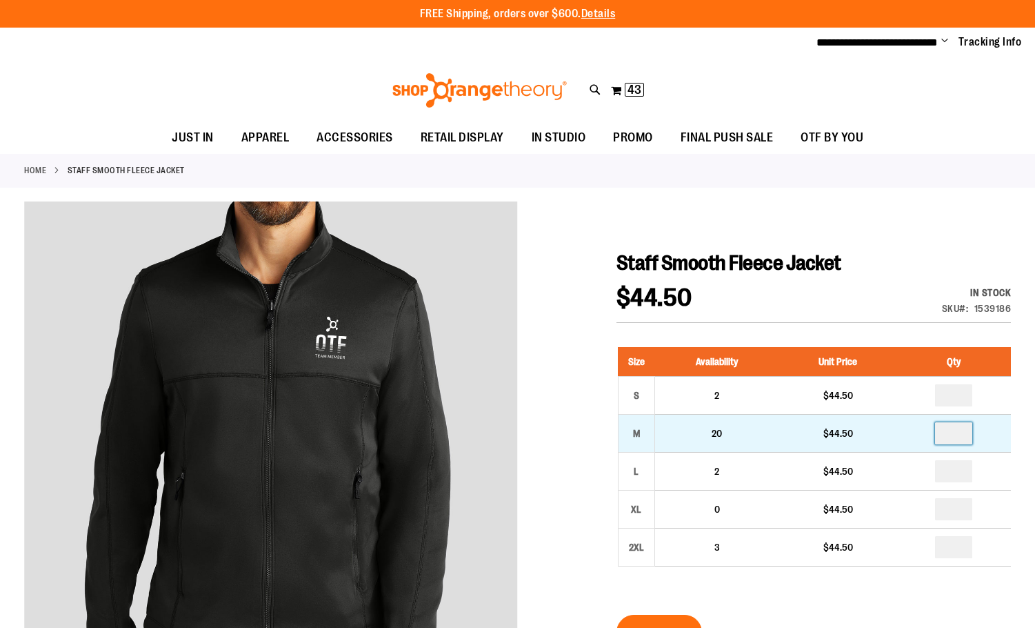
click at [958, 428] on input "number" at bounding box center [953, 433] width 37 height 22
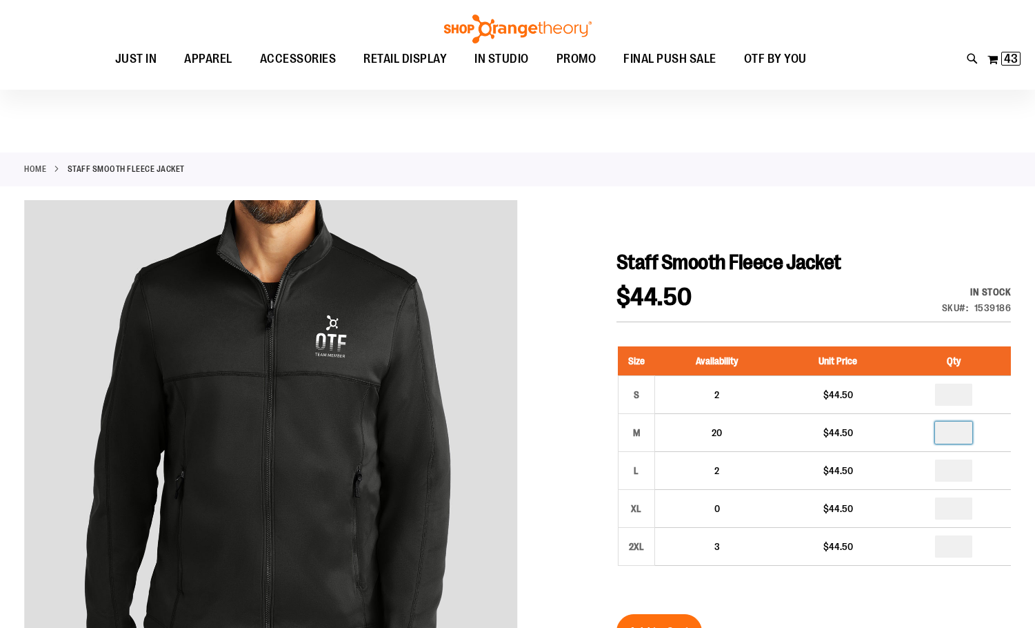
scroll to position [68, 0]
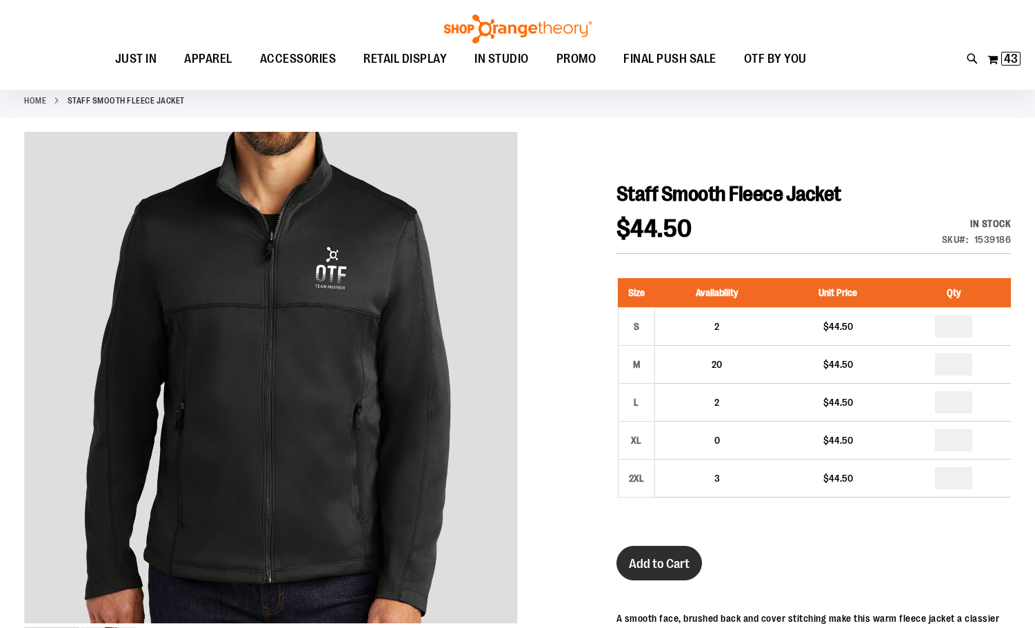
type input "*"
click at [668, 567] on span "Add to Cart" at bounding box center [659, 563] width 61 height 15
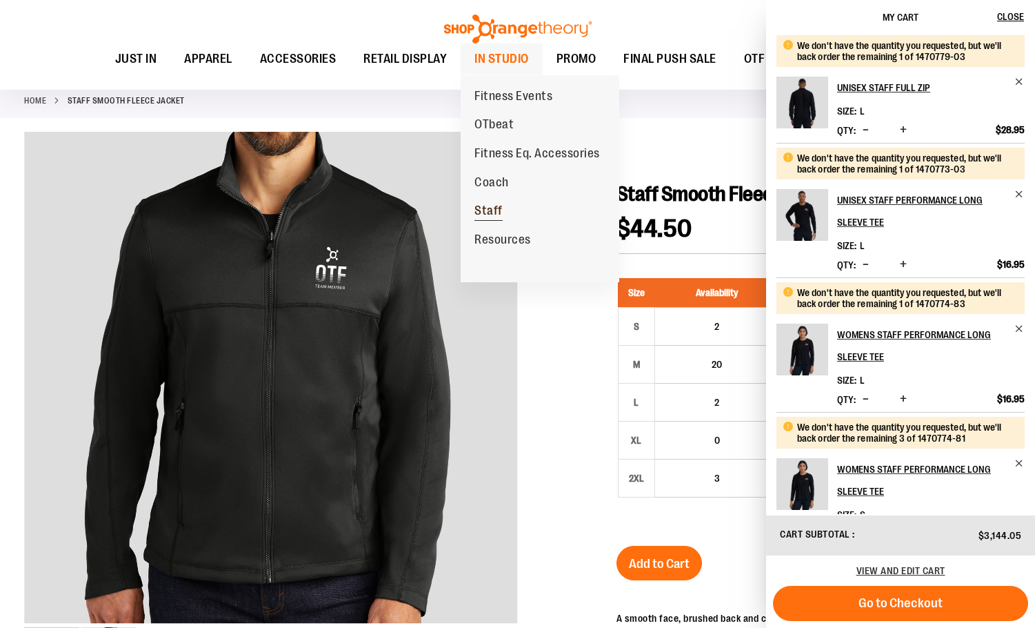
click at [486, 215] on span "Staff" at bounding box center [489, 212] width 28 height 17
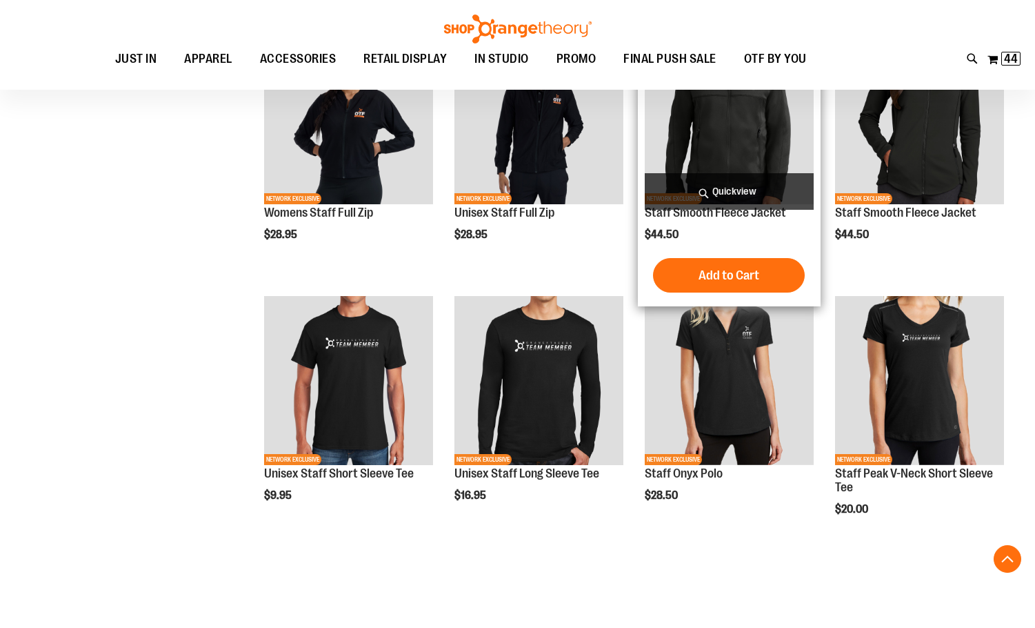
scroll to position [444, 0]
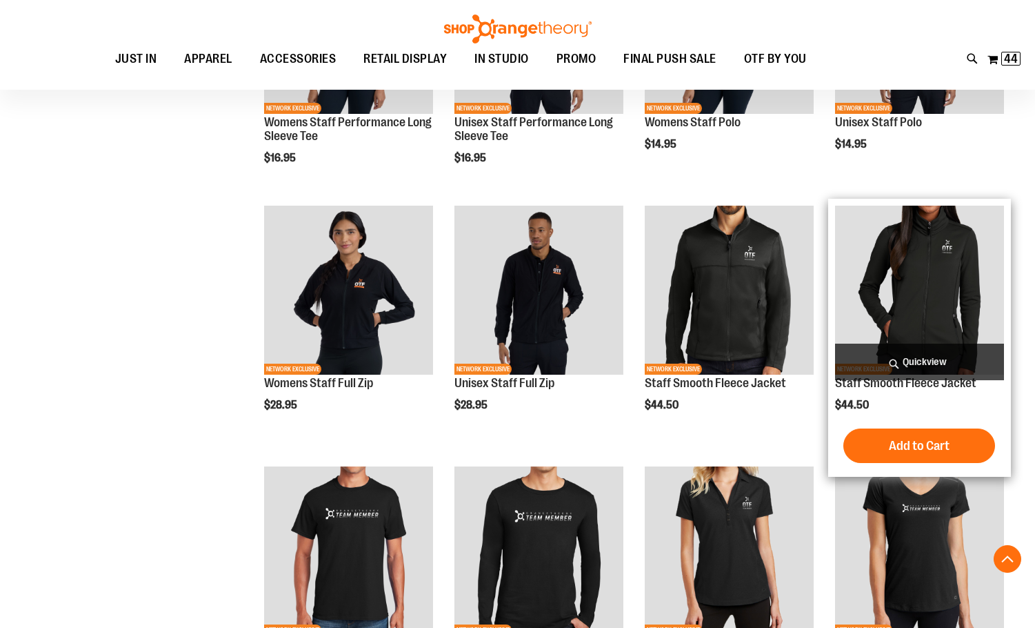
click at [910, 270] on img "product" at bounding box center [919, 290] width 169 height 169
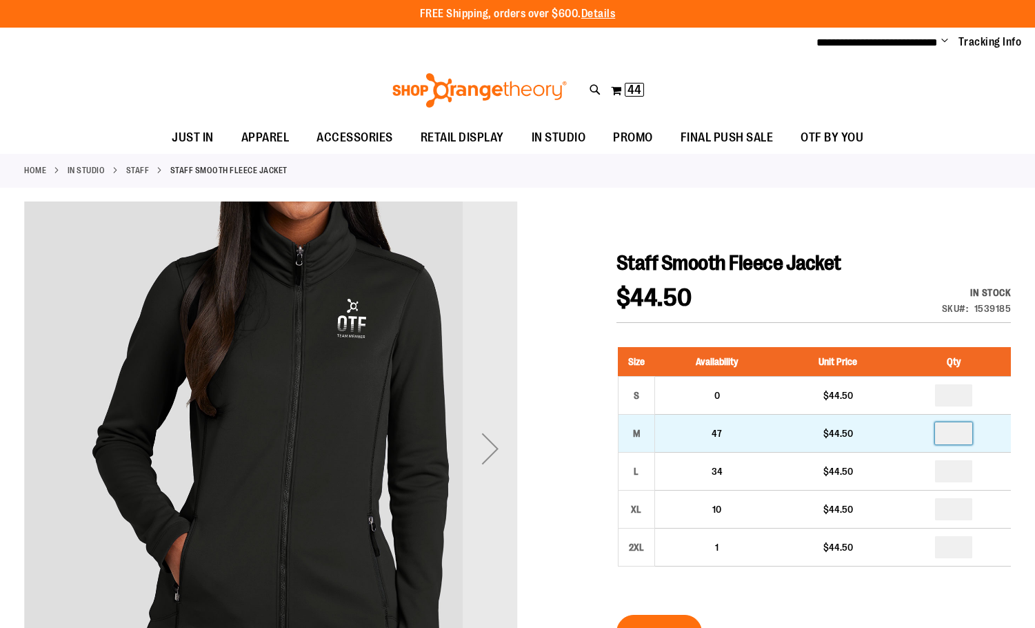
click at [944, 435] on input "number" at bounding box center [953, 433] width 37 height 22
type input "*"
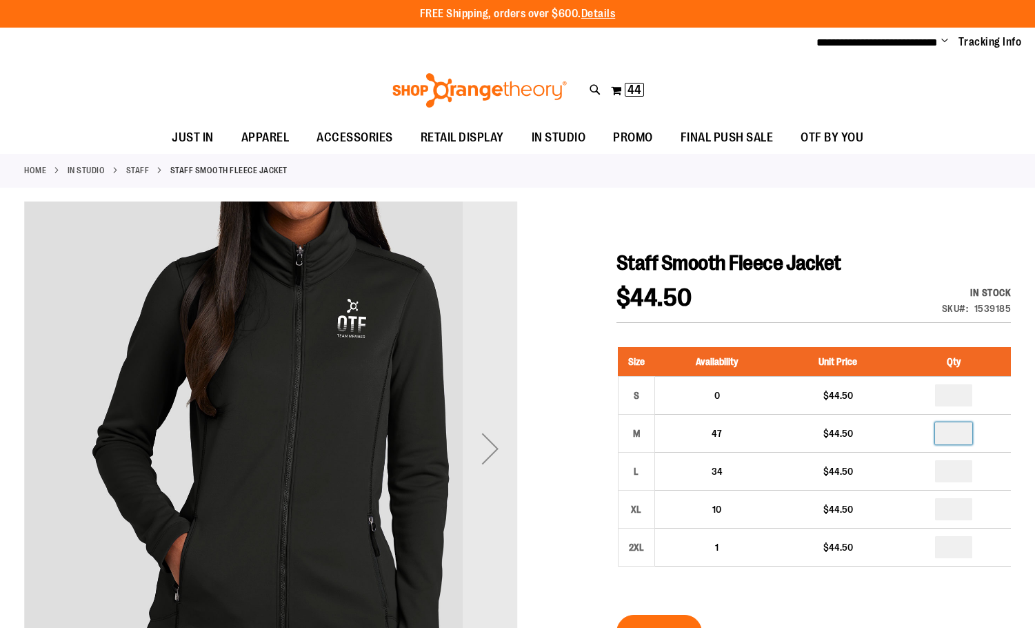
click at [907, 281] on div "Staff Smooth Fleece Jacket $44.50 In stock Only %1 left SKU 1539185 Size Availa…" at bounding box center [814, 610] width 395 height 720
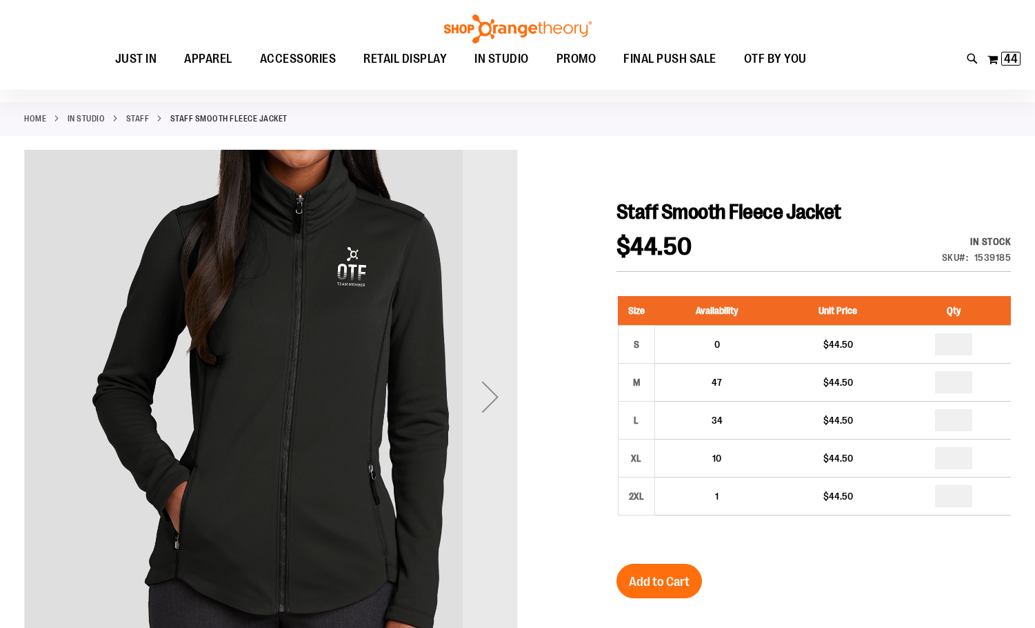
scroll to position [137, 0]
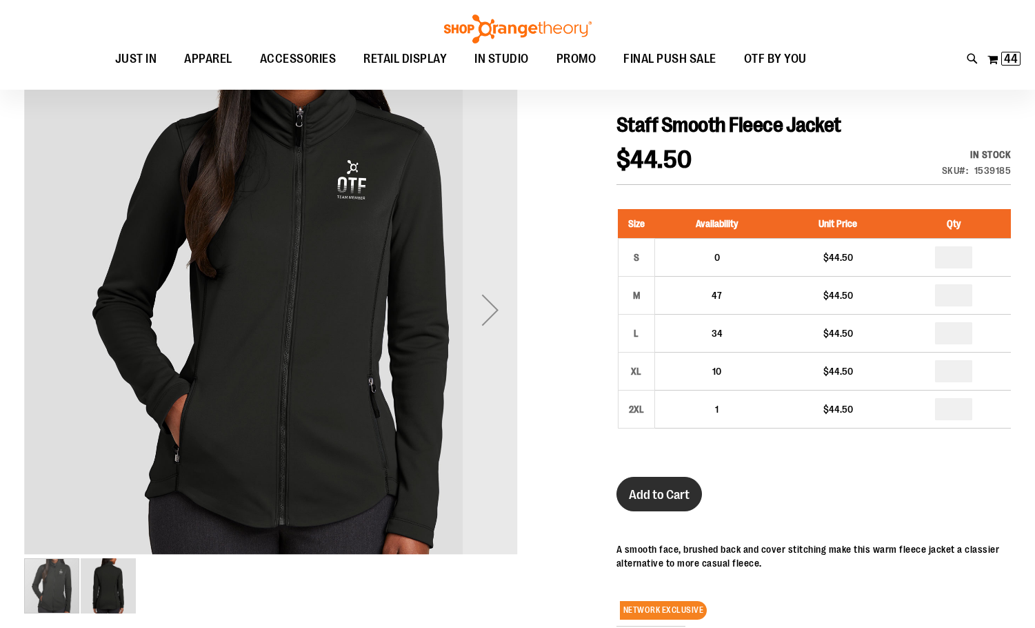
click at [662, 490] on span "Add to Cart" at bounding box center [659, 494] width 61 height 15
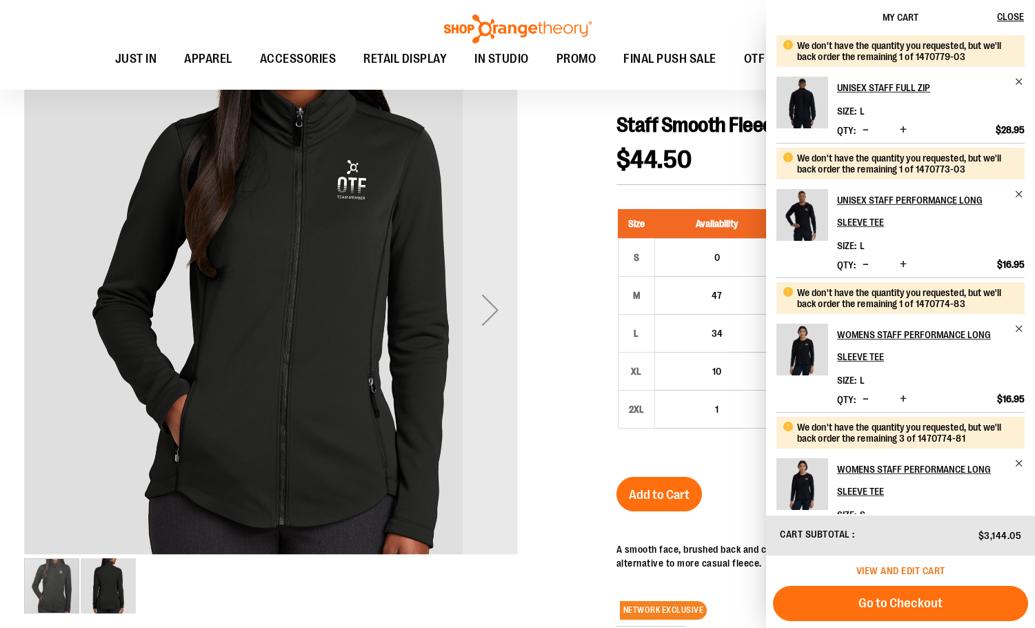
click at [909, 568] on span "View and edit cart" at bounding box center [901, 570] width 89 height 11
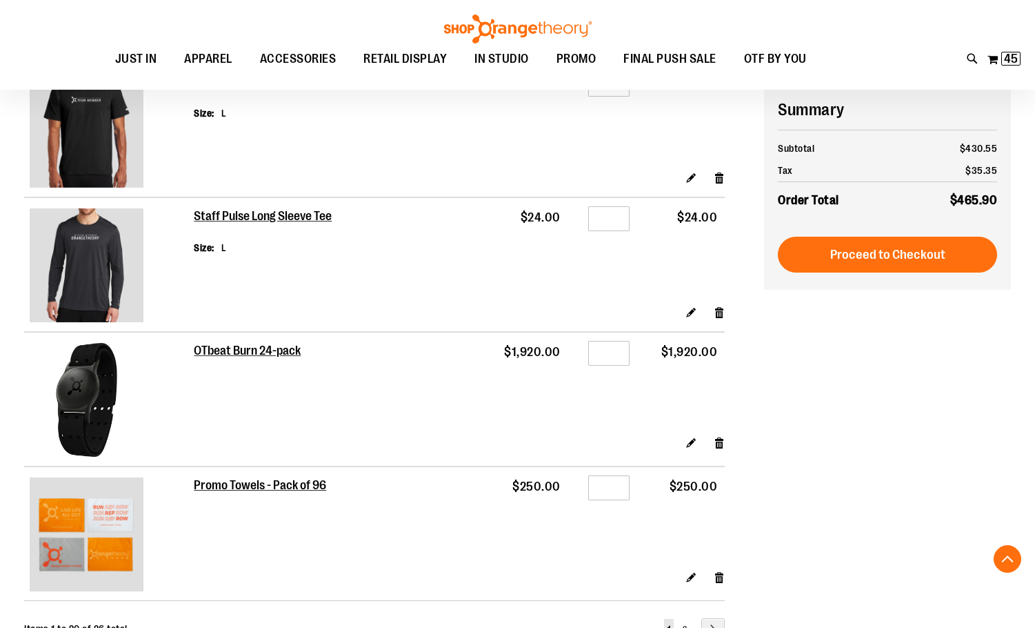
scroll to position [3104, 0]
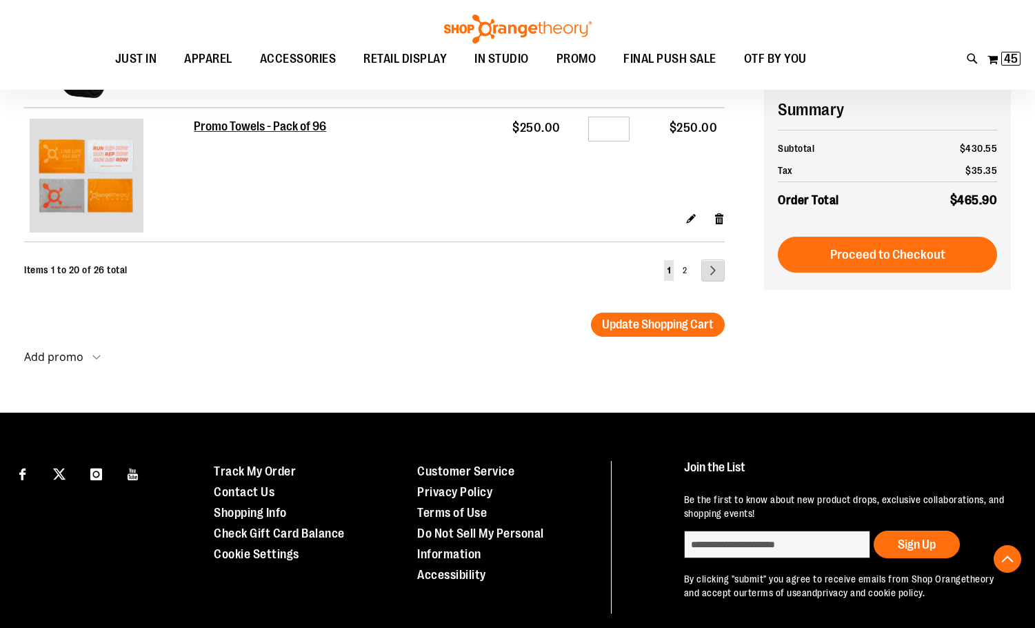
click at [709, 270] on link "Page Next" at bounding box center [713, 270] width 23 height 22
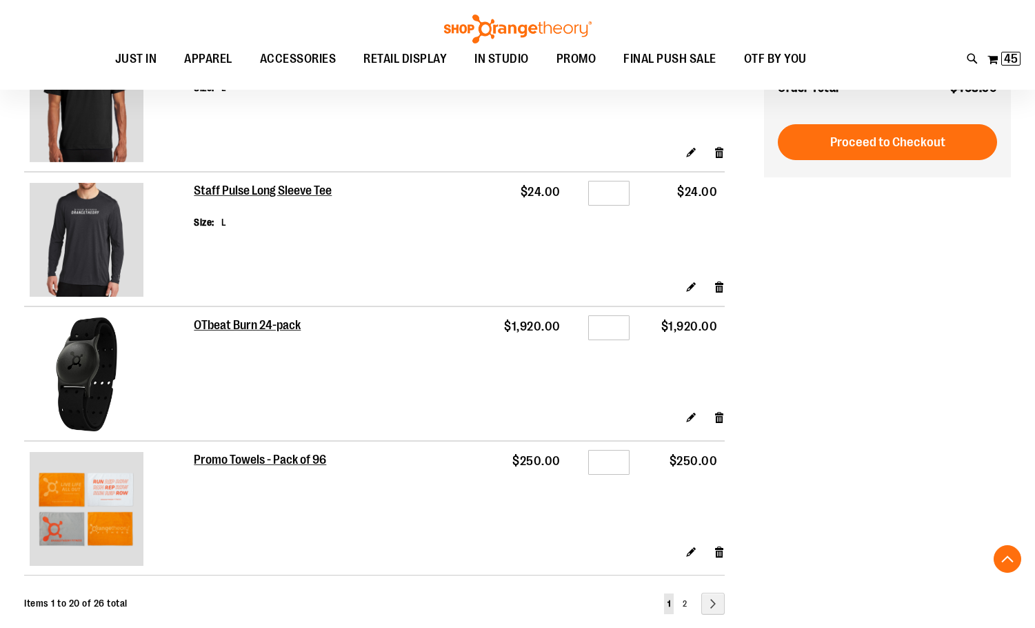
scroll to position [2621, 0]
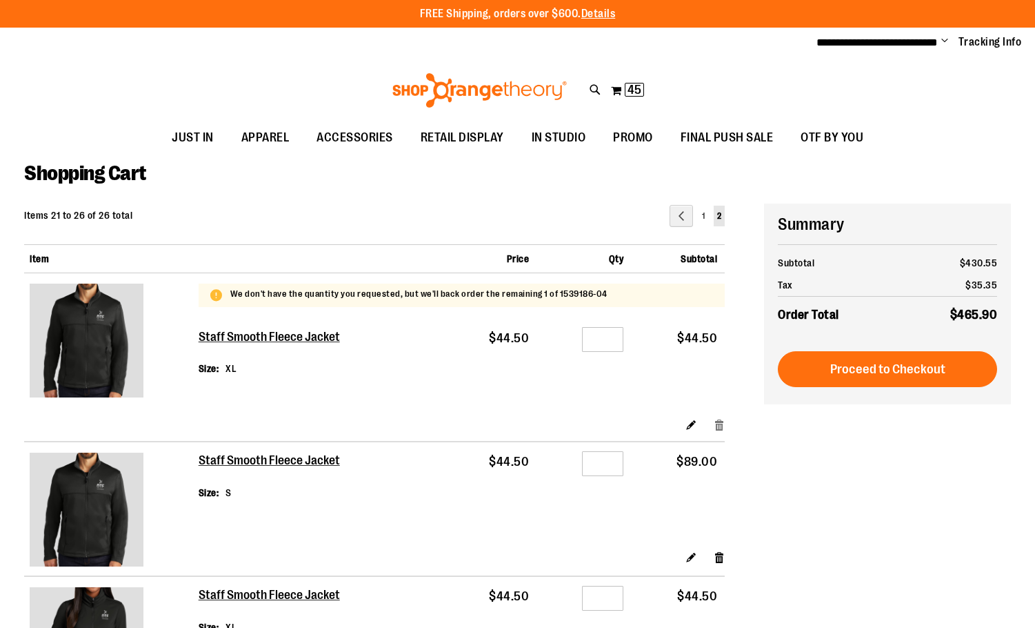
click at [718, 424] on link "Remove item" at bounding box center [720, 424] width 12 height 14
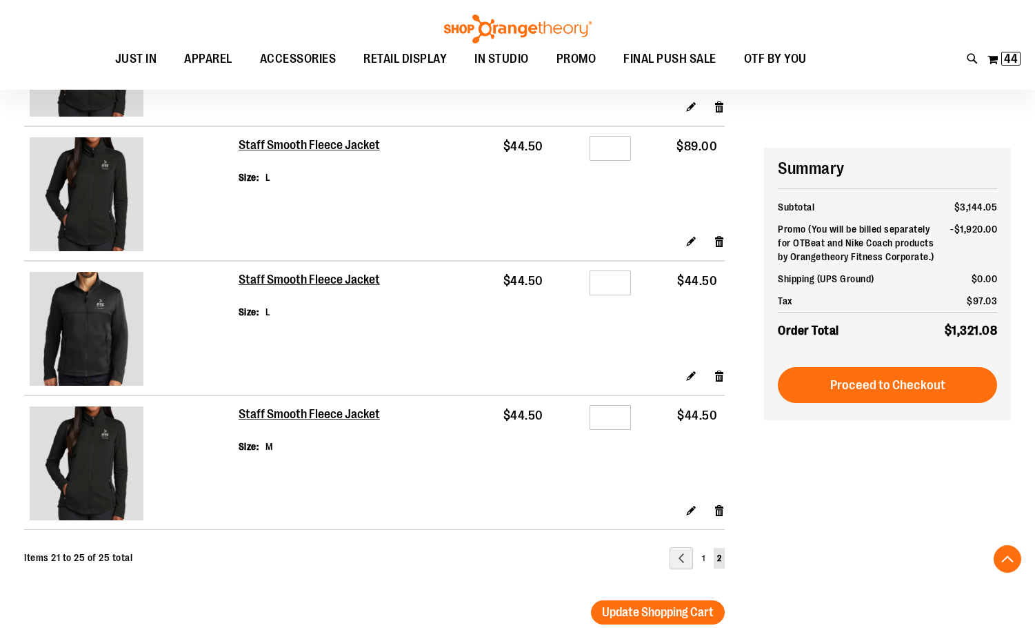
scroll to position [482, 0]
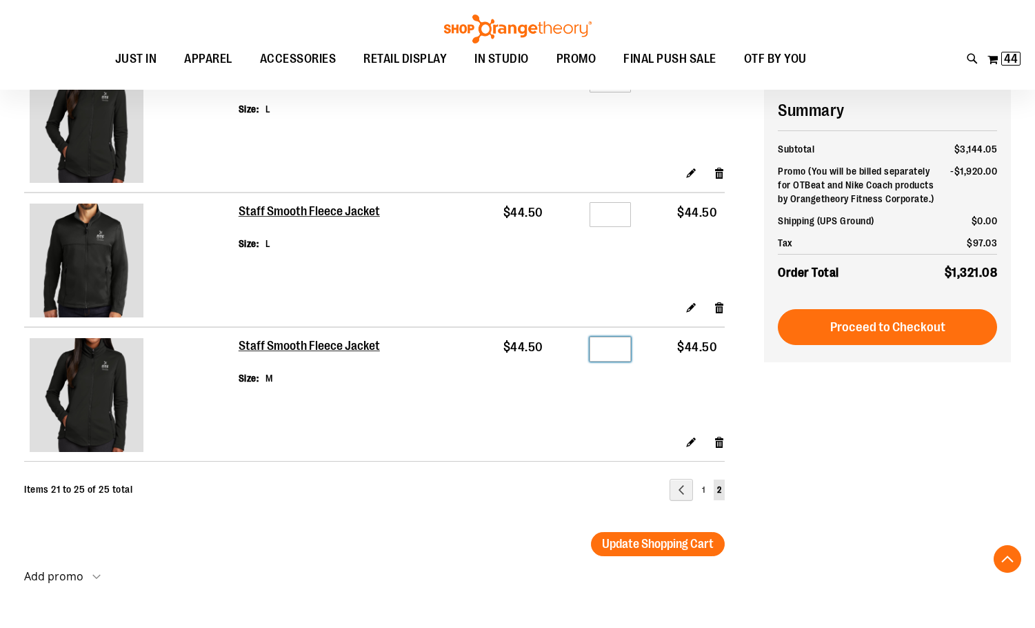
drag, startPoint x: 617, startPoint y: 348, endPoint x: 591, endPoint y: 348, distance: 26.2
click at [592, 348] on input "*" at bounding box center [610, 349] width 41 height 25
type input "*"
click at [626, 539] on span "Update Shopping Cart" at bounding box center [658, 544] width 112 height 14
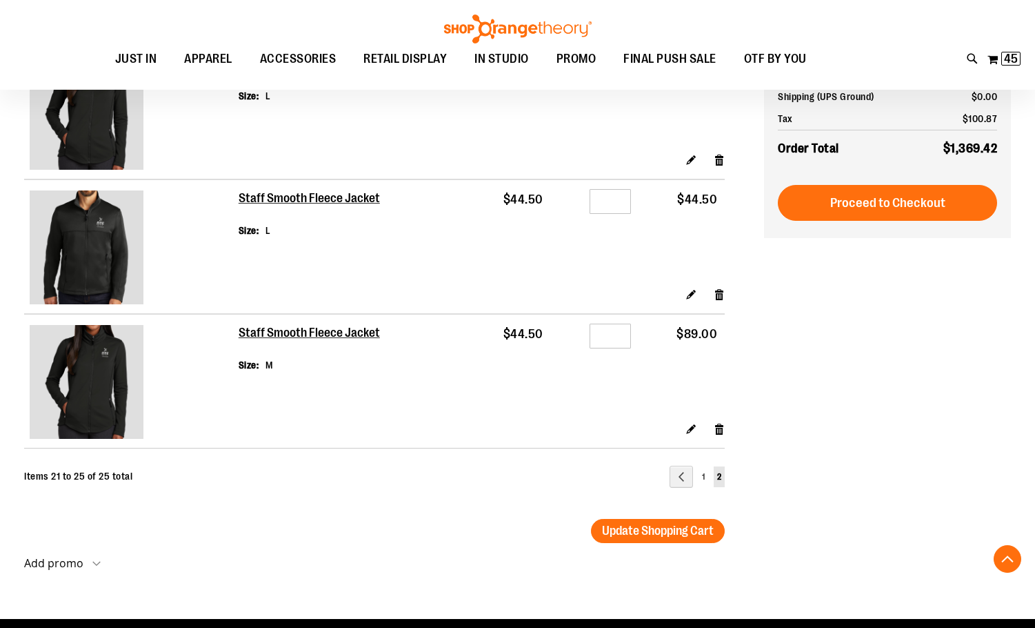
scroll to position [552, 0]
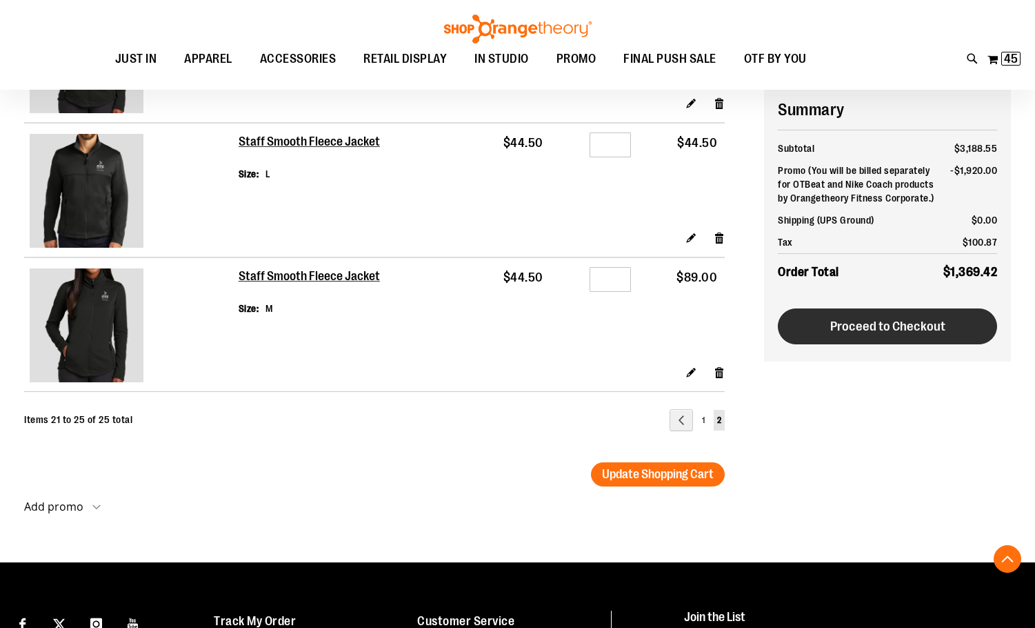
click at [871, 327] on span "Proceed to Checkout" at bounding box center [888, 326] width 115 height 15
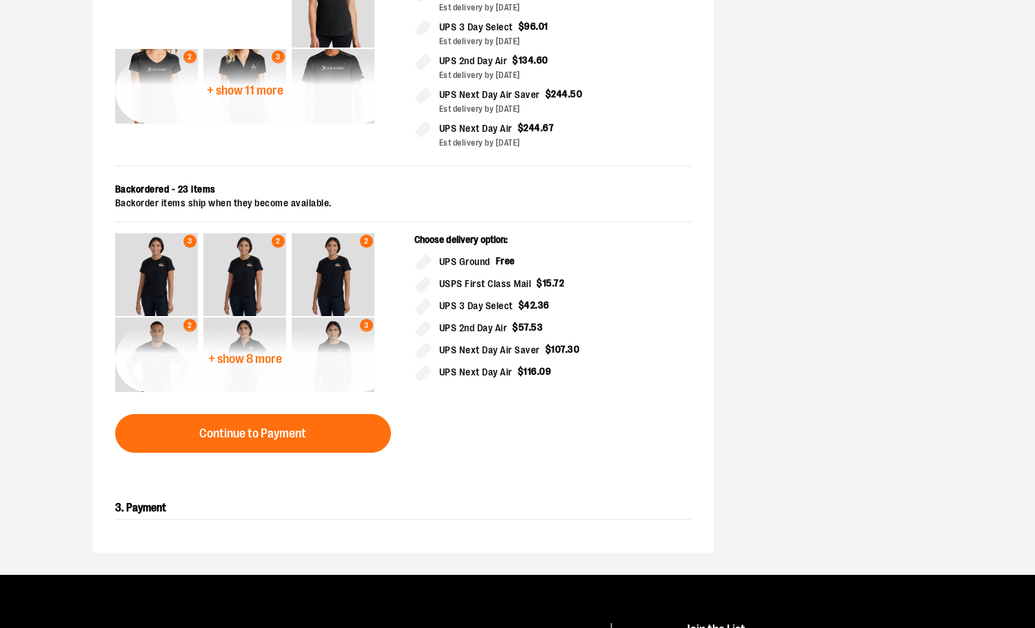
scroll to position [552, 0]
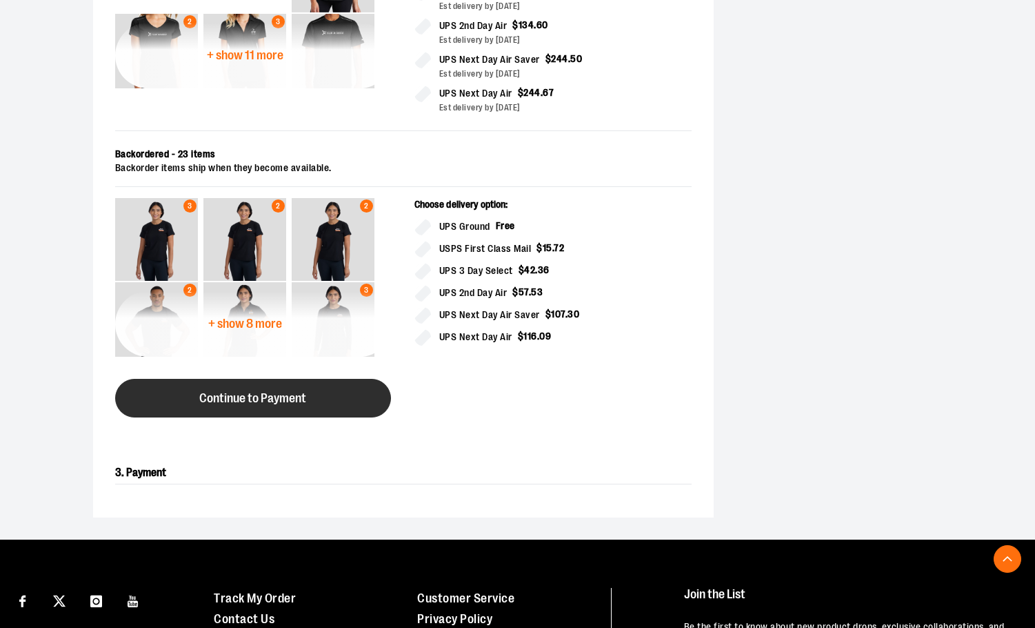
click at [340, 401] on button "Continue to Payment" at bounding box center [253, 398] width 276 height 39
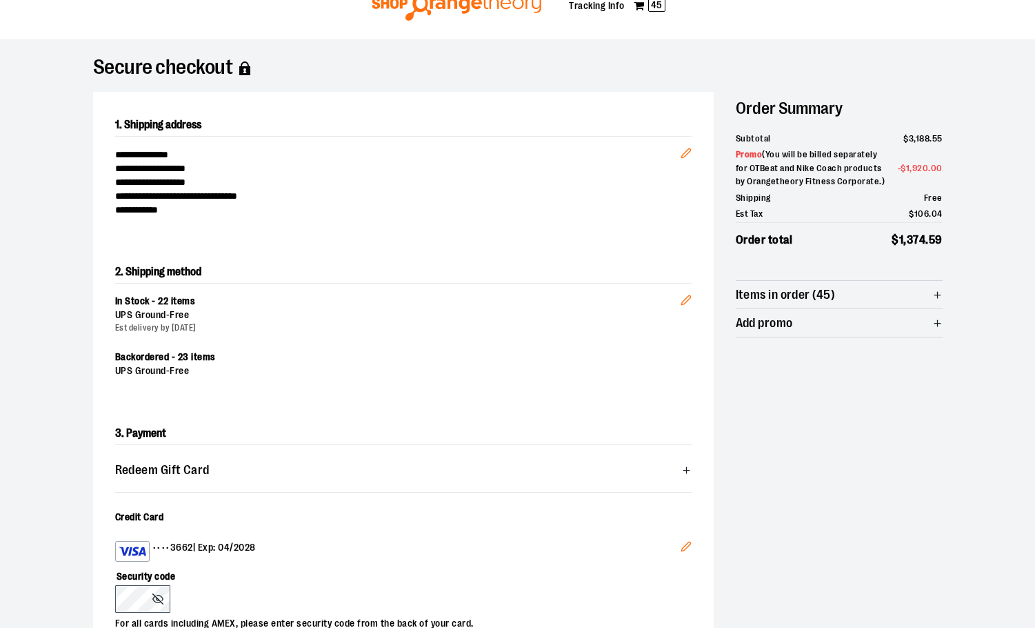
scroll to position [125, 0]
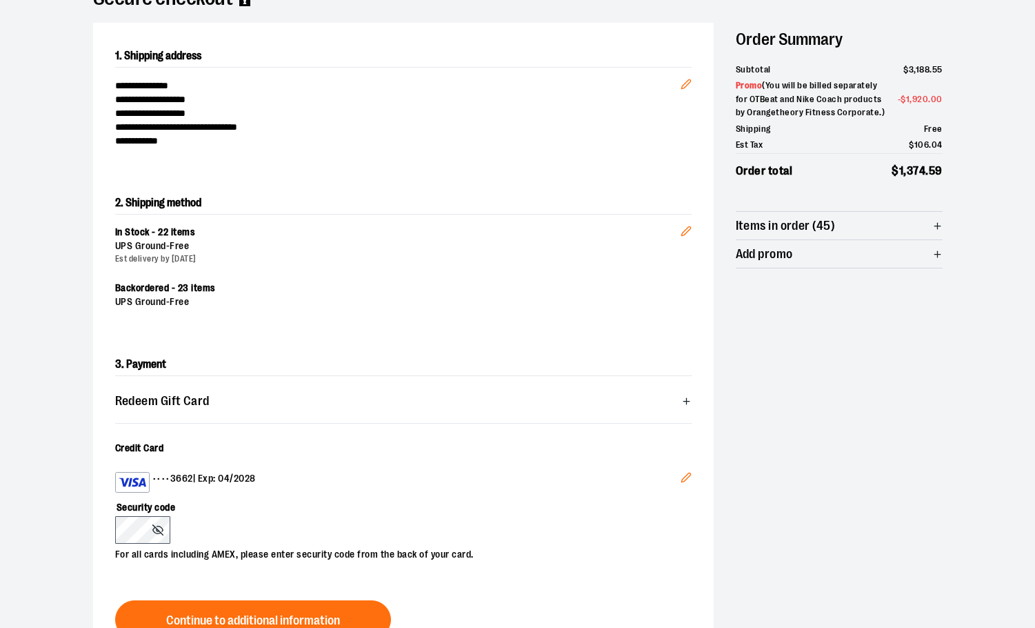
click at [301, 420] on div "Redeem Gift Card Card number * Pin number * Apply gift card Cancel" at bounding box center [403, 405] width 577 height 37
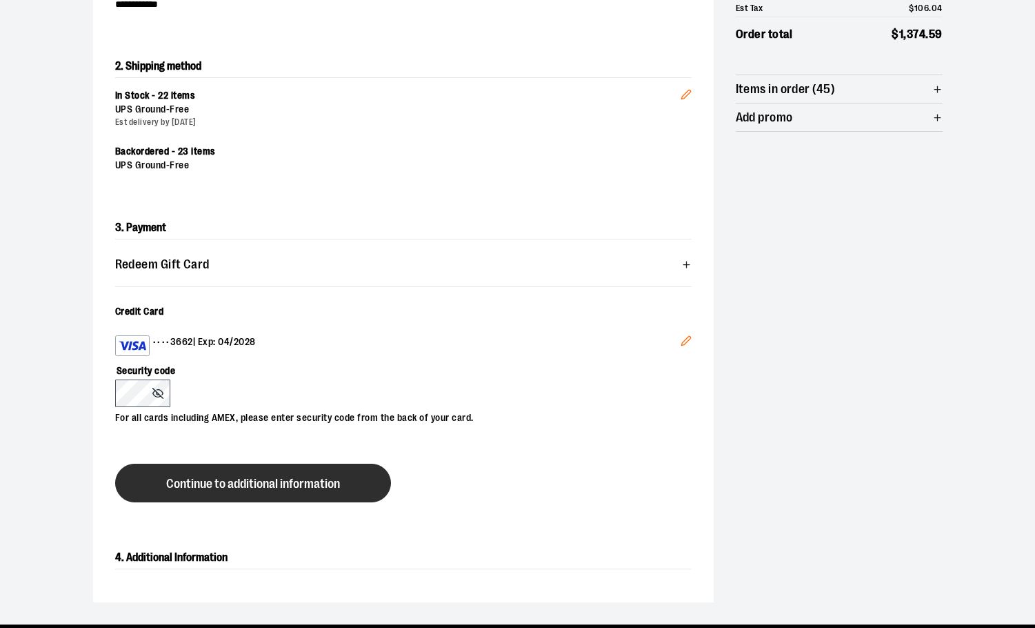
scroll to position [263, 0]
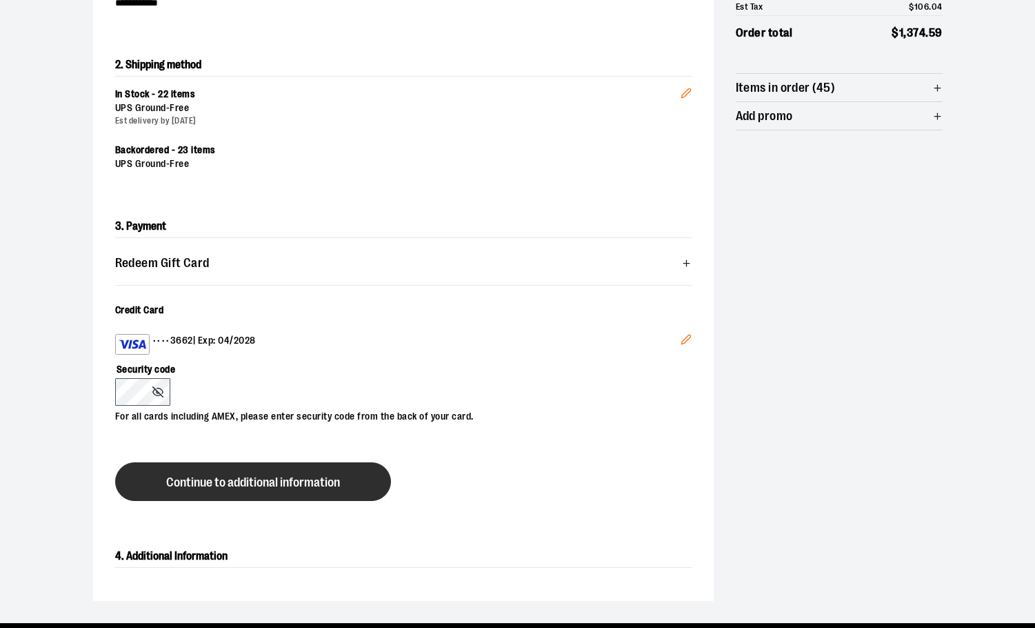
click at [272, 488] on span "Continue to additional information" at bounding box center [253, 482] width 174 height 13
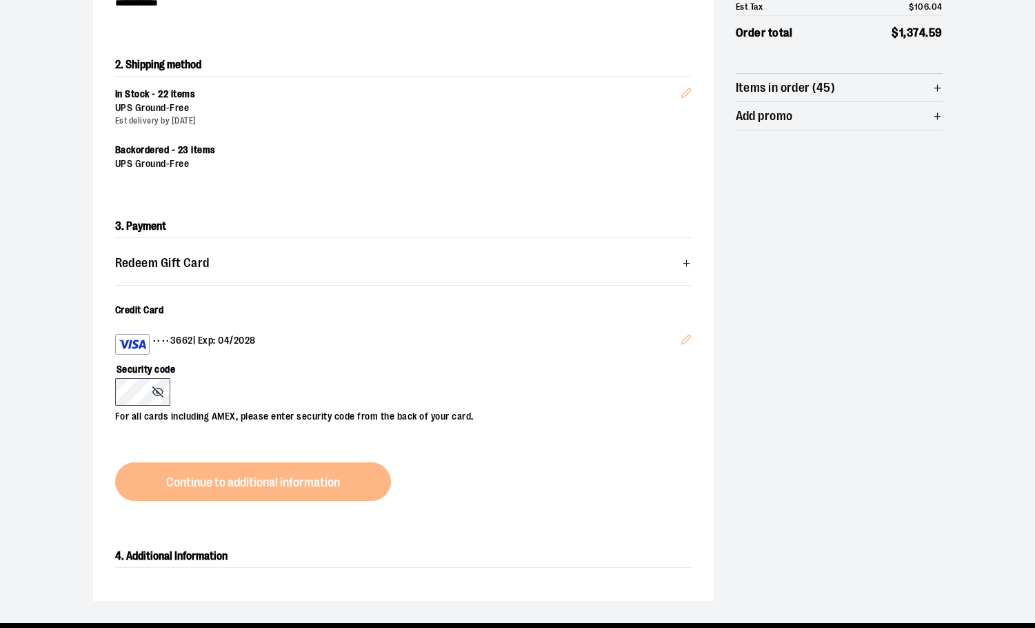
click at [244, 488] on div "3. Payment Redeem Gift Card Card number * Pin number * Apply gift card Cancel C…" at bounding box center [403, 358] width 621 height 330
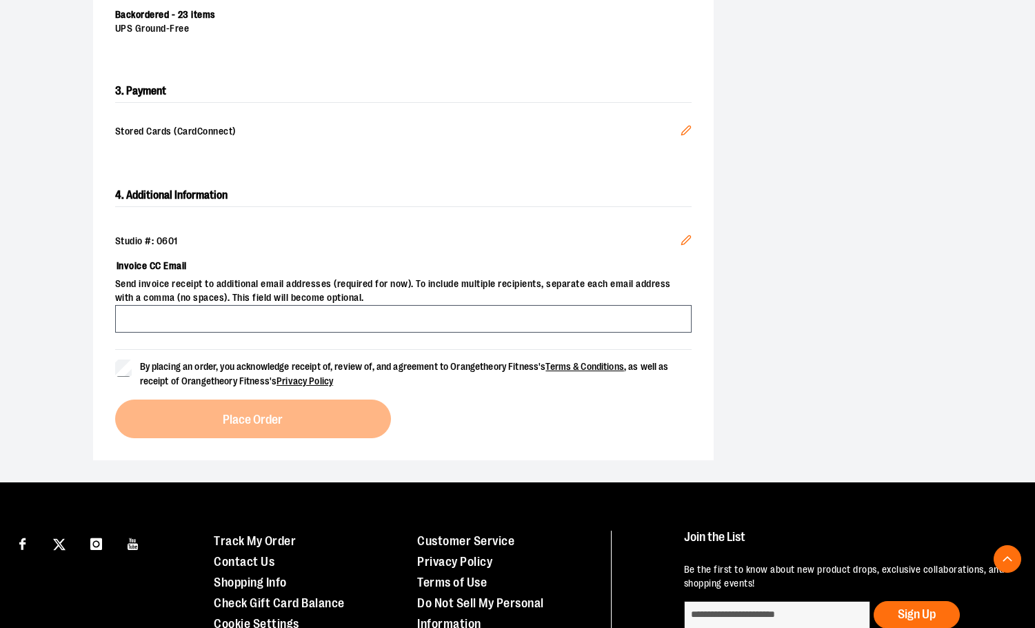
scroll to position [414, 0]
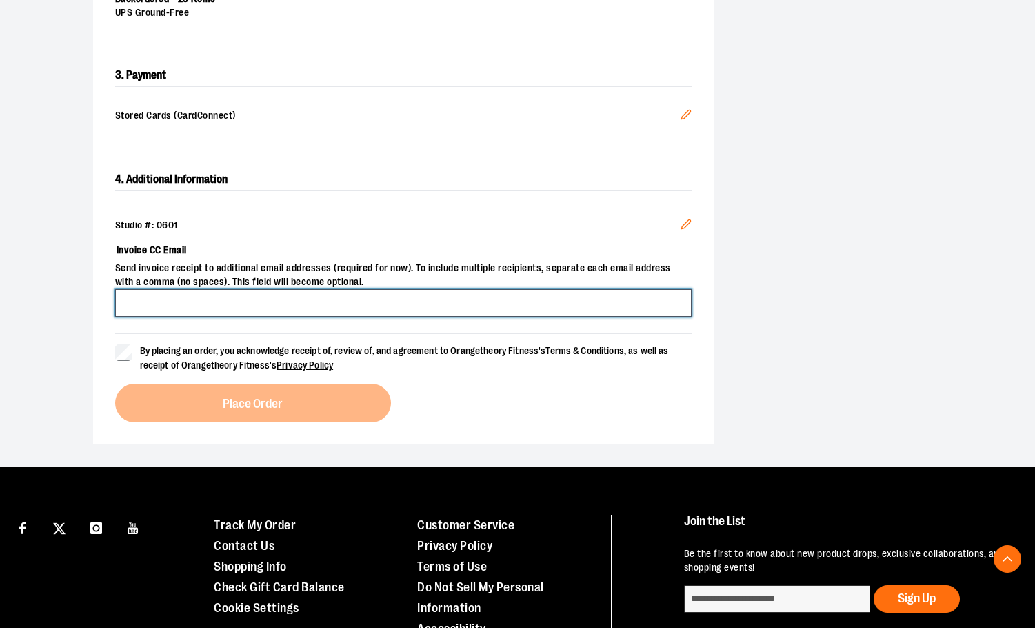
click at [379, 296] on input "Invoice CC Email" at bounding box center [403, 303] width 577 height 28
type input "**********"
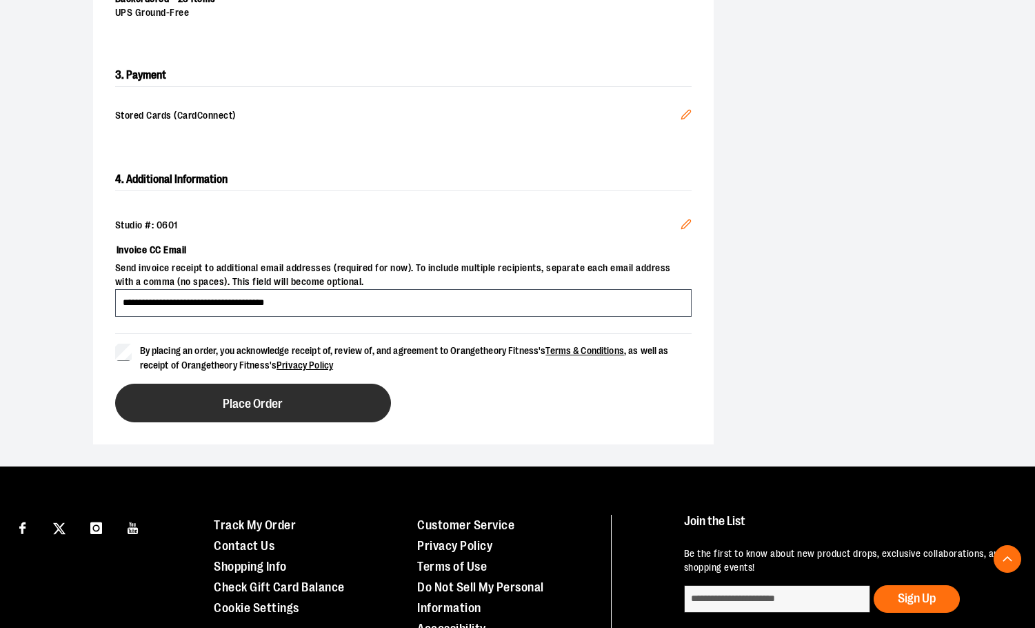
click at [286, 393] on button "Place Order" at bounding box center [253, 403] width 276 height 39
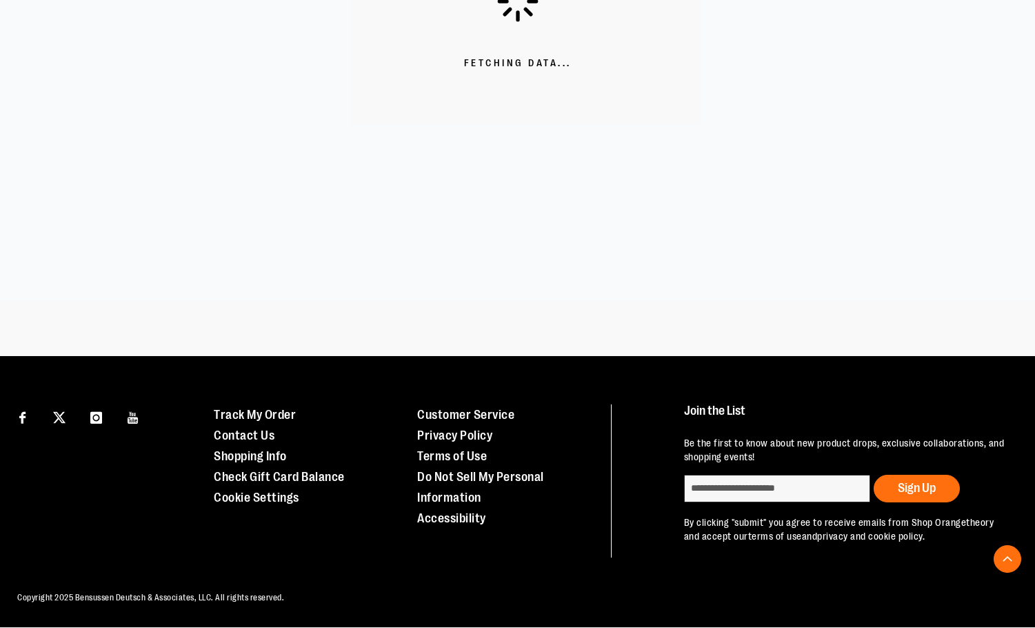
scroll to position [401, 0]
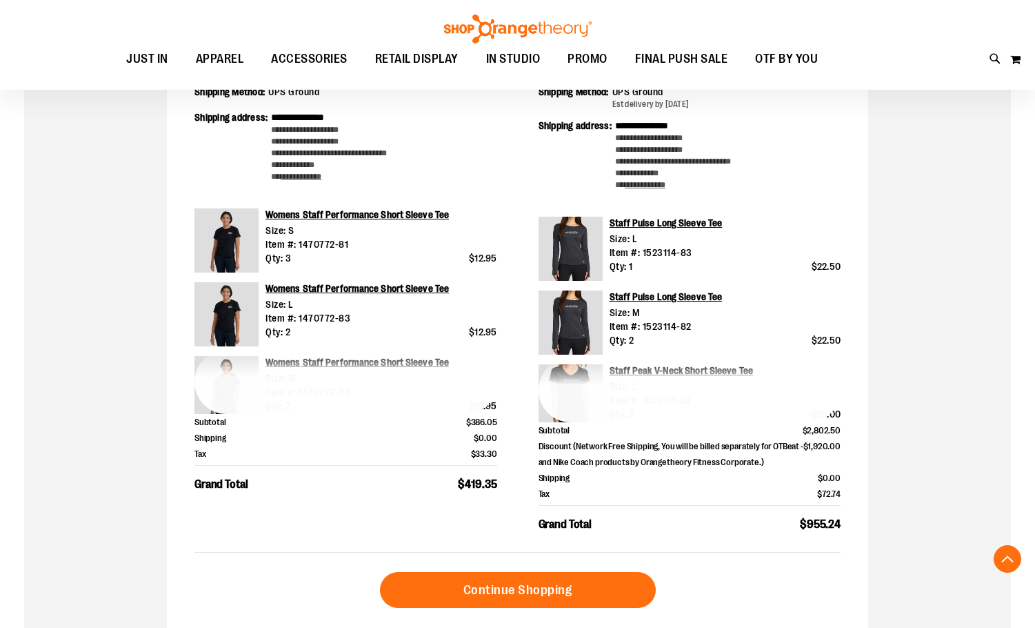
scroll to position [413, 0]
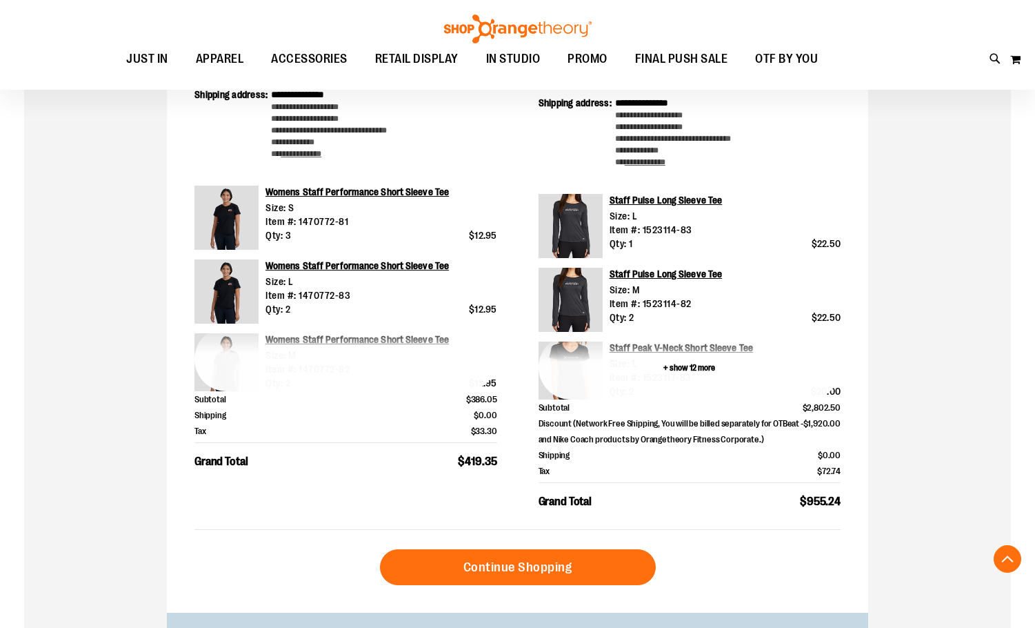
click at [717, 368] on button "+ show 12 more" at bounding box center [690, 367] width 303 height 64
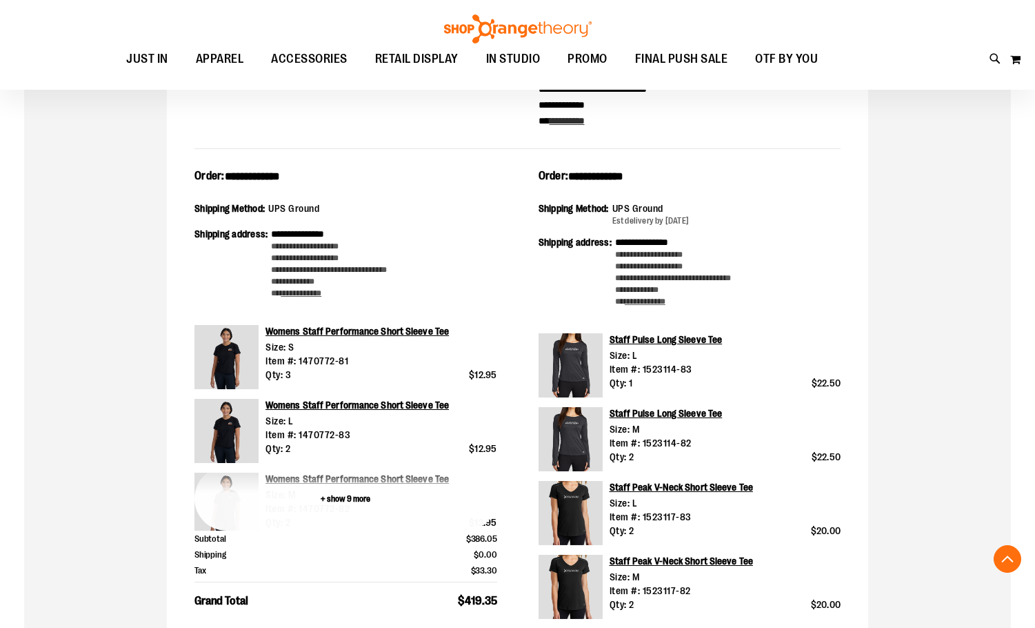
scroll to position [275, 0]
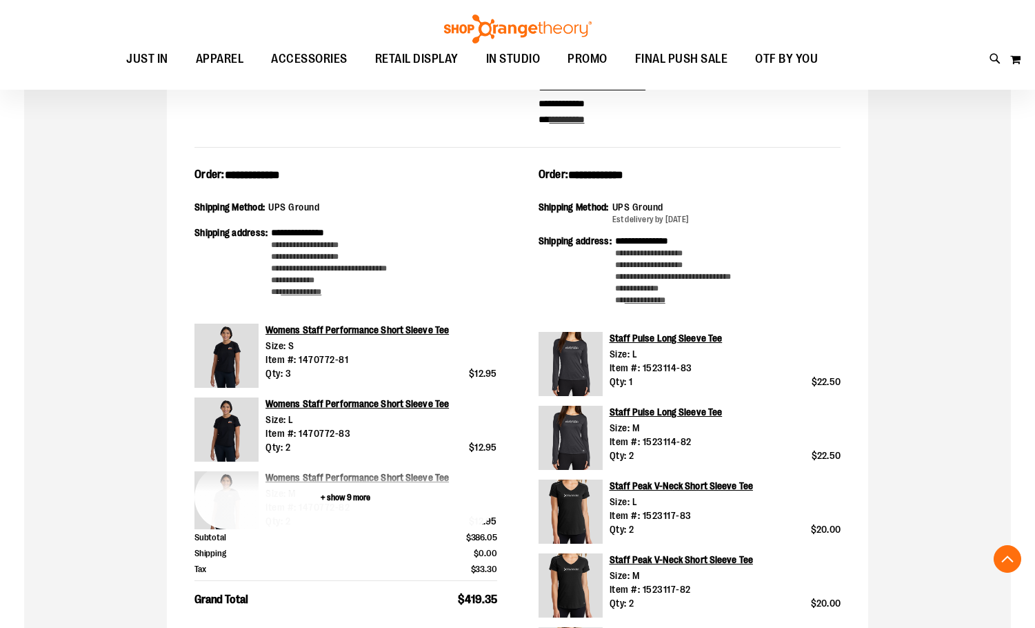
click at [348, 498] on button "+ show 9 more" at bounding box center [346, 497] width 303 height 64
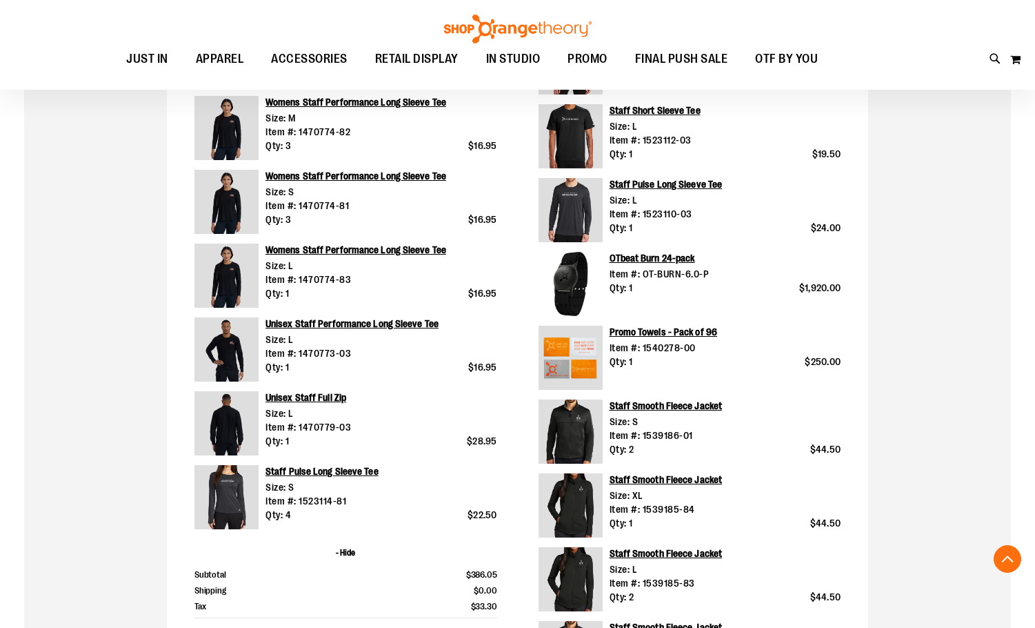
scroll to position [896, 0]
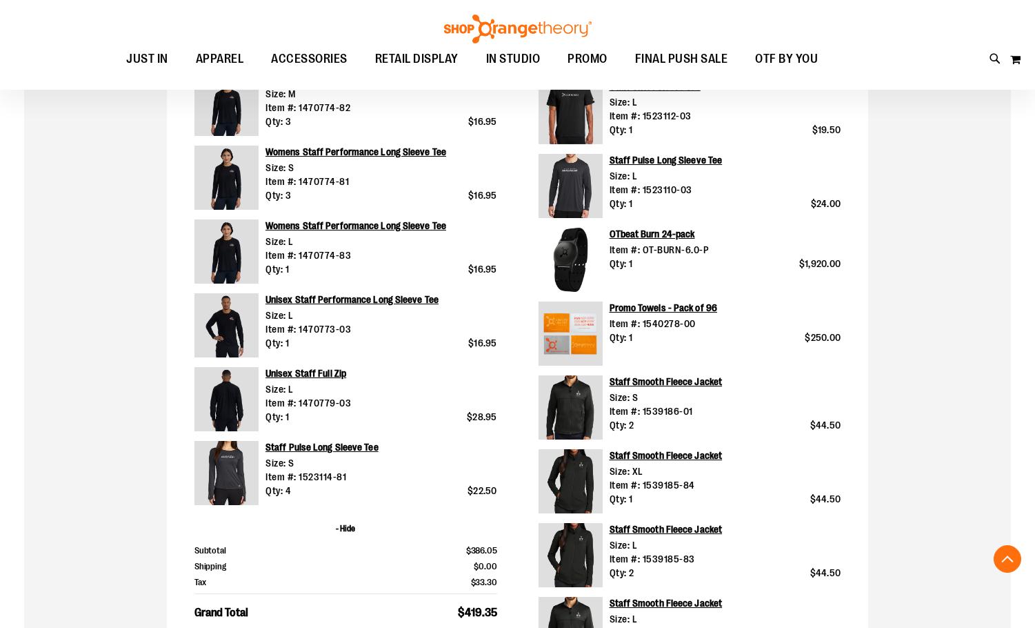
click at [340, 531] on button "- Hide" at bounding box center [346, 529] width 303 height 28
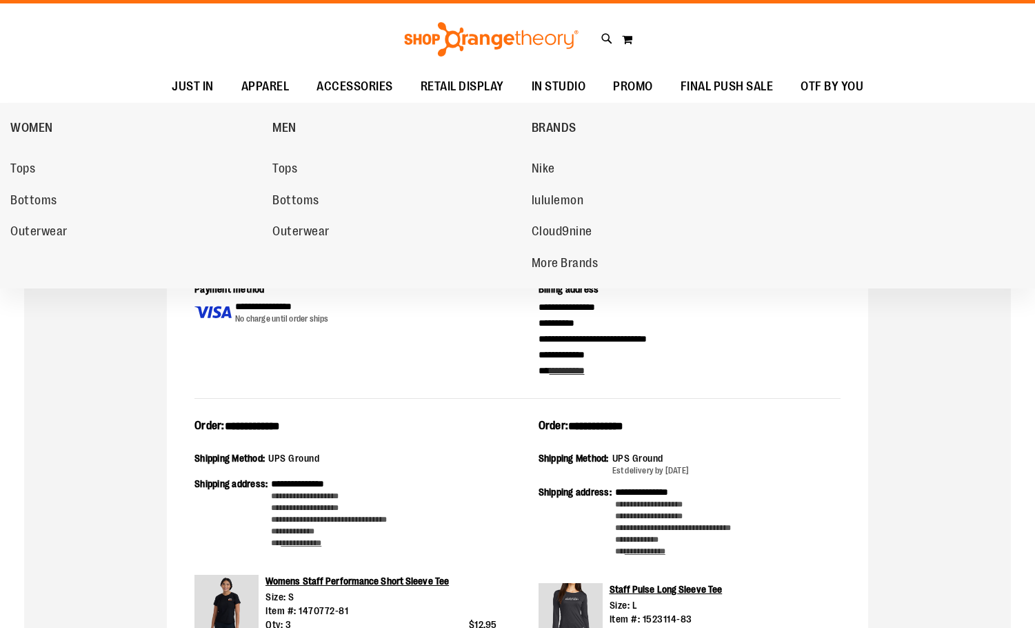
scroll to position [0, 0]
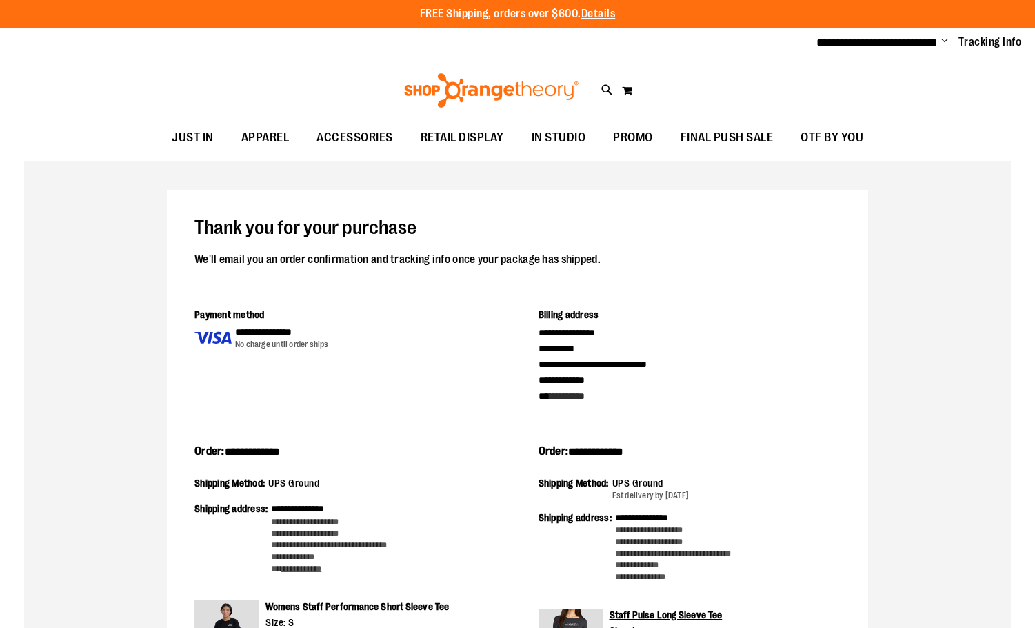
click at [942, 35] on span "Change" at bounding box center [945, 41] width 7 height 13
click at [902, 89] on link "Sign Out" at bounding box center [895, 93] width 121 height 26
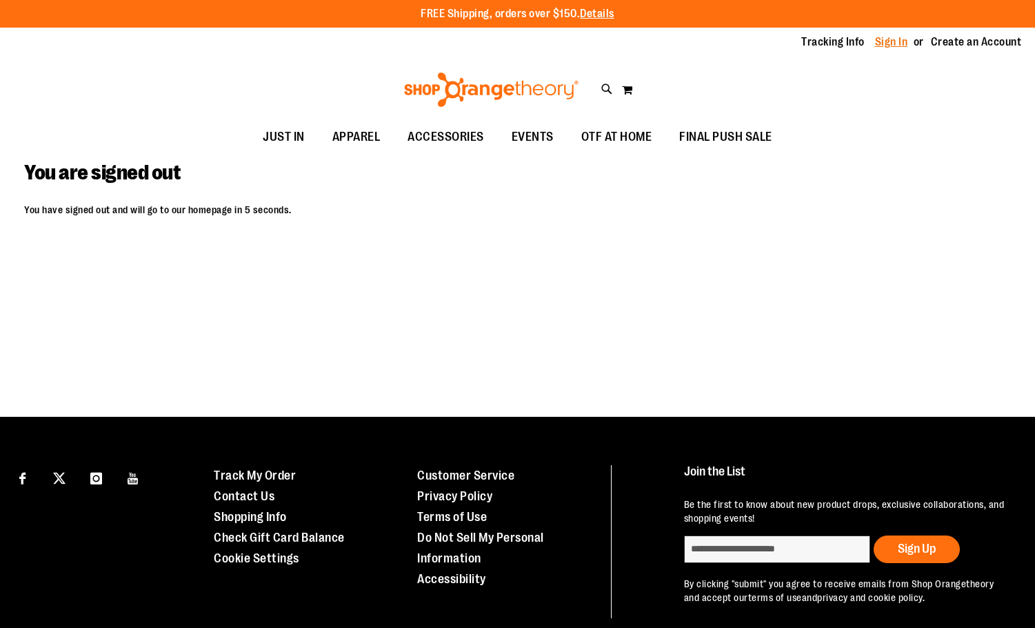
click at [893, 34] on link "Sign In" at bounding box center [891, 41] width 33 height 15
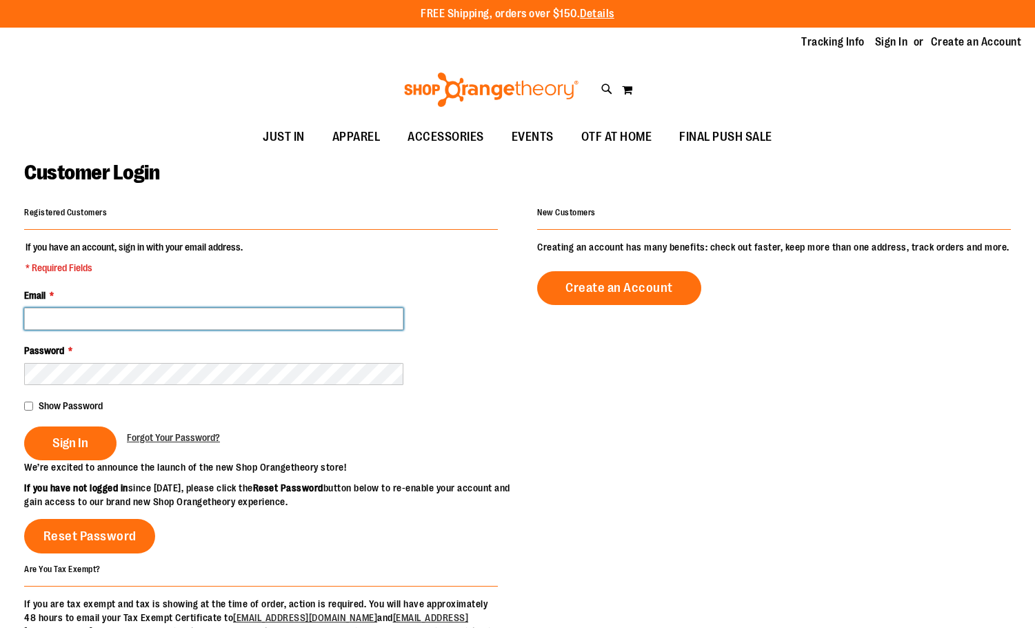
click at [310, 310] on input "Email *" at bounding box center [213, 319] width 379 height 22
type input "**********"
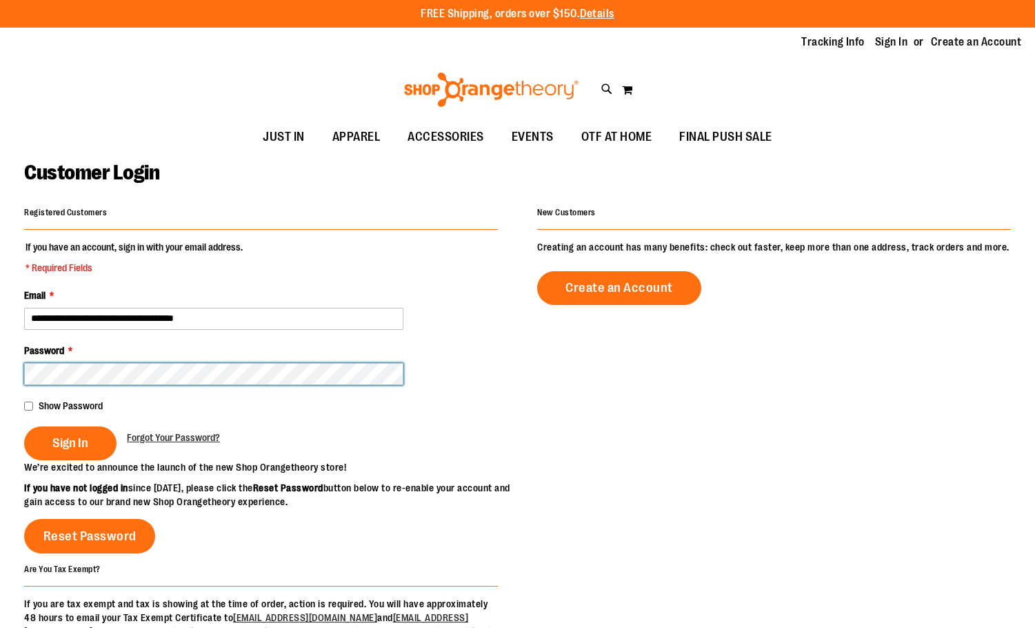
click at [24, 426] on button "Sign In" at bounding box center [70, 443] width 92 height 34
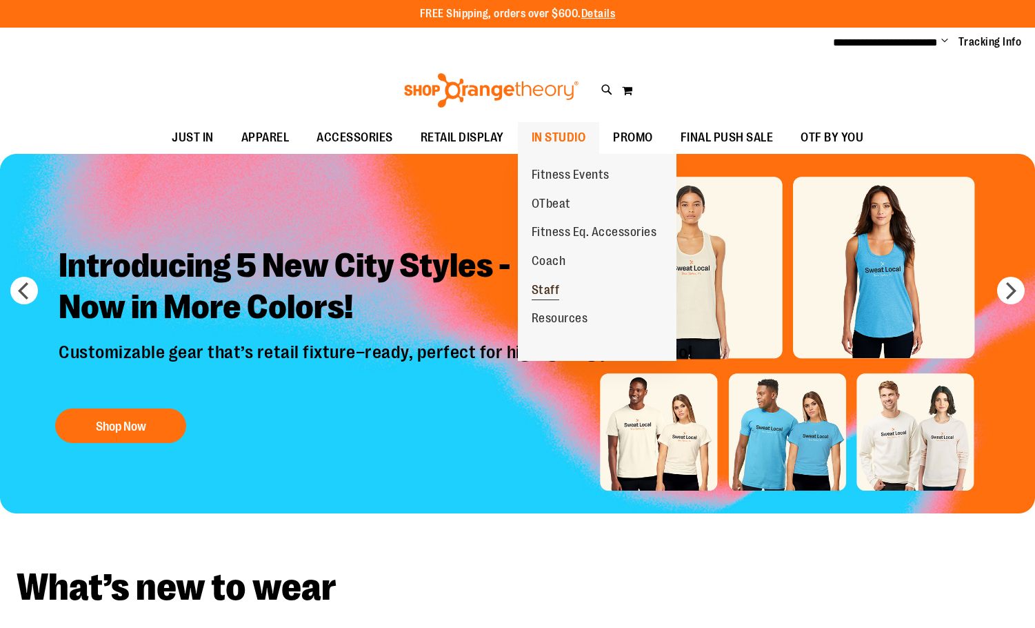
click at [553, 288] on span "Staff" at bounding box center [546, 291] width 28 height 17
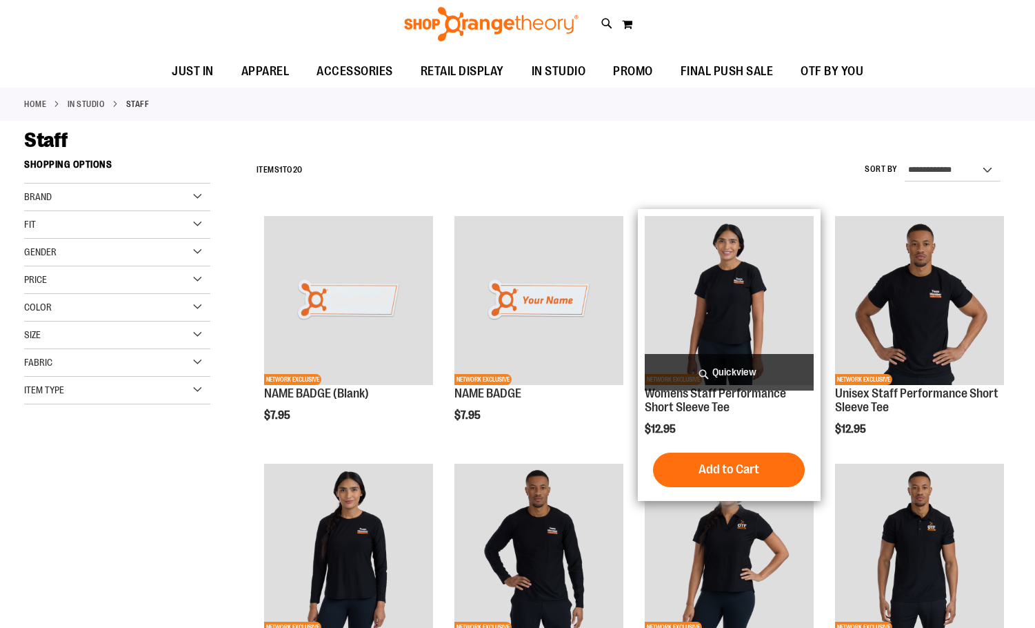
scroll to position [206, 0]
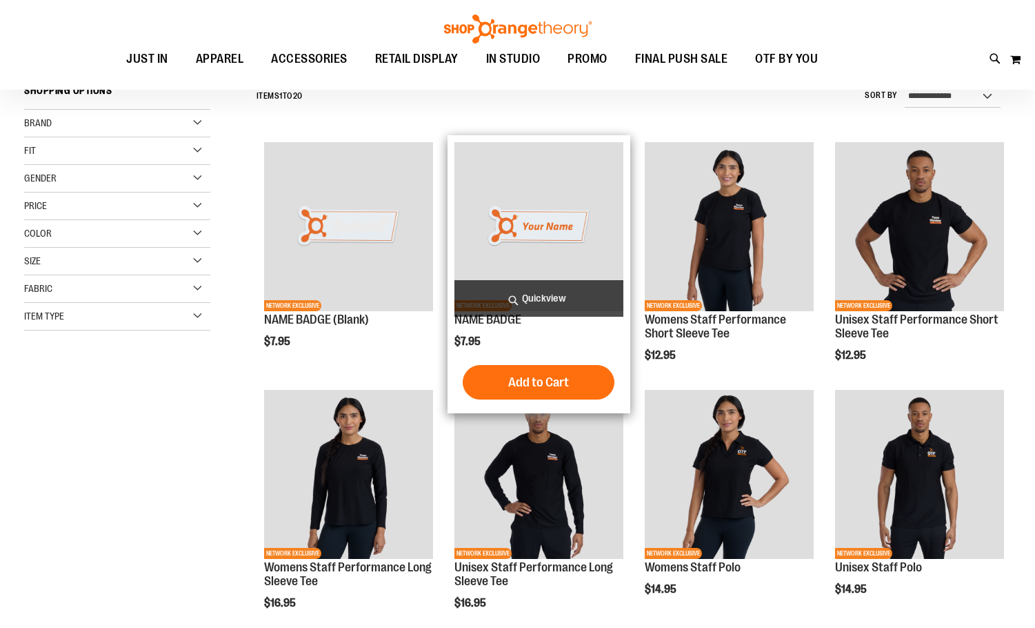
scroll to position [138, 0]
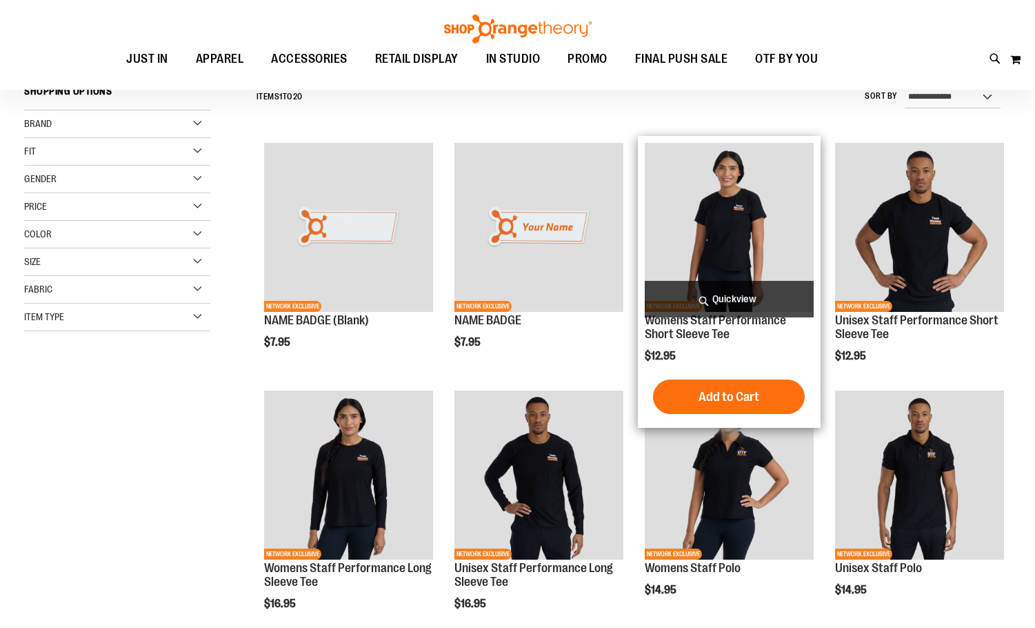
click at [735, 199] on img "product" at bounding box center [729, 227] width 169 height 169
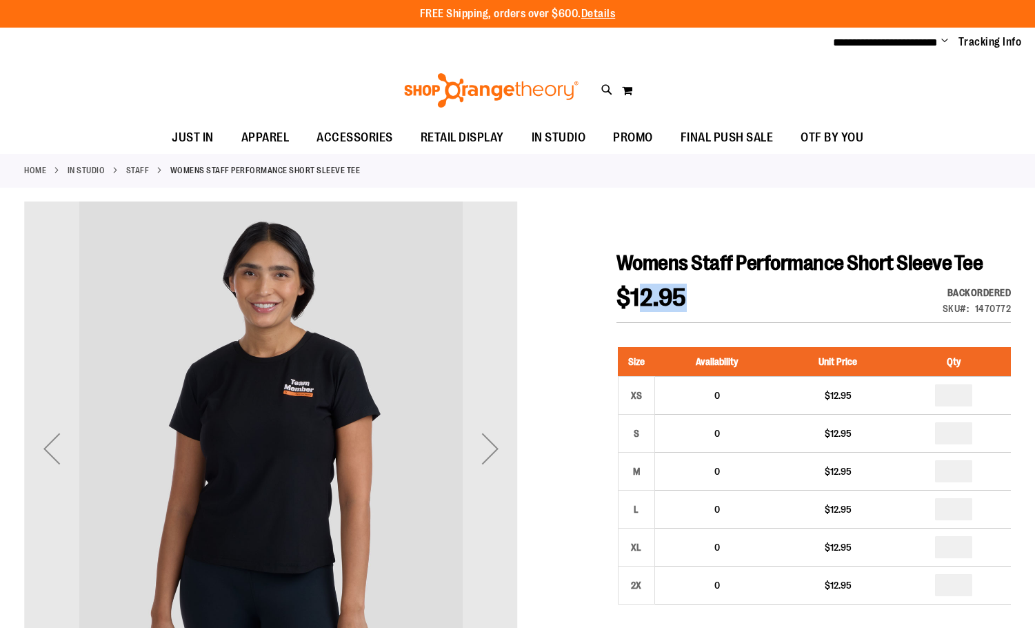
drag, startPoint x: 636, startPoint y: 295, endPoint x: 629, endPoint y: 293, distance: 7.0
click at [629, 293] on span "$12.95" at bounding box center [659, 299] width 84 height 26
click at [629, 293] on span "$12.95" at bounding box center [652, 298] width 70 height 28
drag, startPoint x: 624, startPoint y: 295, endPoint x: 693, endPoint y: 301, distance: 70.0
click at [693, 301] on span "$12.95" at bounding box center [659, 299] width 84 height 26
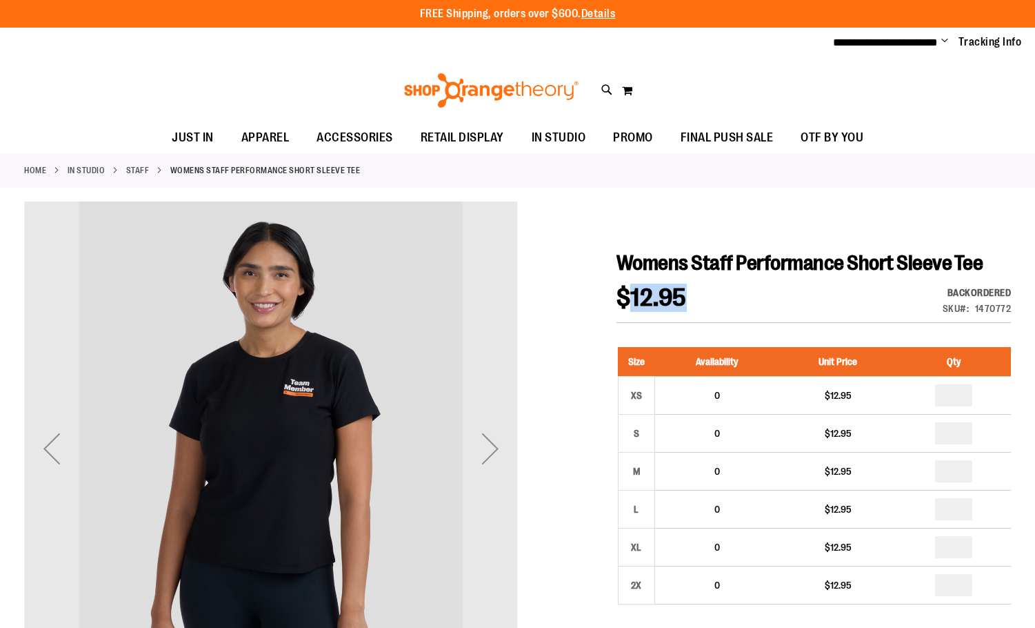
click at [693, 301] on span "$12.95" at bounding box center [659, 299] width 84 height 26
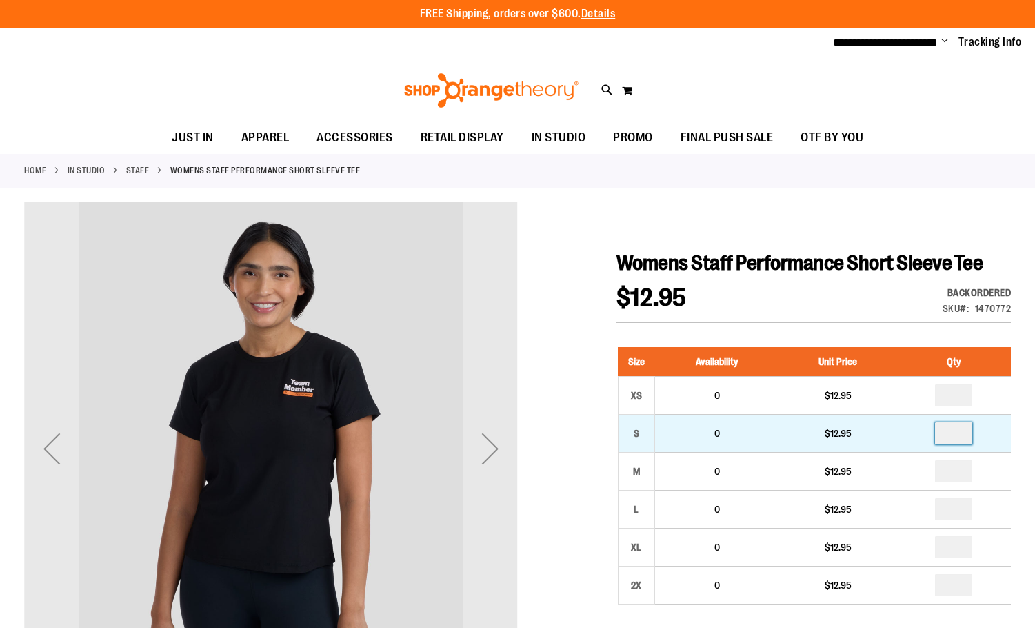
drag, startPoint x: 951, startPoint y: 429, endPoint x: 969, endPoint y: 432, distance: 18.1
click at [969, 432] on input "number" at bounding box center [953, 433] width 37 height 22
type input "*"
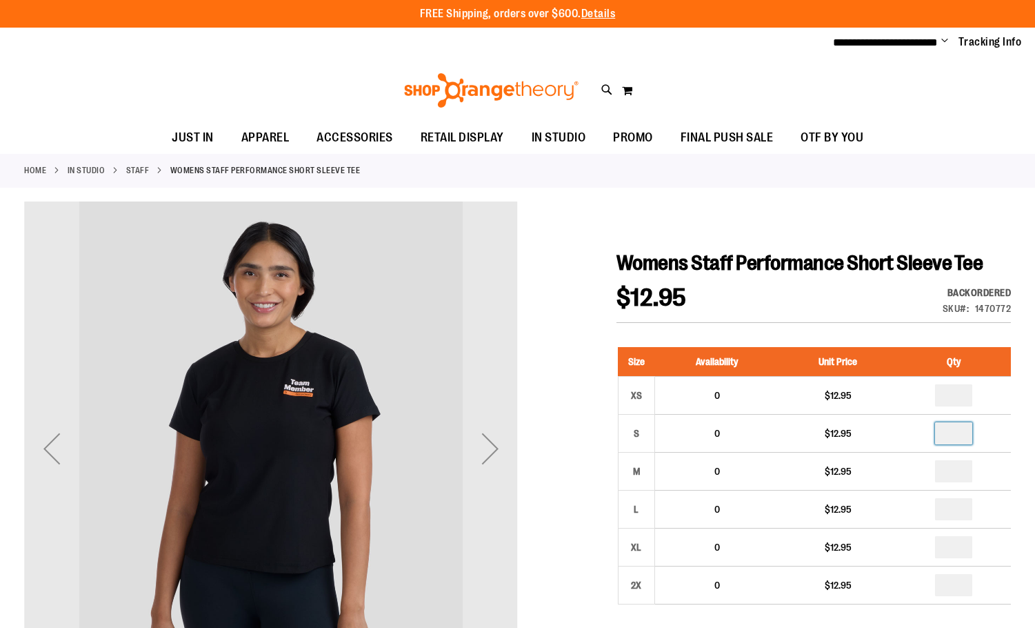
click at [841, 304] on div "$12.95 Backordered Only %1 left SKU 1470772" at bounding box center [814, 304] width 395 height 37
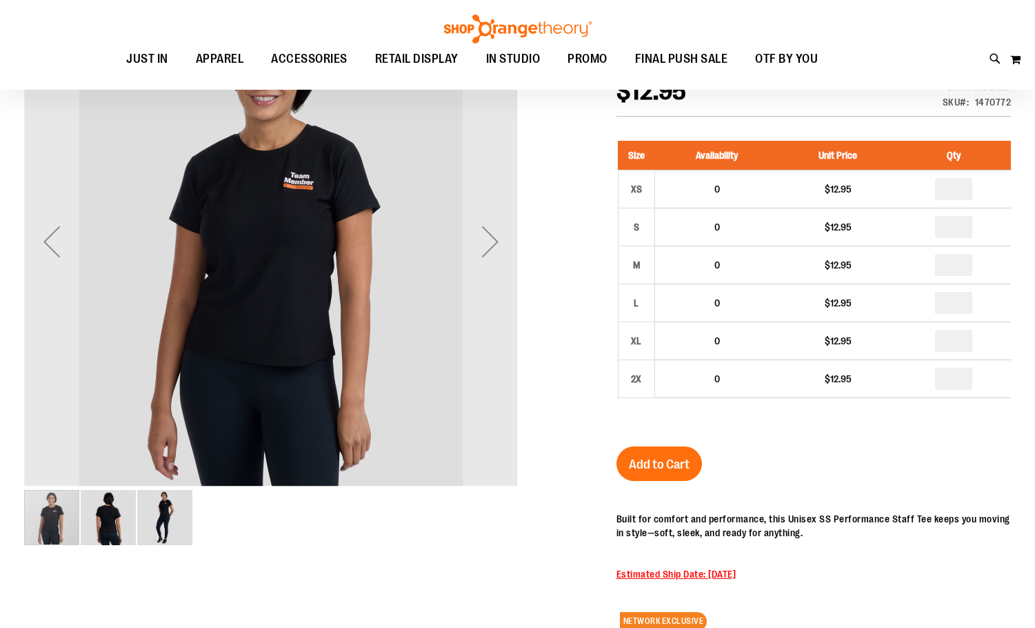
scroll to position [206, 0]
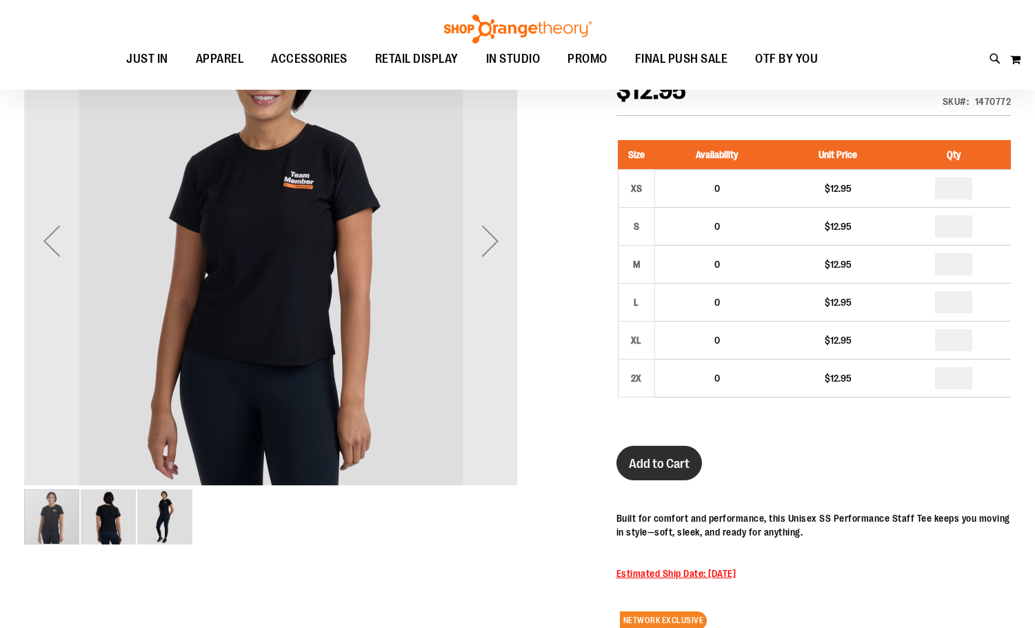
click at [673, 466] on span "Add to Cart" at bounding box center [659, 463] width 61 height 15
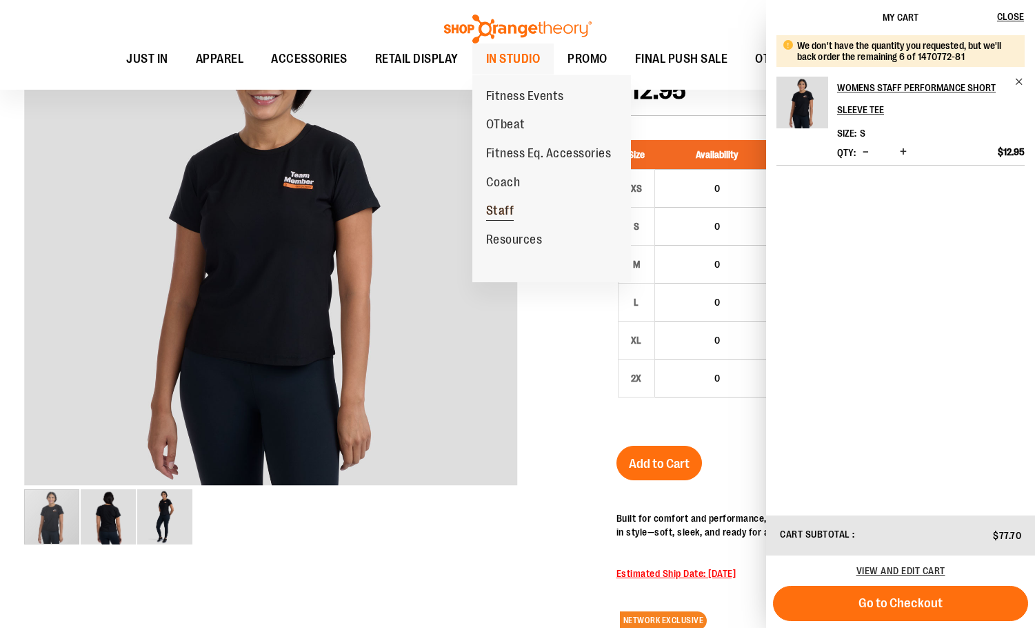
click at [493, 206] on span "Staff" at bounding box center [500, 212] width 28 height 17
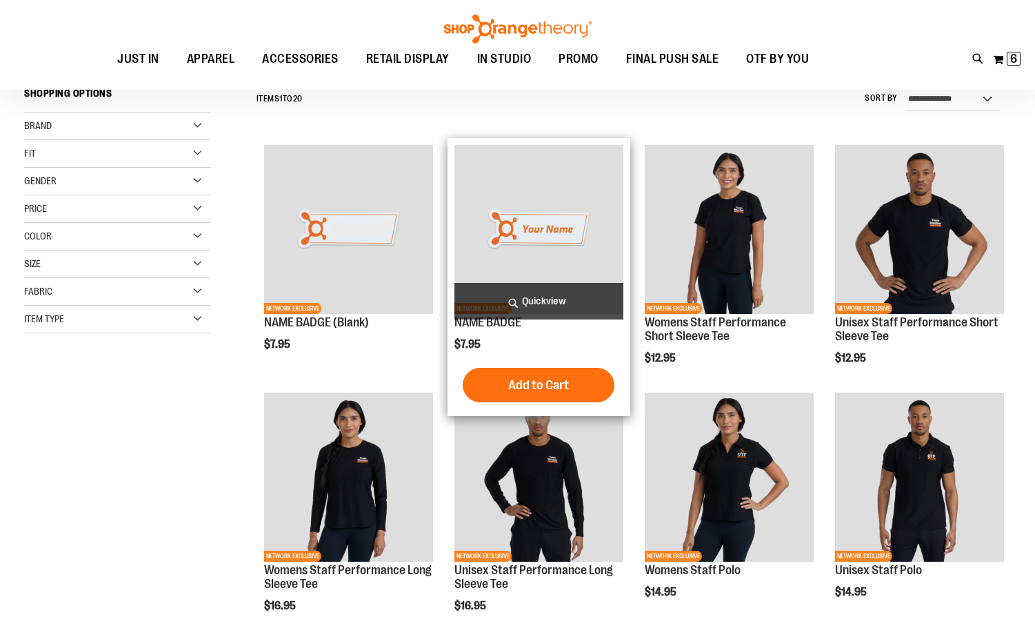
scroll to position [137, 0]
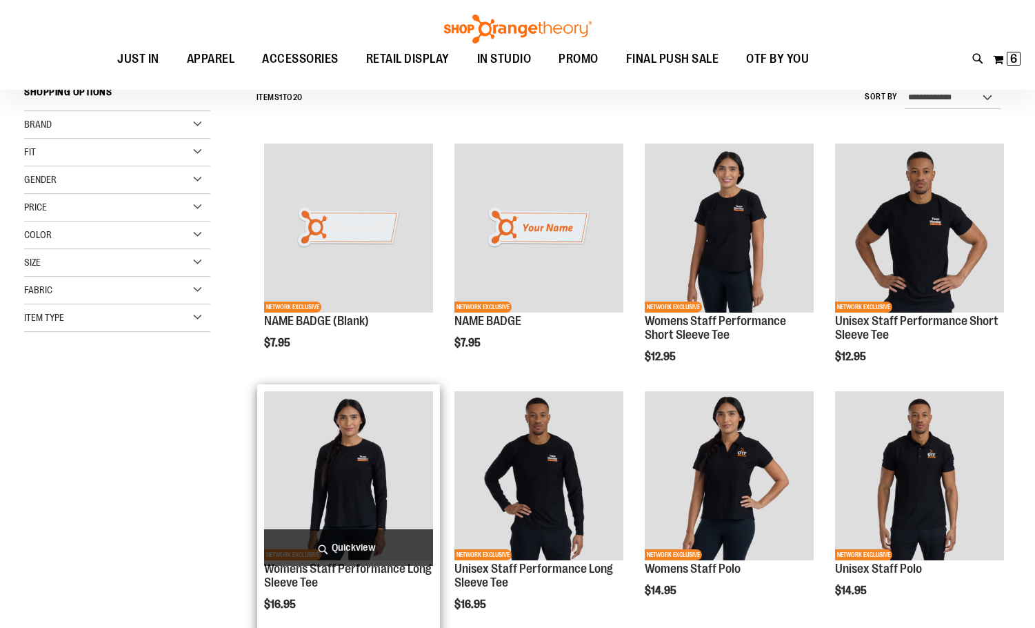
click at [350, 423] on img "product" at bounding box center [348, 475] width 169 height 169
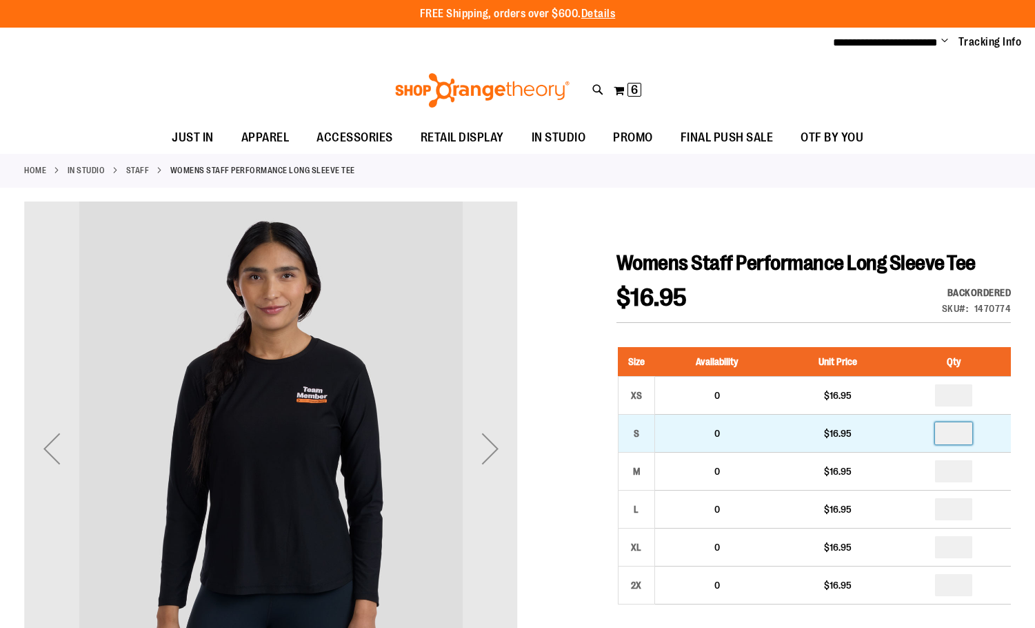
click at [964, 438] on input "number" at bounding box center [953, 433] width 37 height 22
type input "*"
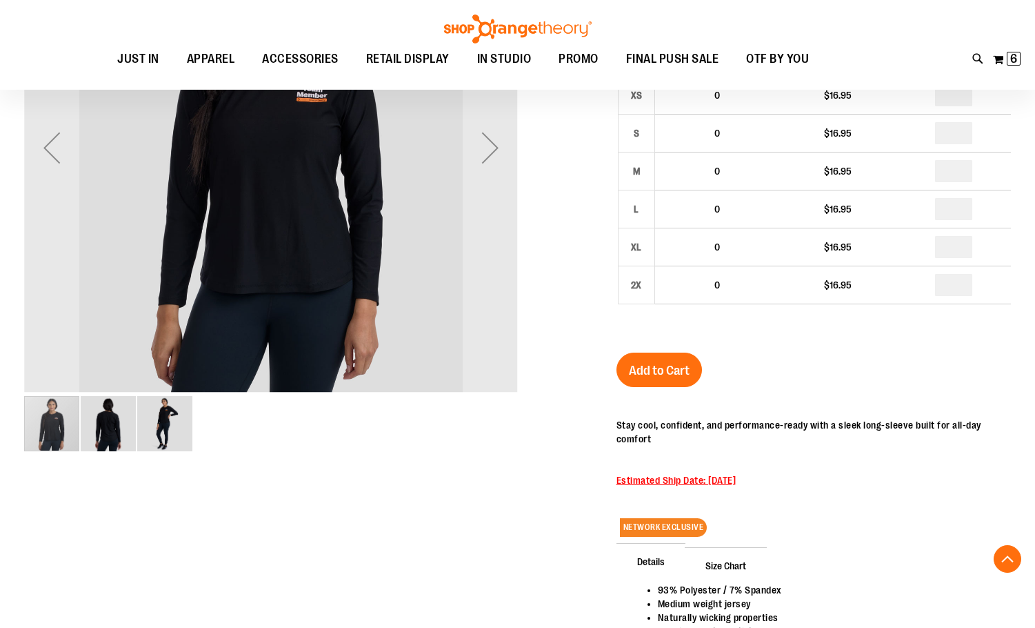
scroll to position [206, 0]
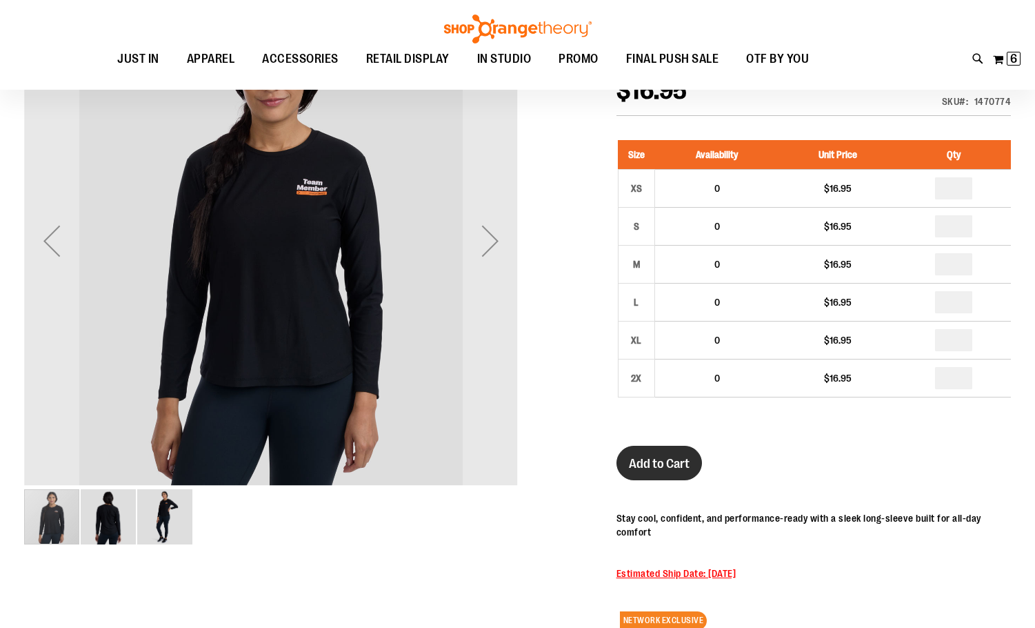
click at [675, 457] on span "Add to Cart" at bounding box center [659, 463] width 61 height 15
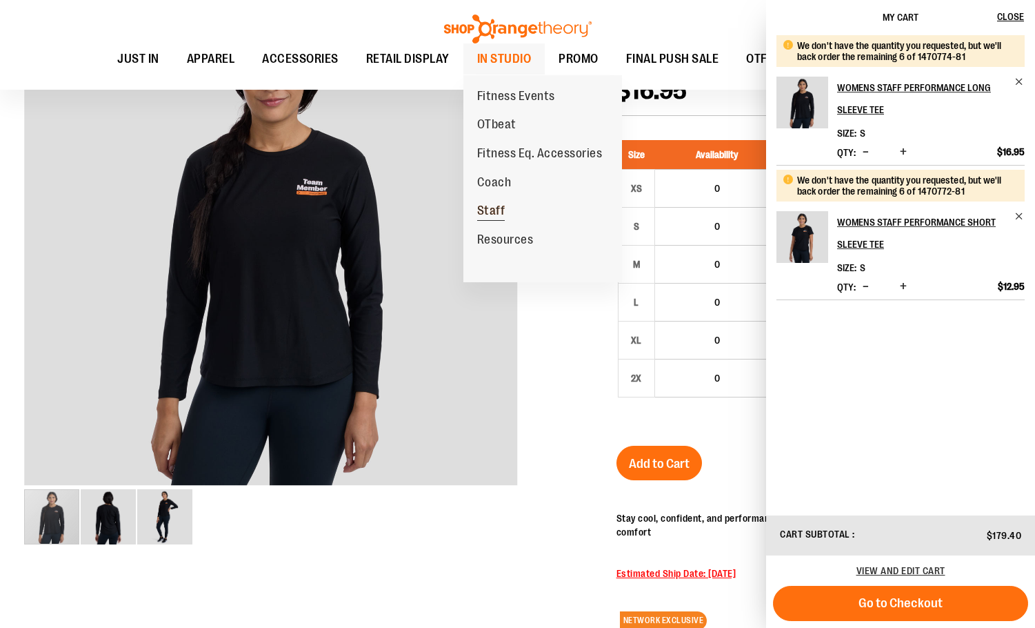
click at [493, 203] on link "Staff" at bounding box center [492, 211] width 56 height 29
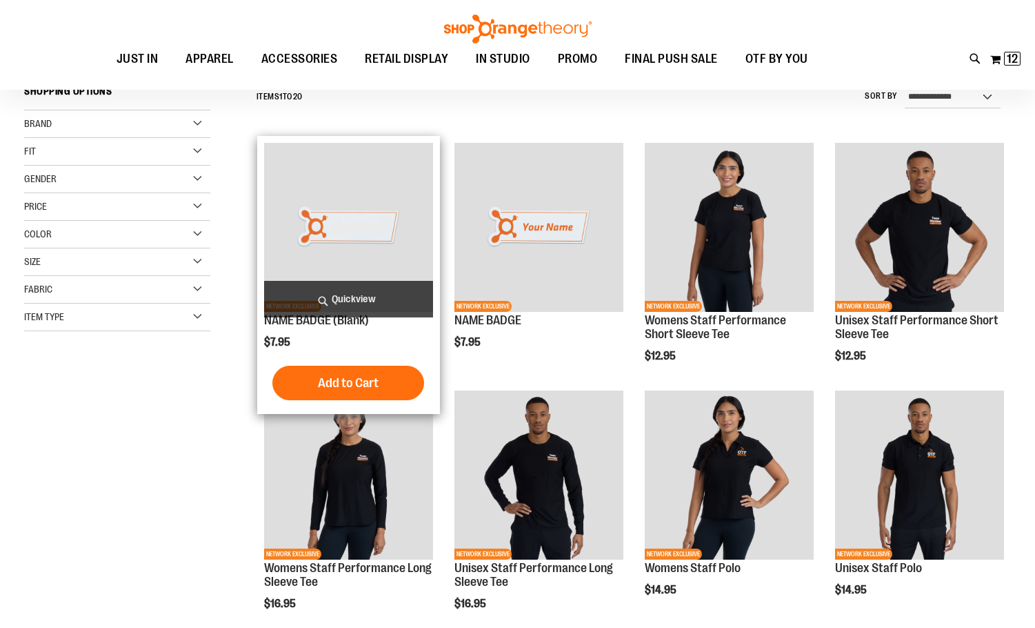
scroll to position [137, 0]
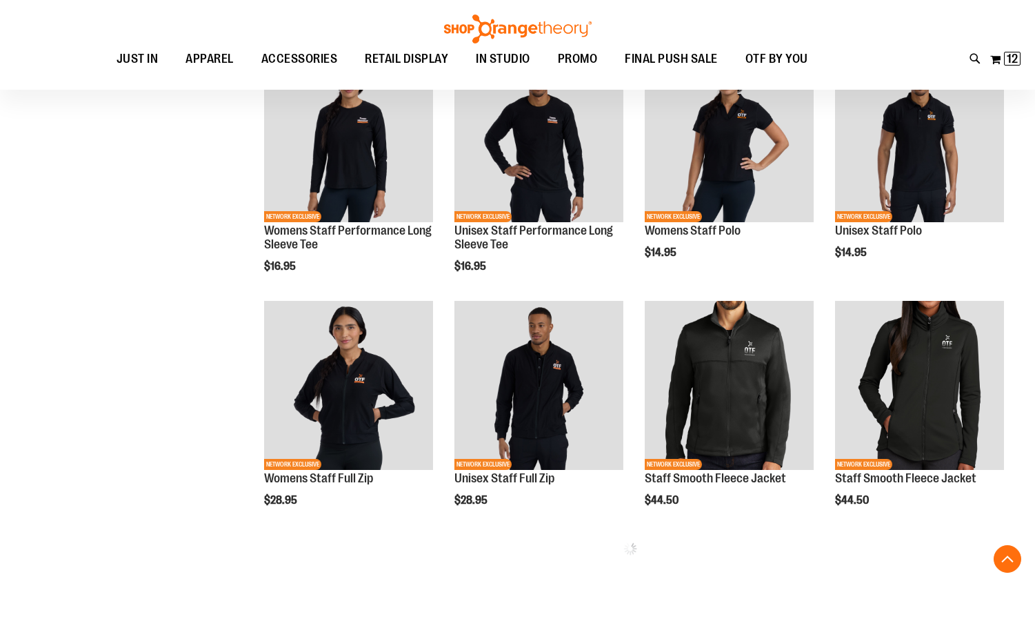
scroll to position [482, 0]
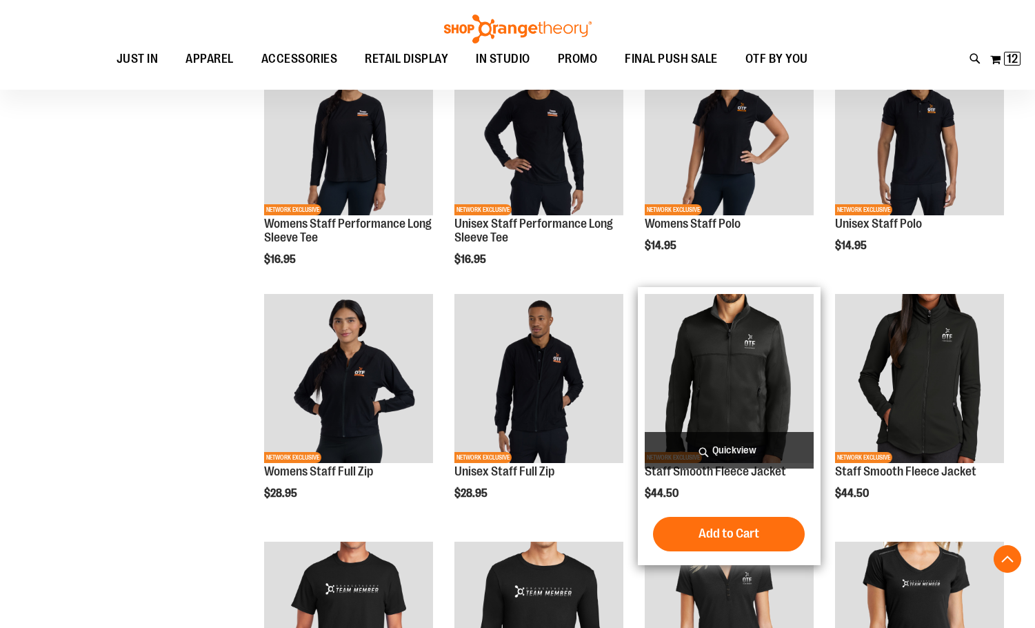
click at [722, 348] on img "product" at bounding box center [729, 378] width 169 height 169
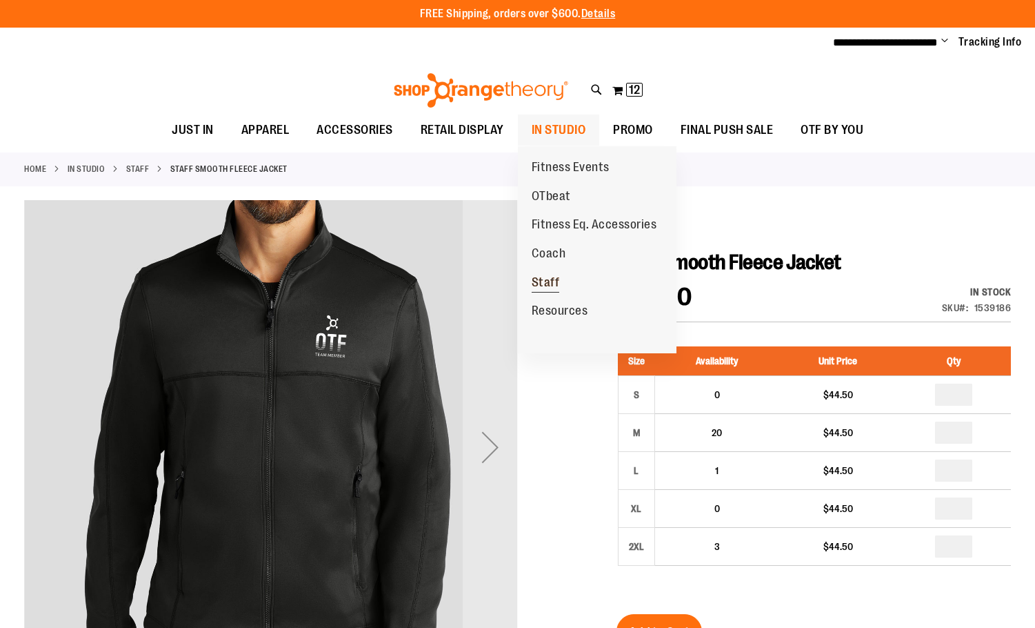
click at [549, 272] on link "Staff" at bounding box center [546, 282] width 56 height 29
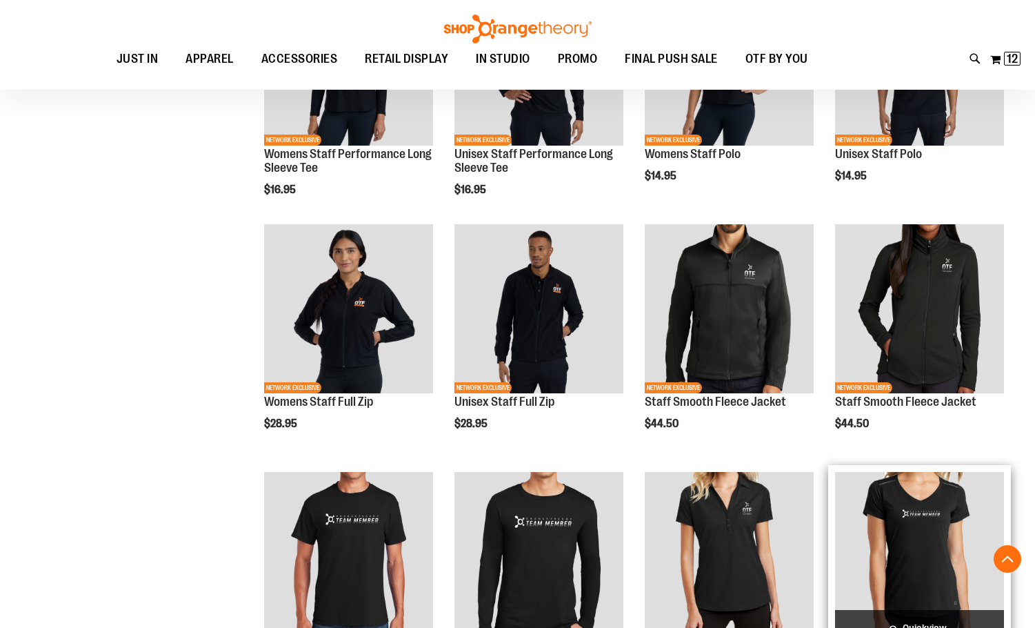
scroll to position [544, 0]
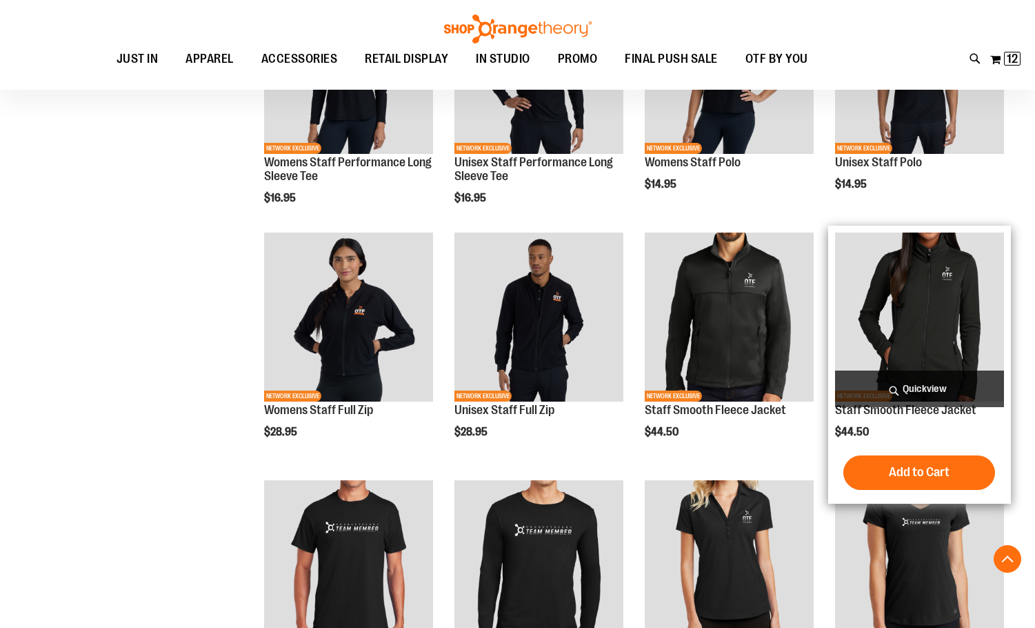
click at [962, 245] on img "product" at bounding box center [919, 316] width 169 height 169
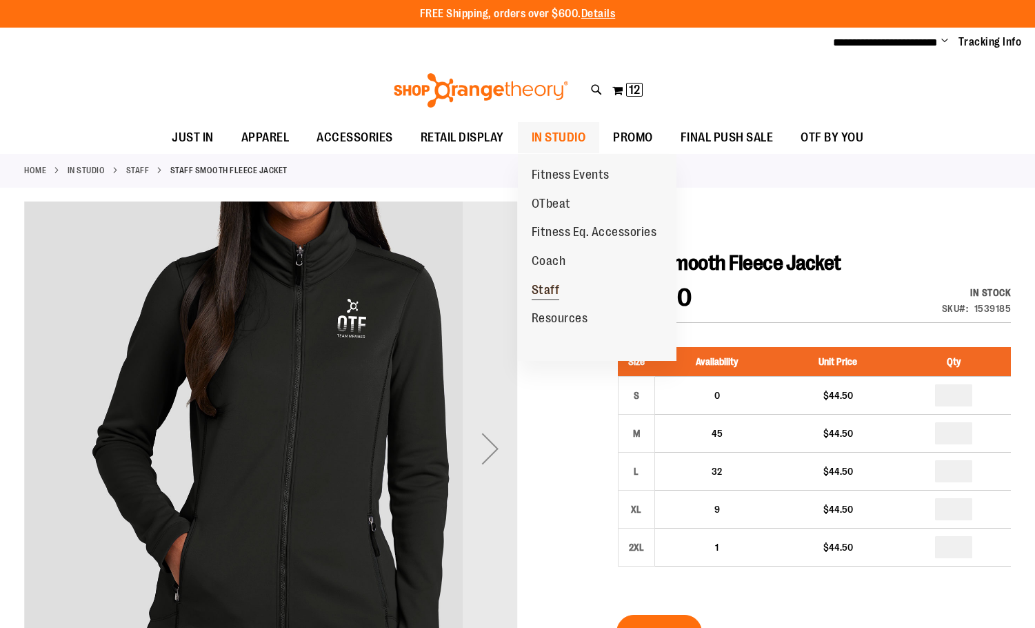
click at [542, 284] on span "Staff" at bounding box center [546, 291] width 28 height 17
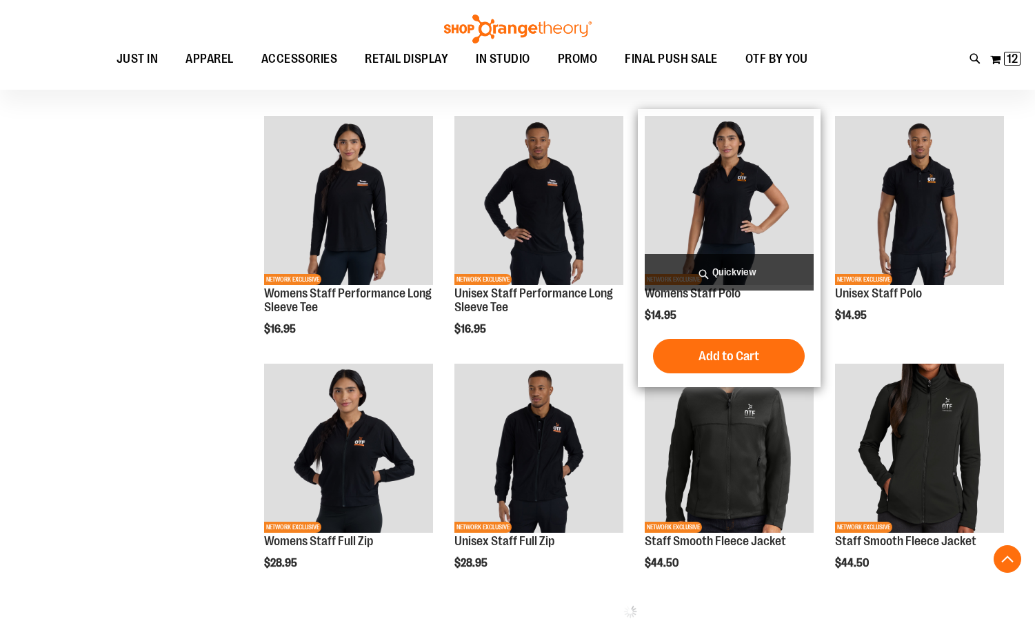
scroll to position [275, 0]
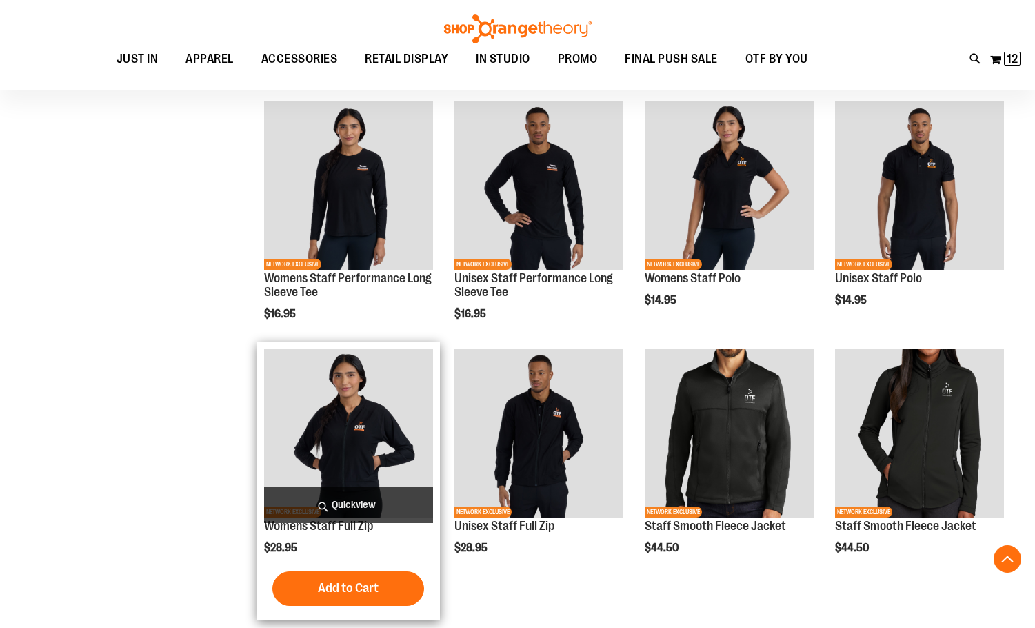
click at [388, 392] on img "product" at bounding box center [348, 432] width 169 height 169
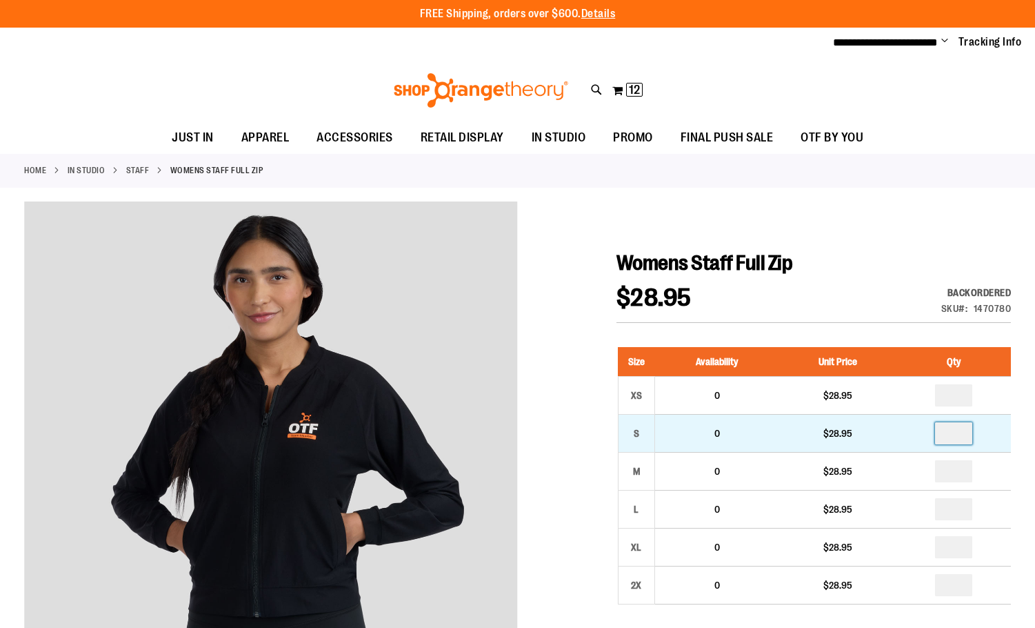
drag, startPoint x: 966, startPoint y: 436, endPoint x: 955, endPoint y: 437, distance: 11.1
click at [955, 437] on input "number" at bounding box center [953, 433] width 37 height 22
type input "*"
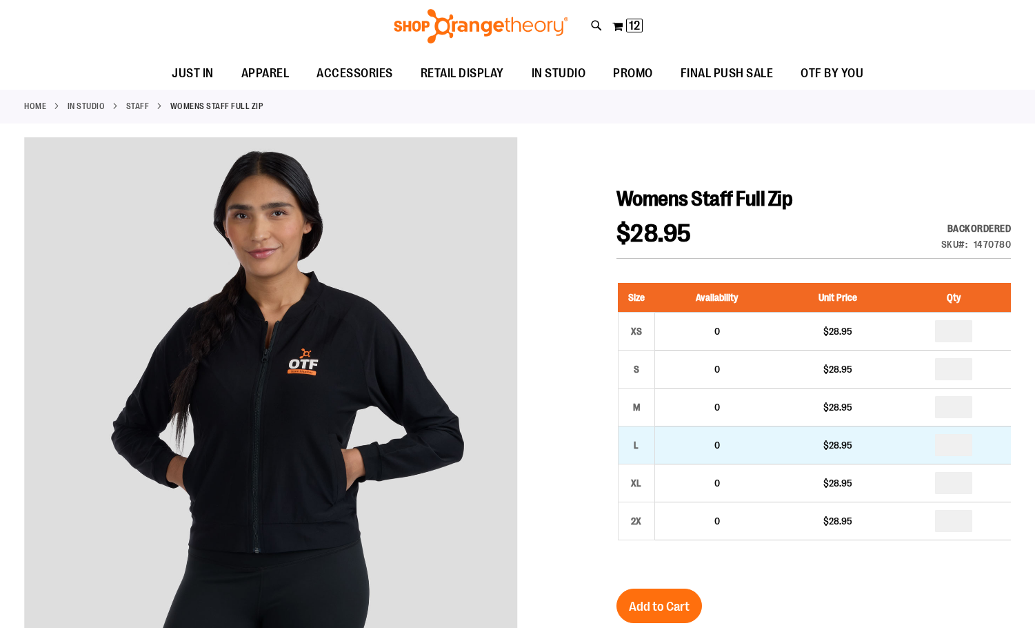
scroll to position [206, 0]
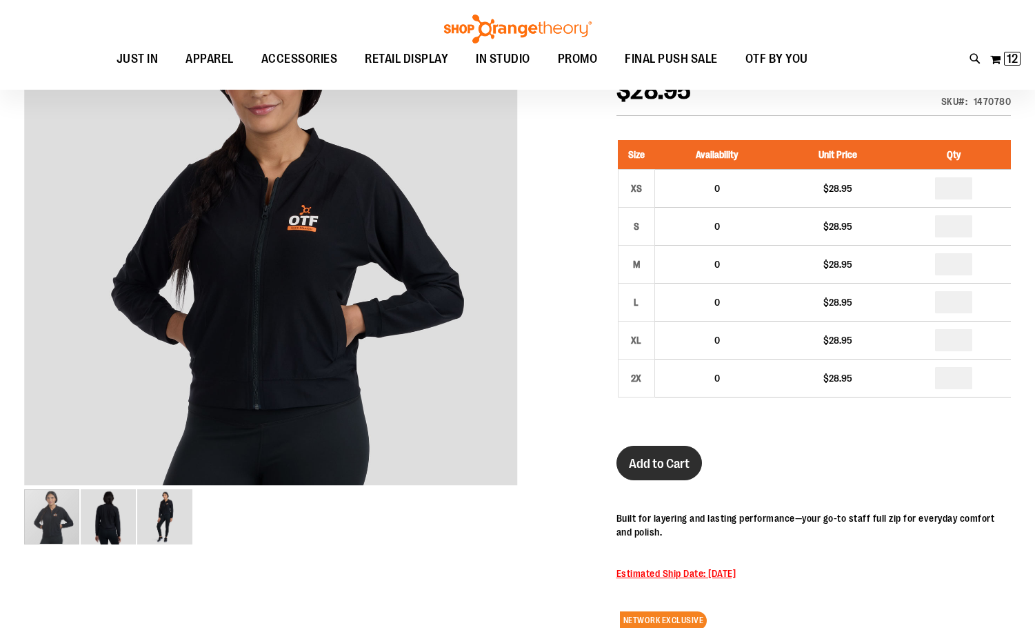
click at [659, 463] on span "Add to Cart" at bounding box center [659, 463] width 61 height 15
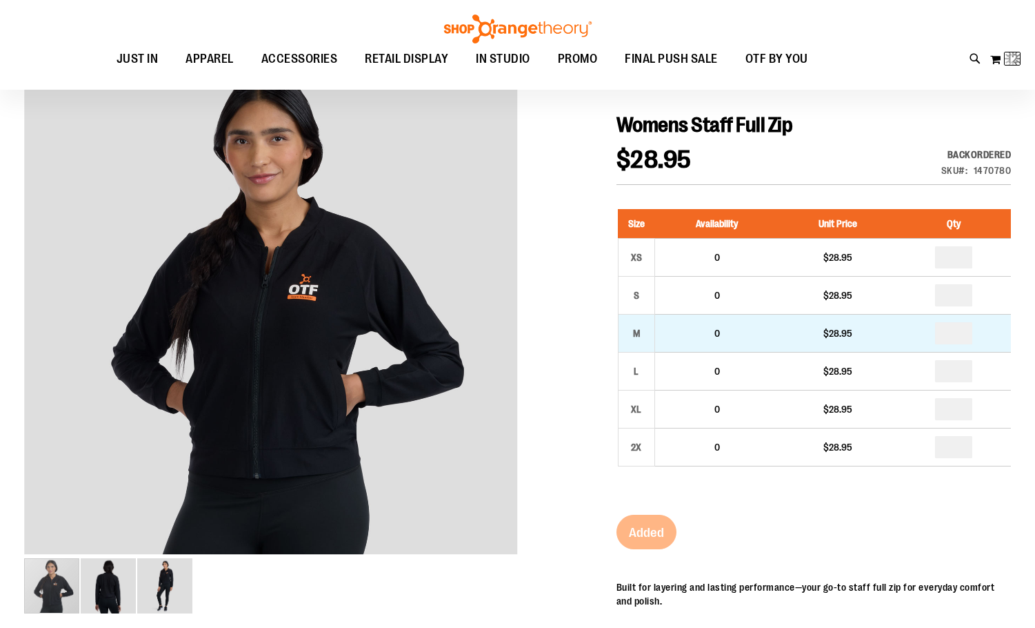
scroll to position [0, 0]
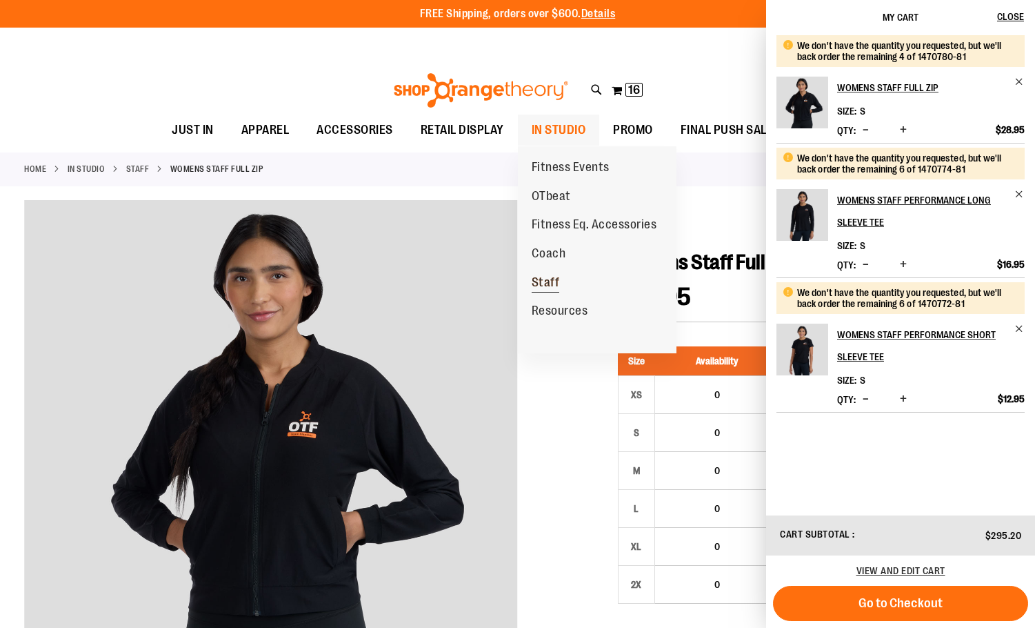
click at [543, 286] on span "Staff" at bounding box center [546, 283] width 28 height 17
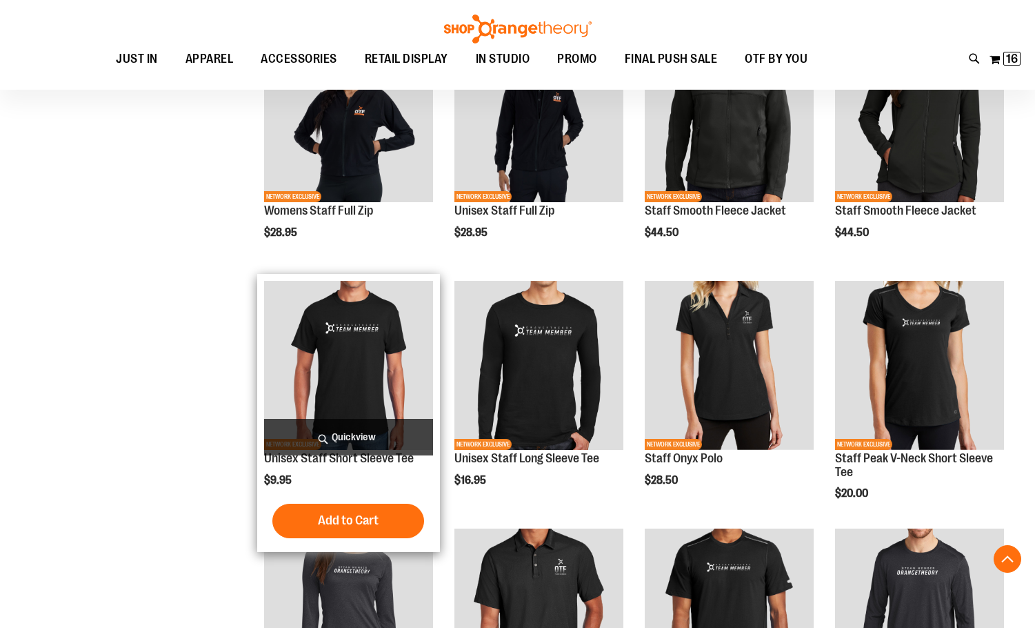
scroll to position [758, 0]
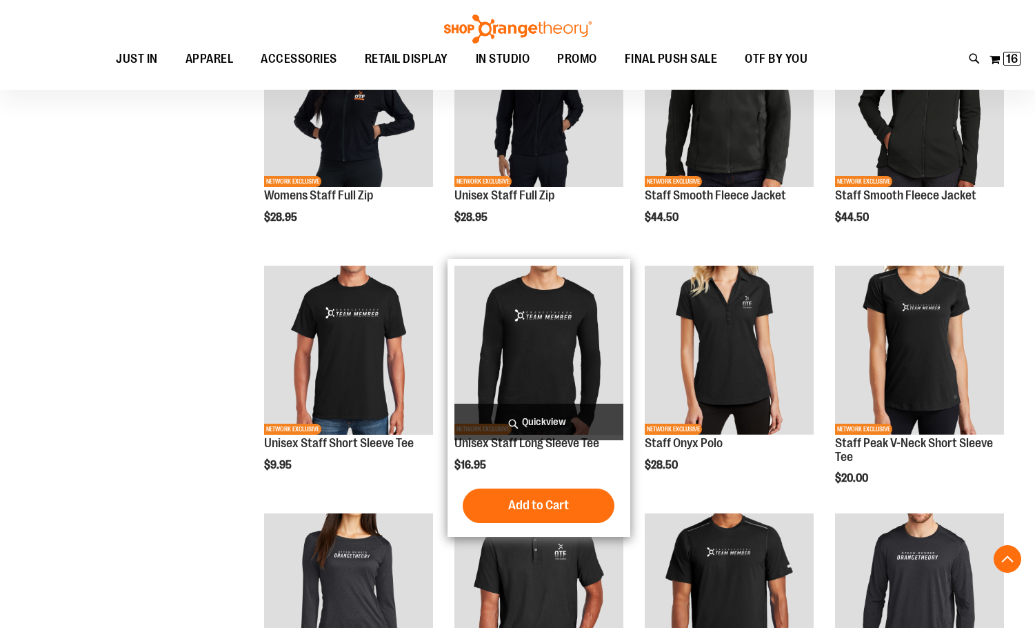
click at [541, 350] on img "product" at bounding box center [539, 350] width 169 height 169
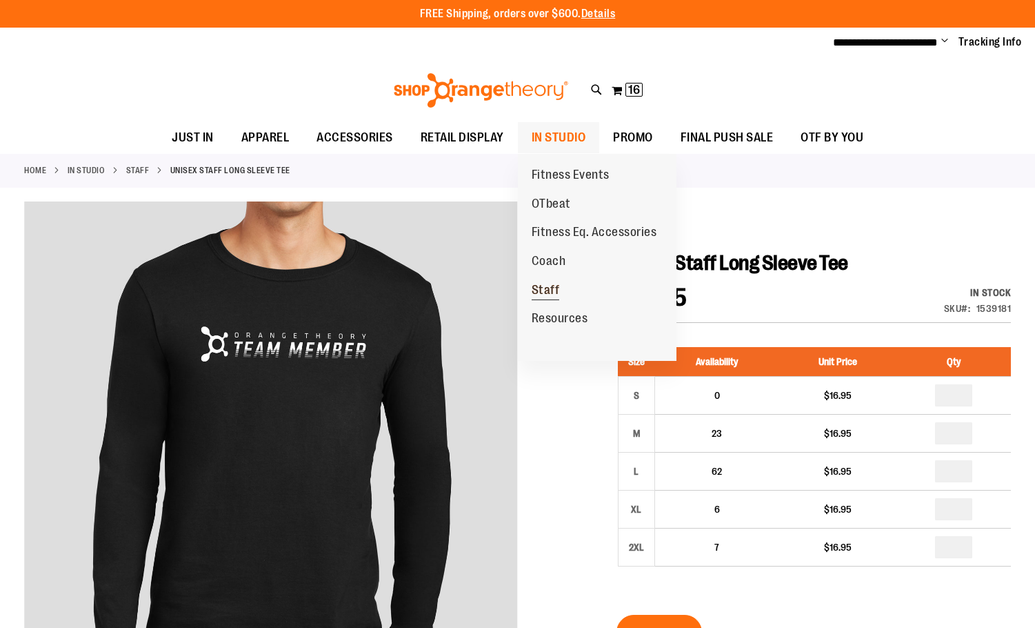
click at [549, 291] on span "Staff" at bounding box center [546, 291] width 28 height 17
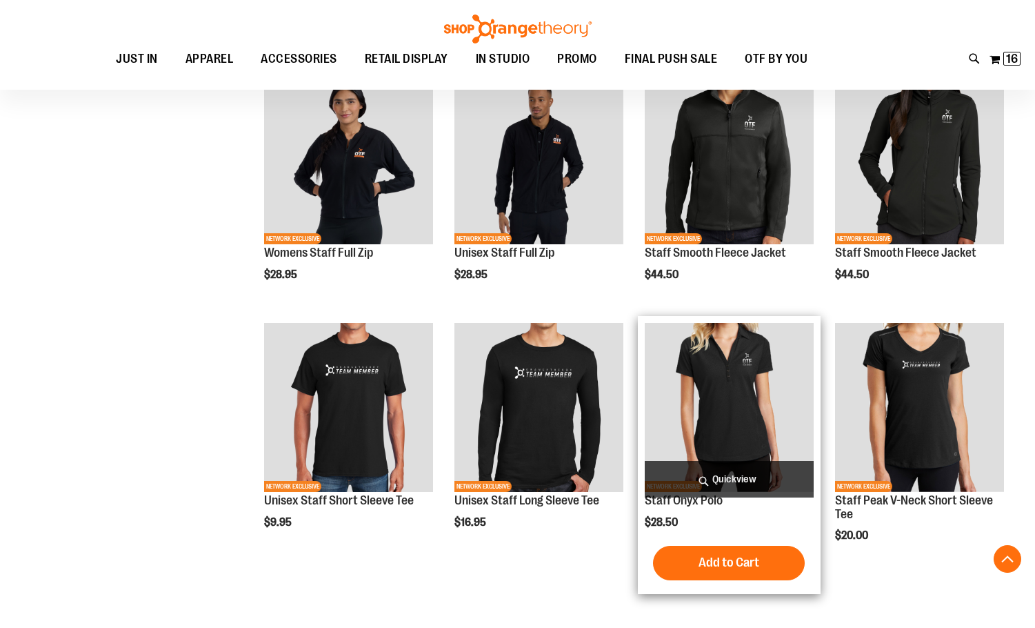
scroll to position [543, 0]
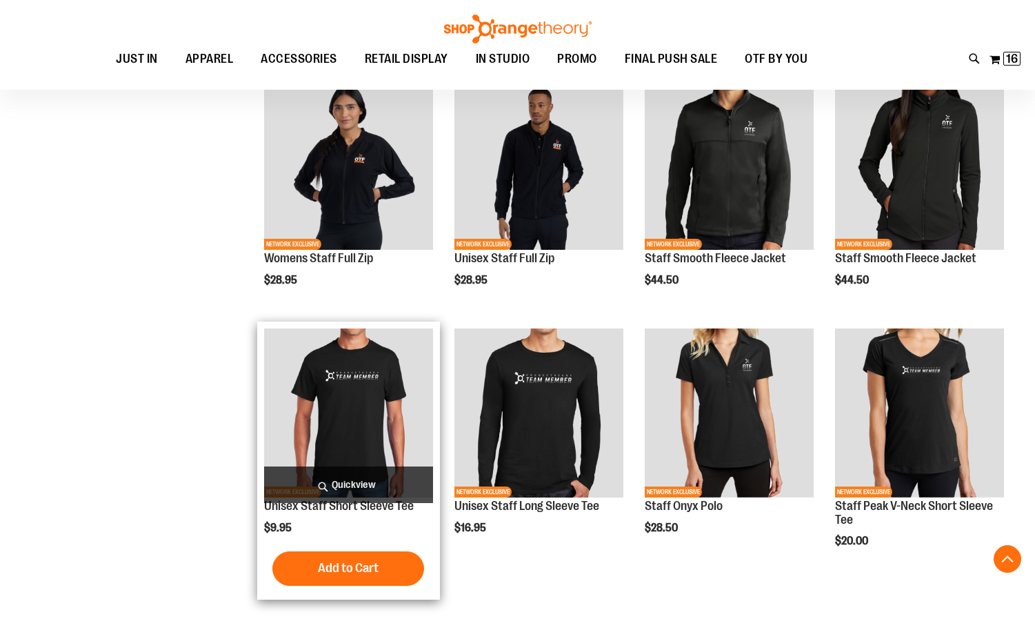
click at [324, 388] on img "product" at bounding box center [348, 412] width 169 height 169
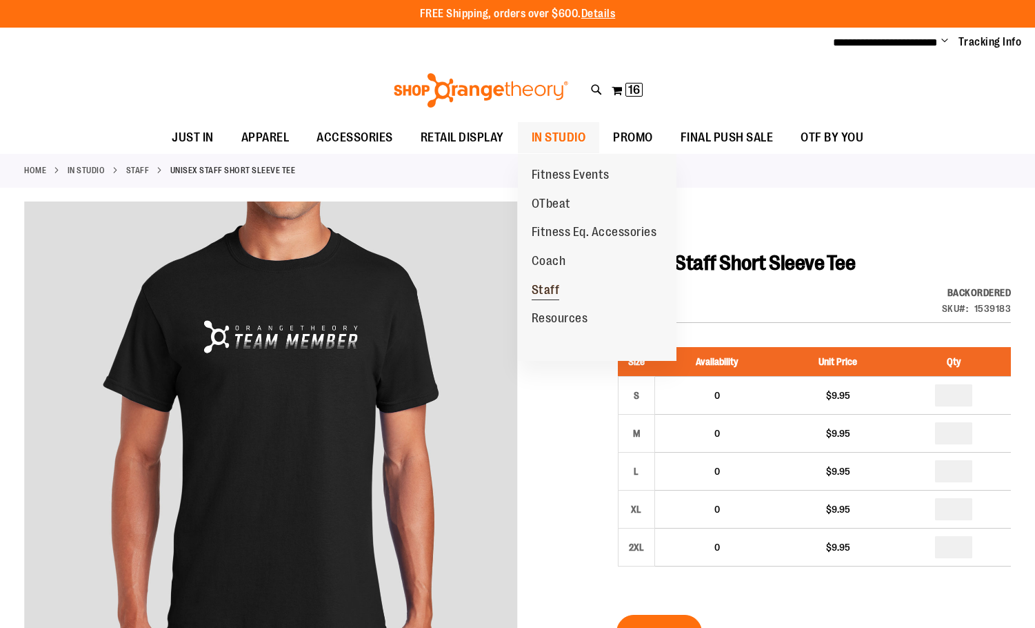
click at [550, 286] on span "Staff" at bounding box center [546, 291] width 28 height 17
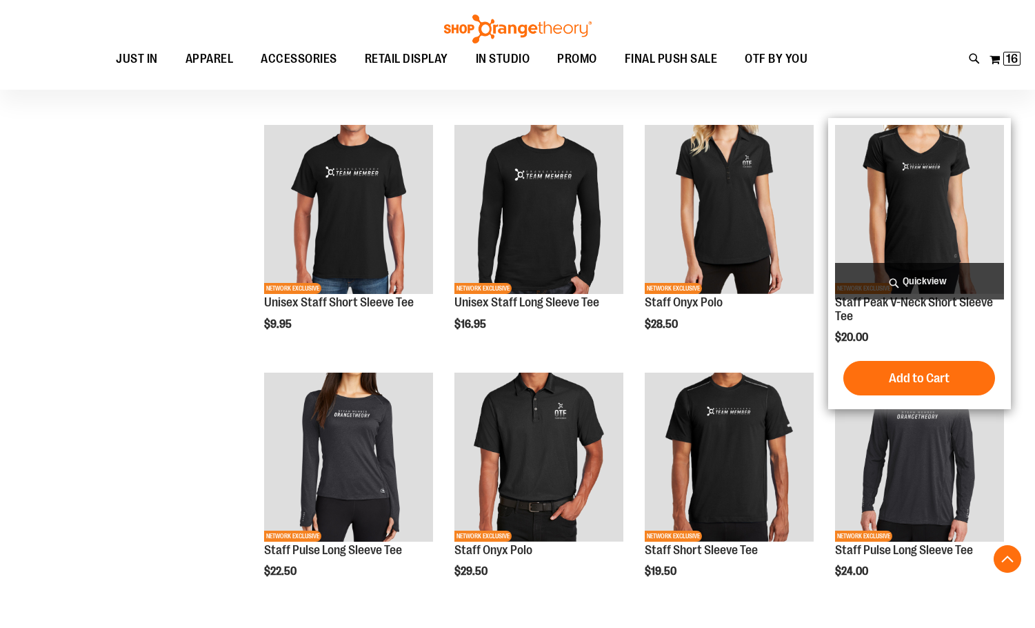
scroll to position [681, 0]
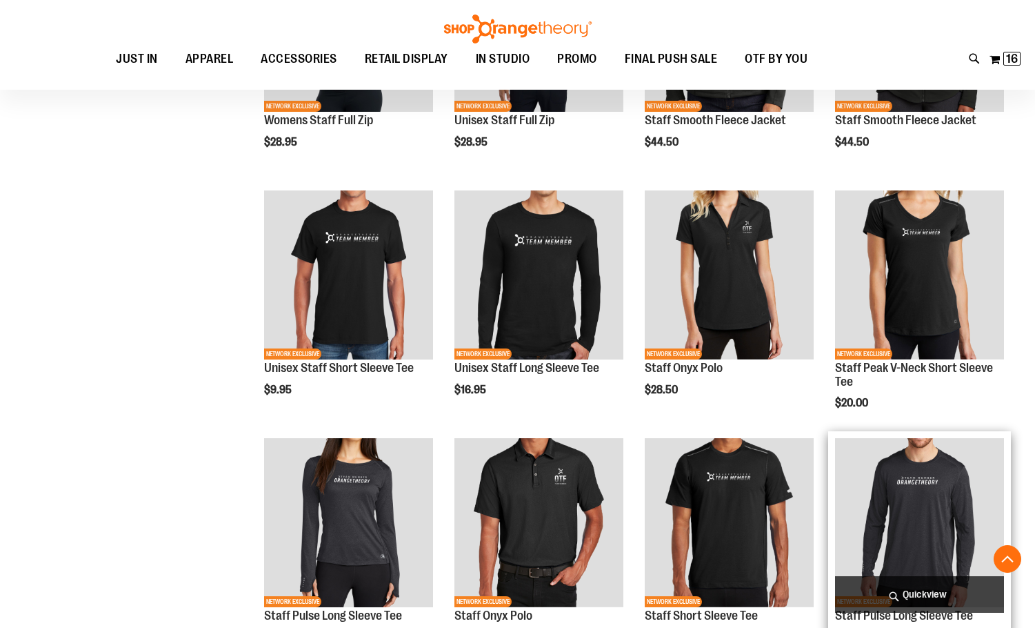
click at [940, 524] on img "product" at bounding box center [919, 522] width 169 height 169
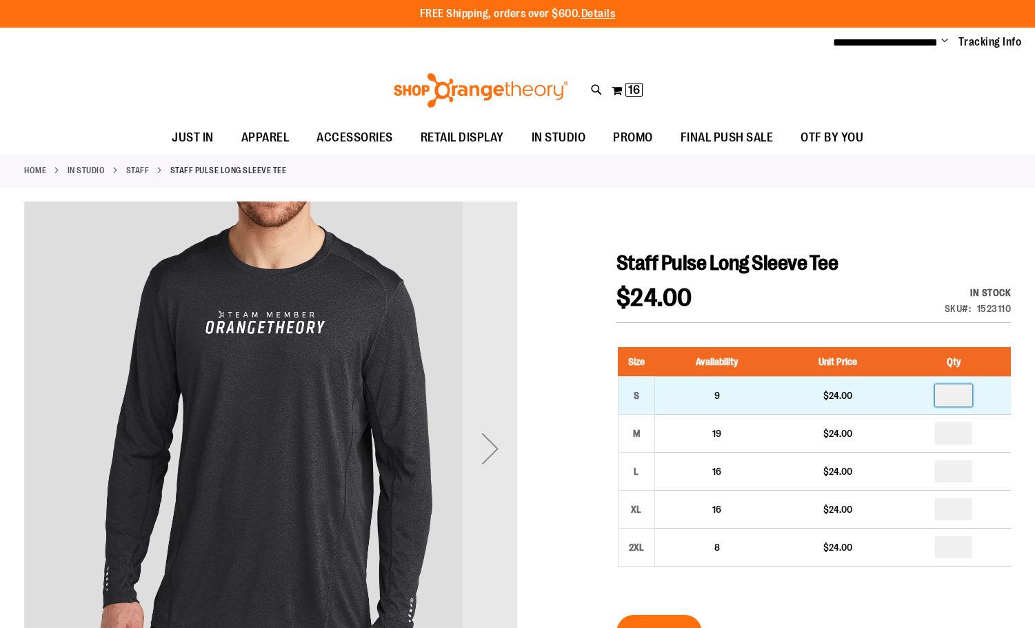
click at [957, 390] on input "number" at bounding box center [953, 395] width 37 height 22
type input "*"
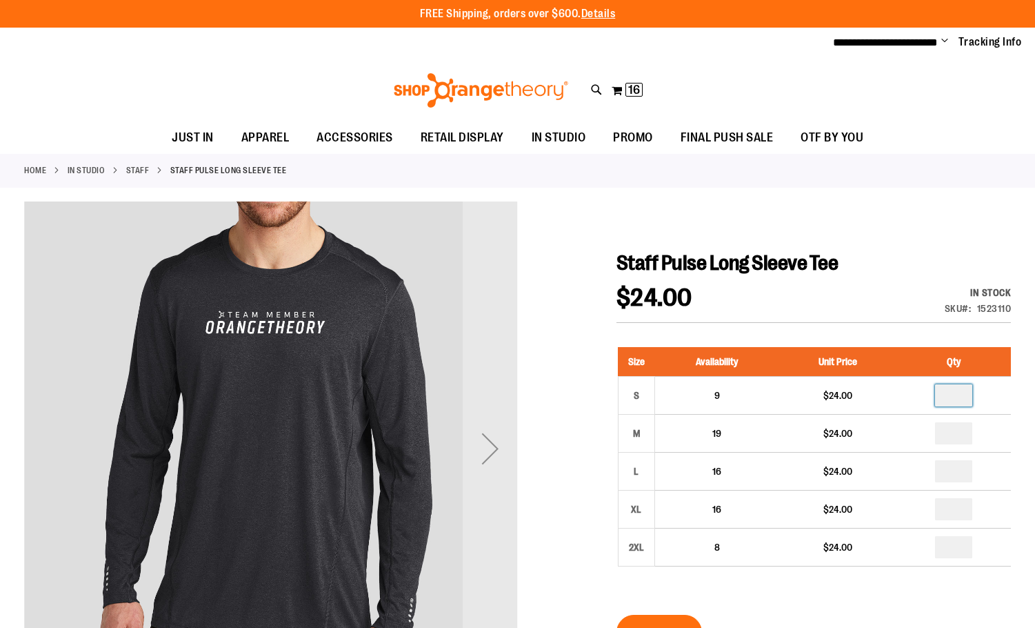
click at [894, 317] on div "$24.00 In stock Only %1 left SKU 1523110" at bounding box center [814, 304] width 395 height 37
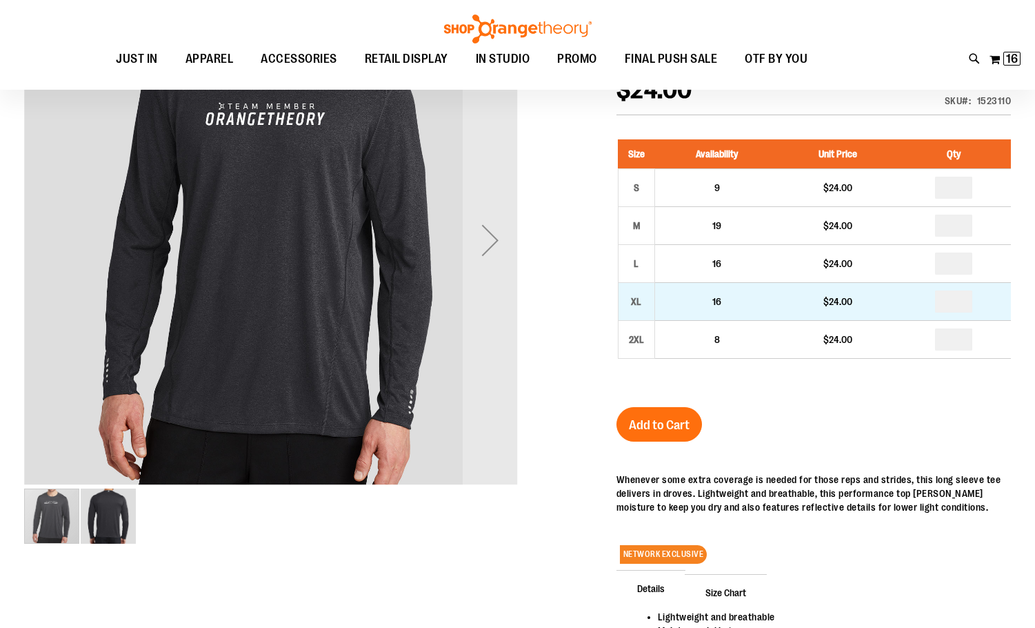
scroll to position [68, 0]
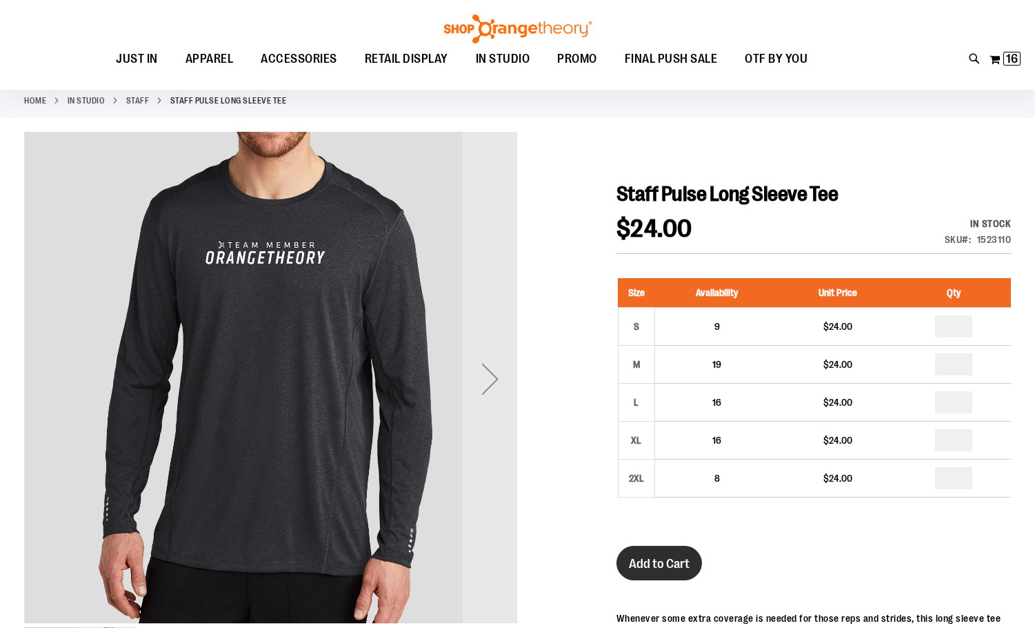
click at [670, 560] on span "Add to Cart" at bounding box center [659, 563] width 61 height 15
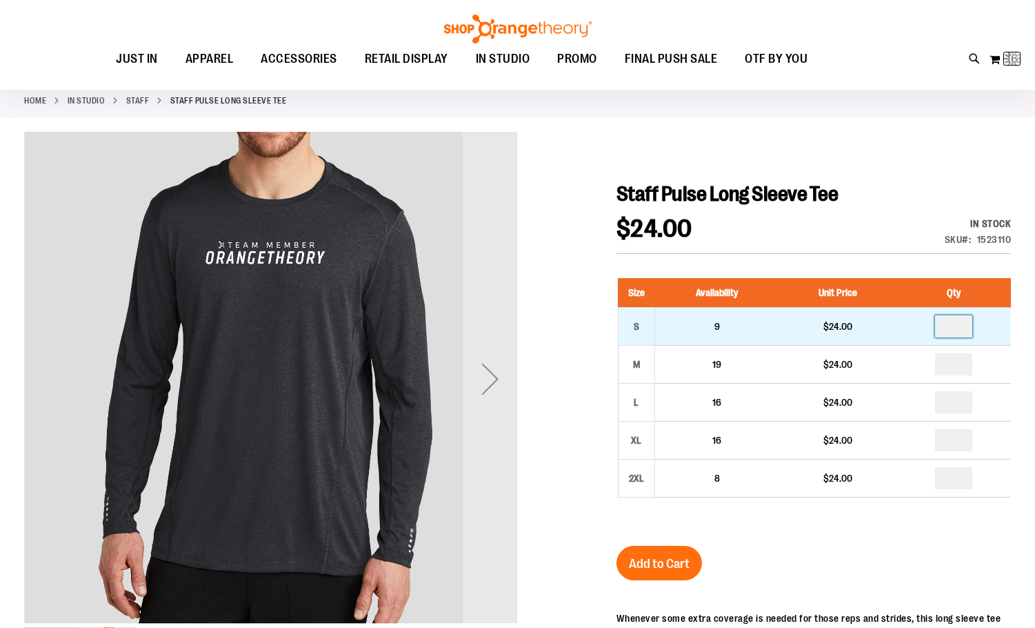
drag, startPoint x: 964, startPoint y: 324, endPoint x: 941, endPoint y: 322, distance: 23.5
click at [941, 322] on input "*" at bounding box center [953, 326] width 37 height 22
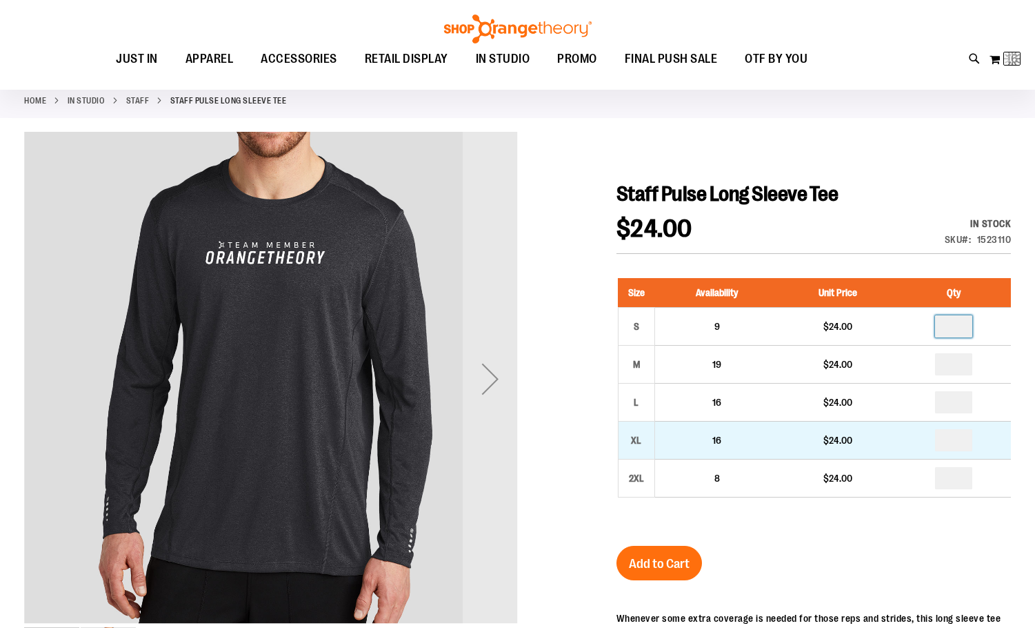
type input "*"
click at [958, 434] on input "number" at bounding box center [953, 440] width 37 height 22
type input "*"
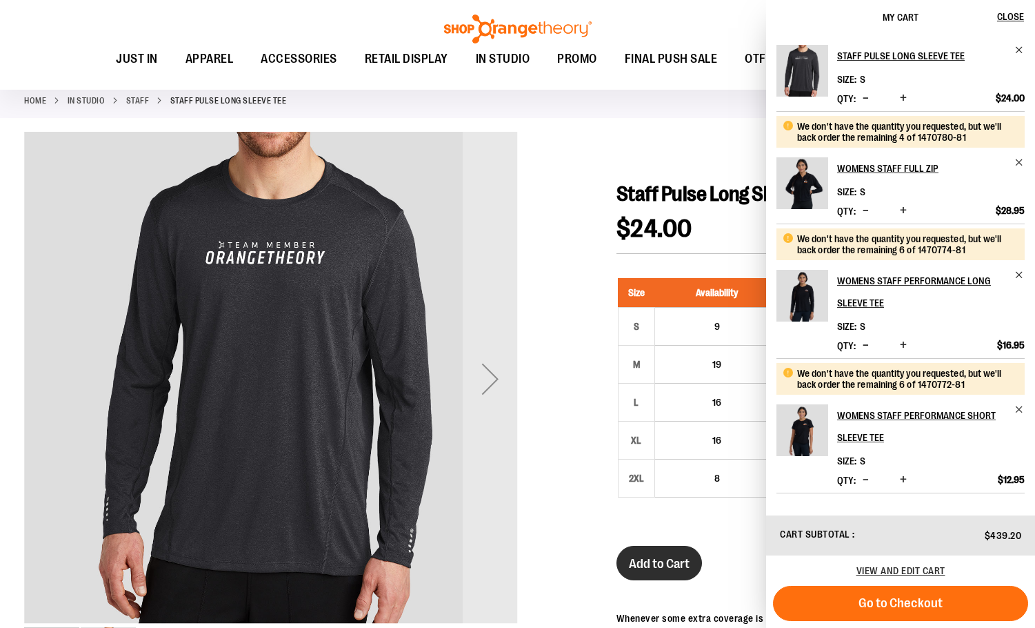
click at [649, 561] on span "Add to Cart" at bounding box center [659, 563] width 61 height 15
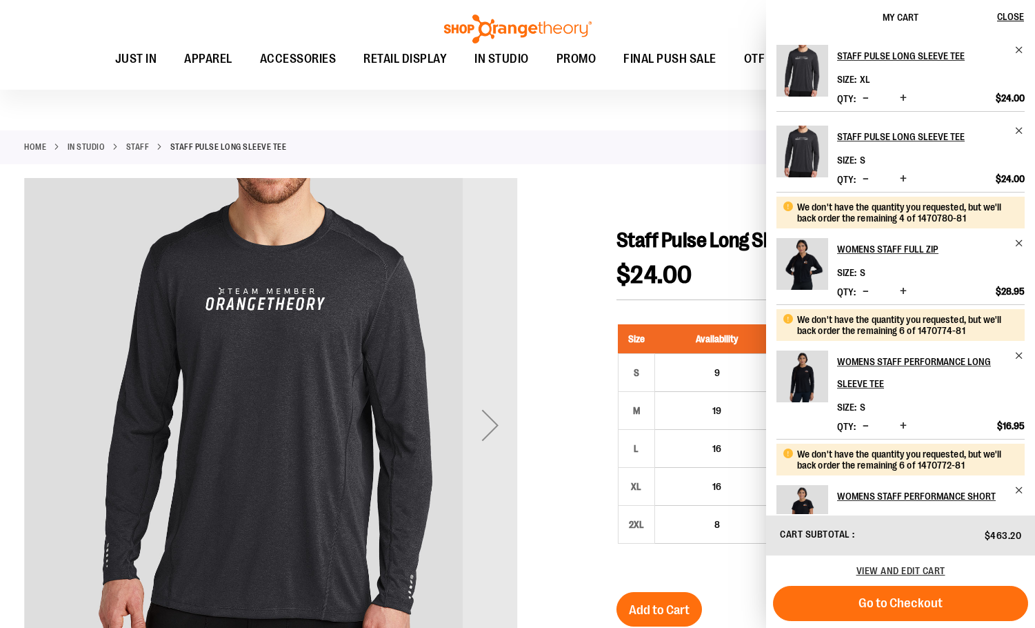
scroll to position [0, 0]
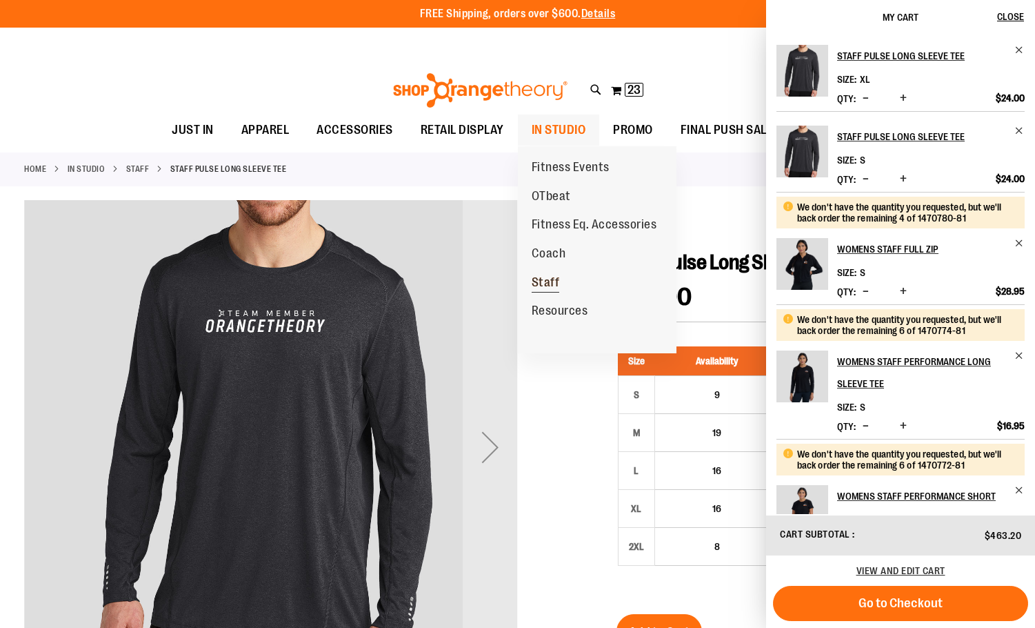
click at [547, 284] on span "Staff" at bounding box center [546, 283] width 28 height 17
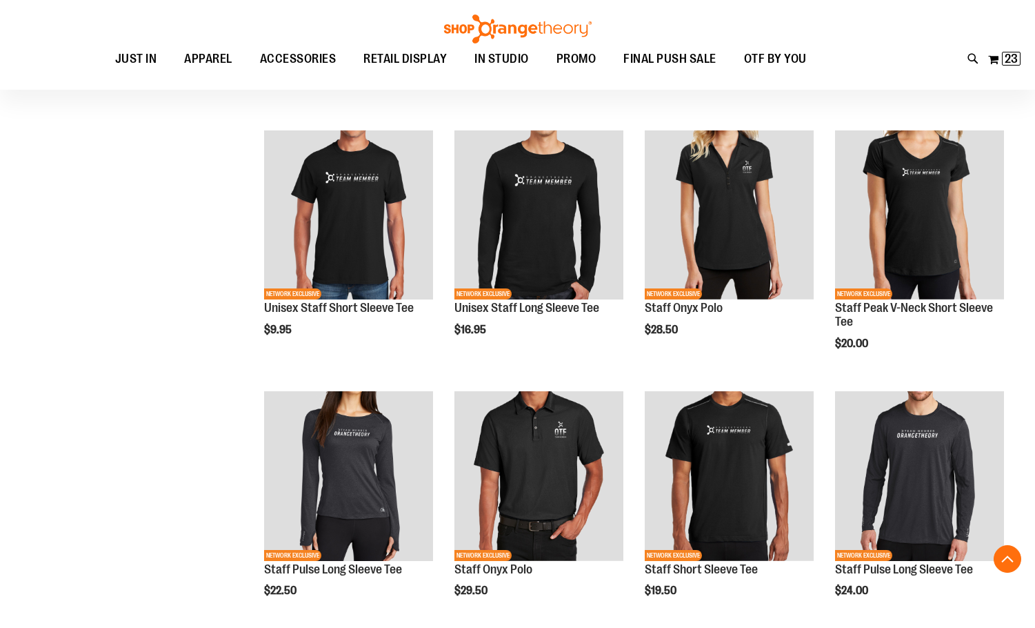
scroll to position [942, 0]
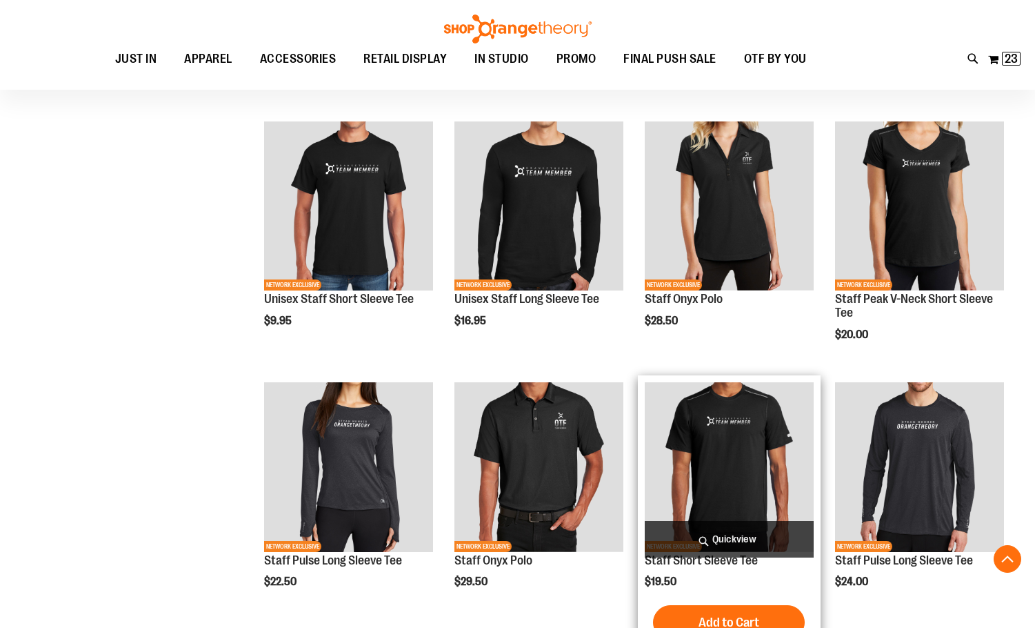
click at [713, 401] on img "product" at bounding box center [729, 466] width 169 height 169
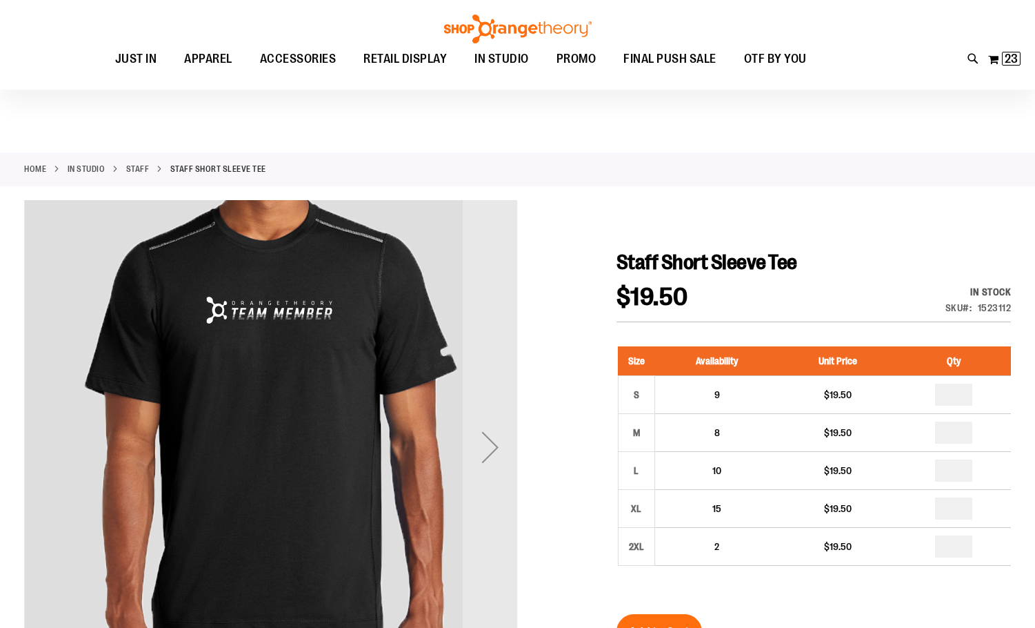
scroll to position [68, 0]
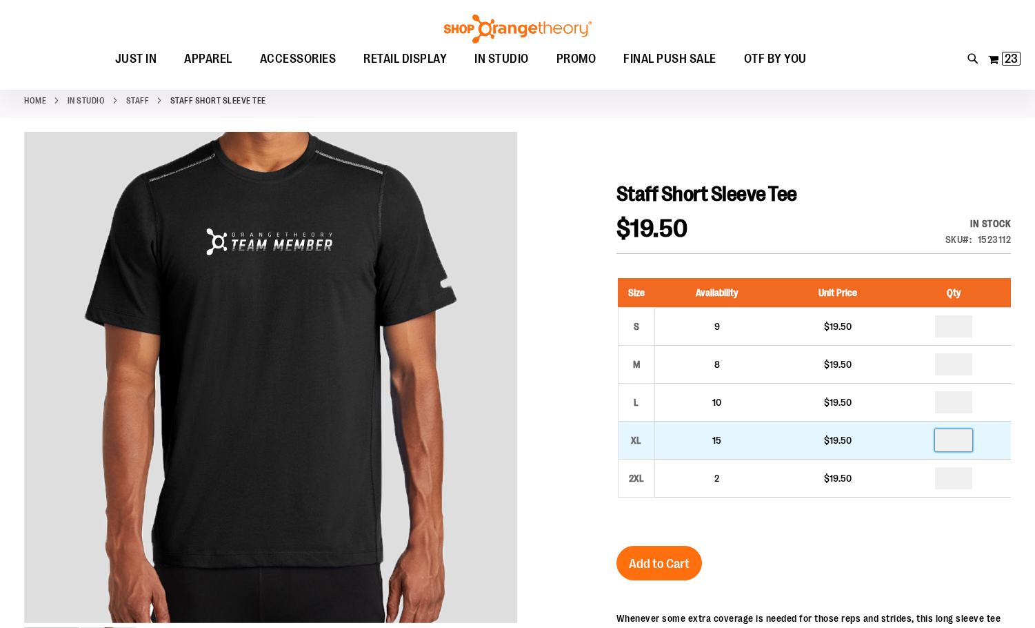
click at [955, 437] on input "number" at bounding box center [953, 440] width 37 height 22
type input "*"
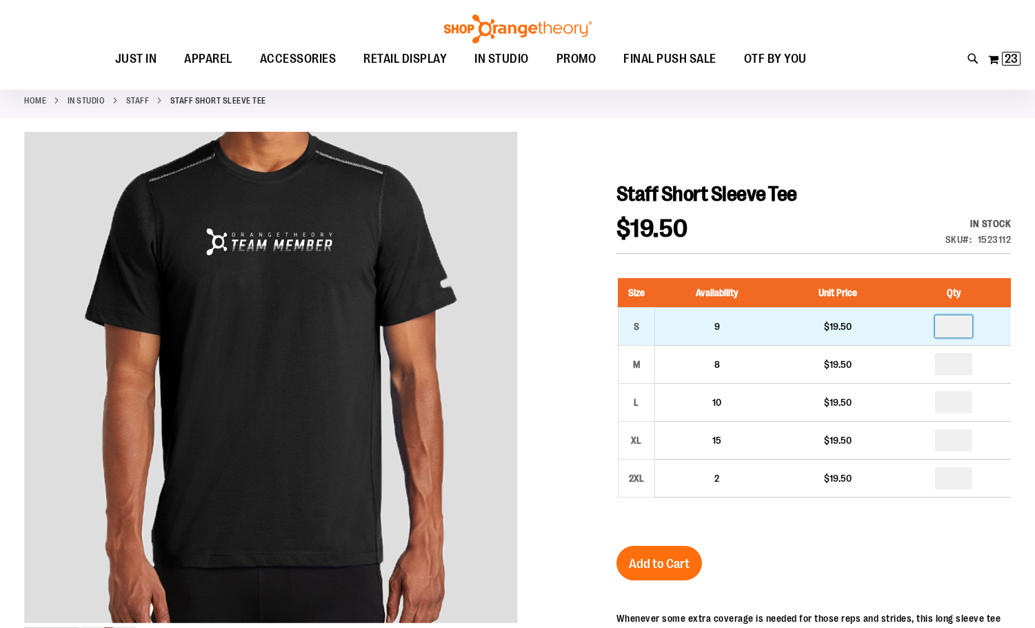
click at [956, 328] on input "number" at bounding box center [953, 326] width 37 height 22
type input "*"
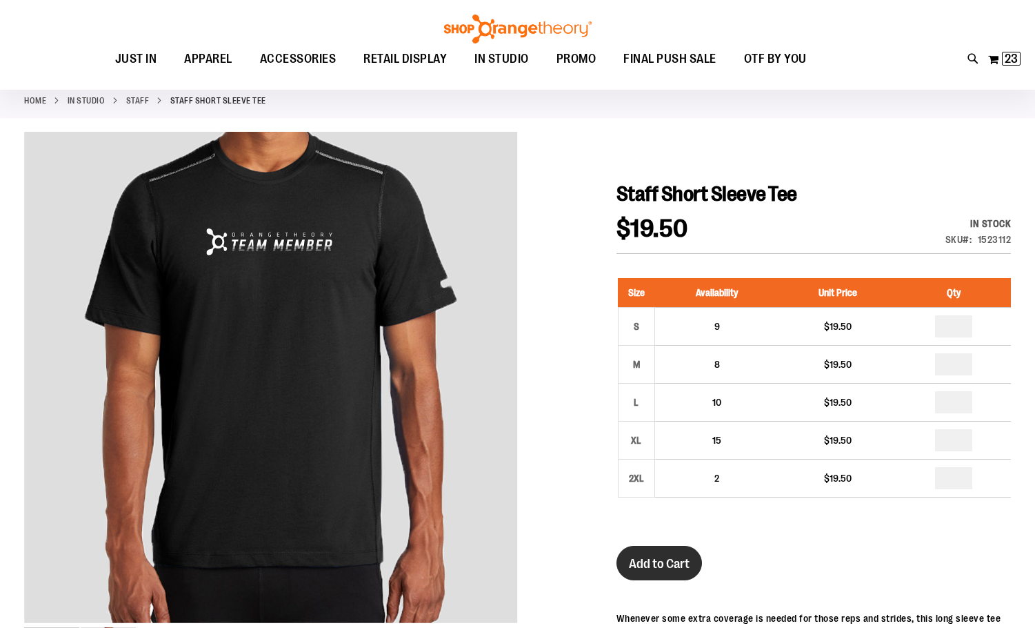
click at [642, 570] on span "Add to Cart" at bounding box center [659, 563] width 61 height 15
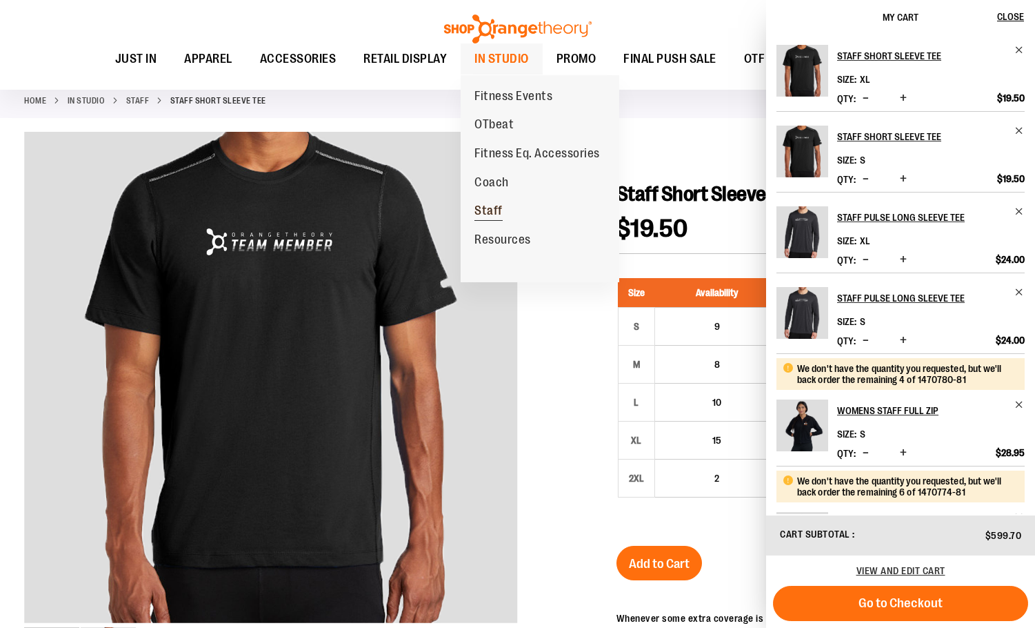
click at [494, 211] on span "Staff" at bounding box center [489, 212] width 28 height 17
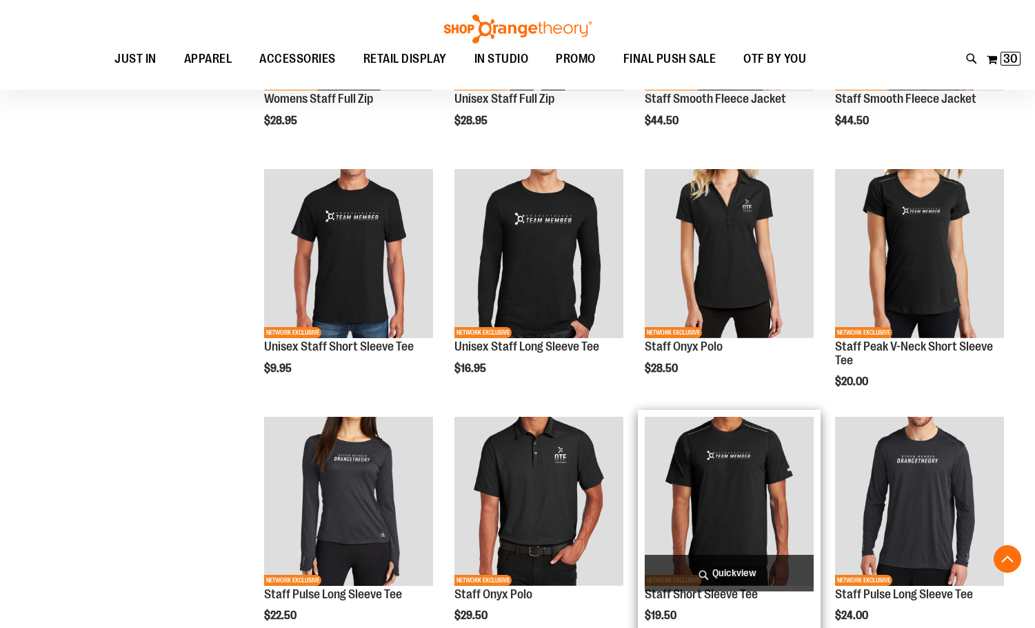
scroll to position [831, 0]
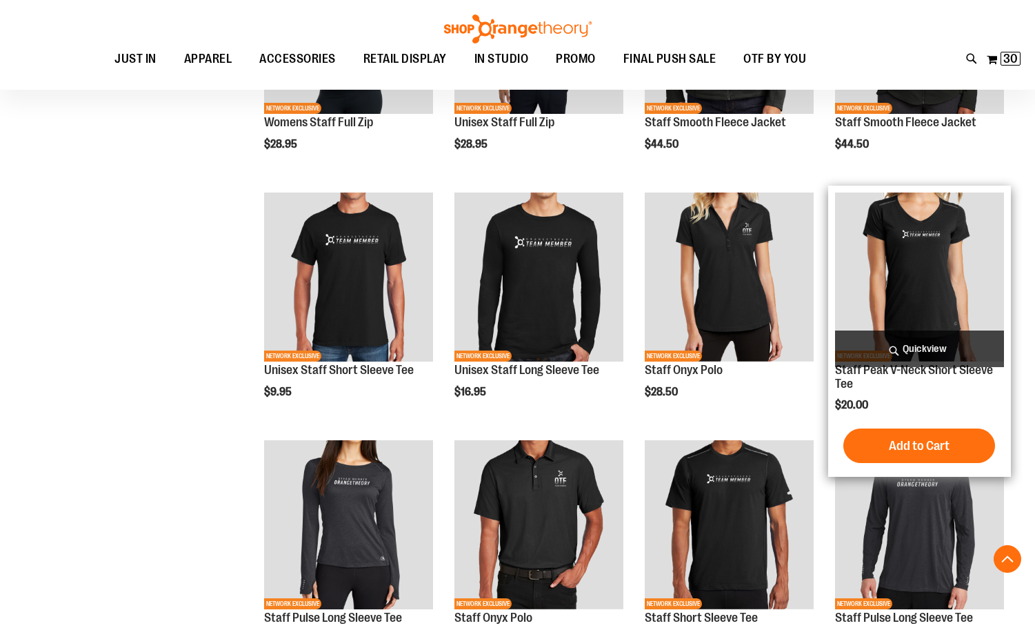
click at [869, 279] on img "product" at bounding box center [919, 276] width 169 height 169
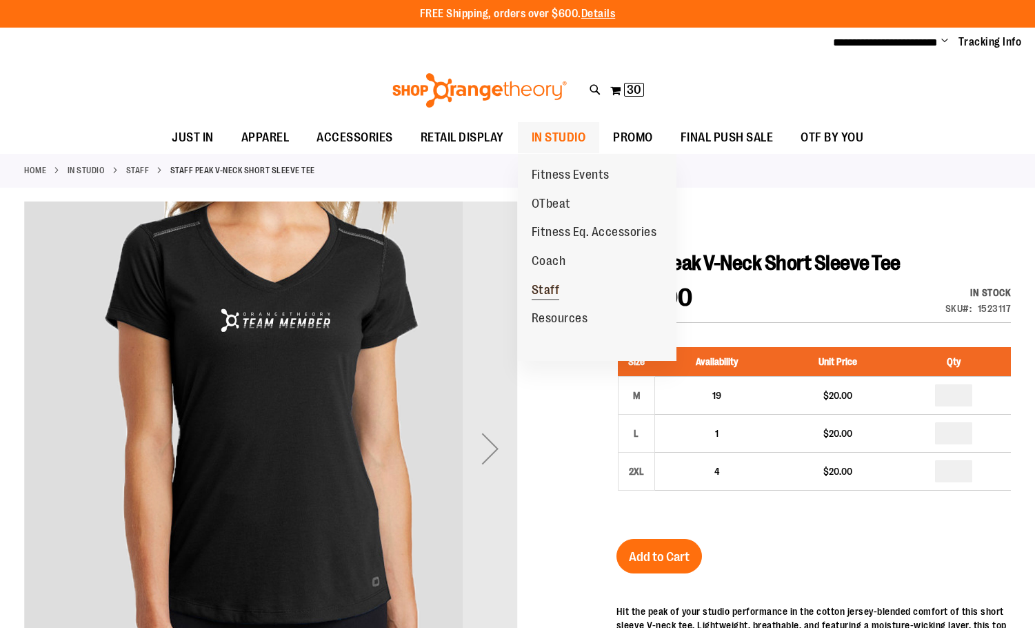
click at [546, 290] on span "Staff" at bounding box center [546, 291] width 28 height 17
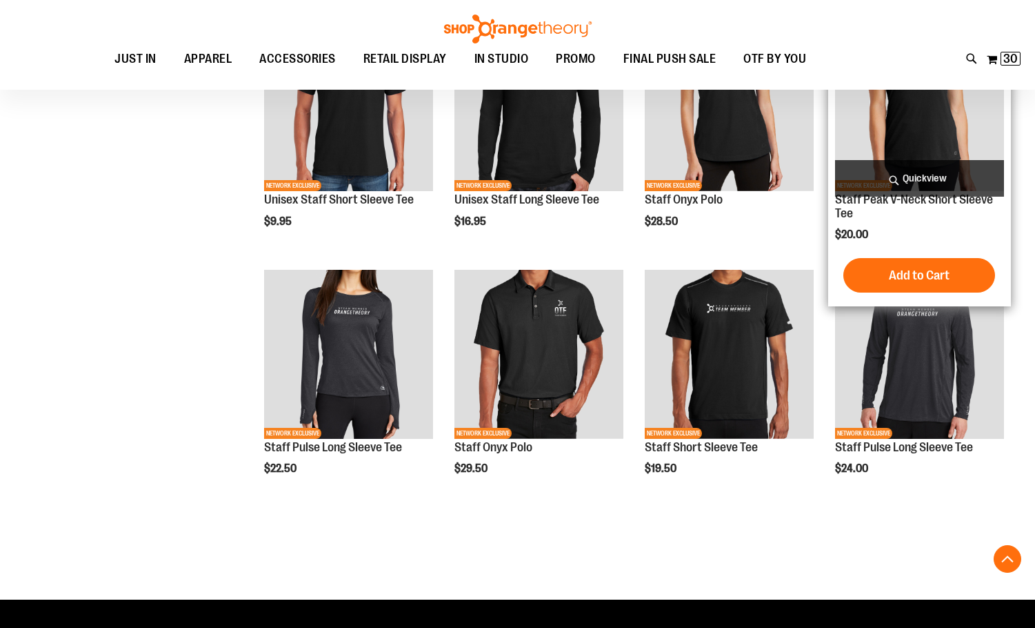
scroll to position [681, 0]
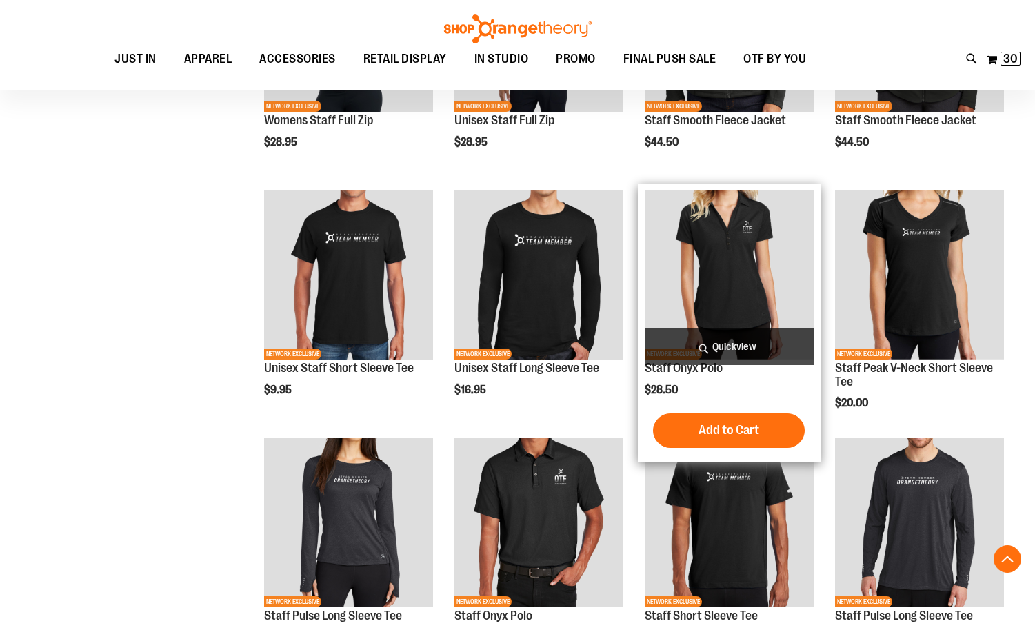
click at [784, 215] on img "product" at bounding box center [729, 274] width 169 height 169
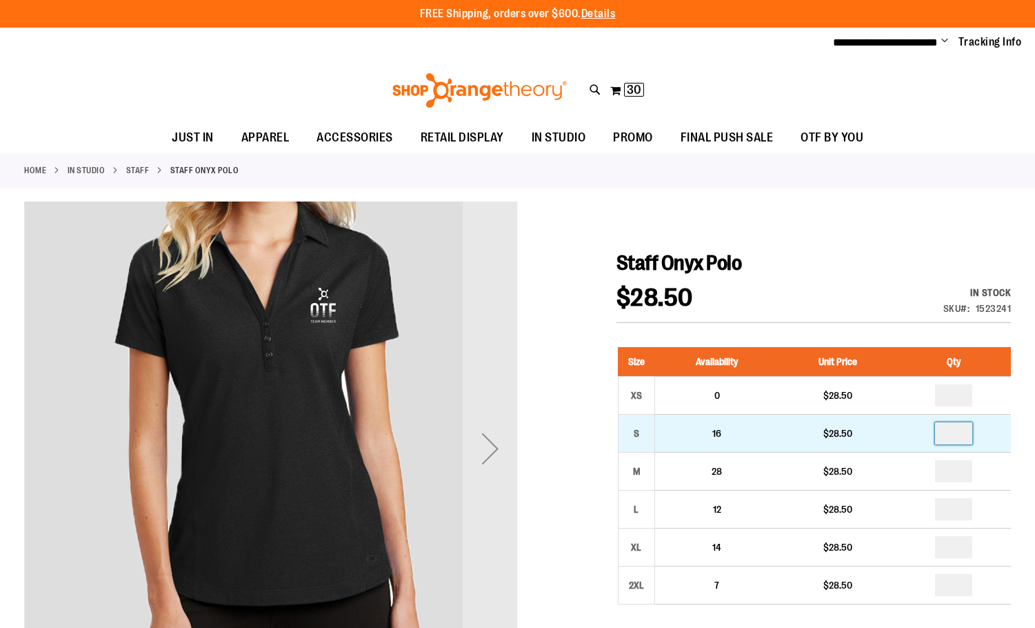
click at [947, 429] on input "number" at bounding box center [953, 433] width 37 height 22
type input "*"
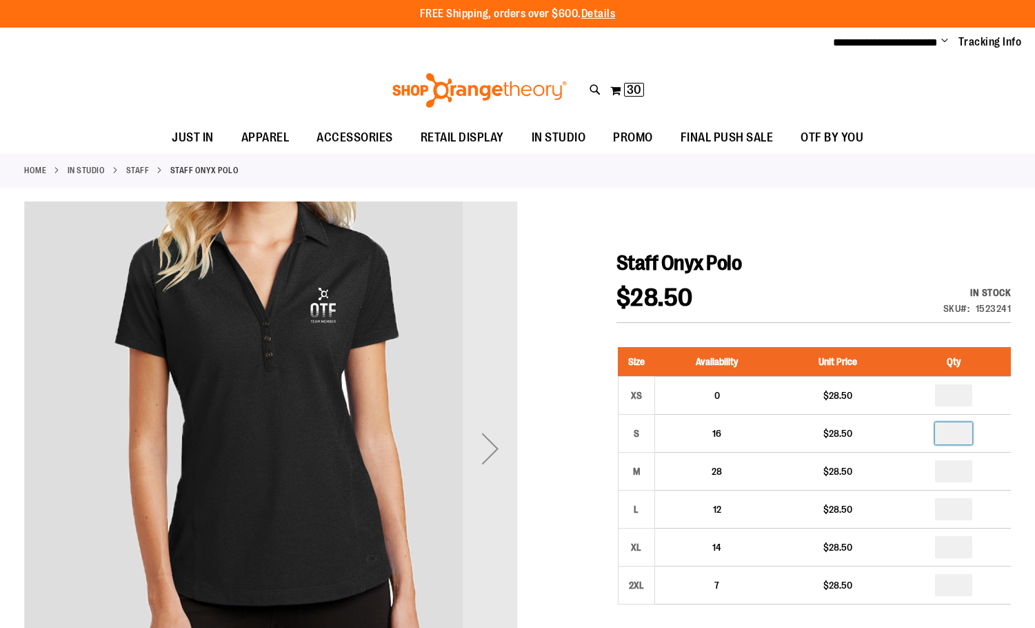
click at [824, 236] on div at bounding box center [517, 618] width 987 height 835
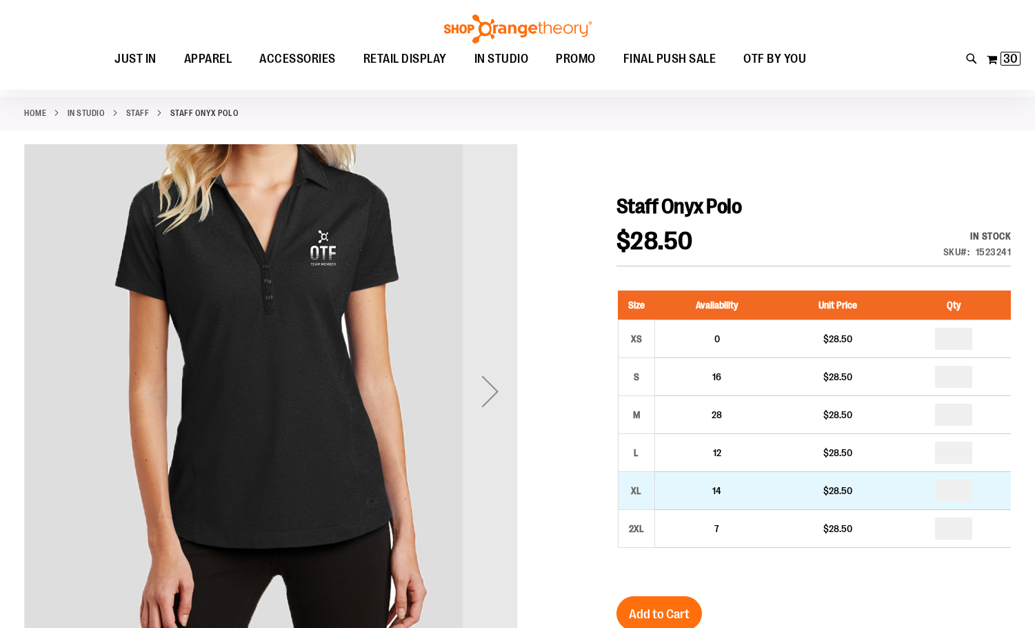
scroll to position [137, 0]
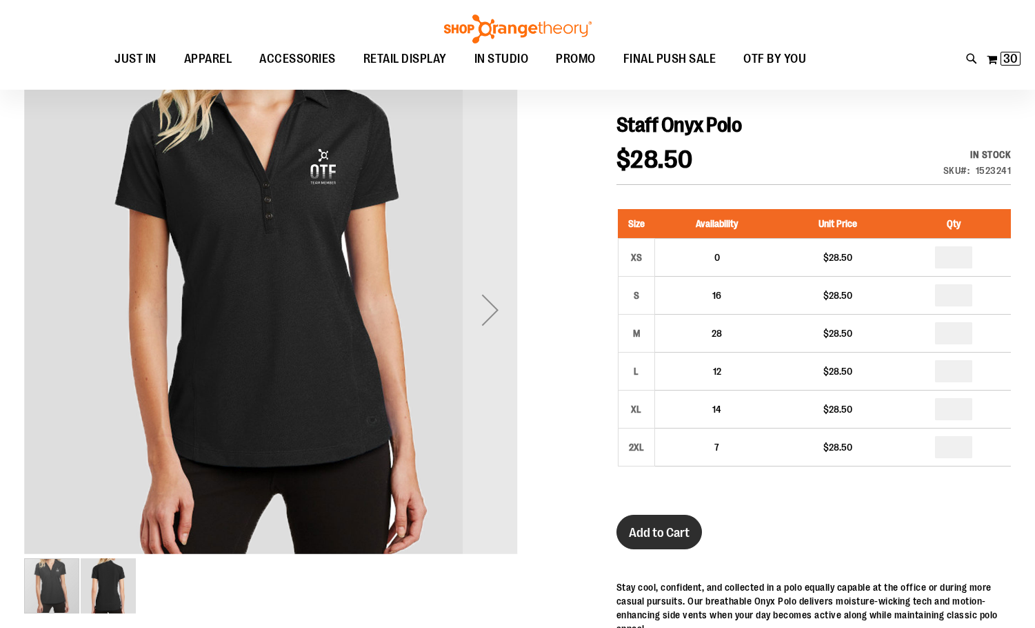
click at [643, 537] on span "Add to Cart" at bounding box center [659, 532] width 61 height 15
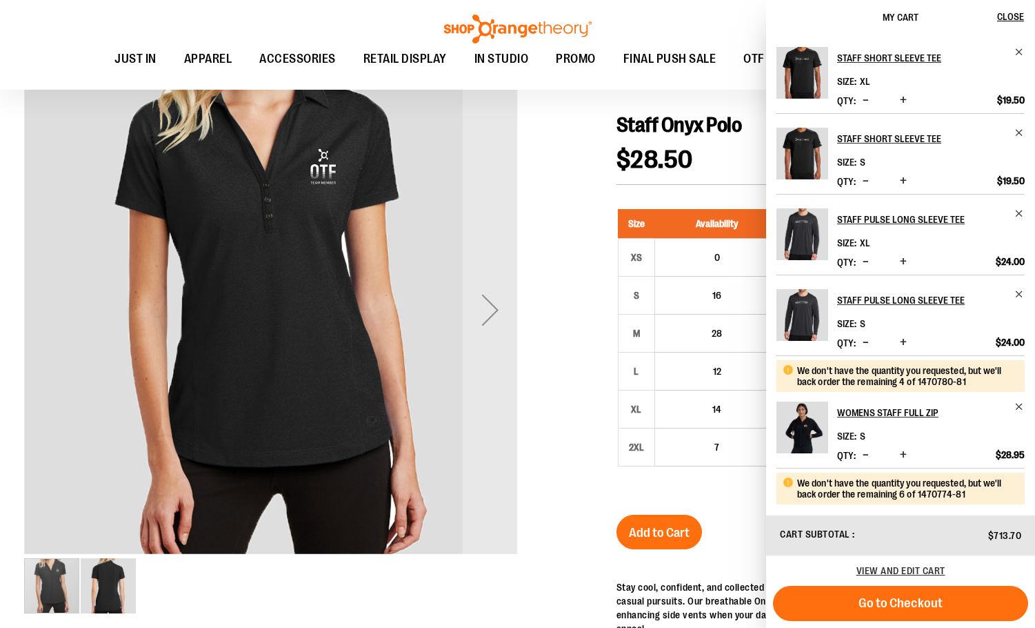
scroll to position [0, 0]
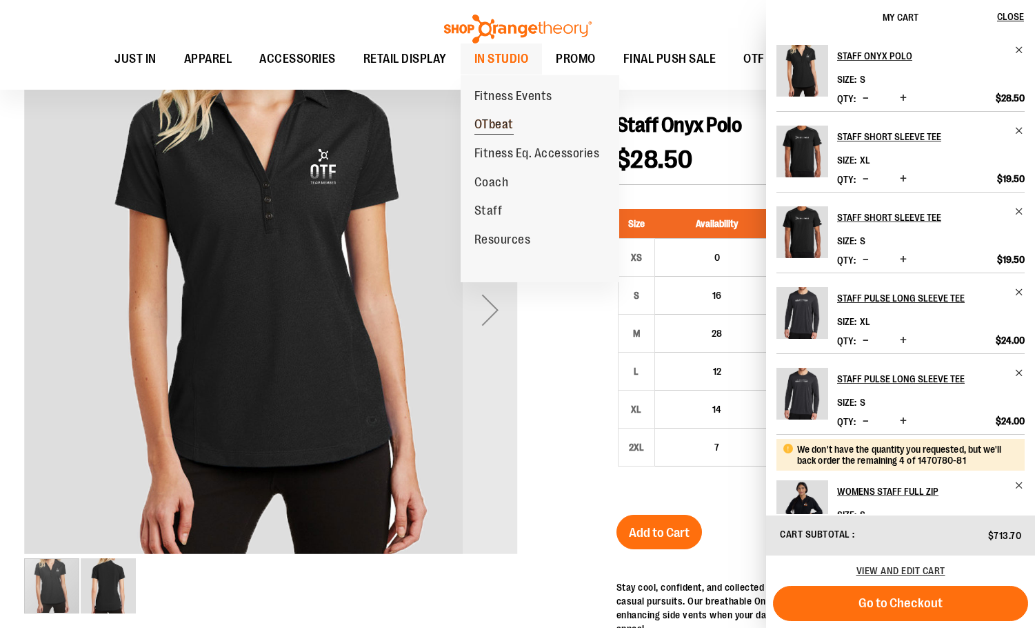
click span "OTbeat"
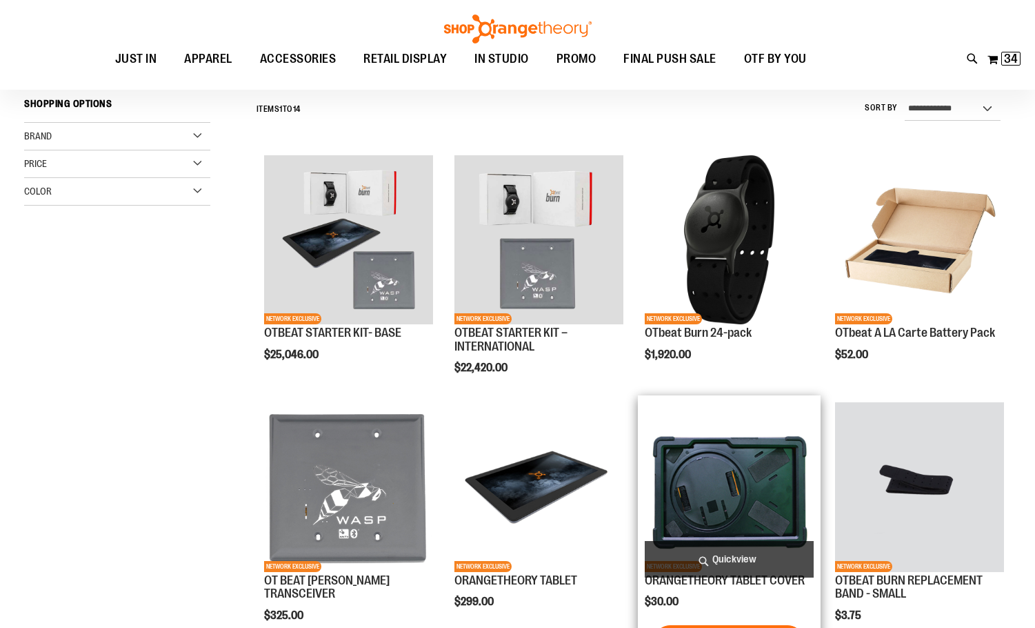
scroll to position [206, 0]
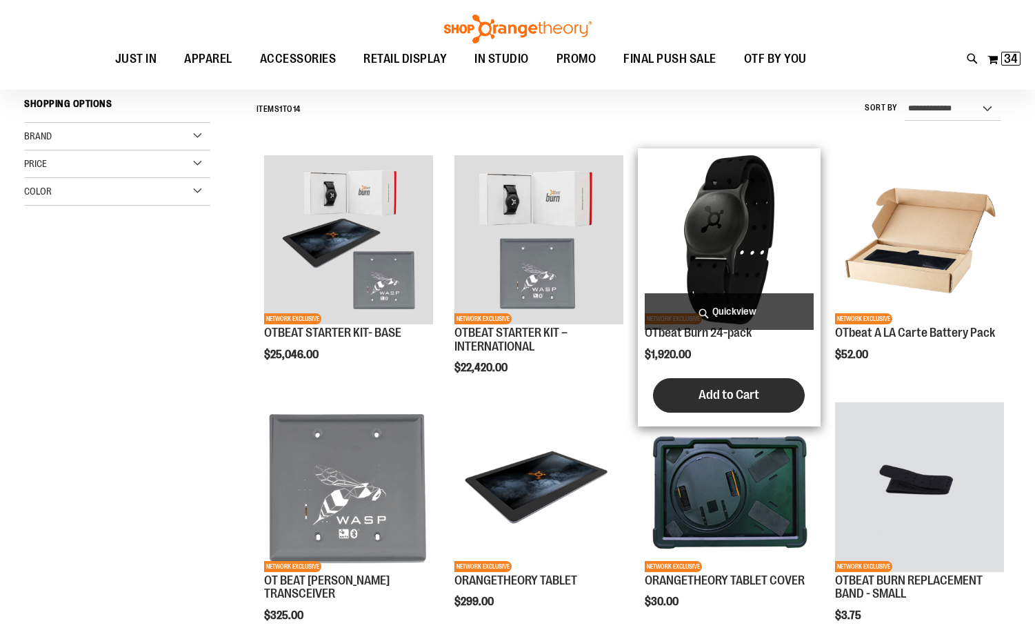
click at [764, 395] on button "Add to Cart" at bounding box center [729, 395] width 152 height 34
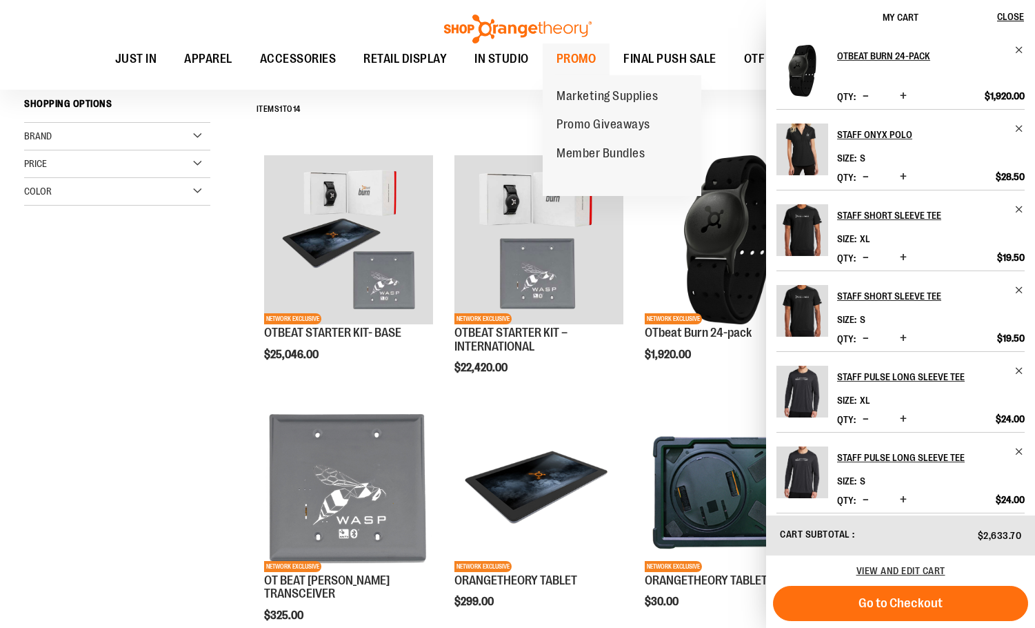
click at [569, 50] on span "PROMO" at bounding box center [577, 58] width 40 height 31
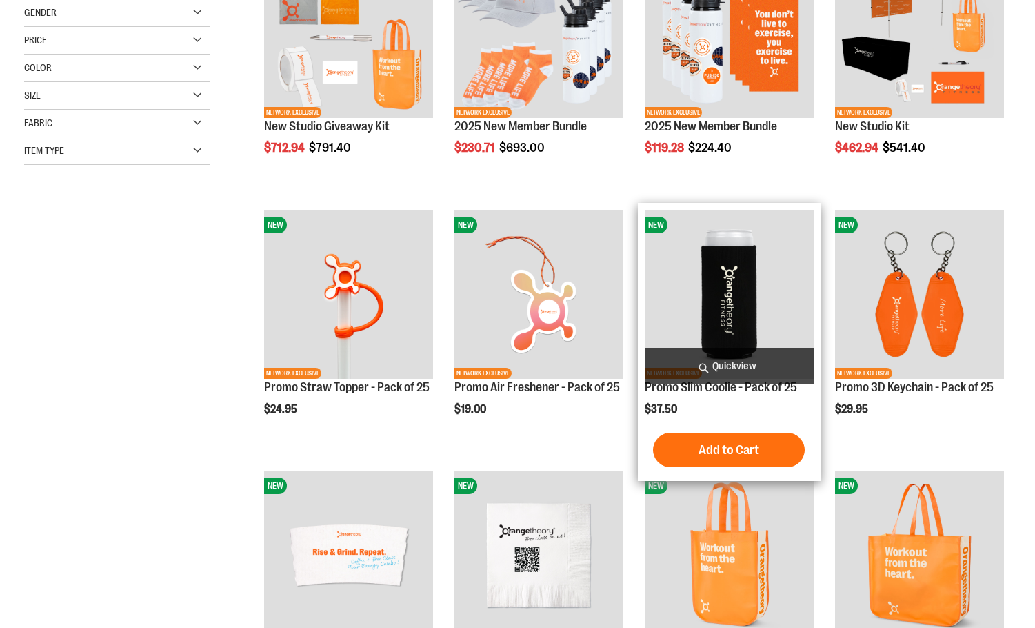
scroll to position [413, 0]
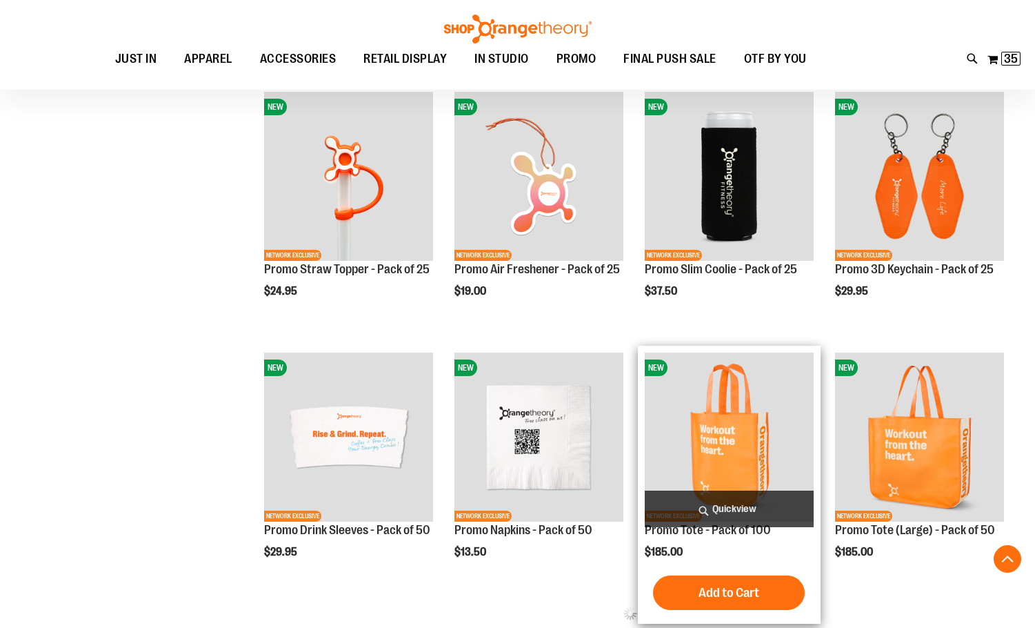
scroll to position [482, 0]
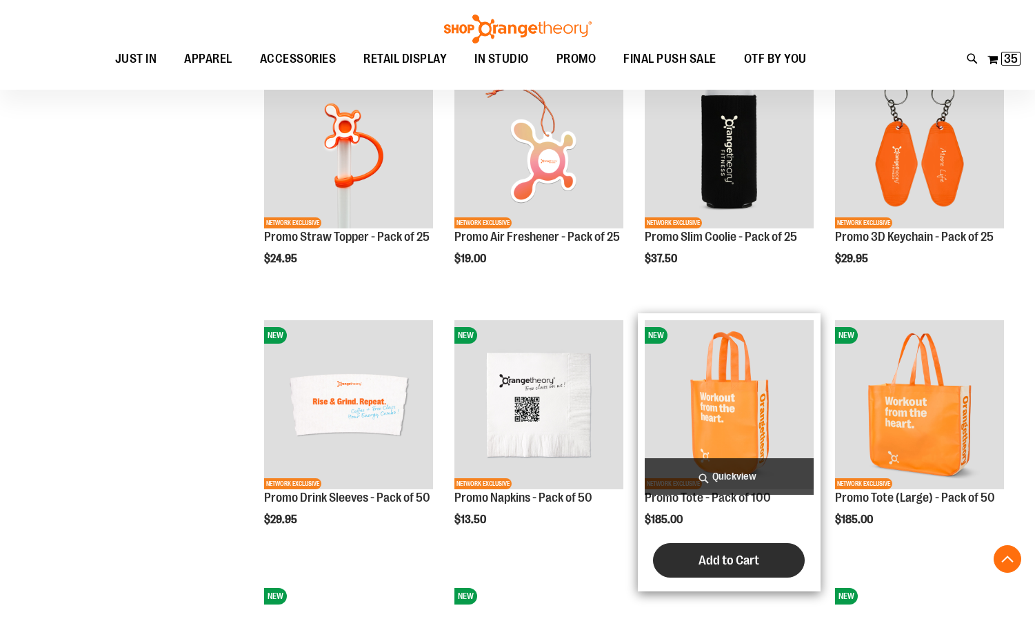
click at [741, 557] on span "Add to Cart" at bounding box center [729, 560] width 61 height 15
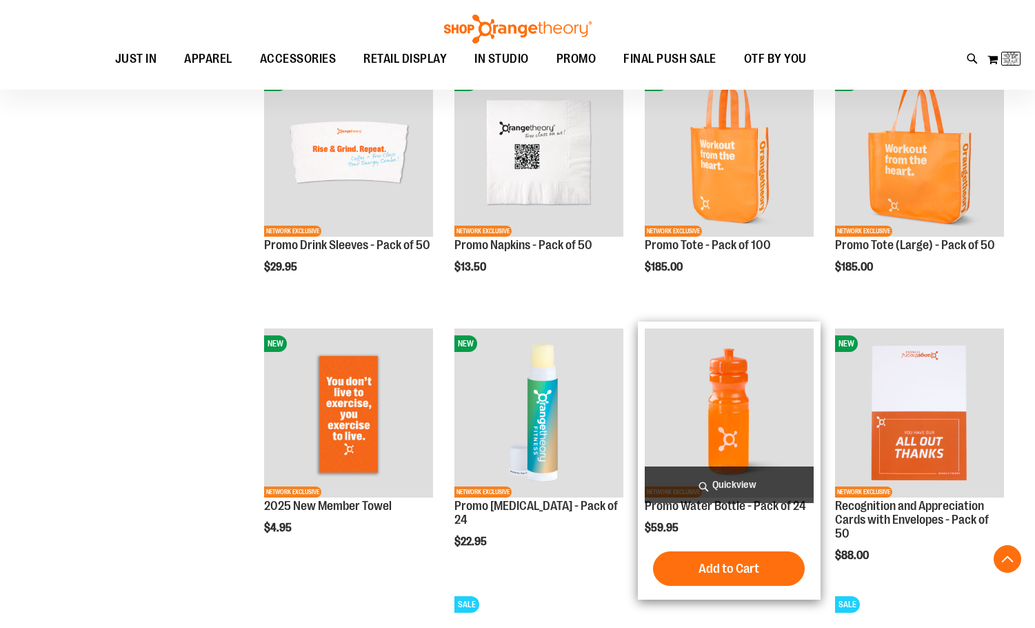
scroll to position [758, 0]
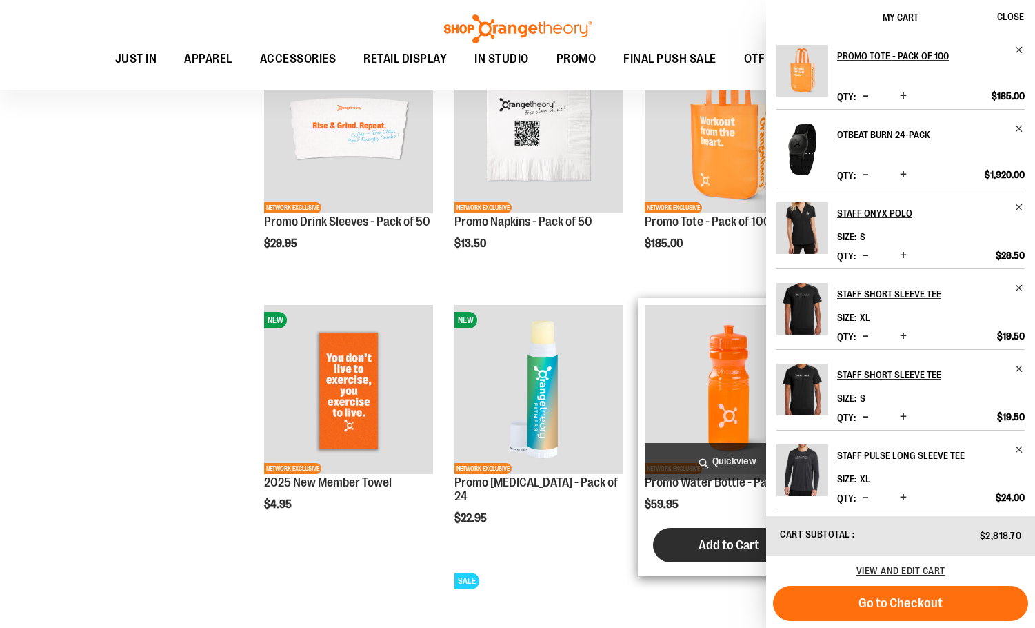
click at [726, 540] on span "Add to Cart" at bounding box center [729, 544] width 61 height 15
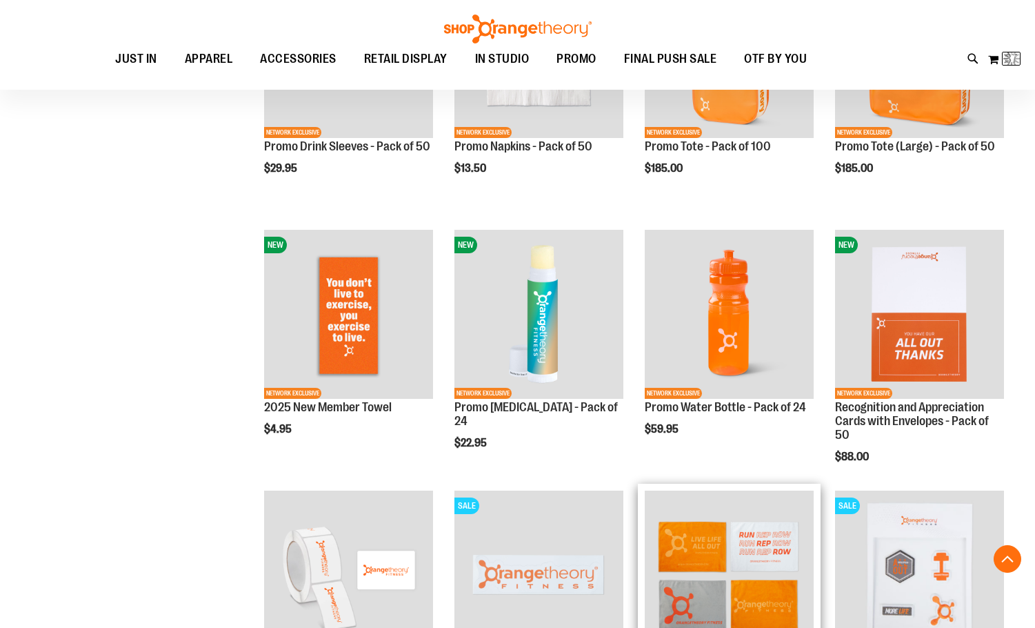
scroll to position [965, 0]
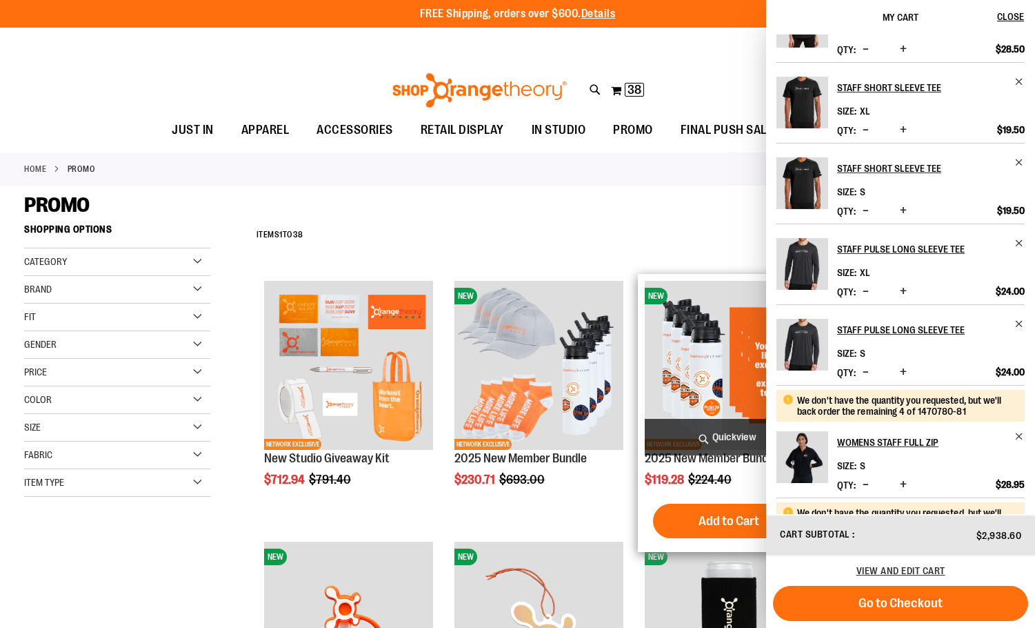
scroll to position [414, 0]
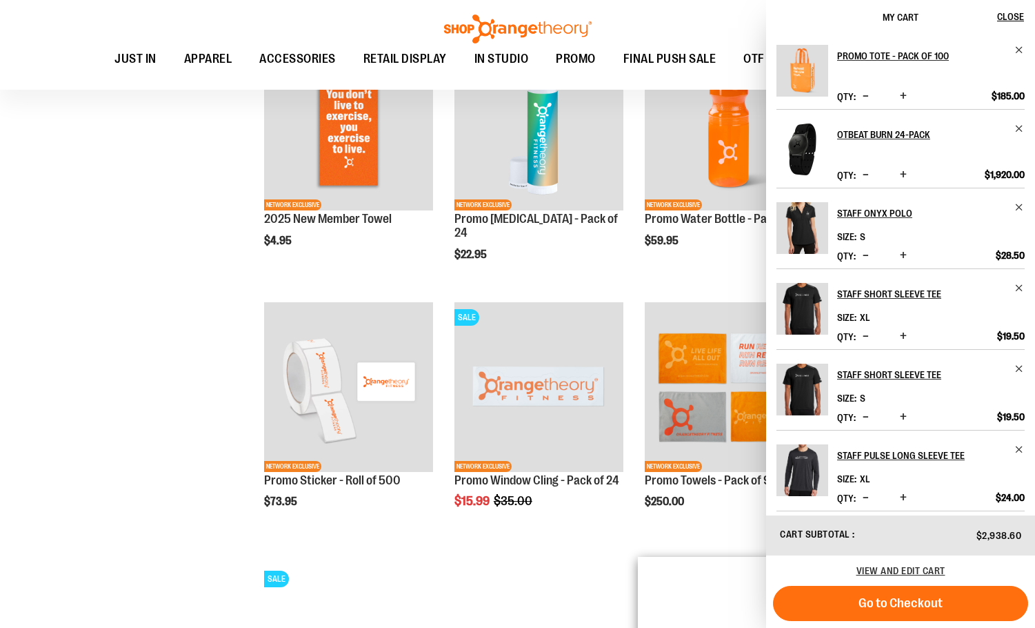
scroll to position [1035, 0]
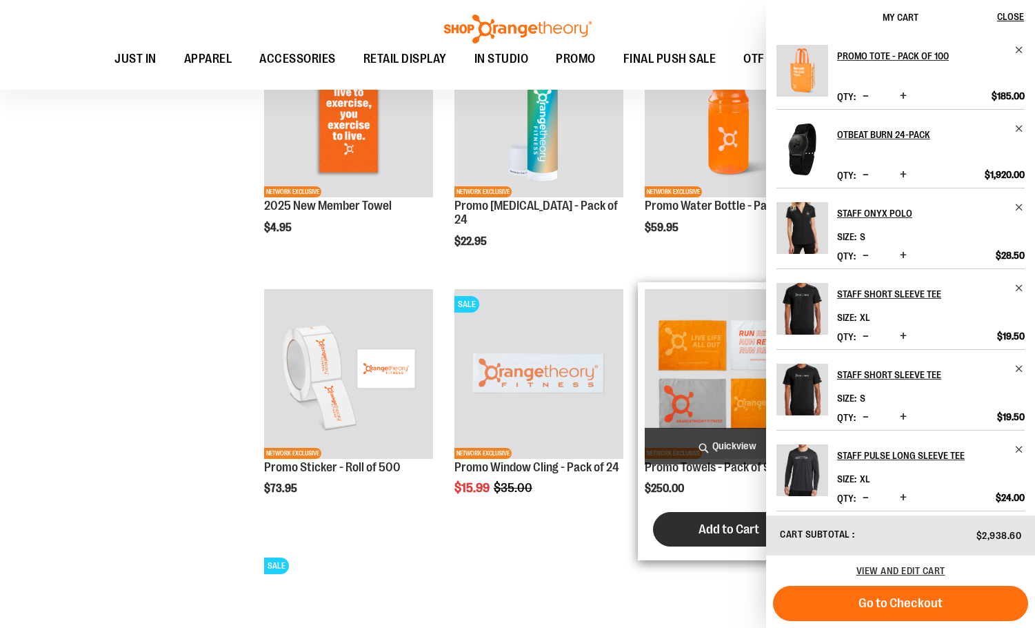
click at [713, 532] on span "Add to Cart" at bounding box center [729, 529] width 61 height 15
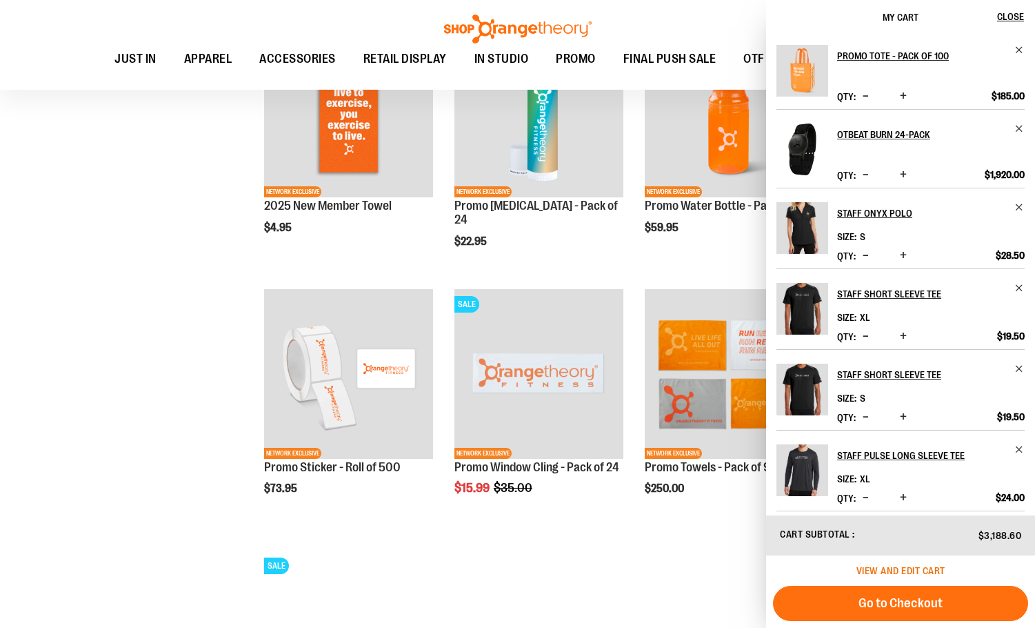
click at [915, 571] on span "View and edit cart" at bounding box center [901, 570] width 89 height 11
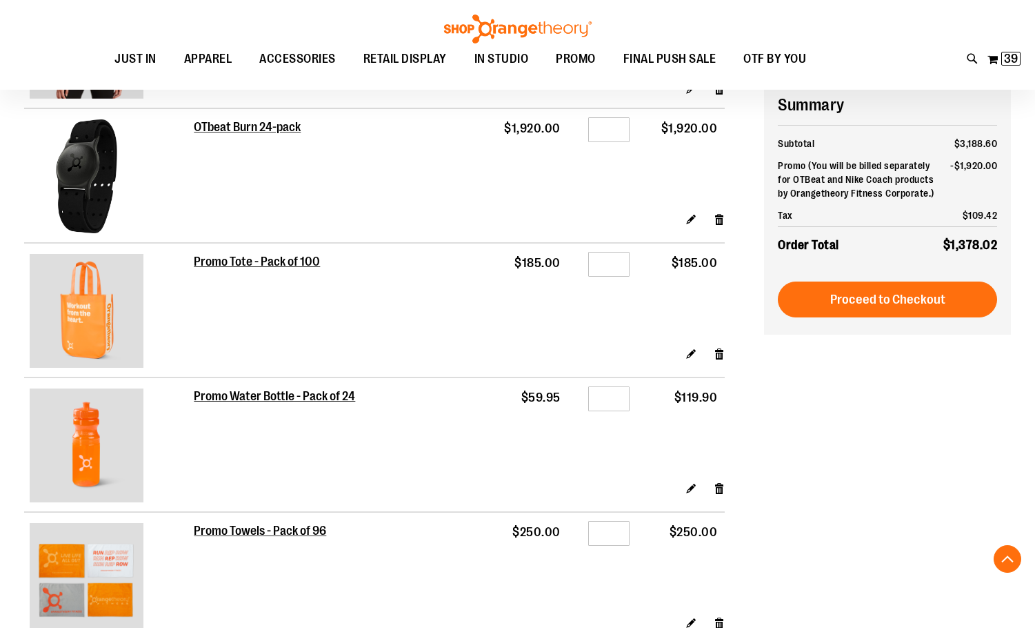
scroll to position [1310, 0]
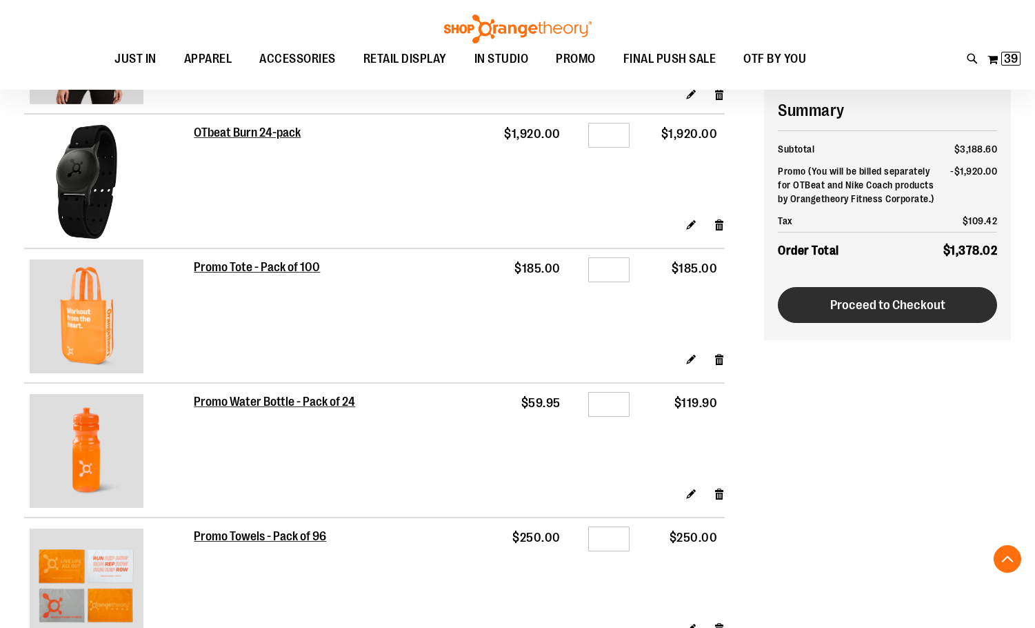
click at [905, 307] on span "Proceed to Checkout" at bounding box center [888, 304] width 115 height 15
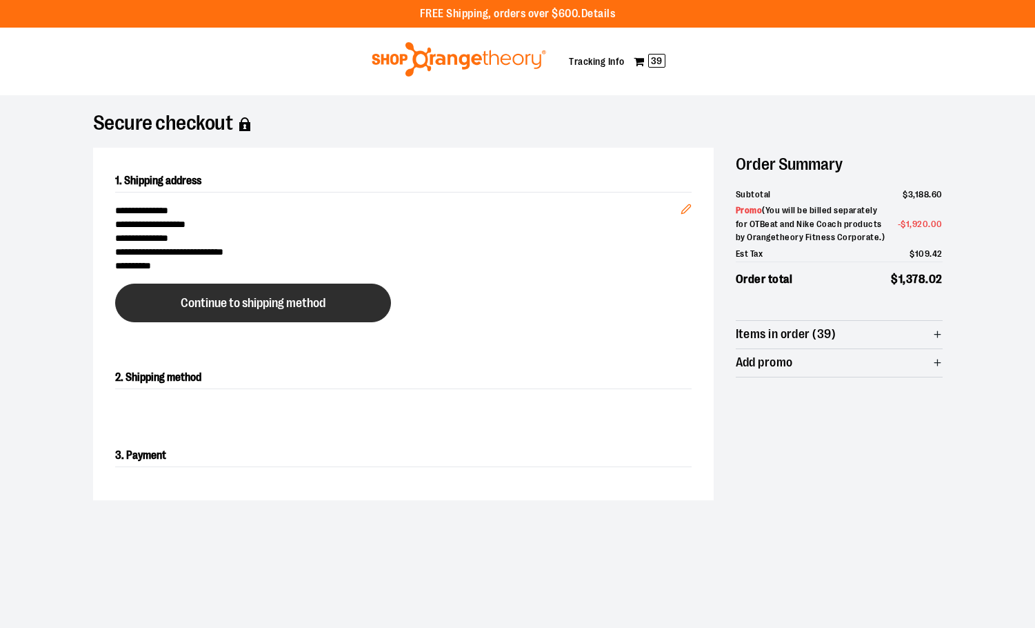
click at [295, 306] on span "Continue to shipping method" at bounding box center [253, 303] width 145 height 13
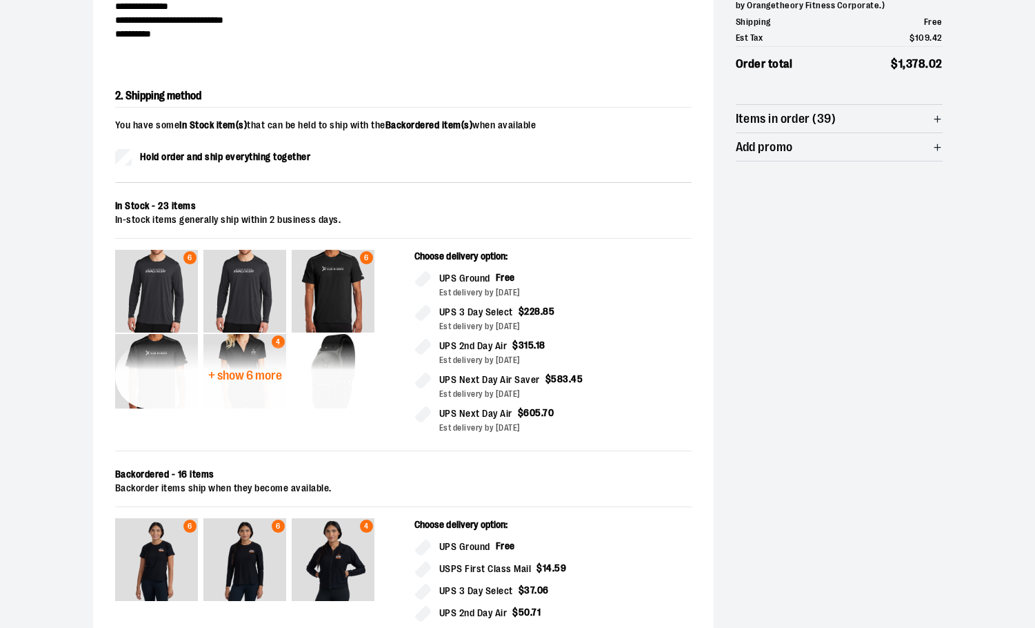
scroll to position [235, 0]
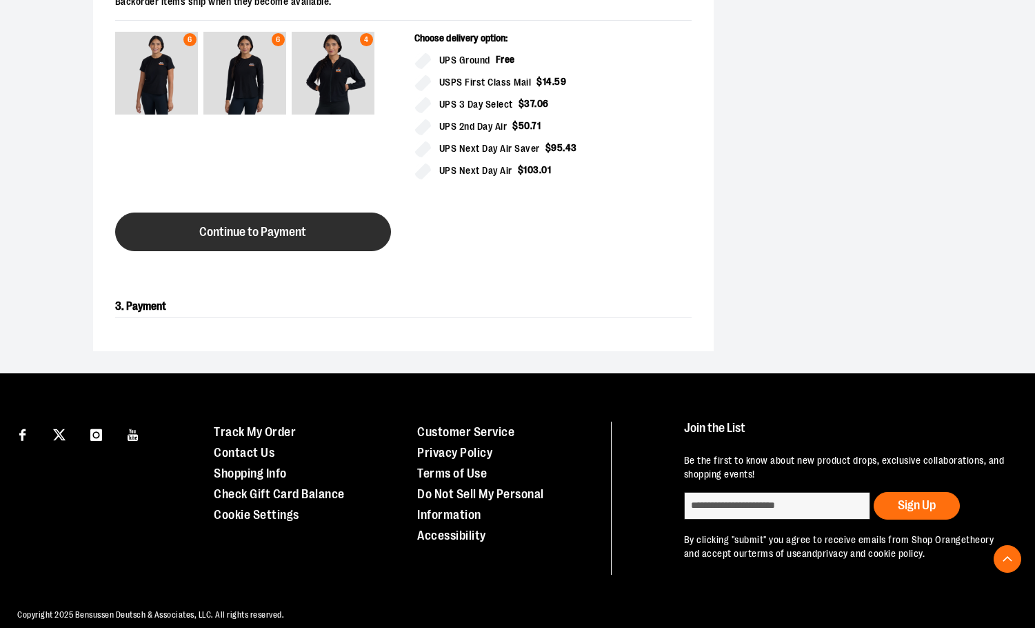
click at [317, 237] on button "Continue to Payment" at bounding box center [253, 231] width 276 height 39
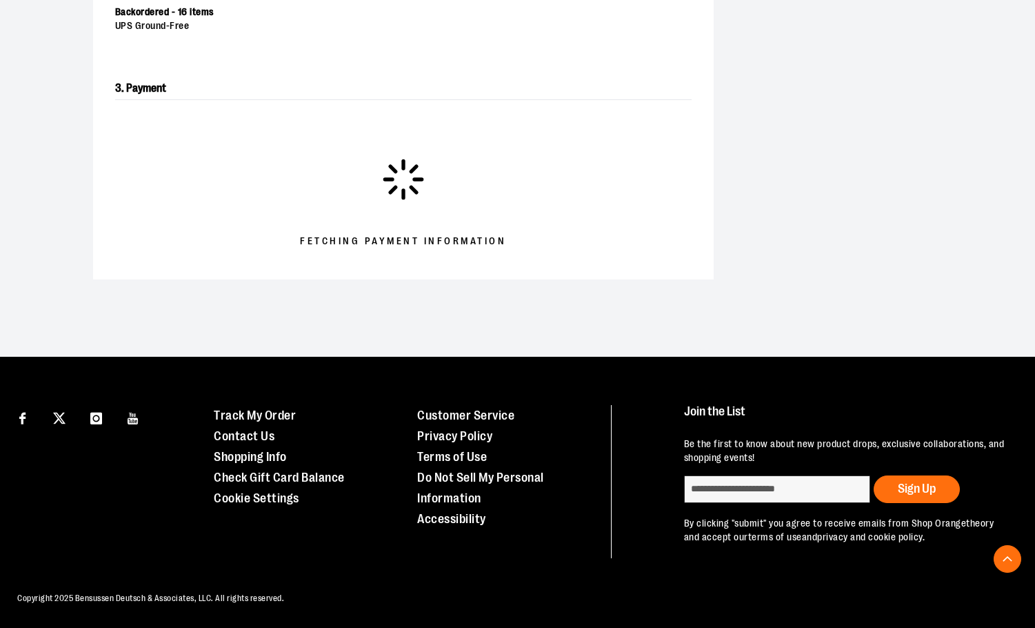
scroll to position [511, 0]
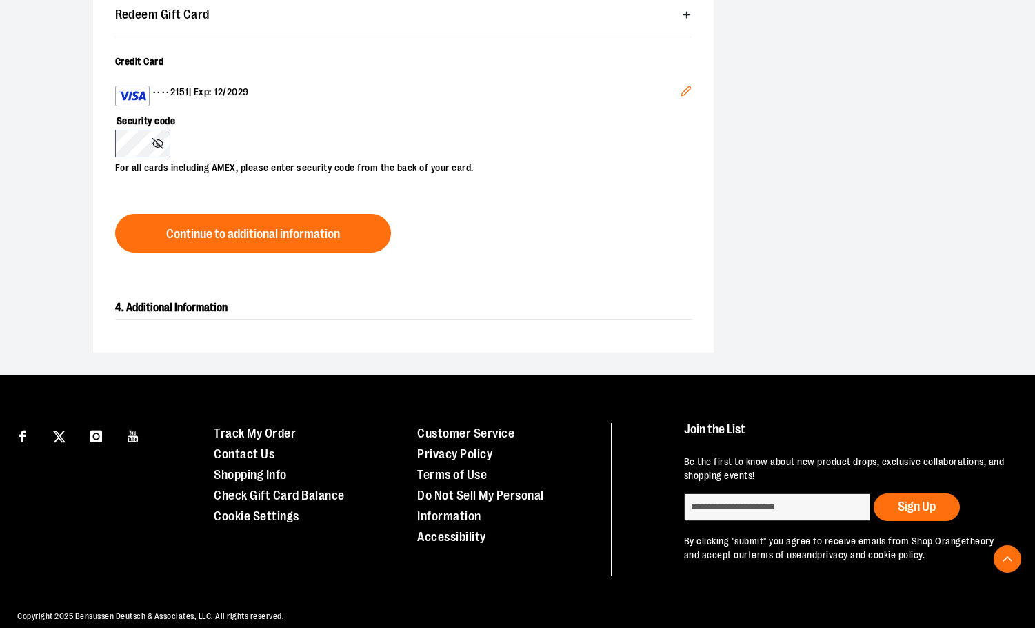
click at [386, 259] on div "3. Payment Redeem Gift Card Card number * Pin number * Apply gift card Cancel C…" at bounding box center [403, 110] width 621 height 330
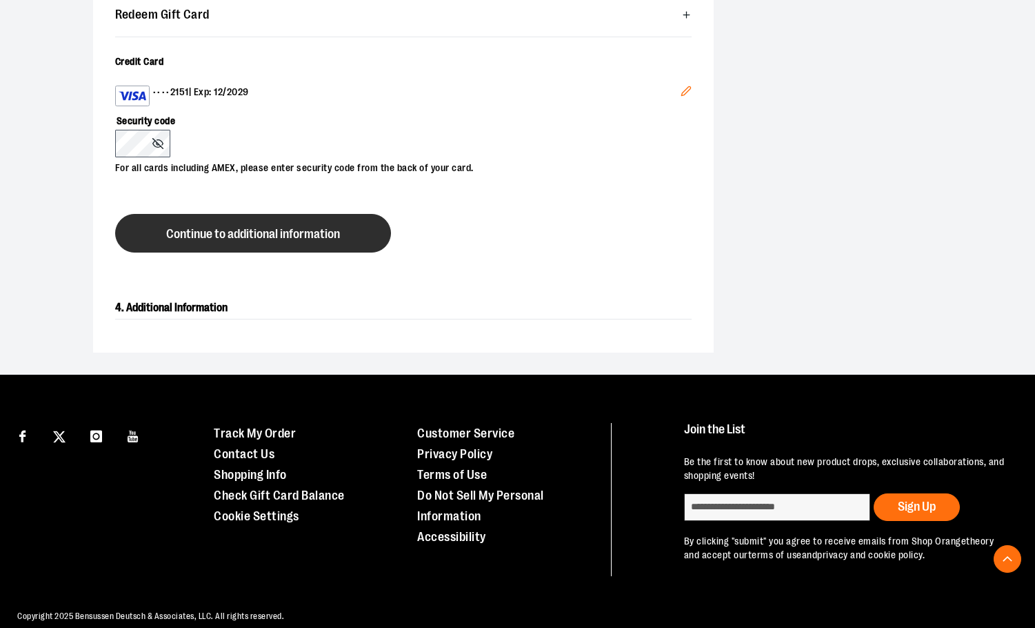
click at [359, 237] on button "Continue to additional information" at bounding box center [253, 233] width 276 height 39
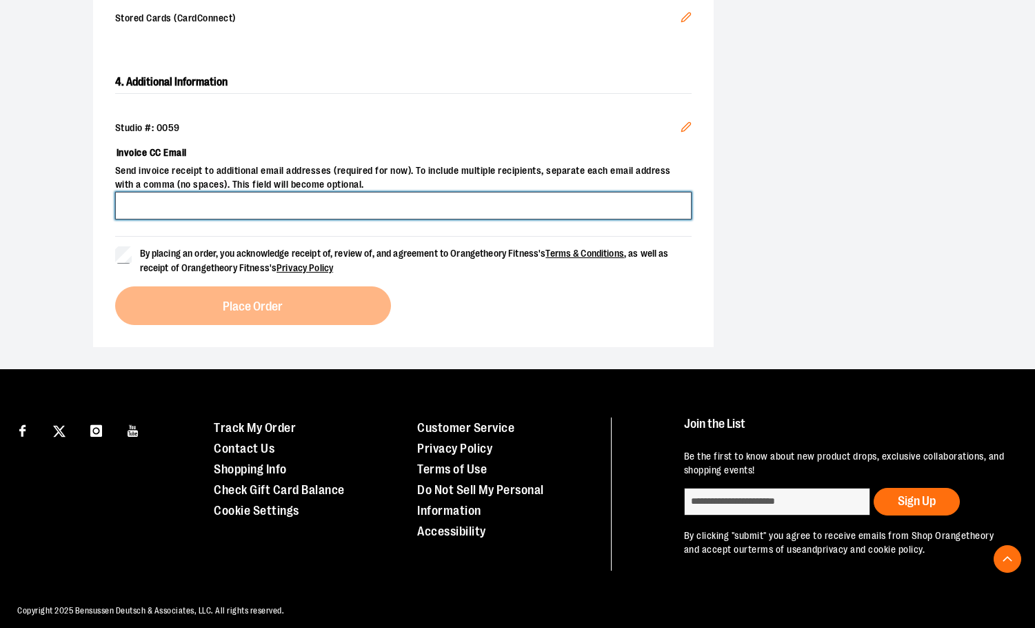
click at [343, 208] on input "Invoice CC Email" at bounding box center [403, 206] width 577 height 28
type input "**********"
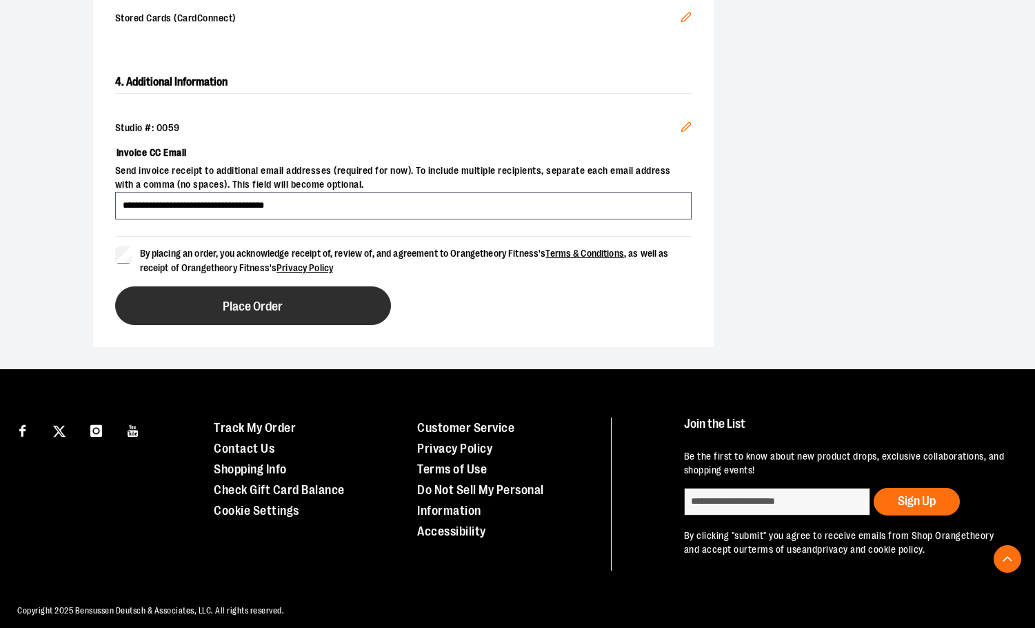
click at [288, 299] on button "Place Order" at bounding box center [253, 305] width 276 height 39
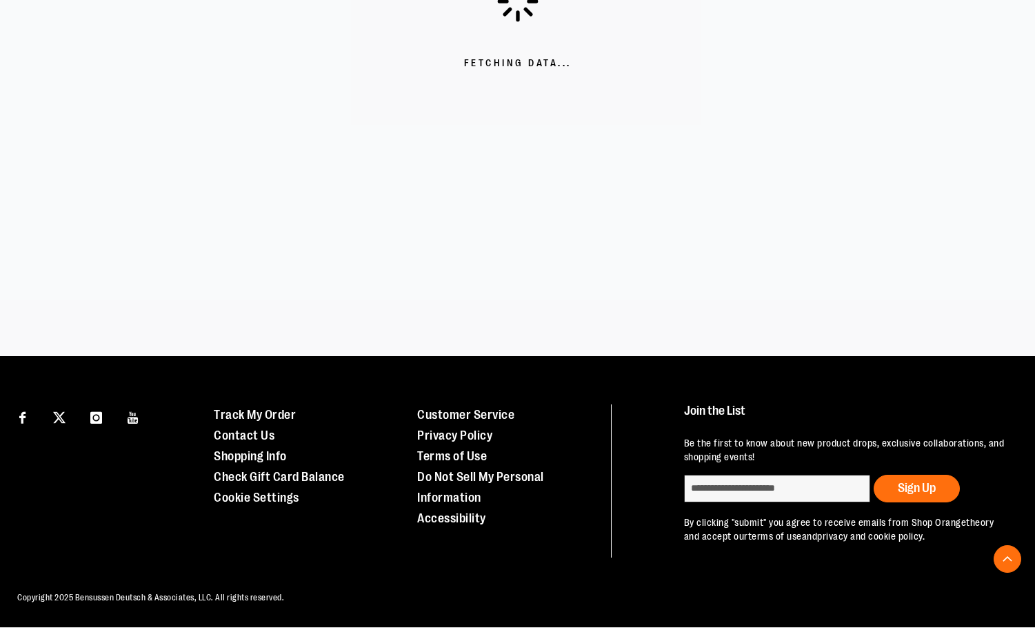
scroll to position [401, 0]
